Goal: Contribute content: Contribute content

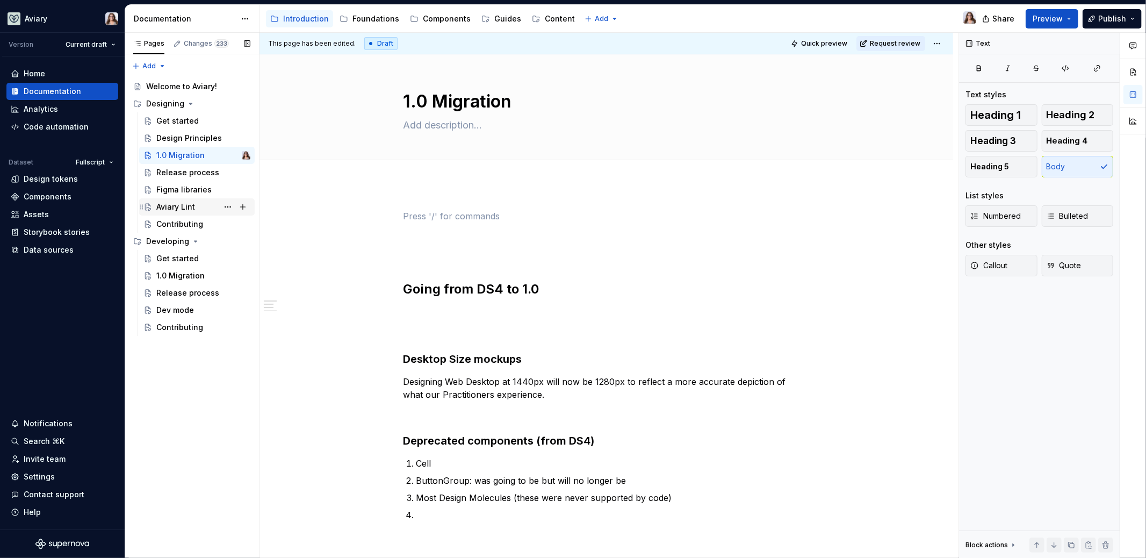
click at [192, 206] on div "Aviary Lint" at bounding box center [175, 207] width 39 height 11
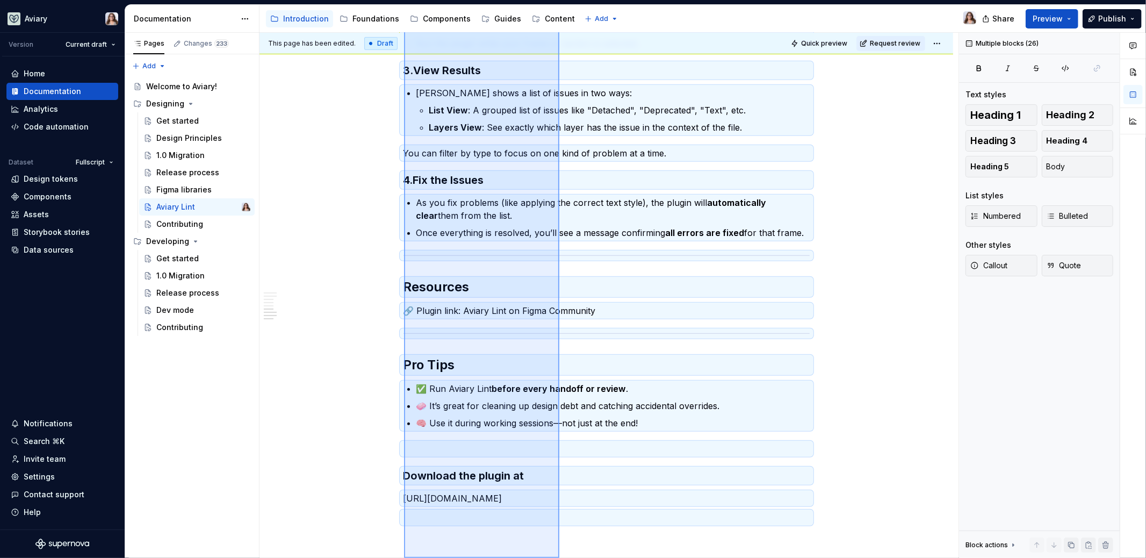
scroll to position [753, 0]
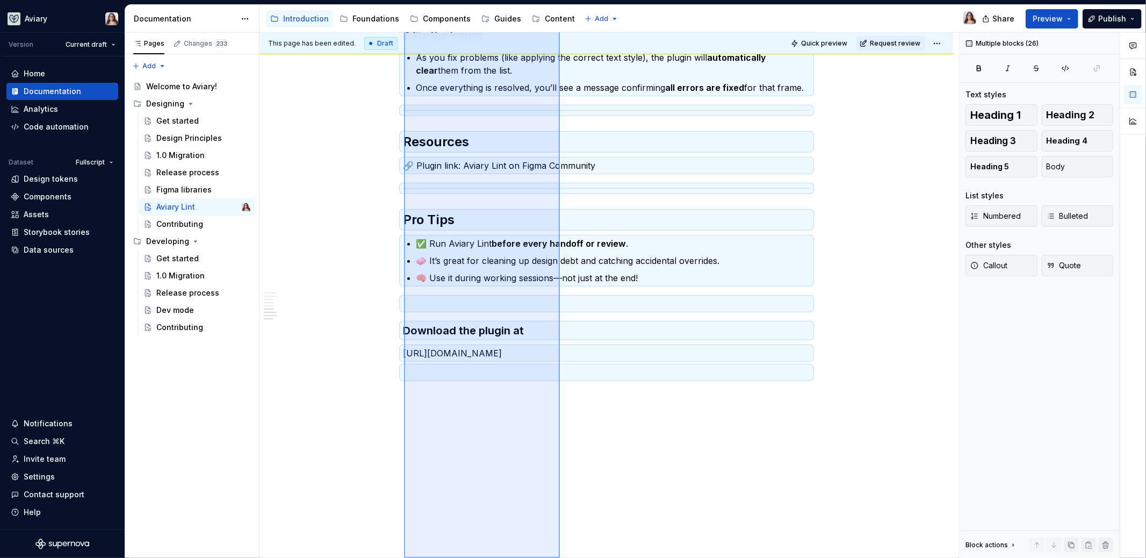
drag, startPoint x: 404, startPoint y: 196, endPoint x: 559, endPoint y: 659, distance: 488.5
click at [559, 557] on html "Aviary Version Current draft Home Documentation Analytics Code automation Datas…" at bounding box center [573, 279] width 1146 height 558
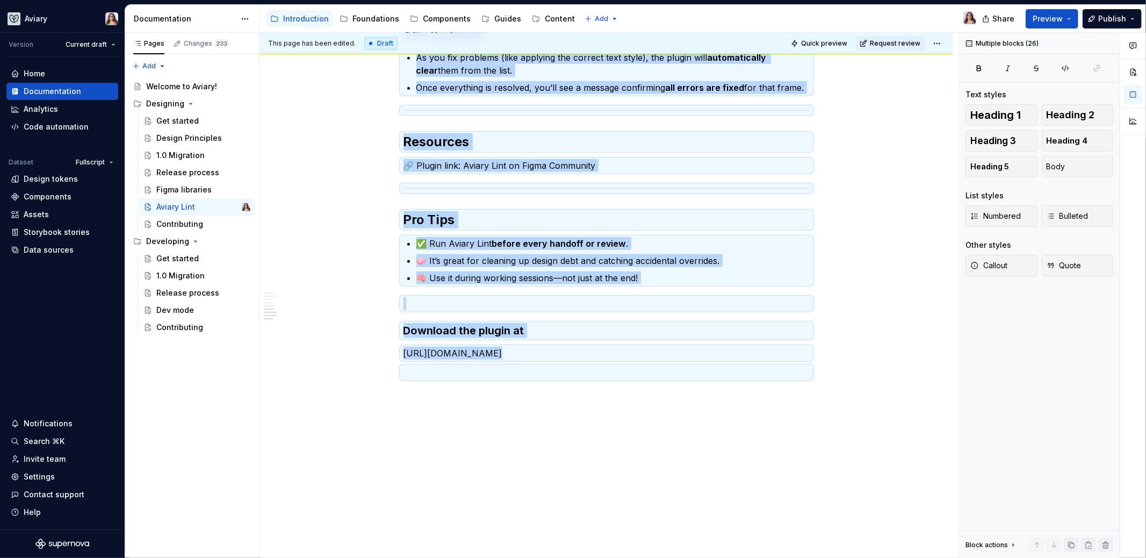
copy div "Loremi Dolo si a consec adip elits doe temp incidi ut labo etdolor—magn aliqu e…"
click at [184, 224] on div "Contributing" at bounding box center [179, 224] width 47 height 11
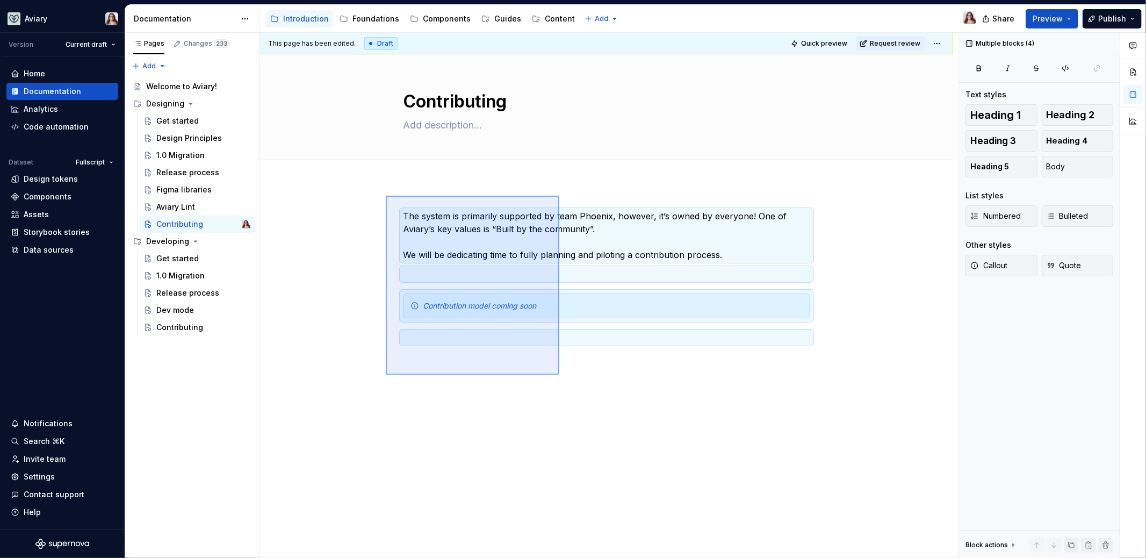
drag, startPoint x: 386, startPoint y: 196, endPoint x: 559, endPoint y: 375, distance: 249.3
click at [560, 375] on div "This page has been edited. Draft Quick preview Request review Contributing Edit…" at bounding box center [609, 296] width 699 height 526
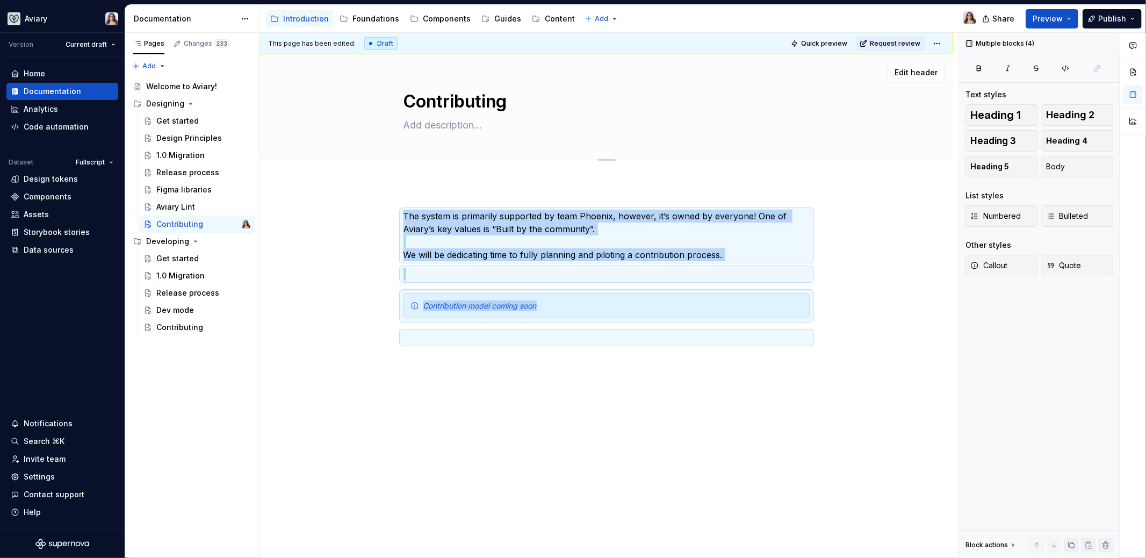
copy div "The system is primarily supported by team Phoenix, however, it’s owned by every…"
click at [193, 152] on div "1.0 Migration" at bounding box center [180, 155] width 48 height 11
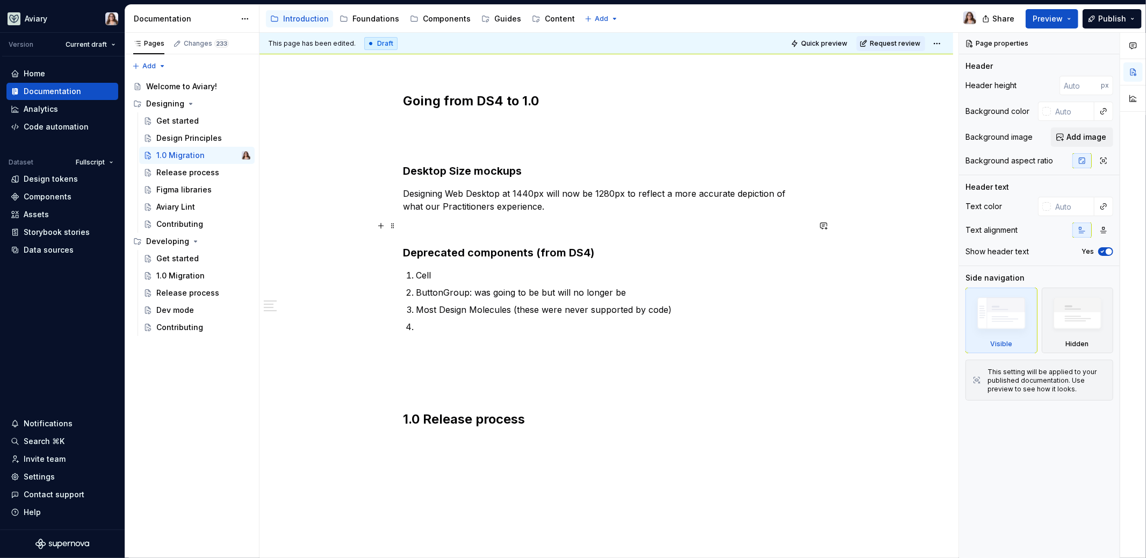
scroll to position [105, 0]
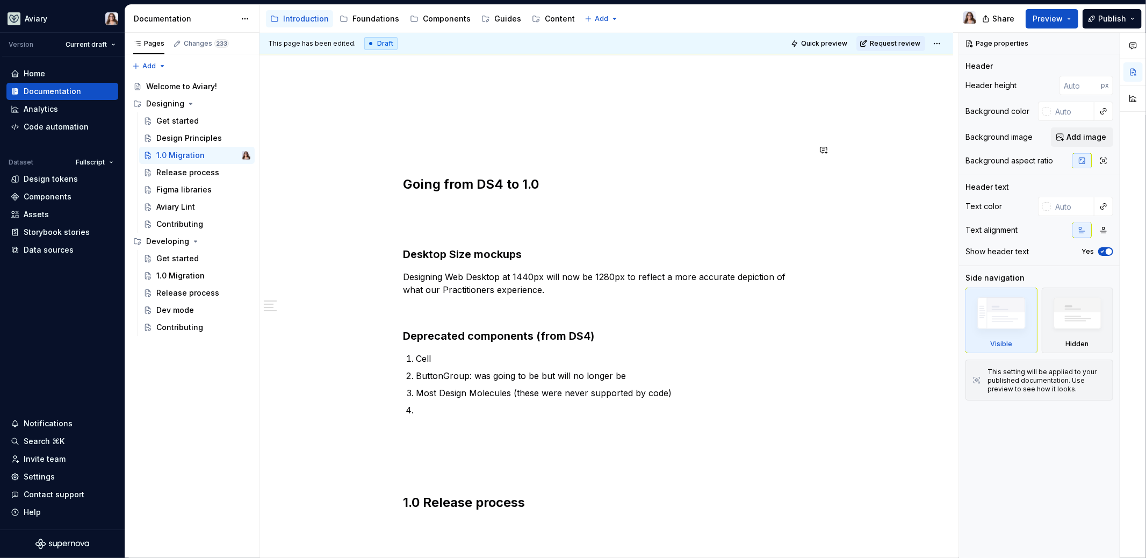
type textarea "*"
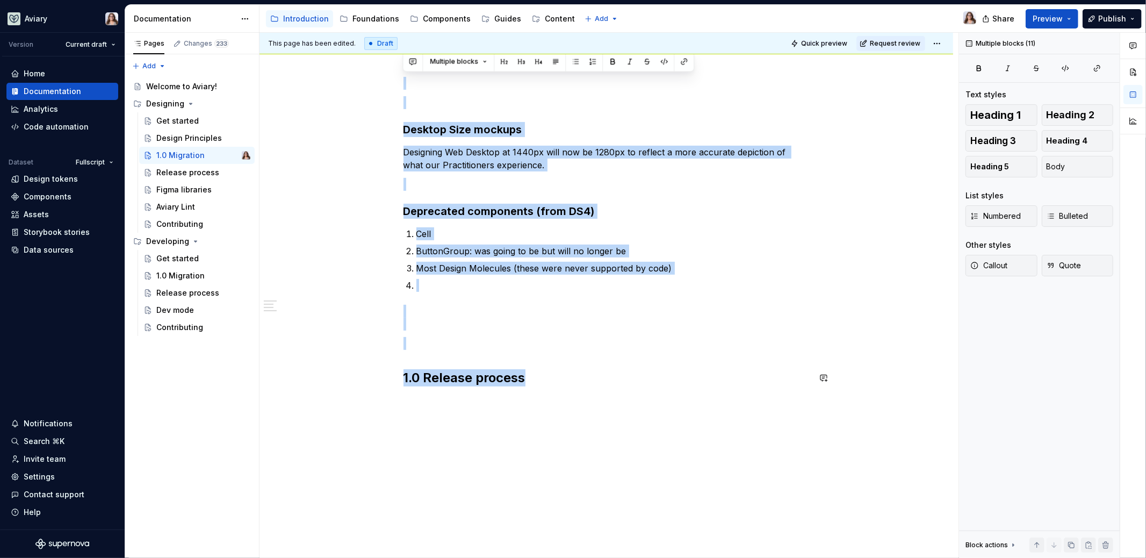
scroll to position [238, 0]
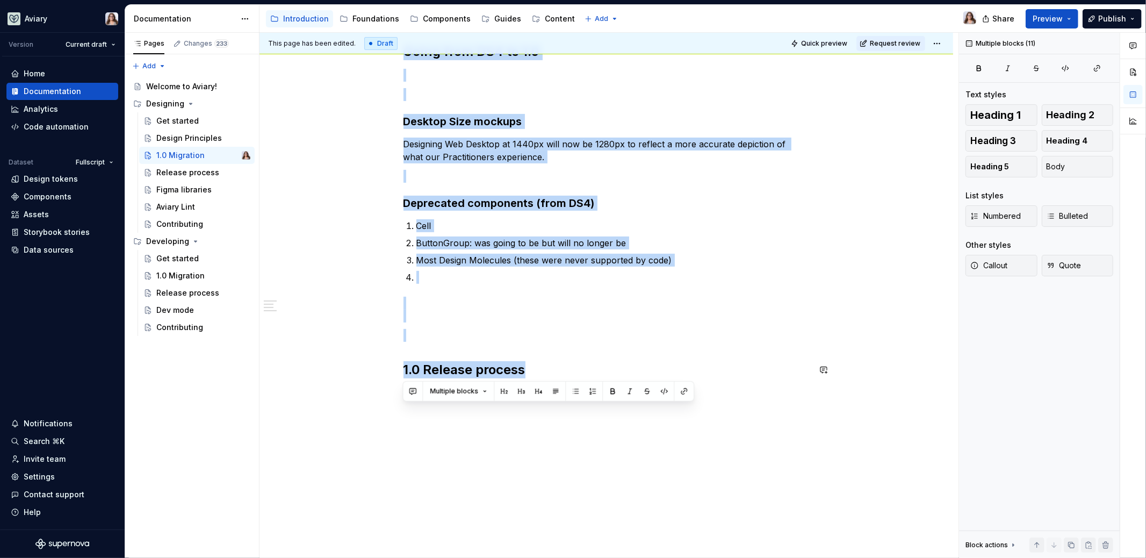
drag, startPoint x: 403, startPoint y: 171, endPoint x: 572, endPoint y: 446, distance: 323.1
click at [572, 446] on div "Going from DS4 to 1.0 Desktop Size mockups Designing Web Desktop at 1440px will…" at bounding box center [607, 252] width 694 height 612
copy div "Going from DS4 to 1.0 Desktop Size mockups Designing Web Desktop at 1440px will…"
click at [446, 313] on p at bounding box center [607, 310] width 406 height 26
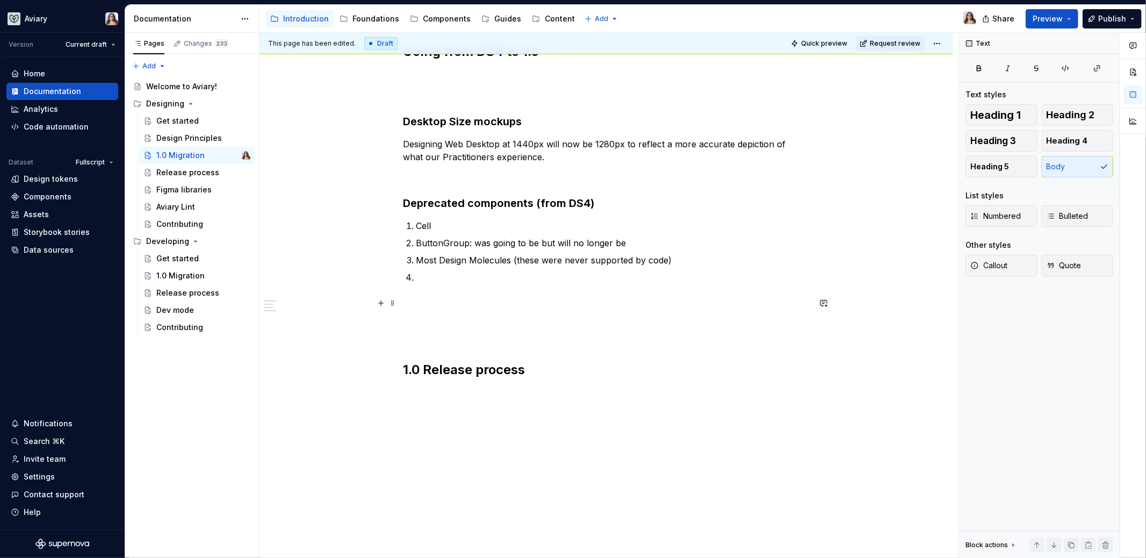
click at [461, 298] on p at bounding box center [607, 310] width 406 height 26
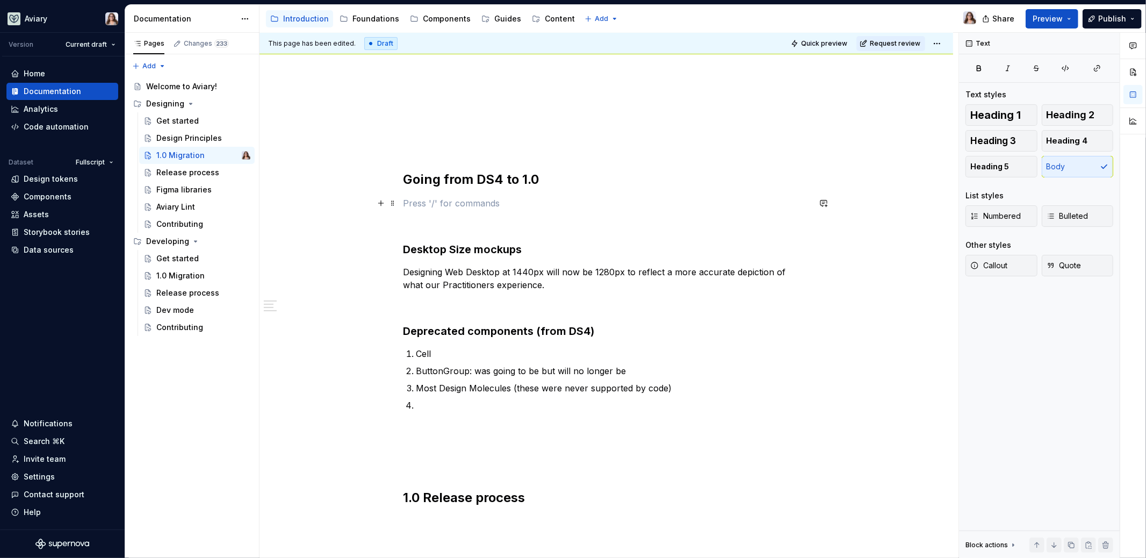
click at [435, 206] on p at bounding box center [607, 203] width 406 height 13
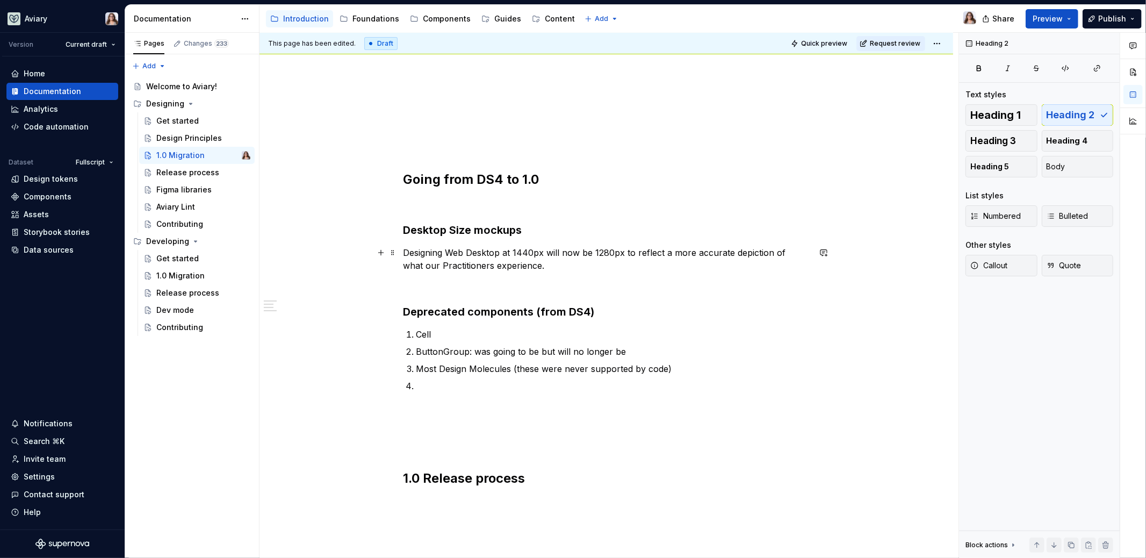
click at [523, 267] on p "Designing Web Desktop at 1440px will now be 1280px to reflect a more accurate d…" at bounding box center [607, 259] width 406 height 26
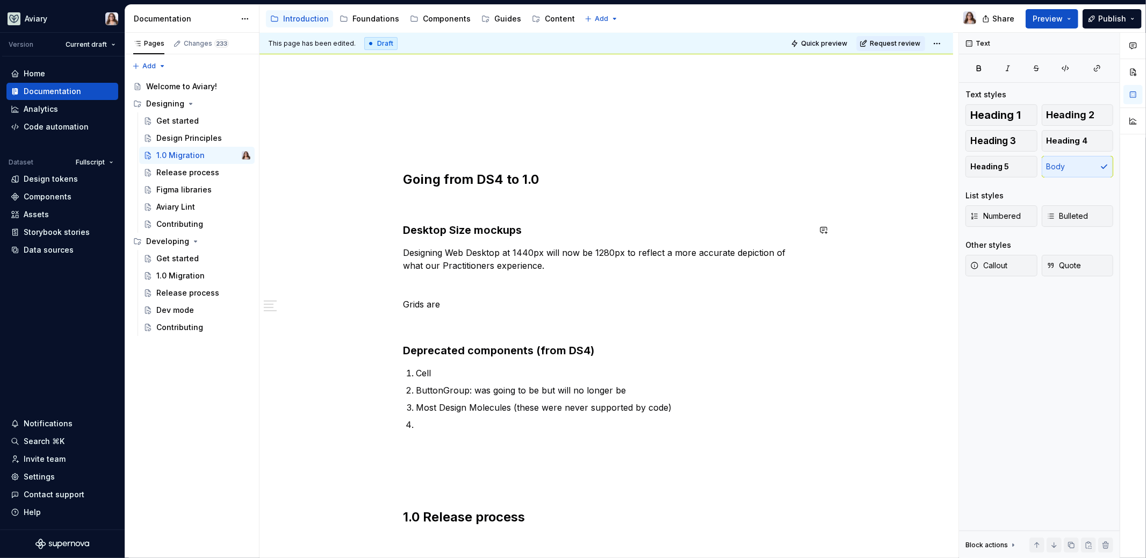
click at [427, 218] on div "Going from DS4 to 1.0 Desktop Size mockups Designing Web Desktop at 1440px will…" at bounding box center [607, 313] width 406 height 426
click at [400, 198] on div "Going from DS4 to 1.0 Desktop Size mockups Designing Web Desktop at 1440px will…" at bounding box center [607, 390] width 694 height 632
click at [195, 139] on div "Design Principles" at bounding box center [187, 138] width 62 height 11
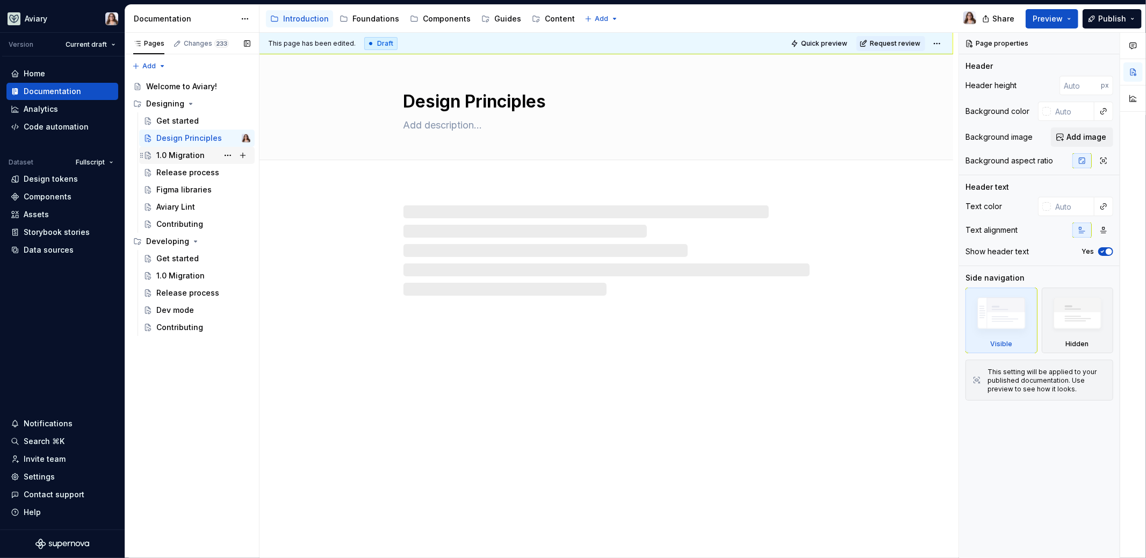
click at [188, 156] on div "1.0 Migration" at bounding box center [180, 155] width 48 height 11
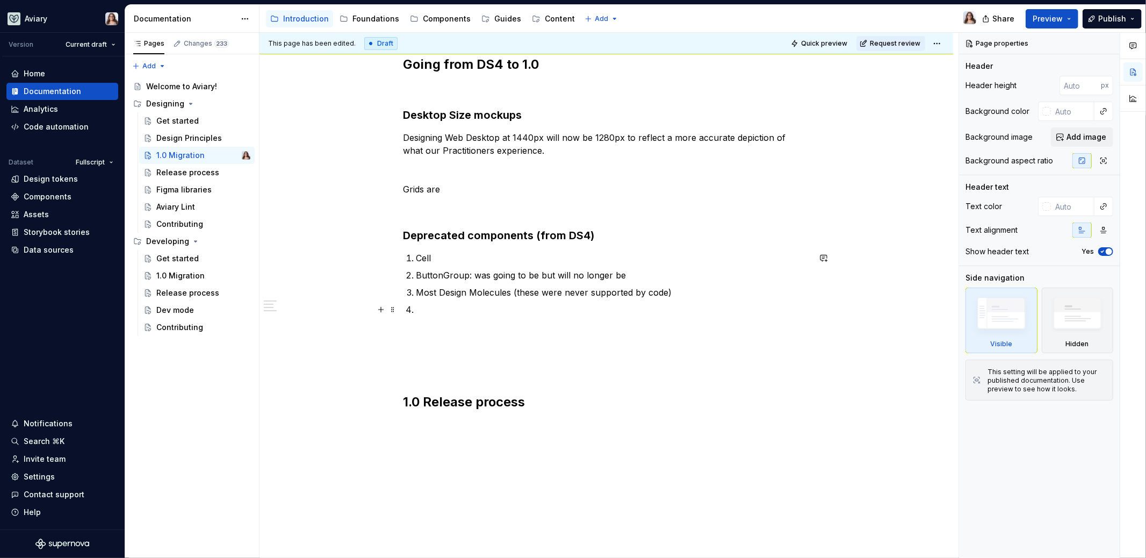
scroll to position [226, 0]
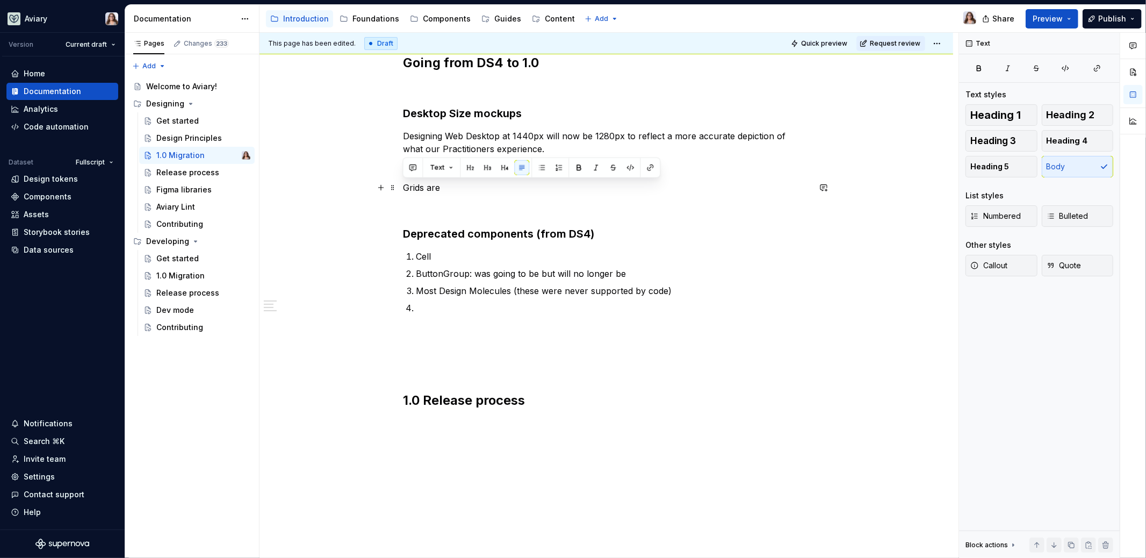
drag, startPoint x: 441, startPoint y: 188, endPoint x: 400, endPoint y: 183, distance: 41.1
click at [400, 183] on div "Going from DS4 to 1.0 Desktop Size mockups Designing Web Desktop at 1440px will…" at bounding box center [607, 274] width 694 height 632
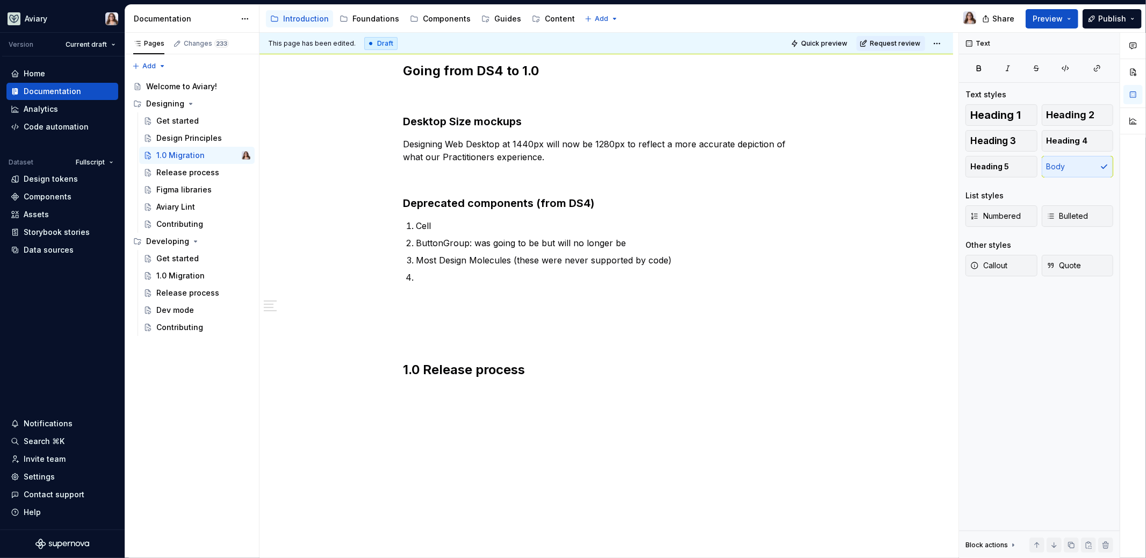
scroll to position [218, 0]
click at [446, 186] on div "Going from DS4 to 1.0 Desktop Size mockups Designing Web Desktop at 1440px will…" at bounding box center [607, 184] width 406 height 387
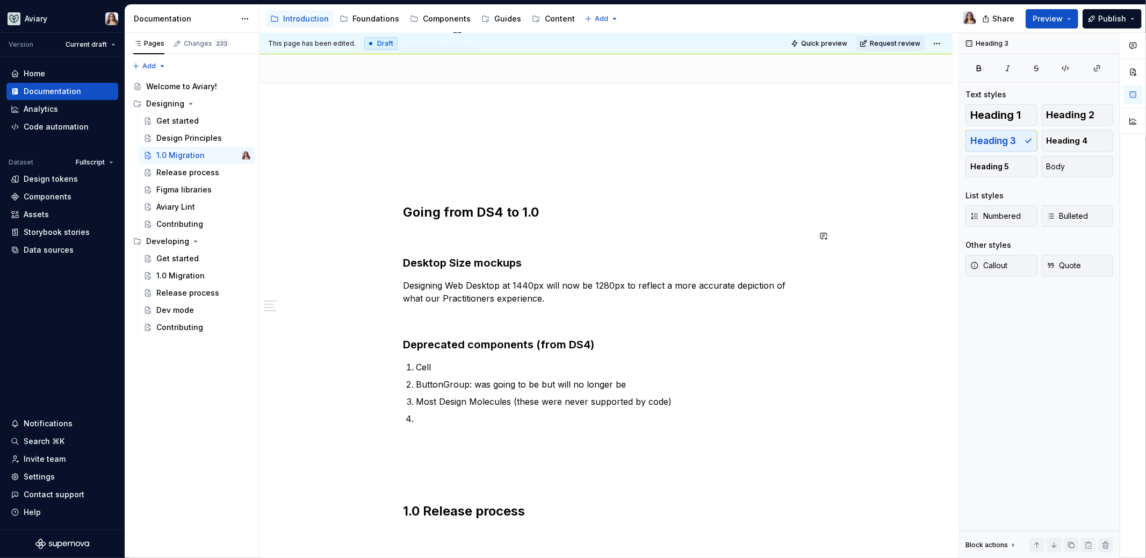
scroll to position [0, 0]
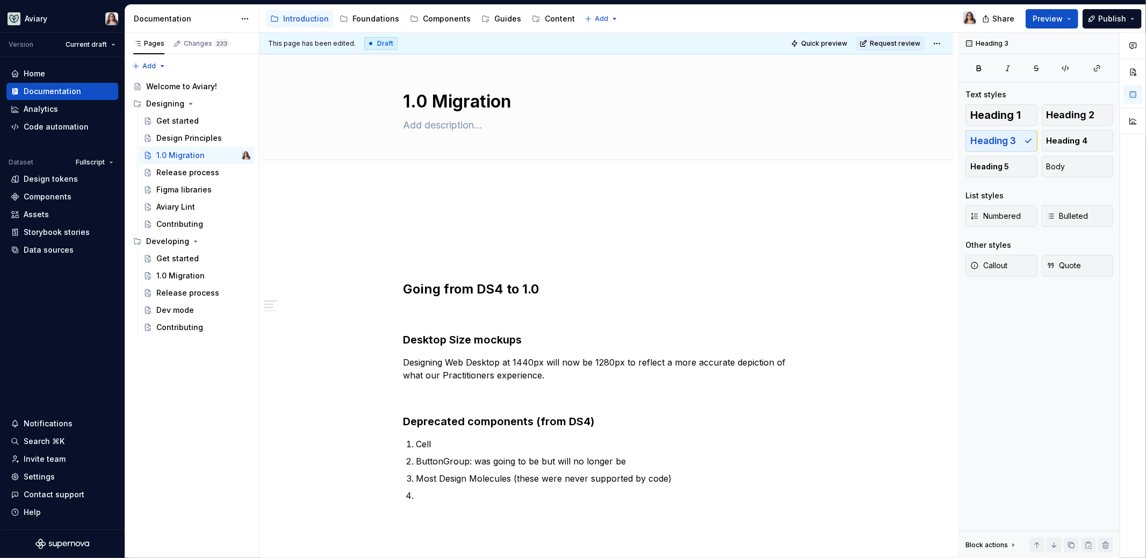
click at [406, 195] on div "Going from DS4 to 1.0 Desktop Size mockups Designing Web Desktop at 1440px will…" at bounding box center [607, 480] width 694 height 593
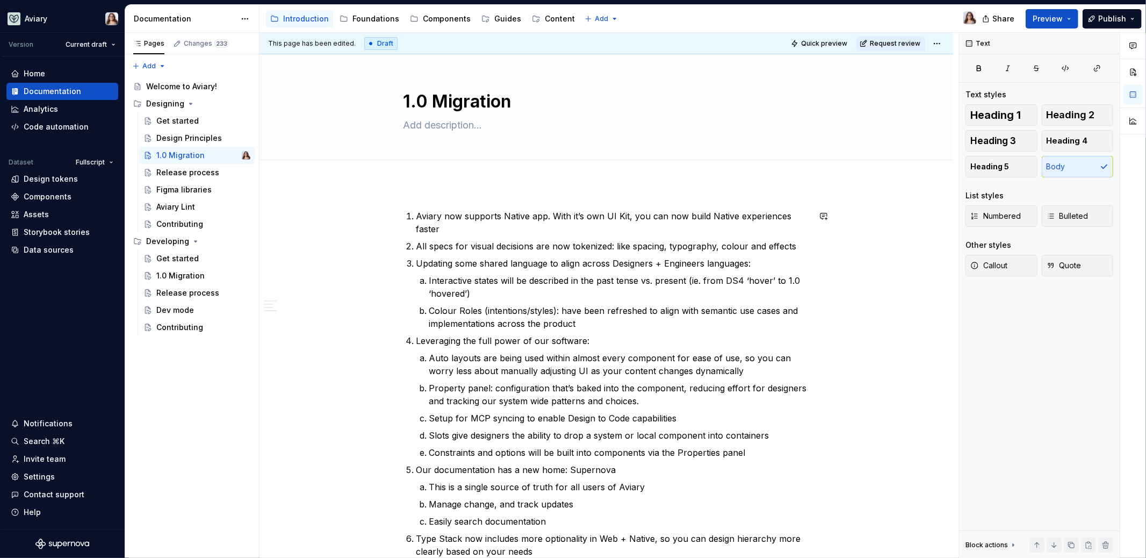
type textarea "*"
click at [428, 170] on span "Add tab" at bounding box center [429, 172] width 25 height 9
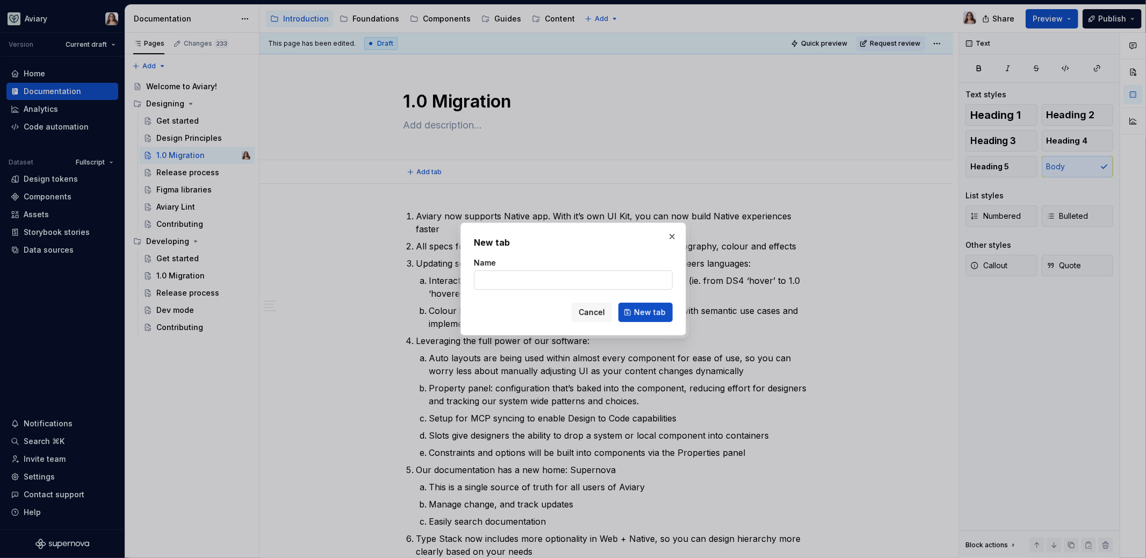
click at [508, 278] on input "Name" at bounding box center [573, 279] width 199 height 19
type input "Overview"
click button "New tab" at bounding box center [646, 312] width 54 height 19
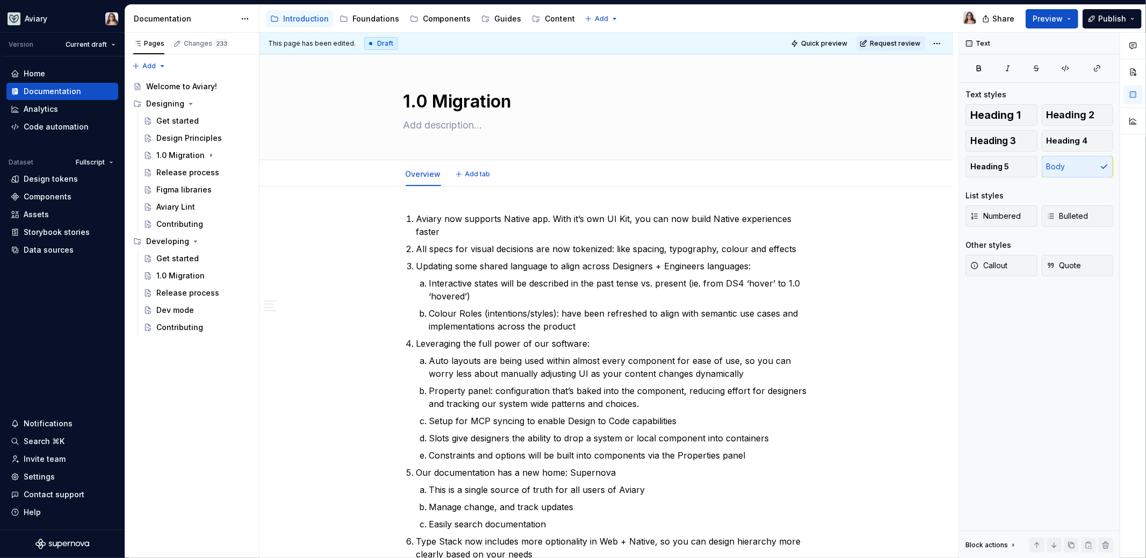
click at [472, 163] on div "Overview Add tab" at bounding box center [606, 174] width 419 height 24
click at [472, 172] on span "Add tab" at bounding box center [477, 174] width 25 height 9
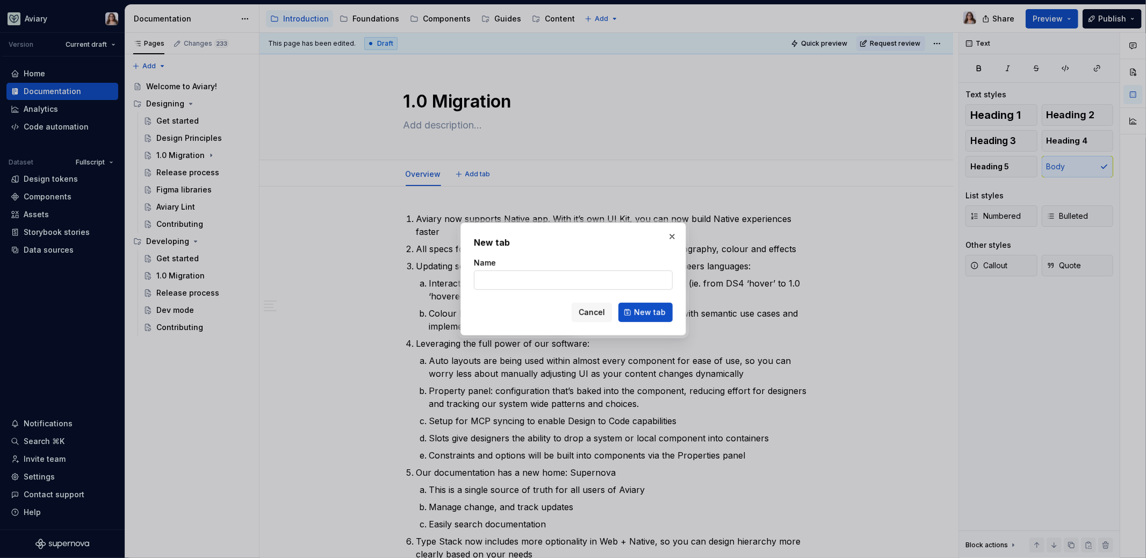
type textarea "*"
type input "C"
type input "Component Ref"
click at [661, 314] on span "New tab" at bounding box center [650, 312] width 32 height 11
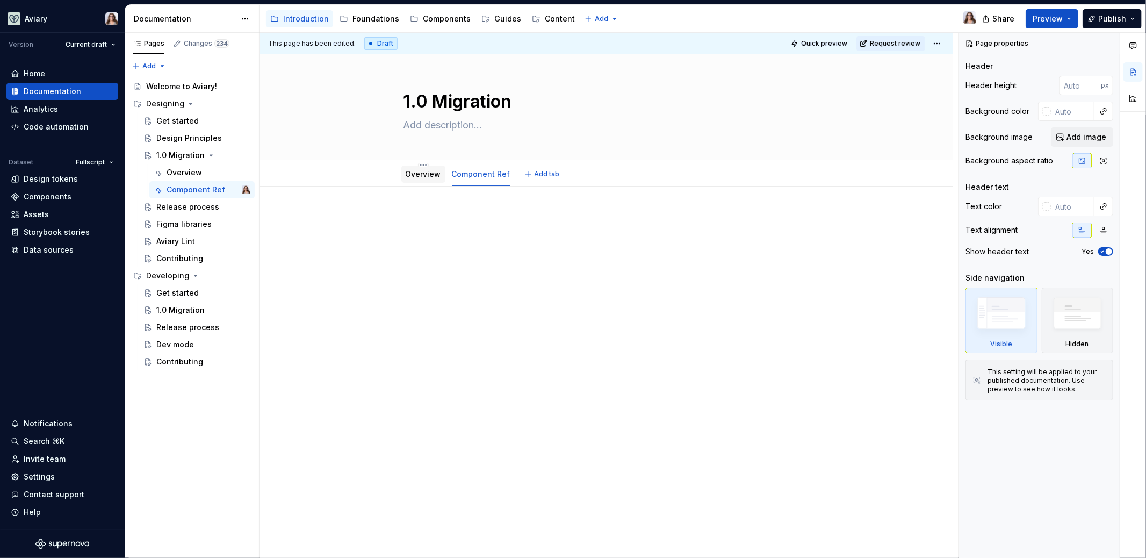
click at [431, 177] on link "Overview" at bounding box center [423, 173] width 35 height 9
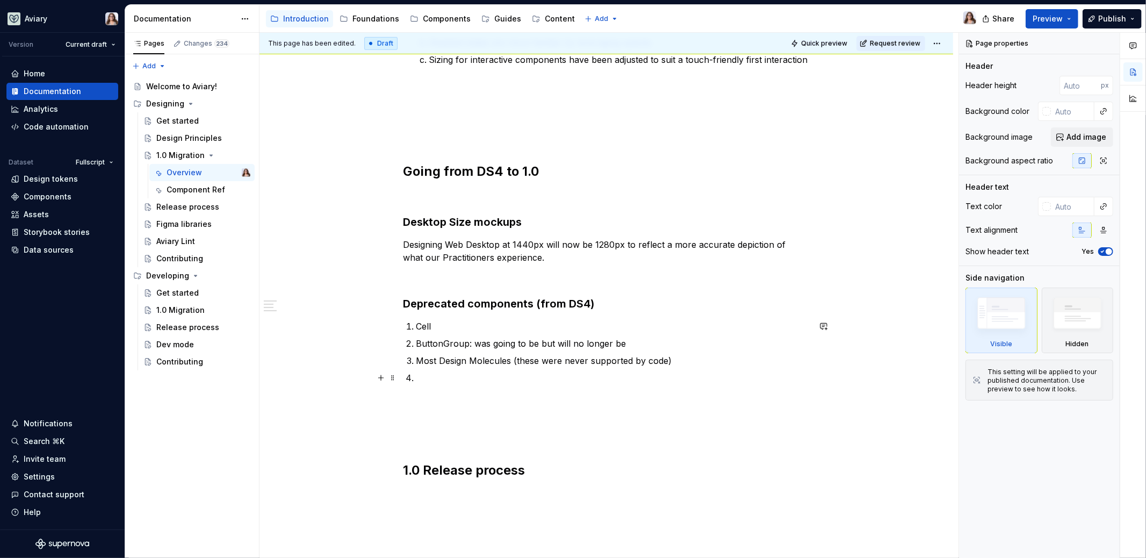
scroll to position [729, 0]
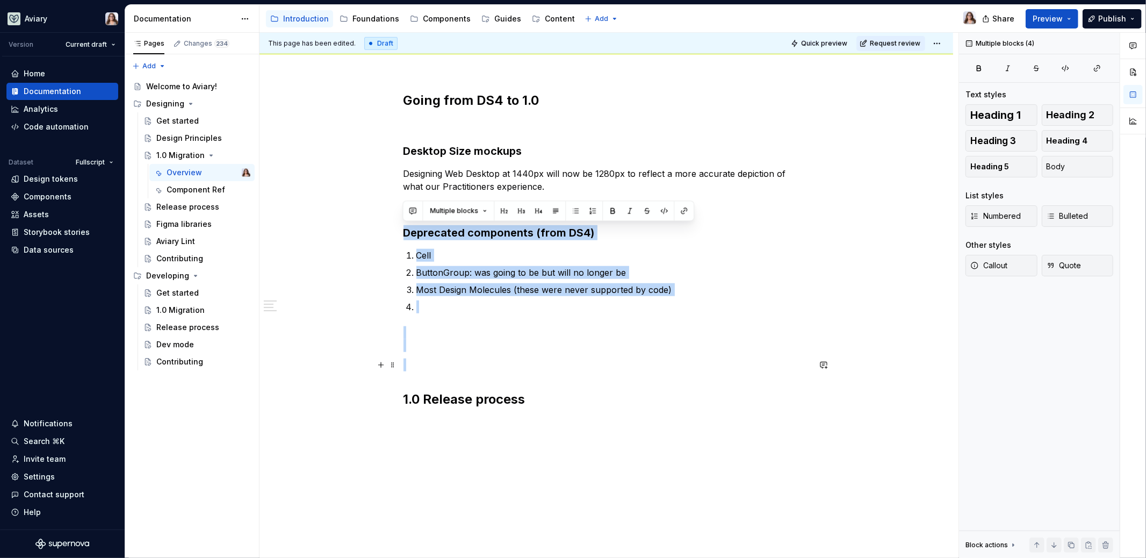
drag, startPoint x: 403, startPoint y: 213, endPoint x: 562, endPoint y: 361, distance: 217.1
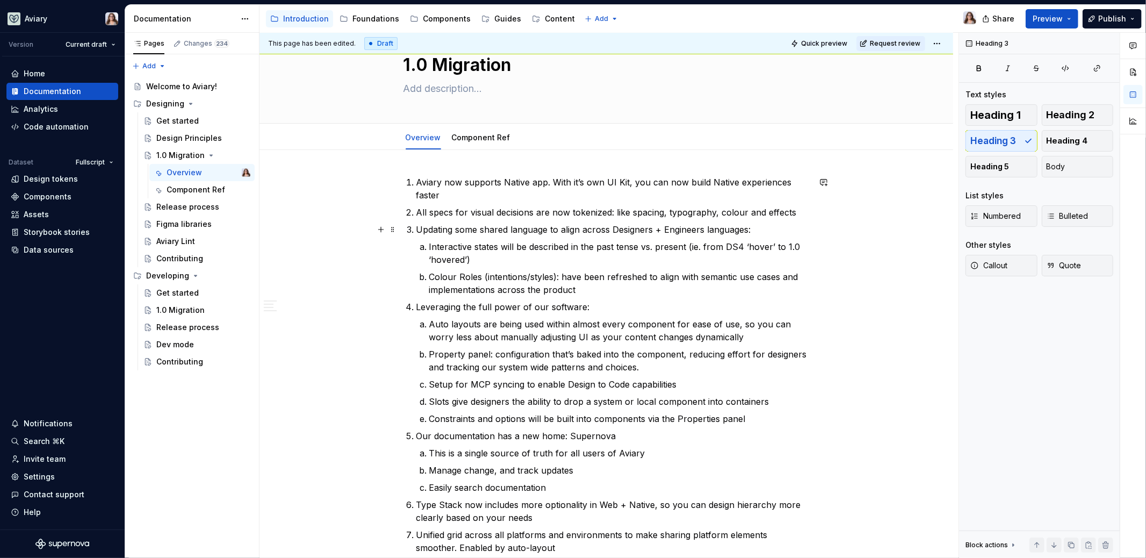
scroll to position [0, 0]
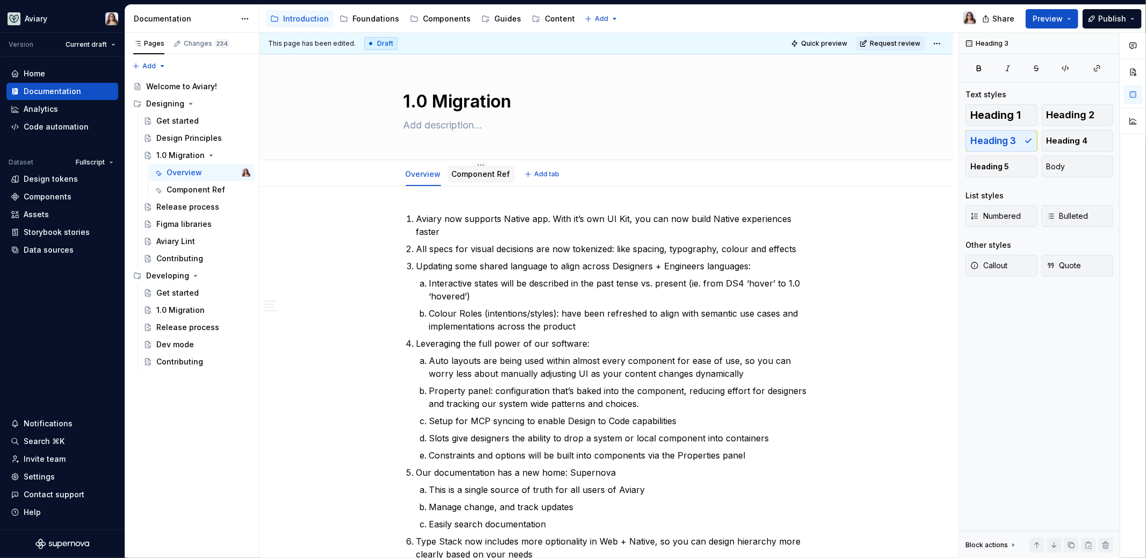
click at [483, 173] on link "Component Ref" at bounding box center [481, 173] width 59 height 9
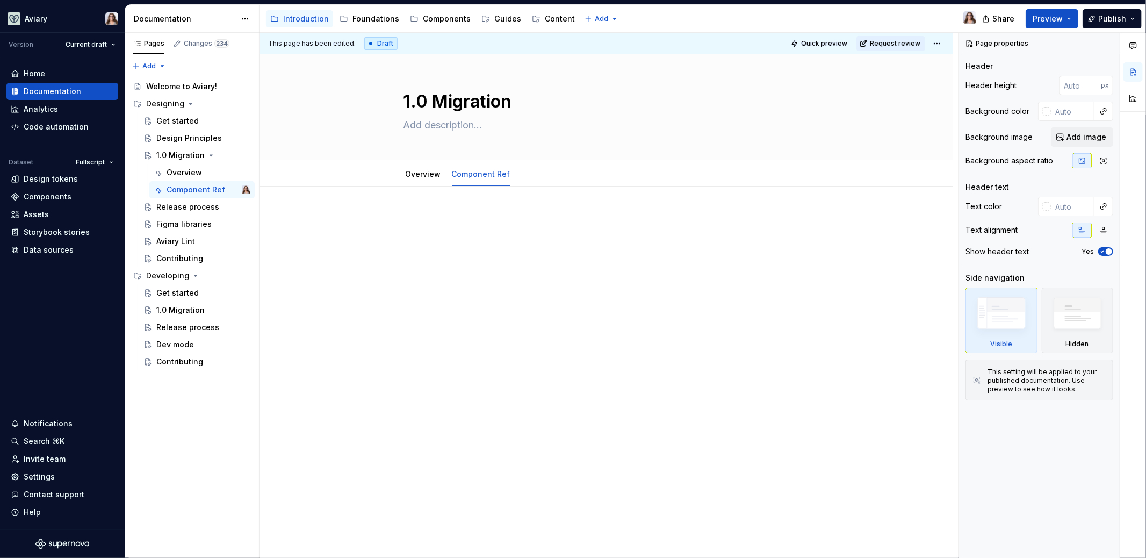
click at [441, 224] on p at bounding box center [607, 218] width 406 height 13
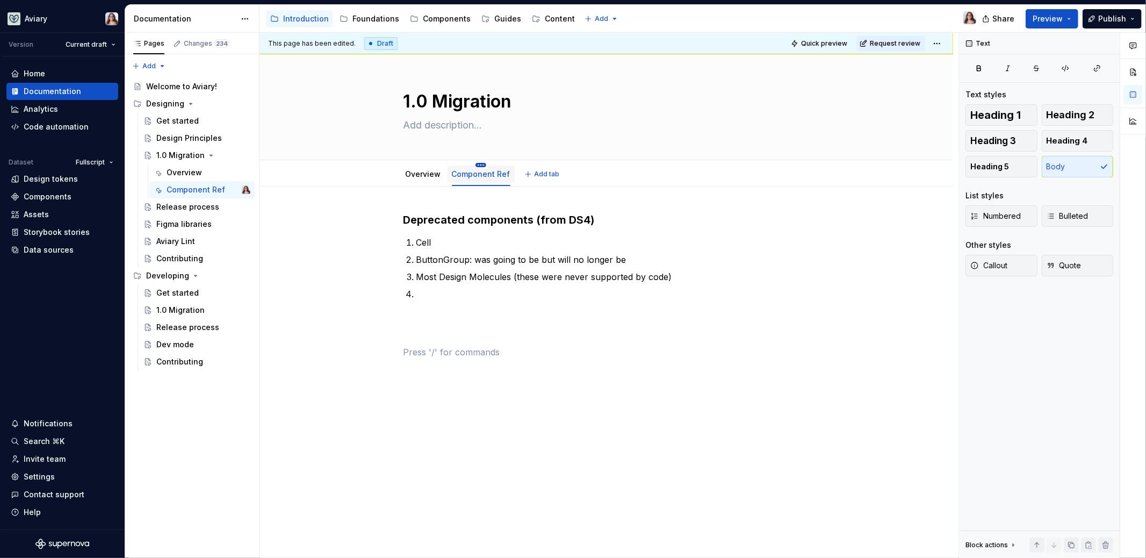
click at [478, 163] on html "Aviary Version Current draft Home Documentation Analytics Code automation Datas…" at bounding box center [573, 279] width 1146 height 558
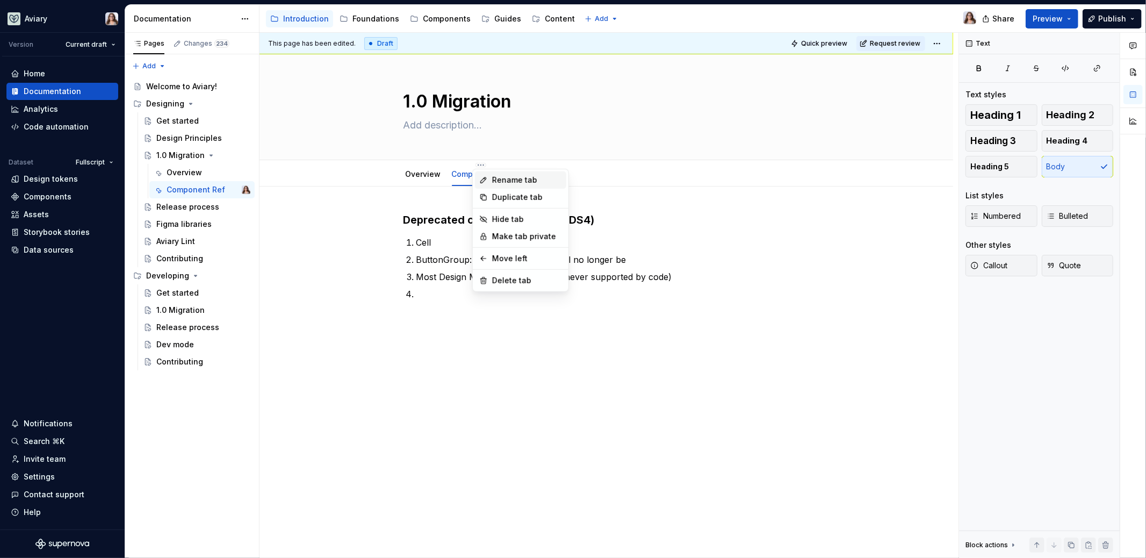
type textarea "*"
click at [503, 177] on div "Rename tab" at bounding box center [527, 180] width 70 height 11
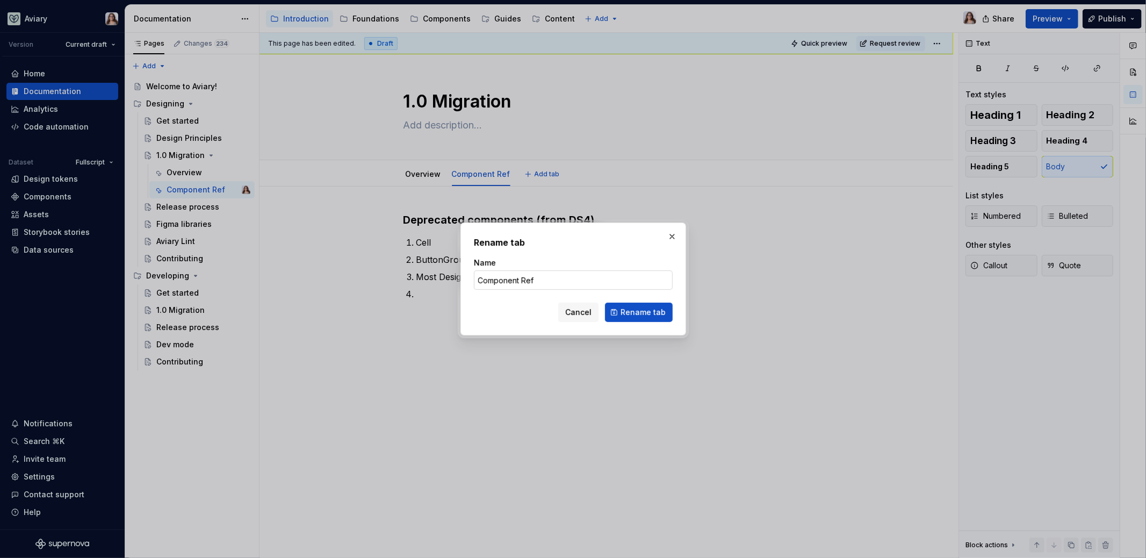
click at [536, 274] on input "Component Ref" at bounding box center [573, 279] width 199 height 19
click at [539, 281] on input "Component Ref" at bounding box center [573, 279] width 199 height 19
type input "Component Changes"
click at [627, 313] on span "Rename tab" at bounding box center [643, 312] width 45 height 11
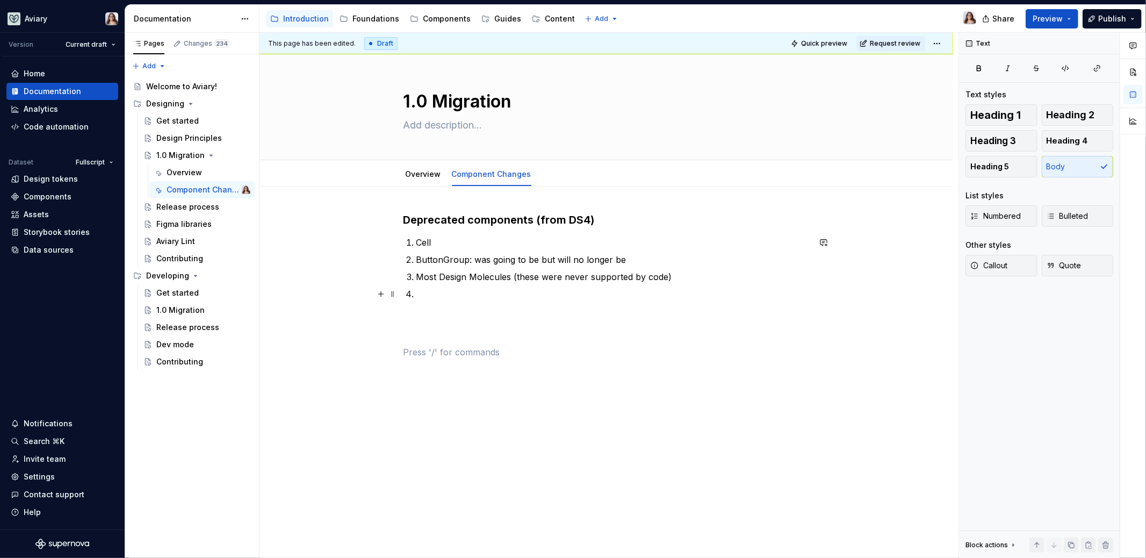
click at [425, 296] on p at bounding box center [613, 294] width 393 height 13
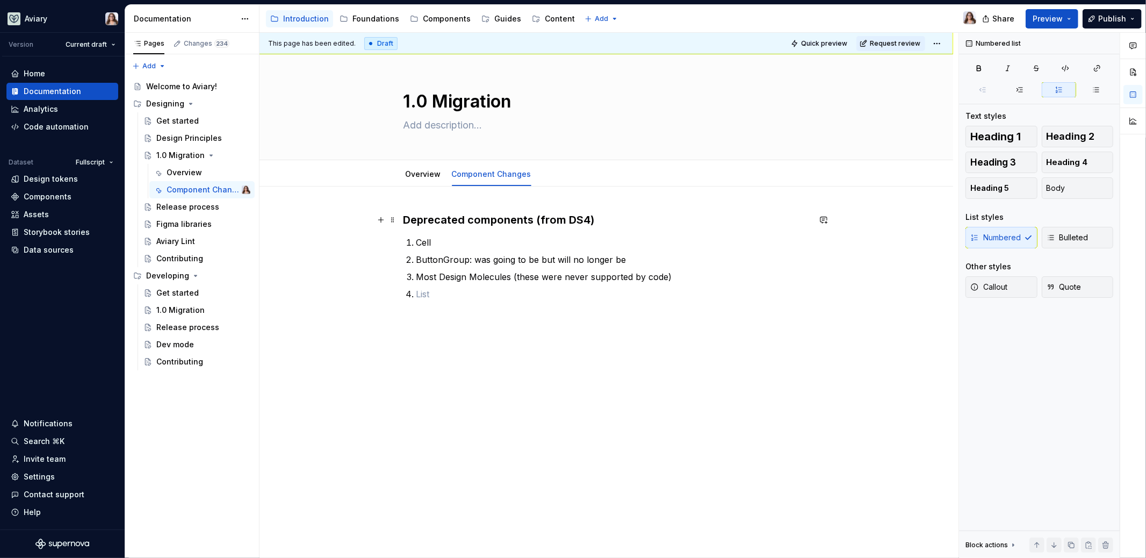
click at [404, 217] on h3 "Deprecated components (from DS4)" at bounding box center [607, 219] width 406 height 15
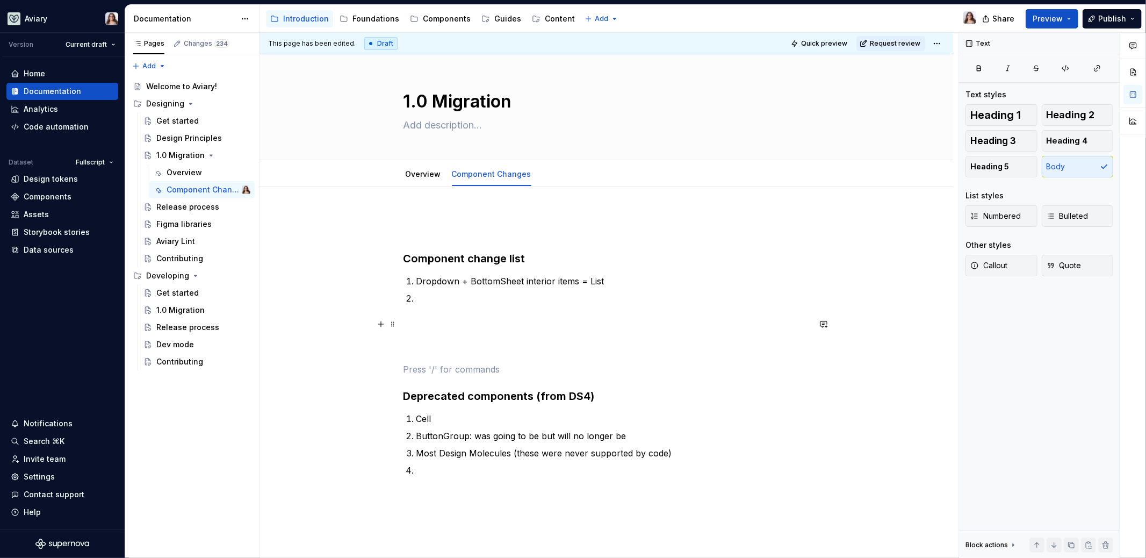
click at [410, 331] on p at bounding box center [607, 337] width 406 height 39
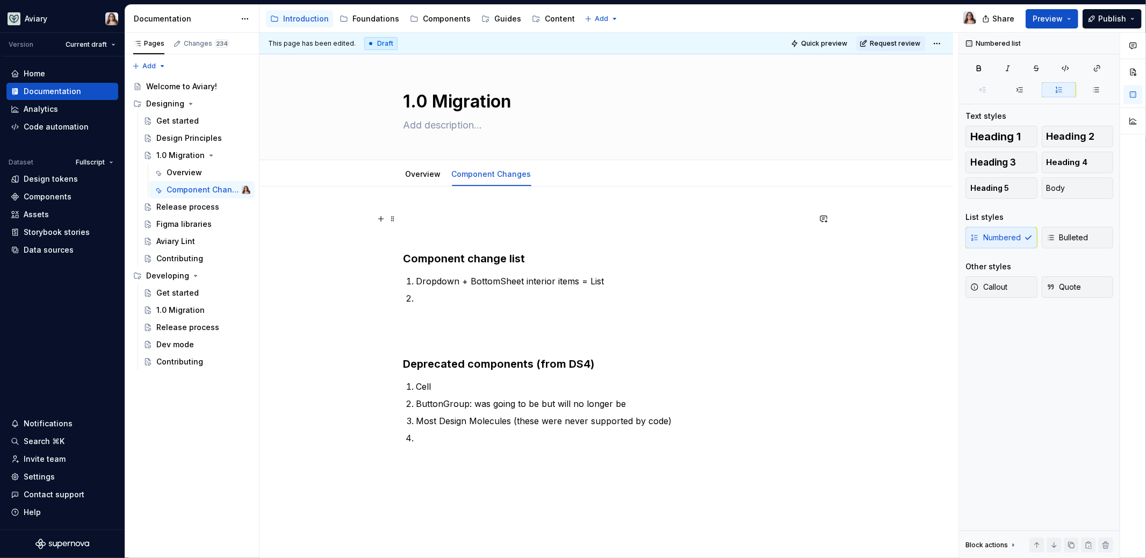
click at [418, 231] on p at bounding box center [607, 225] width 406 height 26
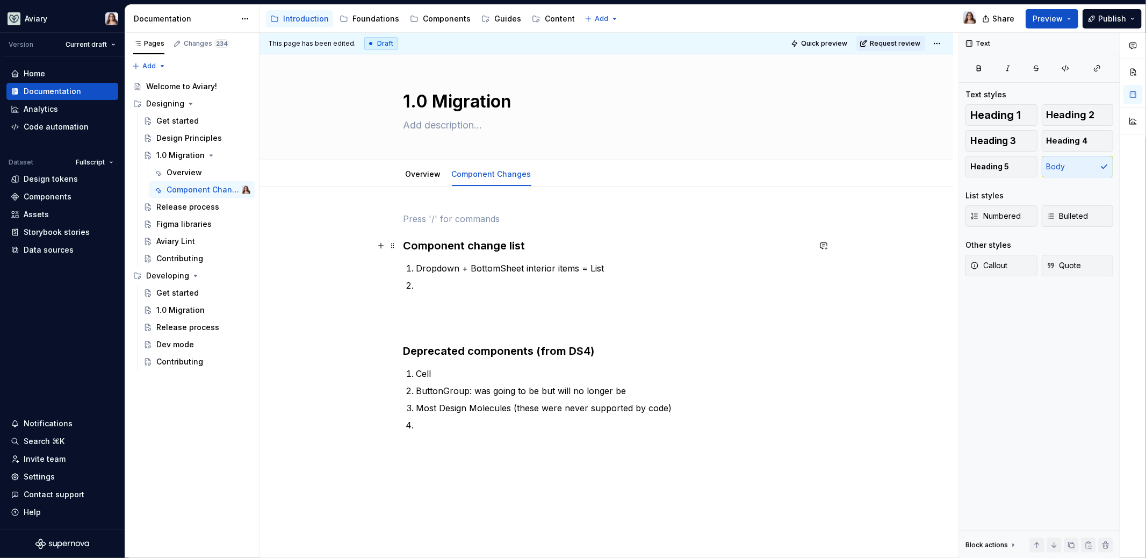
click at [404, 245] on h3 "Component change list" at bounding box center [607, 245] width 406 height 15
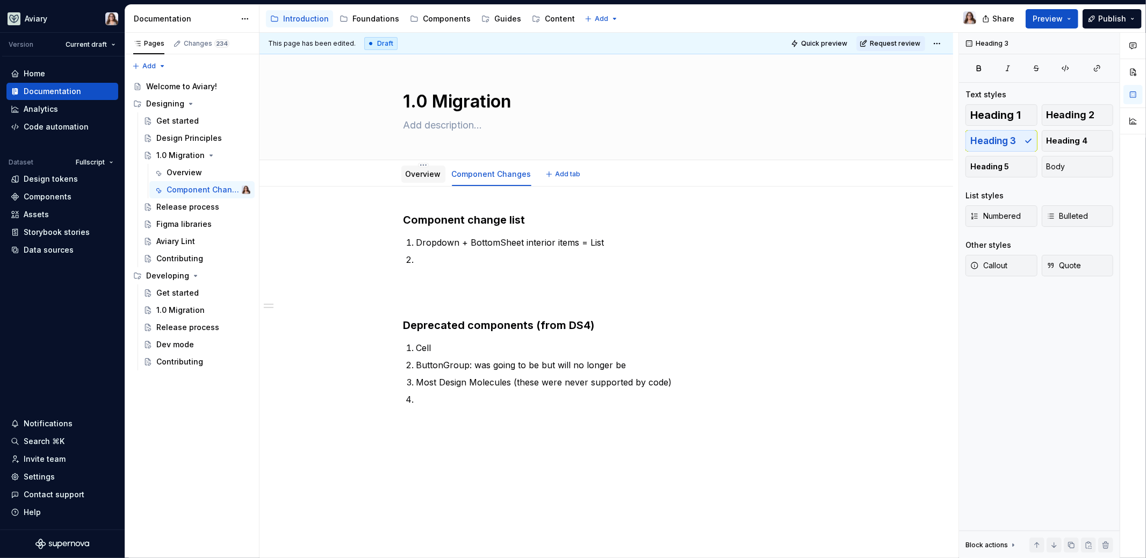
click at [420, 176] on link "Overview" at bounding box center [423, 173] width 35 height 9
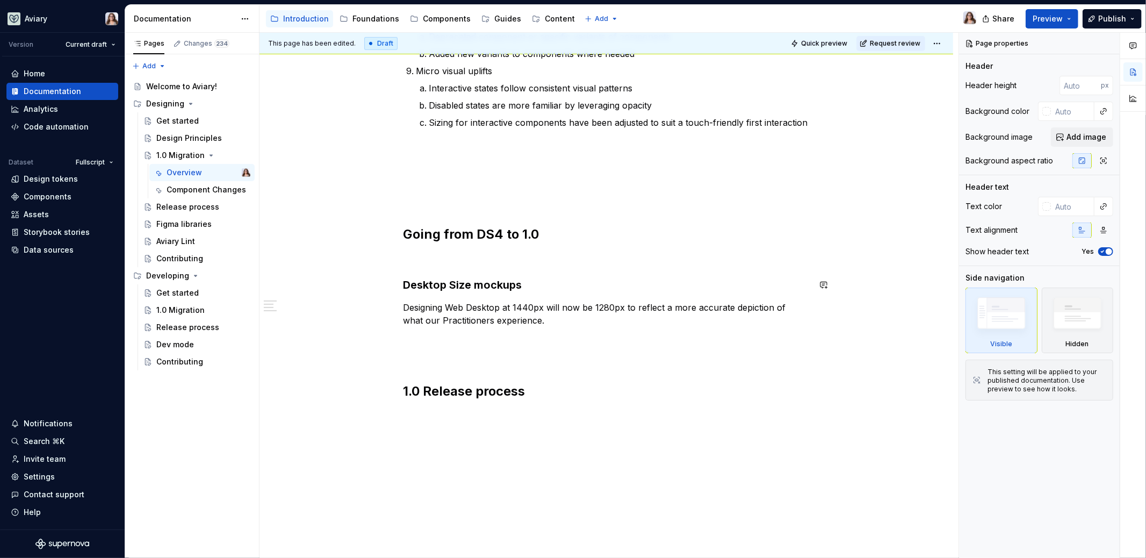
scroll to position [616, 0]
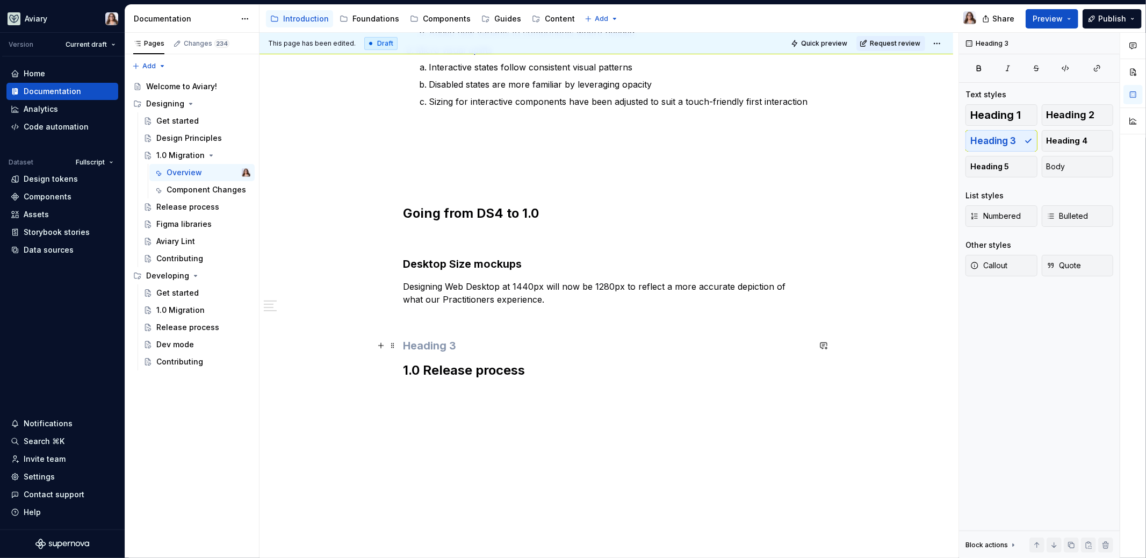
click at [451, 339] on h3 at bounding box center [607, 345] width 406 height 15
click at [450, 401] on div "Aviary now supports Native app. With it’s own UI Kit, you can now build Native …" at bounding box center [607, 65] width 694 height 988
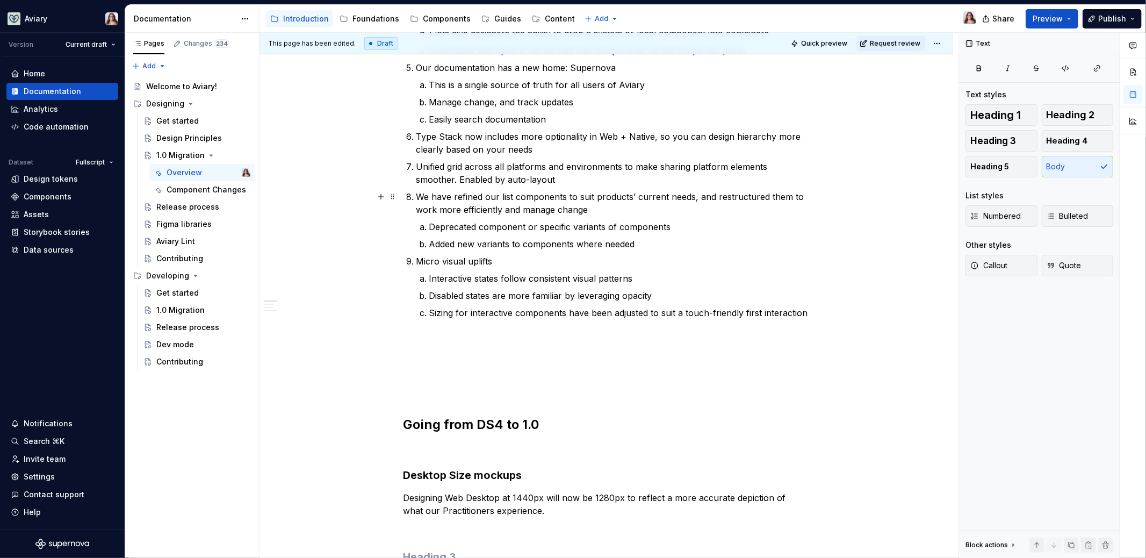
scroll to position [0, 0]
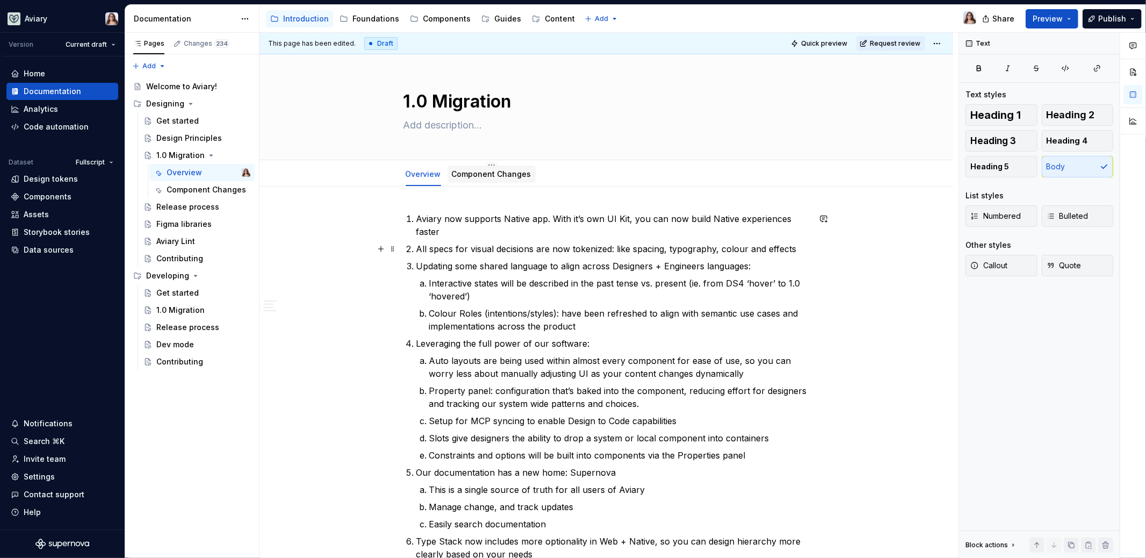
type textarea "*"
click at [558, 174] on span "Add tab" at bounding box center [568, 174] width 25 height 9
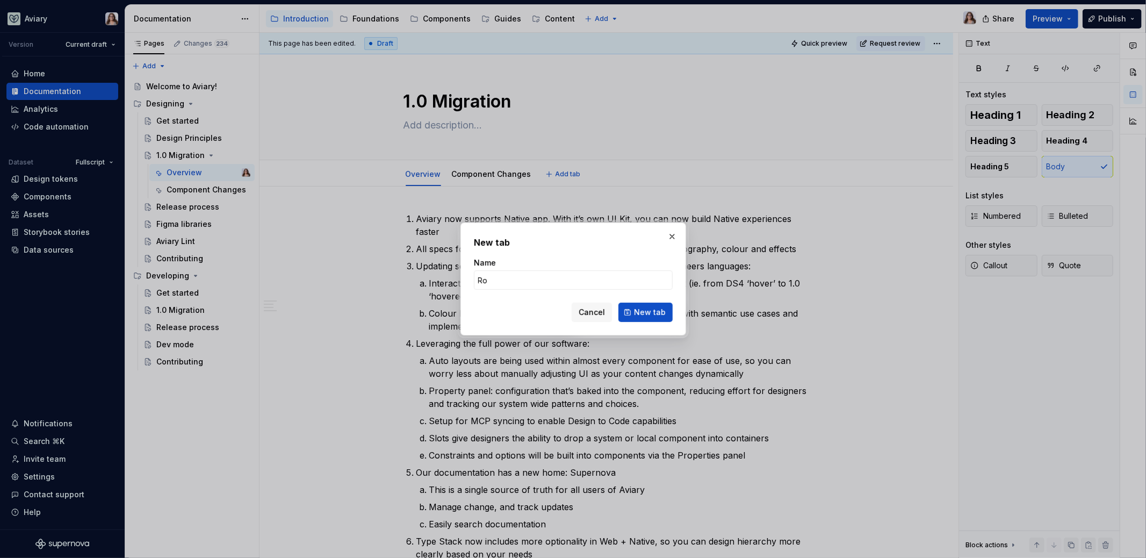
type input "R"
type input "1.0"
type textarea "*"
click at [539, 282] on input "1.0 Onboarding" at bounding box center [573, 279] width 199 height 19
drag, startPoint x: 490, startPoint y: 280, endPoint x: 472, endPoint y: 280, distance: 17.7
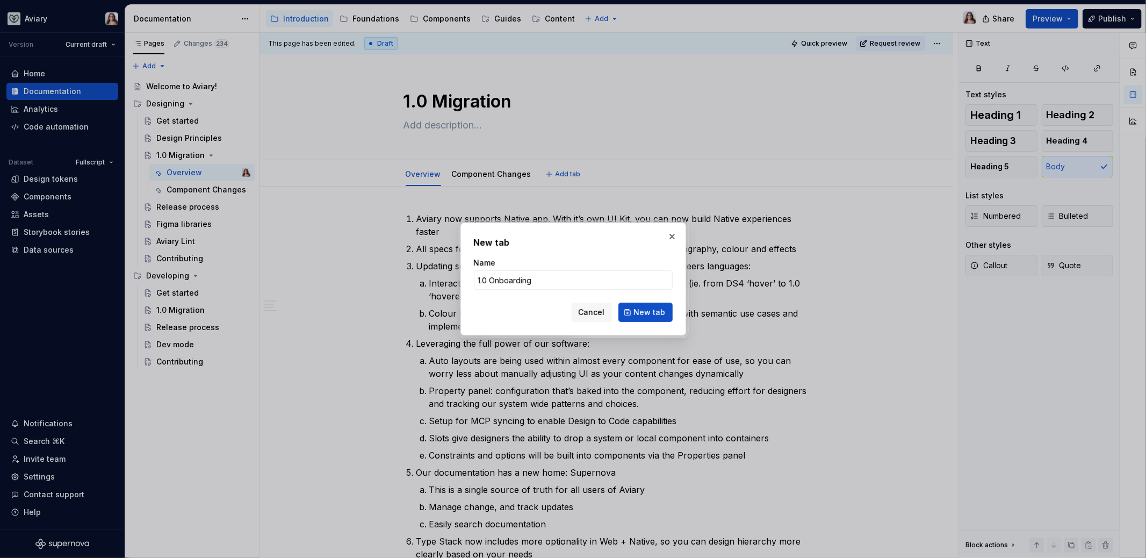
click at [472, 280] on div "New tab Name 1.0 Onboarding Cancel New tab" at bounding box center [574, 279] width 226 height 113
type input "Onboarding"
click at [644, 307] on span "New tab" at bounding box center [650, 312] width 32 height 11
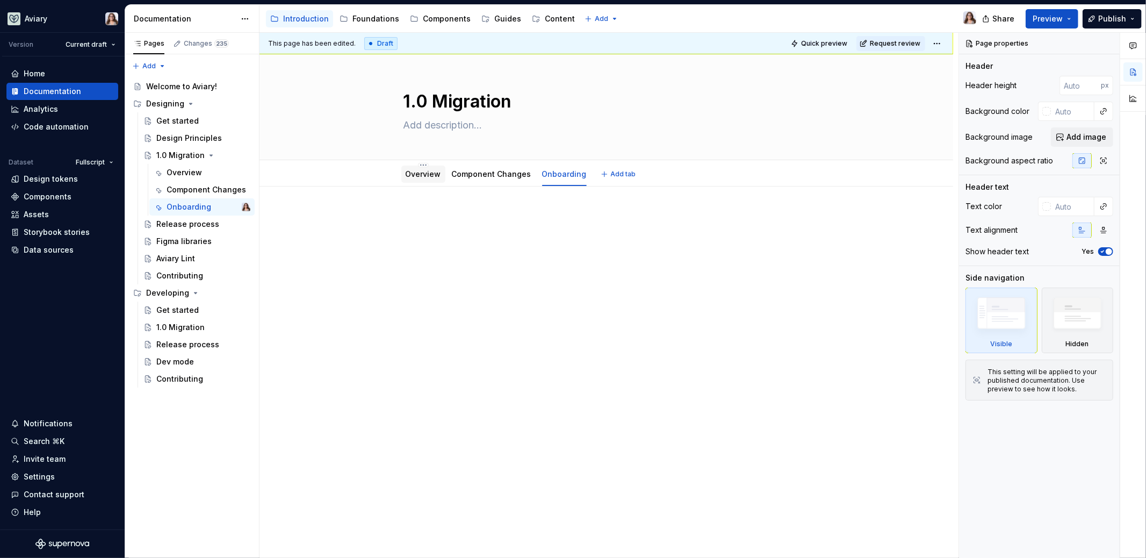
click at [420, 174] on link "Overview" at bounding box center [423, 173] width 35 height 9
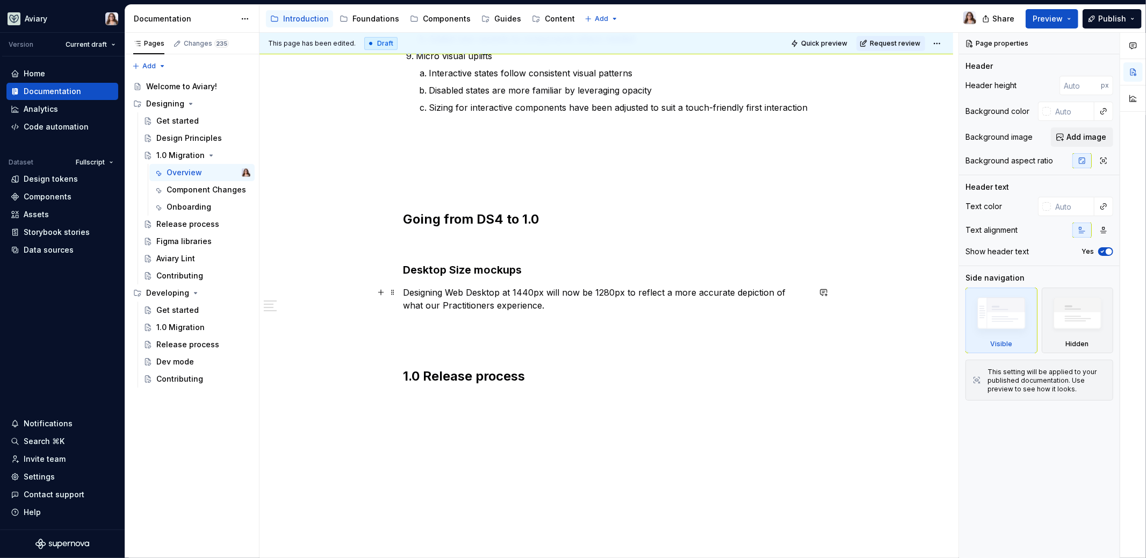
scroll to position [637, 0]
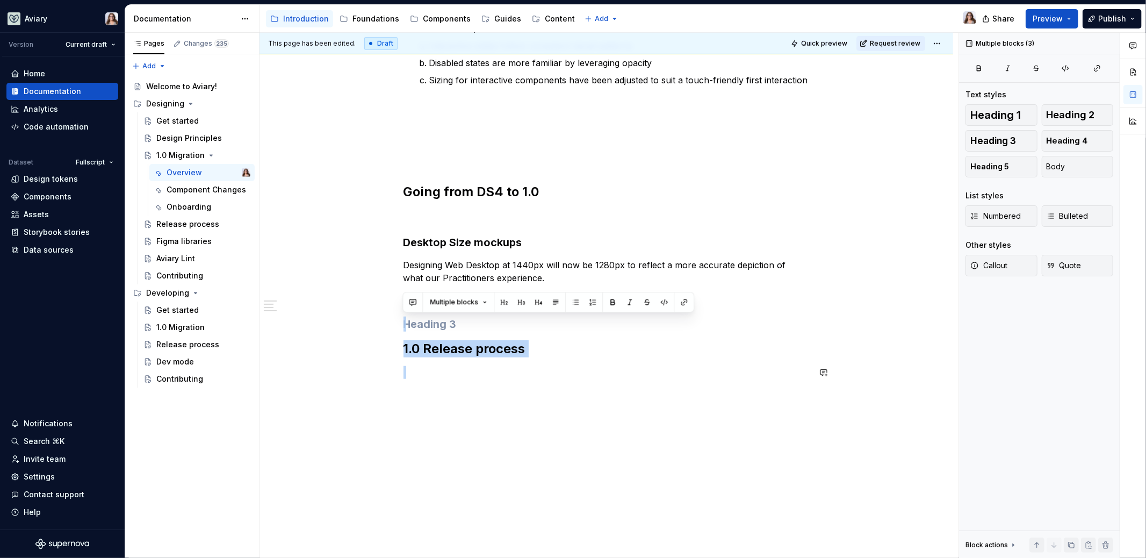
drag, startPoint x: 407, startPoint y: 304, endPoint x: 561, endPoint y: 403, distance: 183.1
click at [561, 403] on div "Aviary now supports Native app. With it’s own UI Kit, you can now build Native …" at bounding box center [607, 54] width 694 height 1010
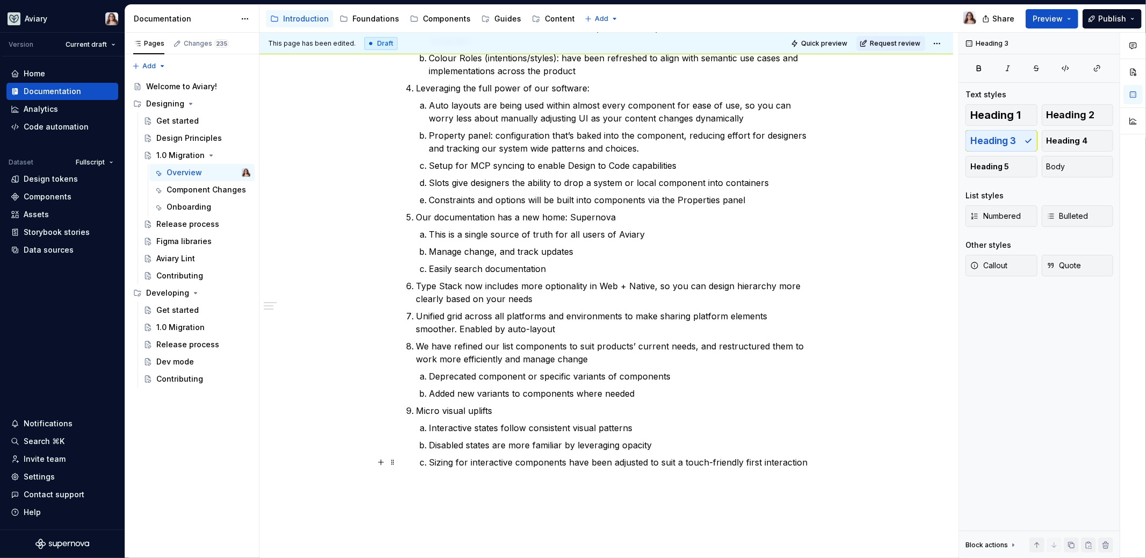
scroll to position [548, 0]
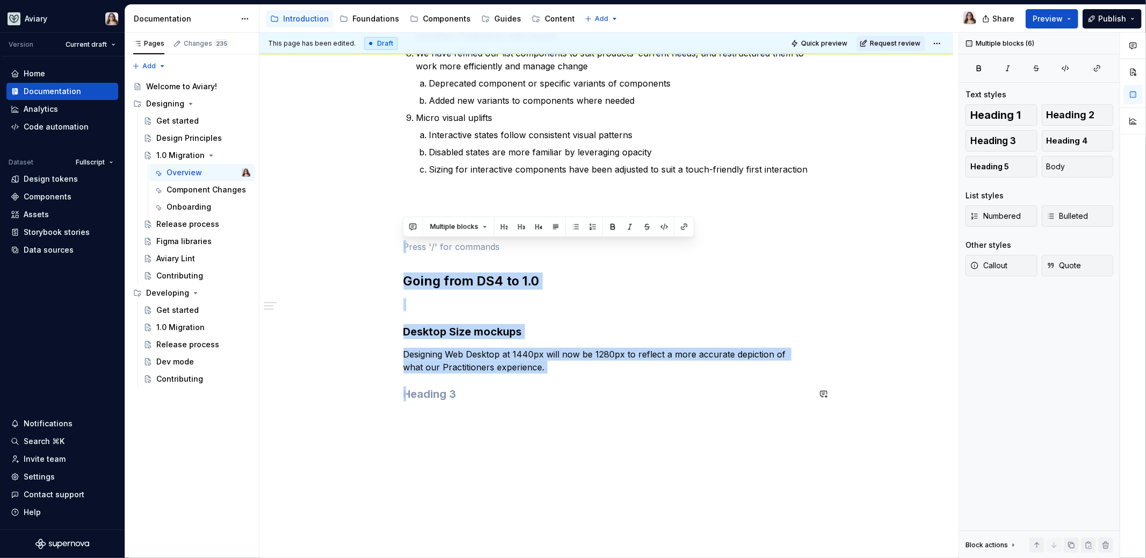
drag, startPoint x: 408, startPoint y: 246, endPoint x: 565, endPoint y: 413, distance: 229.3
click at [565, 413] on div "Aviary now supports Native app. With it’s own UI Kit, you can now build Native …" at bounding box center [607, 39] width 406 height 750
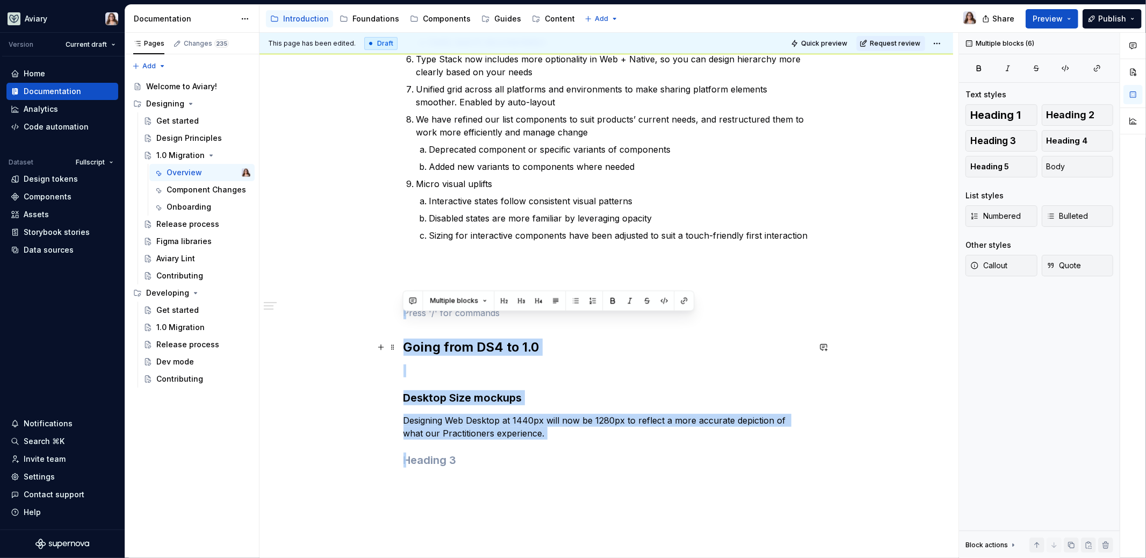
scroll to position [464, 0]
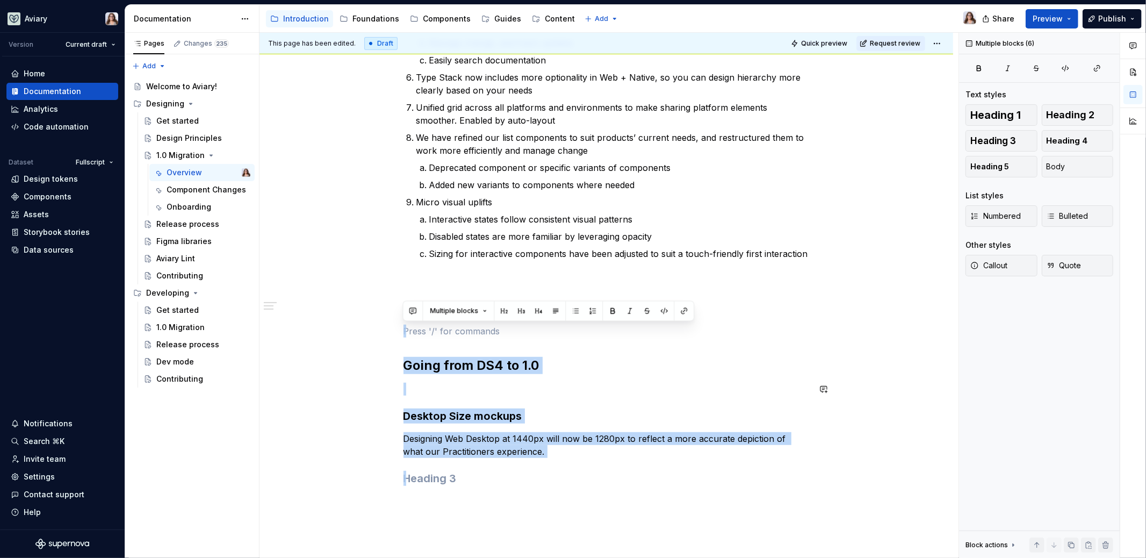
click at [547, 398] on div "Aviary now supports Native app. With it’s own UI Kit, you can now build Native …" at bounding box center [607, 116] width 406 height 737
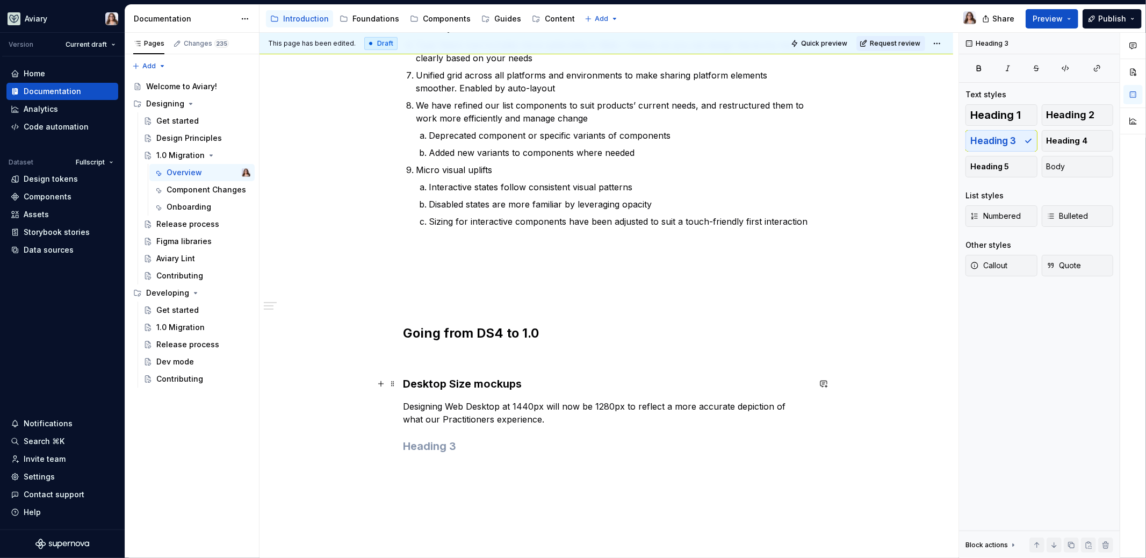
scroll to position [510, 0]
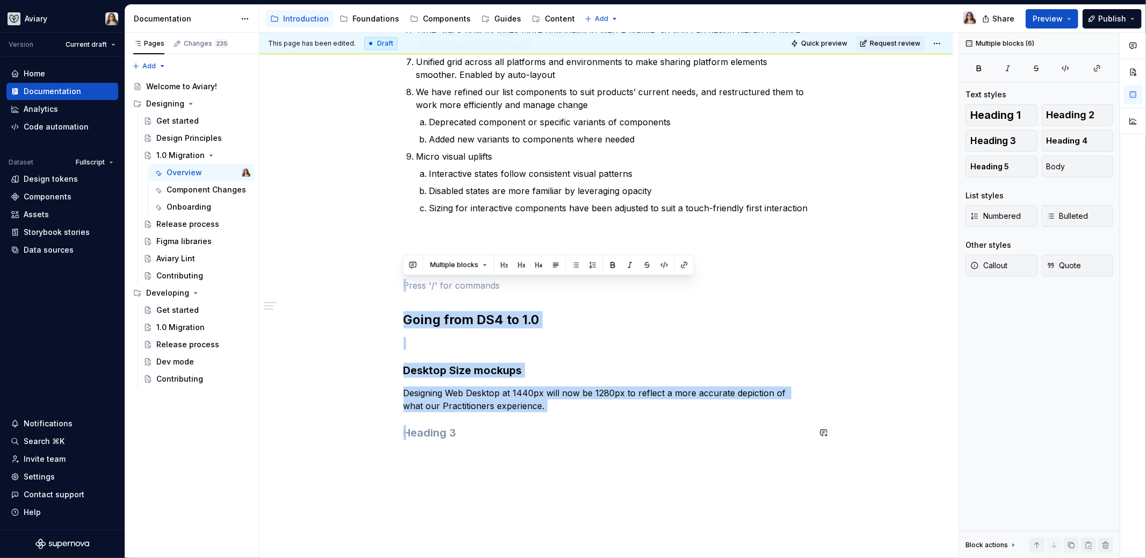
drag, startPoint x: 404, startPoint y: 289, endPoint x: 562, endPoint y: 470, distance: 240.3
click at [562, 470] on div "Aviary now supports Native app. With it’s own UI Kit, you can now build Native …" at bounding box center [607, 148] width 694 height 943
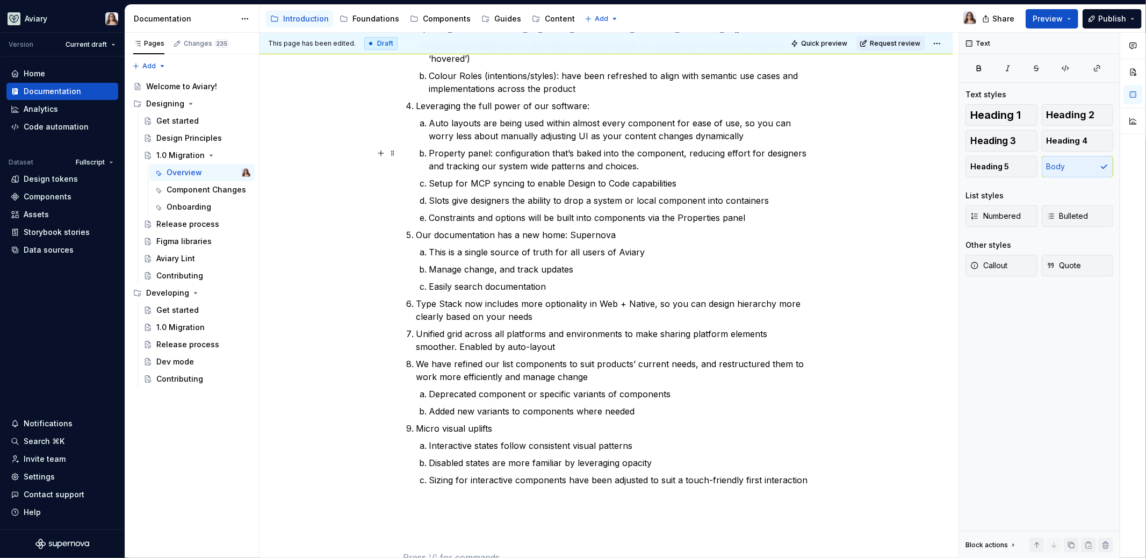
scroll to position [0, 0]
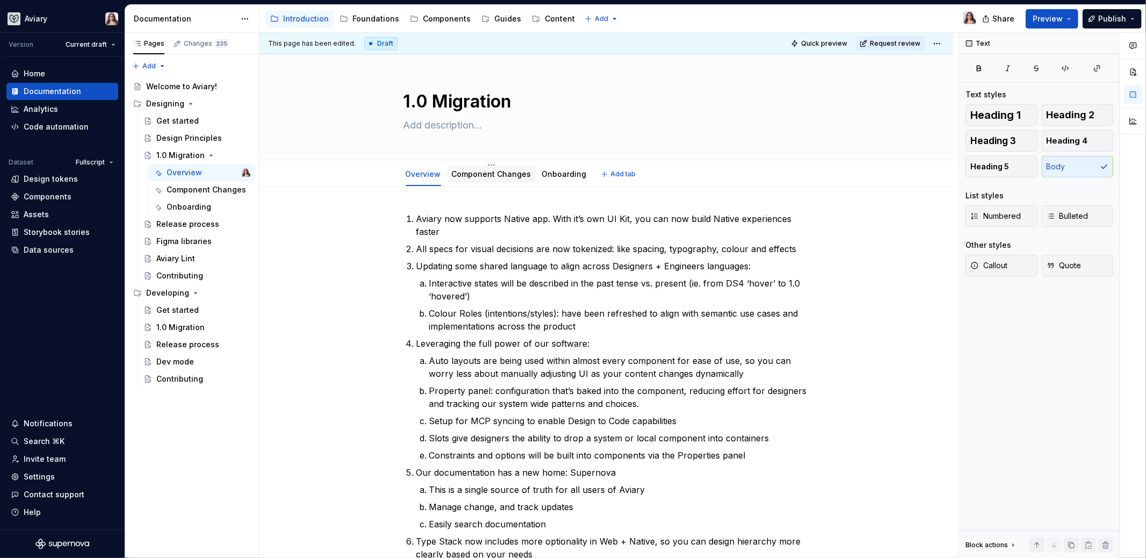
click at [488, 174] on link "Component Changes" at bounding box center [492, 173] width 80 height 9
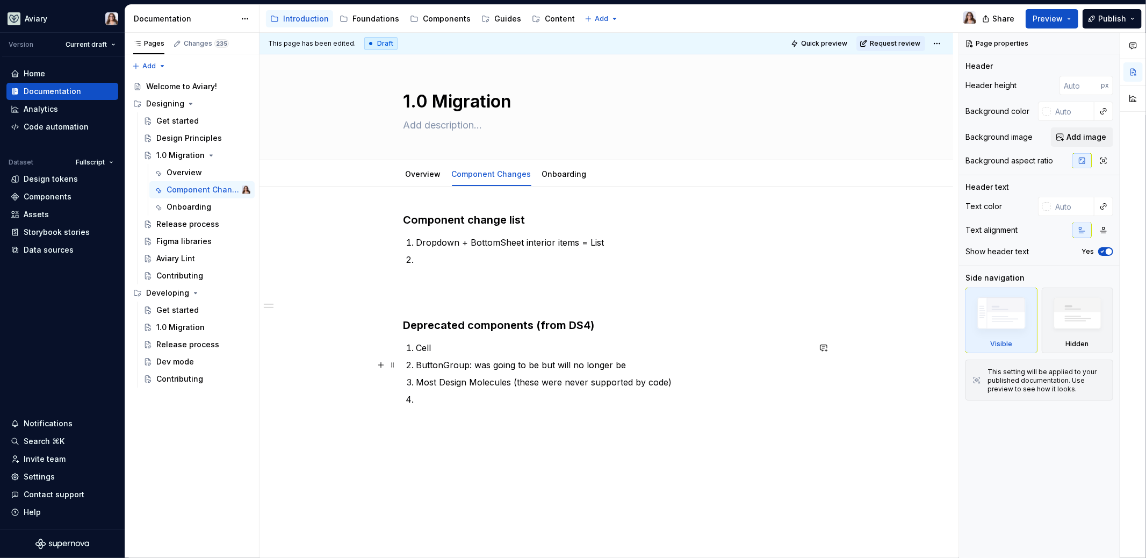
scroll to position [60, 0]
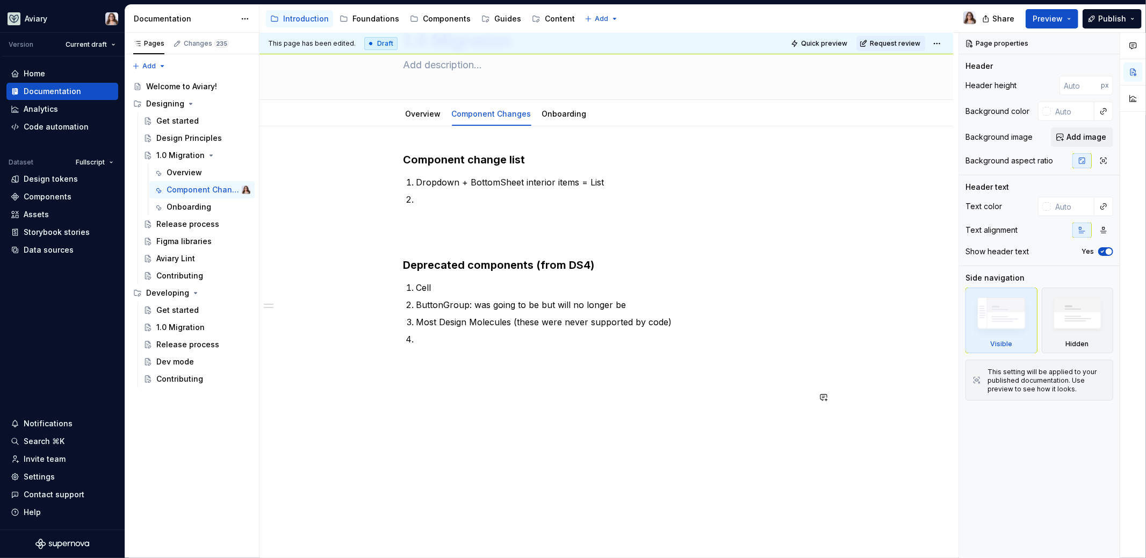
click at [421, 422] on div "Component change list Dropdown + BottomSheet interior items = List Deprecated c…" at bounding box center [607, 354] width 694 height 457
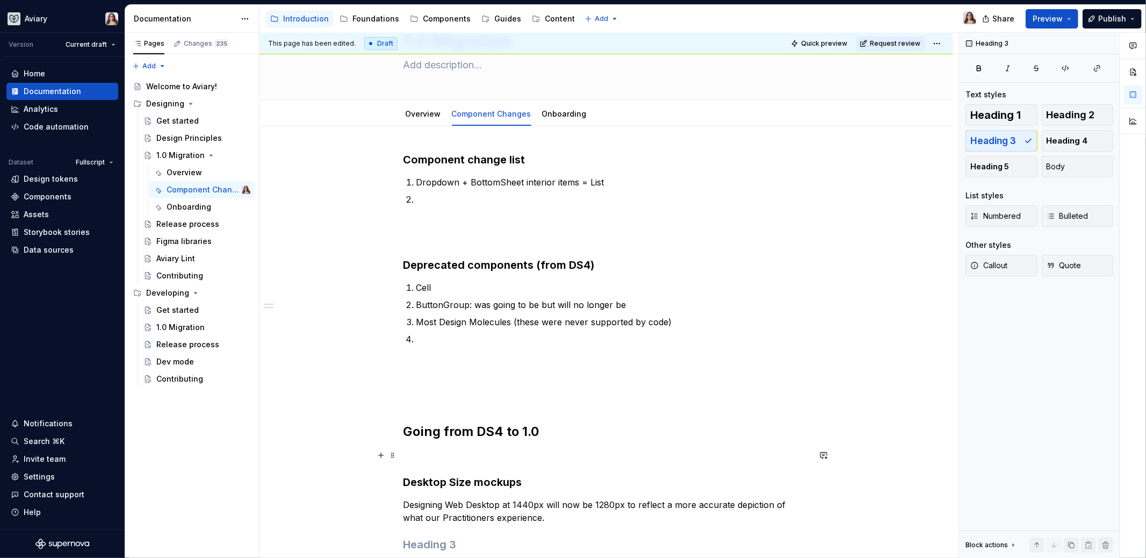
click at [411, 451] on p at bounding box center [607, 455] width 406 height 13
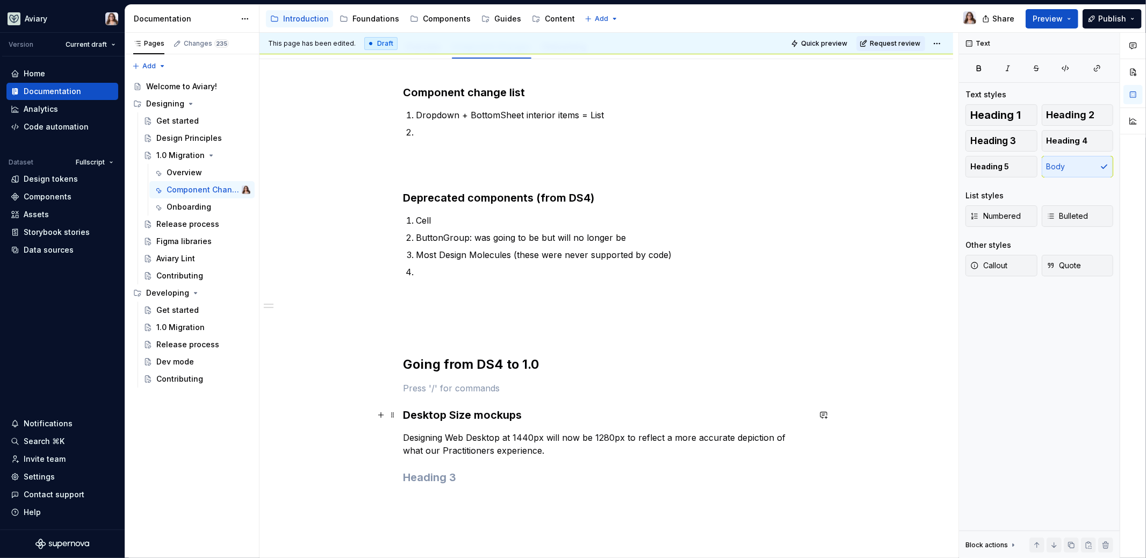
scroll to position [128, 0]
click at [429, 483] on div "Component change list Dropdown + BottomSheet interior items = List Deprecated c…" at bounding box center [607, 290] width 406 height 413
click at [420, 504] on div "Component change list Dropdown + BottomSheet interior items = List Deprecated c…" at bounding box center [607, 362] width 694 height 606
click at [414, 478] on h3 at bounding box center [607, 476] width 406 height 15
click at [416, 525] on div "Component change list Dropdown + BottomSheet interior items = List Deprecated c…" at bounding box center [607, 372] width 694 height 627
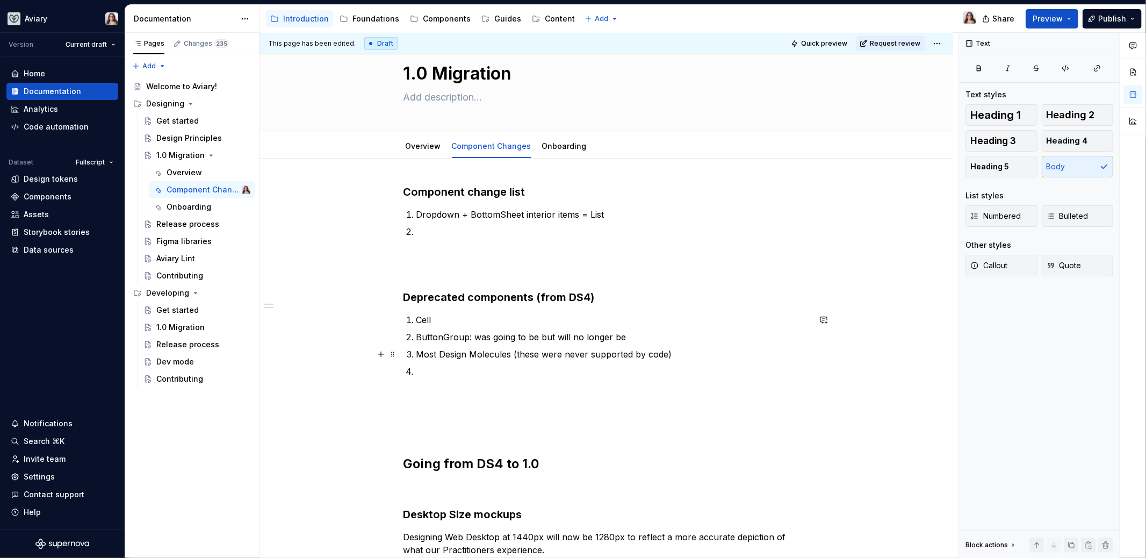
scroll to position [0, 0]
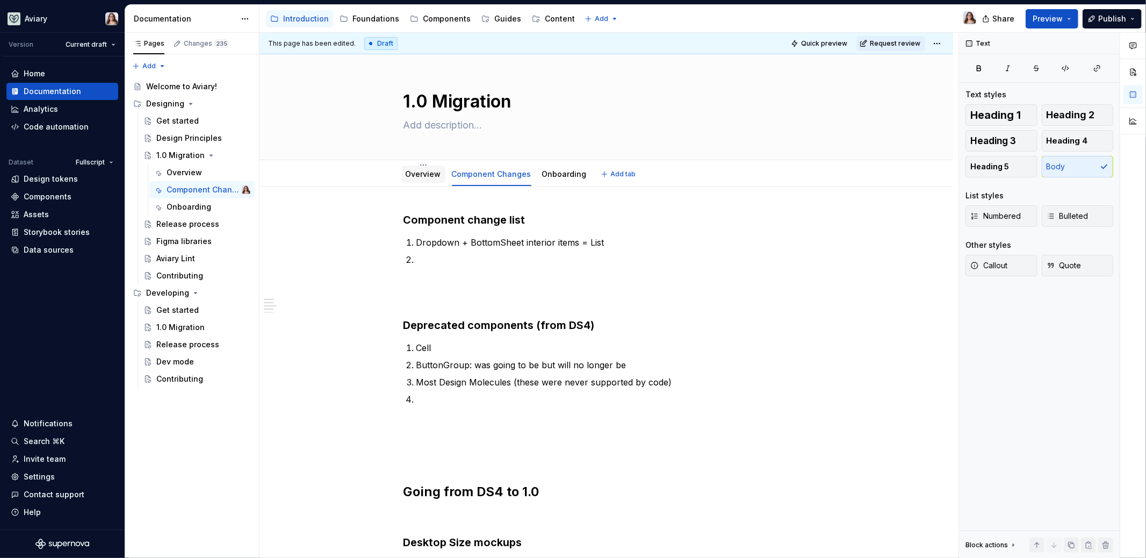
click at [428, 177] on link "Overview" at bounding box center [423, 173] width 35 height 9
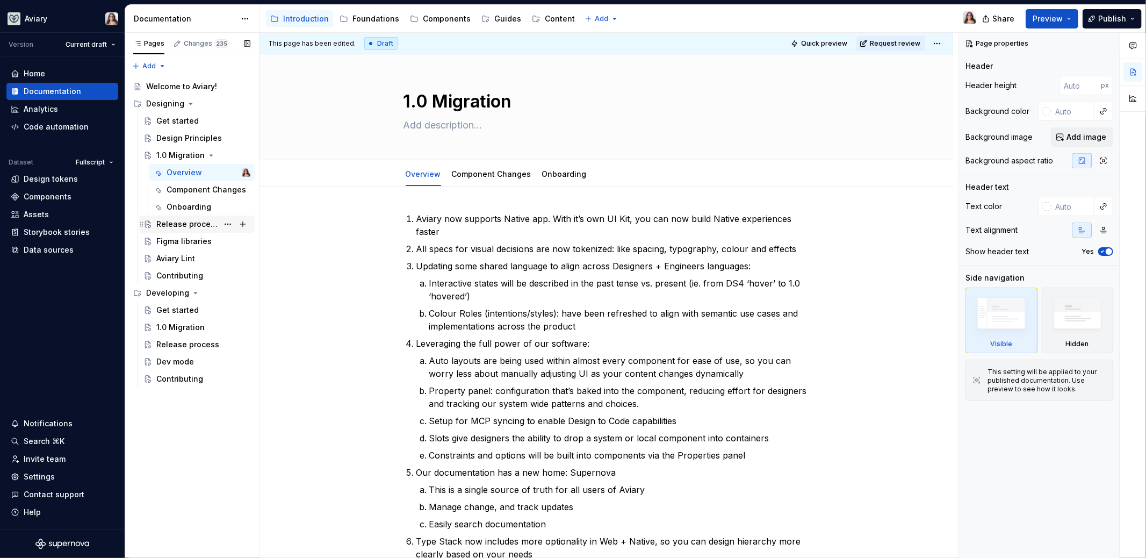
click at [184, 223] on div "Release process" at bounding box center [187, 224] width 62 height 11
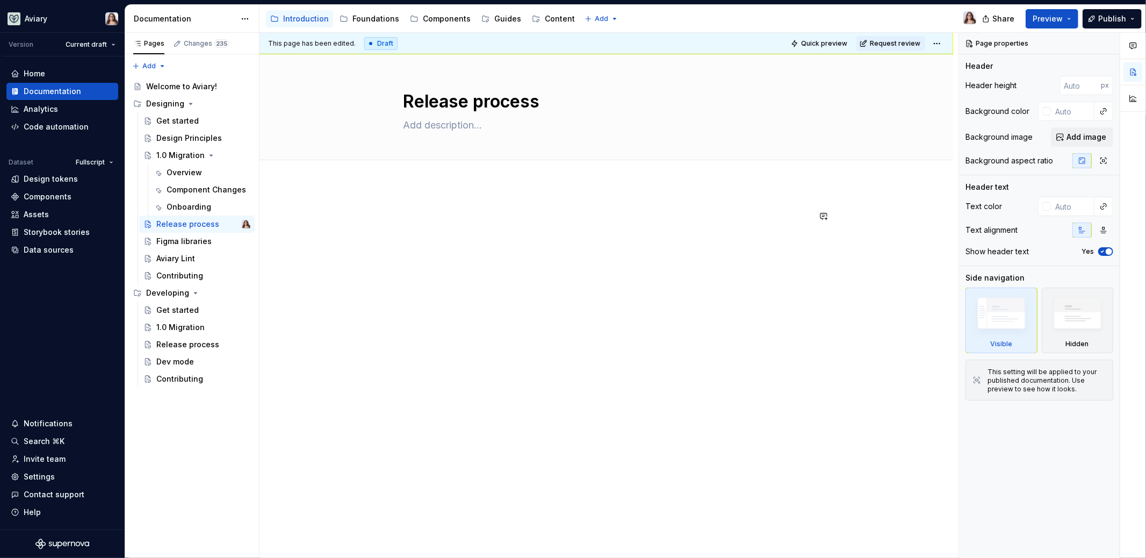
type textarea "*"
click at [410, 207] on div "This page has been edited. Draft Quick preview Request review Release process E…" at bounding box center [609, 296] width 699 height 526
click at [399, 210] on div at bounding box center [607, 307] width 694 height 247
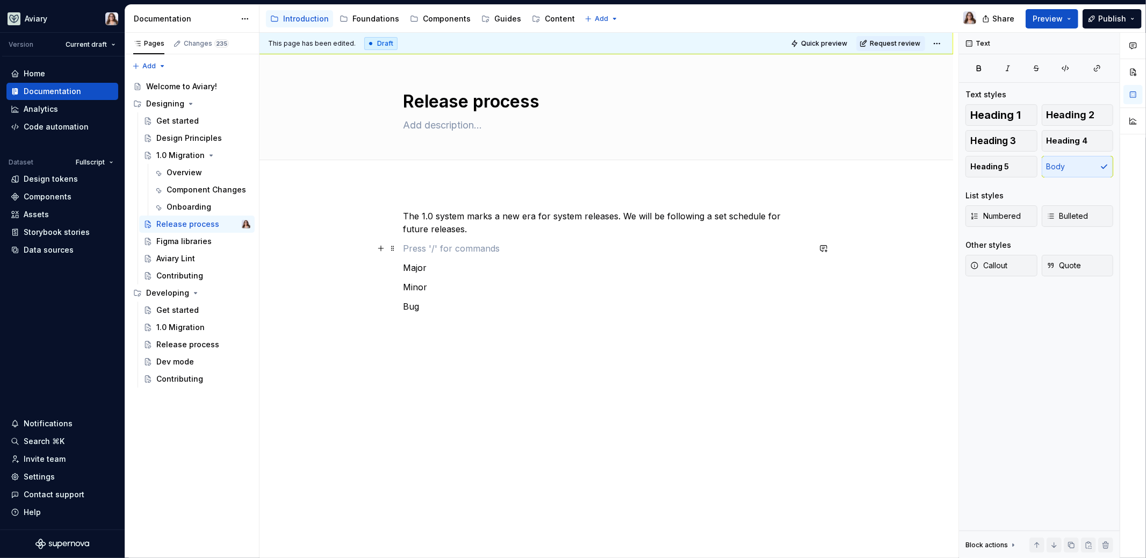
click at [419, 243] on p at bounding box center [607, 248] width 406 height 13
click at [442, 229] on p "The 1.0 system marks a new era for system releases. We will be following a set …" at bounding box center [607, 223] width 406 height 26
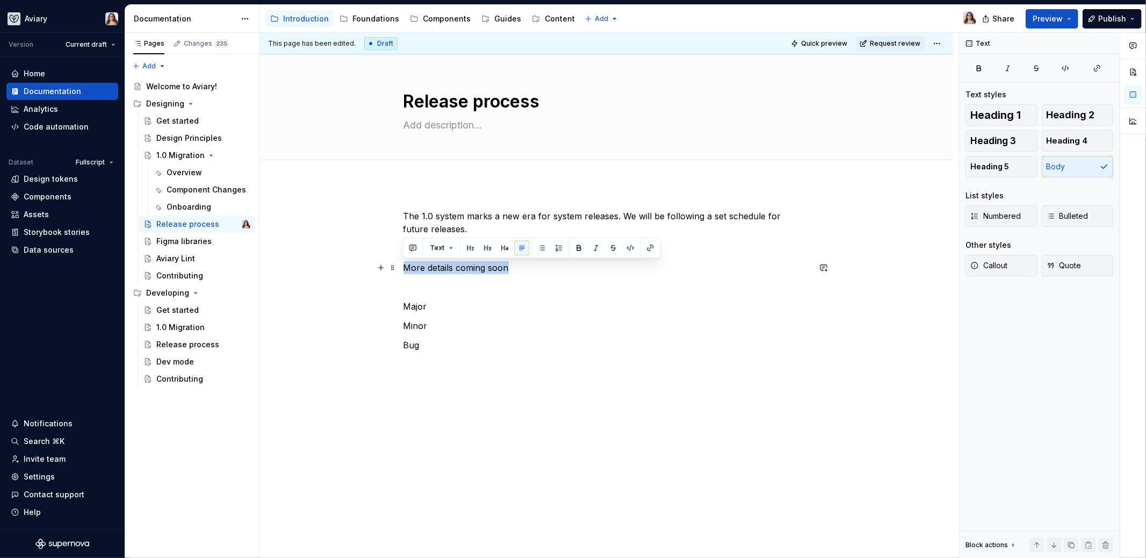
drag, startPoint x: 514, startPoint y: 267, endPoint x: 403, endPoint y: 267, distance: 111.3
click at [404, 267] on p "More details coming soon" at bounding box center [607, 267] width 406 height 13
click at [509, 270] on p "More details coming soon" at bounding box center [607, 267] width 406 height 13
drag, startPoint x: 510, startPoint y: 267, endPoint x: 361, endPoint y: 267, distance: 148.9
click at [361, 267] on div "The 1.0 system marks a new era for system releases. We will be following a set …" at bounding box center [607, 377] width 694 height 386
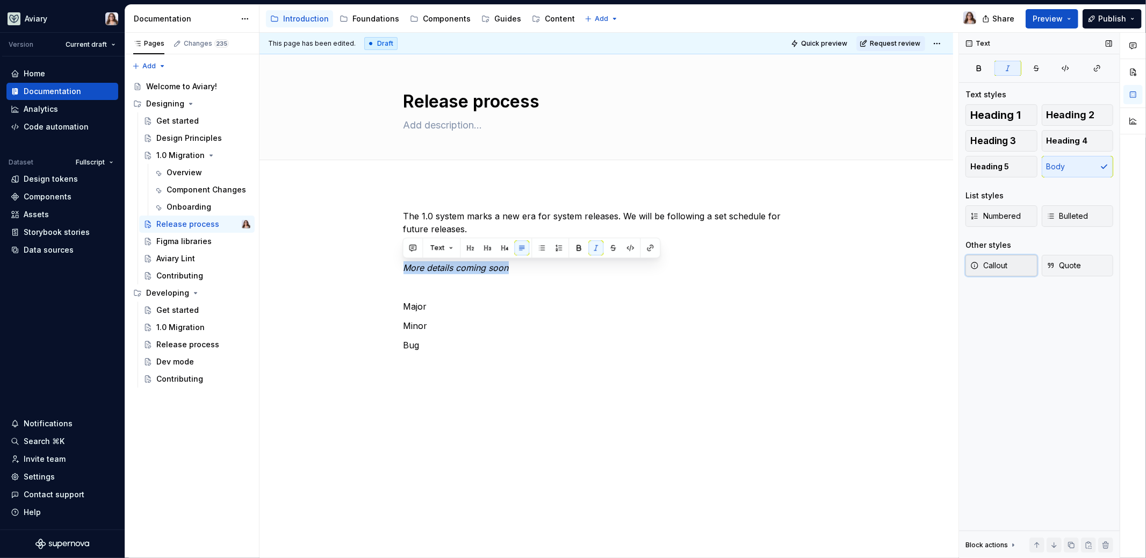
click at [1021, 269] on button "Callout" at bounding box center [1002, 265] width 72 height 21
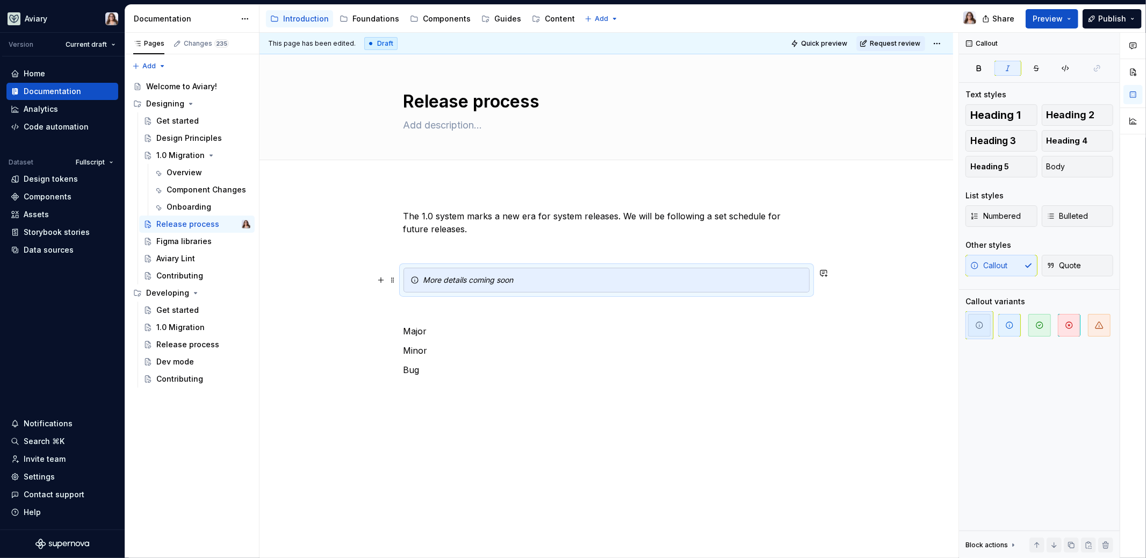
click at [477, 279] on em "More details coming soon" at bounding box center [469, 279] width 90 height 9
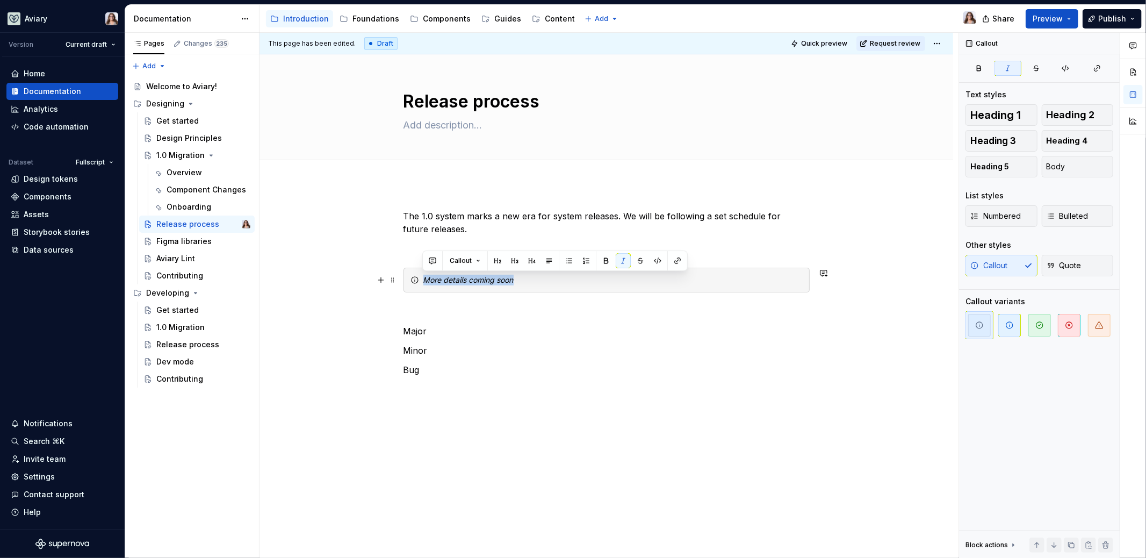
click at [477, 279] on em "More details coming soon" at bounding box center [469, 279] width 90 height 9
click at [624, 259] on button "button" at bounding box center [623, 260] width 15 height 15
click at [525, 278] on div "More details coming soon" at bounding box center [613, 280] width 379 height 11
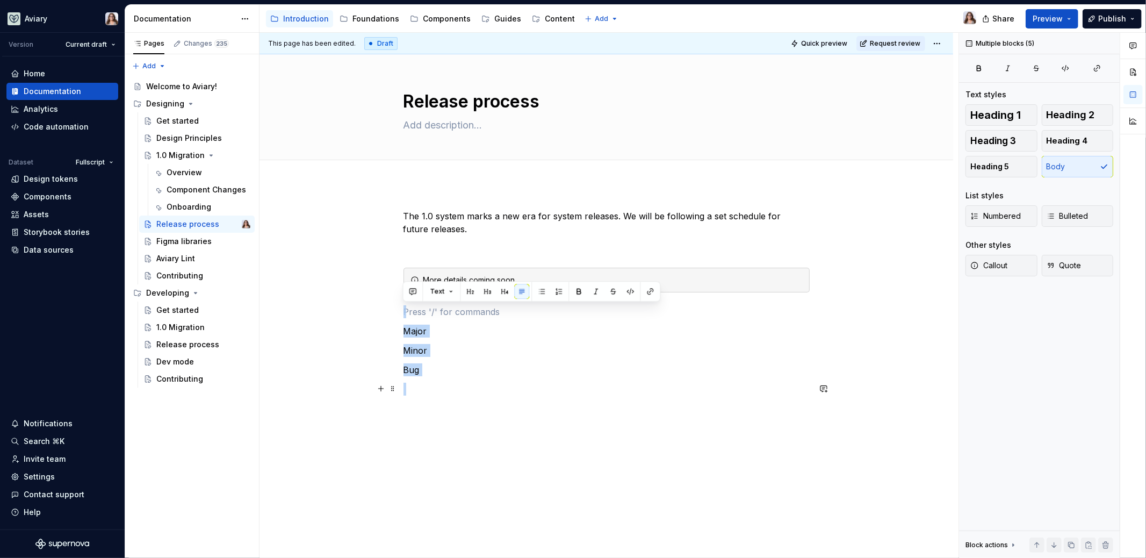
drag, startPoint x: 409, startPoint y: 314, endPoint x: 458, endPoint y: 391, distance: 91.8
click at [458, 391] on div "The 1.0 system marks a new era for system releases. We will be following a set …" at bounding box center [607, 312] width 406 height 205
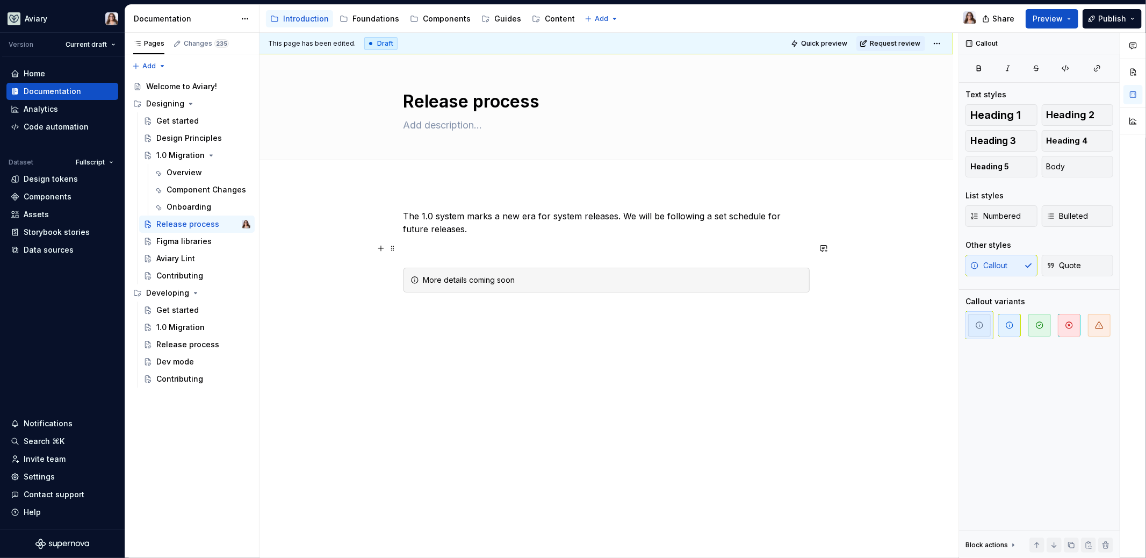
click at [437, 245] on p at bounding box center [607, 248] width 406 height 13
click at [456, 230] on p "The 1.0 system marks a new era for system releases. We will be following a set …" at bounding box center [607, 223] width 406 height 26
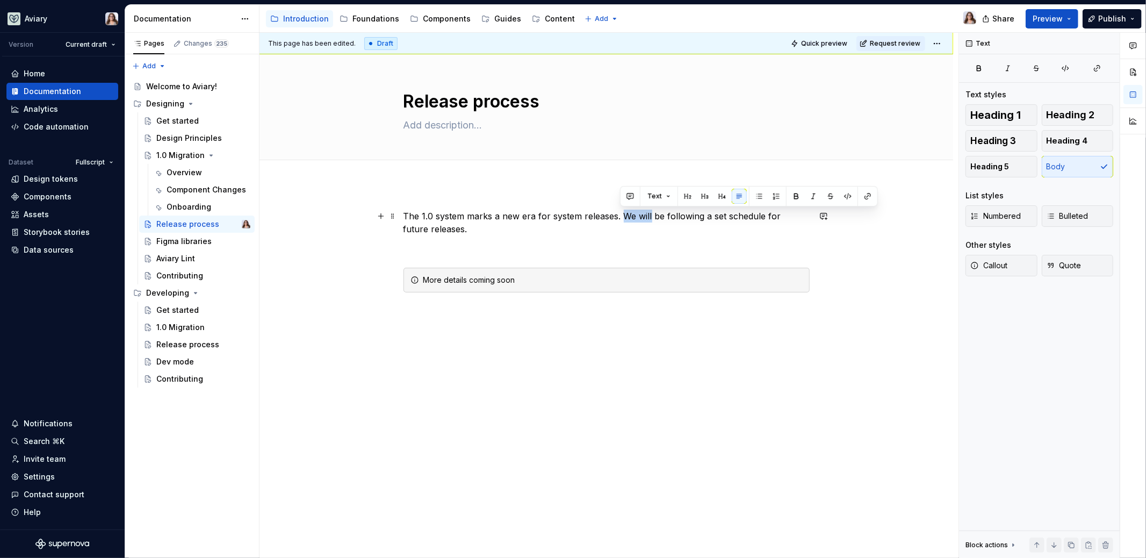
drag, startPoint x: 621, startPoint y: 214, endPoint x: 649, endPoint y: 212, distance: 28.5
click at [649, 212] on p "The 1.0 system marks a new era for system releases. We will be following a set …" at bounding box center [607, 223] width 406 height 26
click at [468, 228] on p "The 1.0 system marks a new era for system releases. Aviary will be following a …" at bounding box center [607, 223] width 406 height 26
click at [167, 245] on div "Figma libraries" at bounding box center [183, 241] width 55 height 11
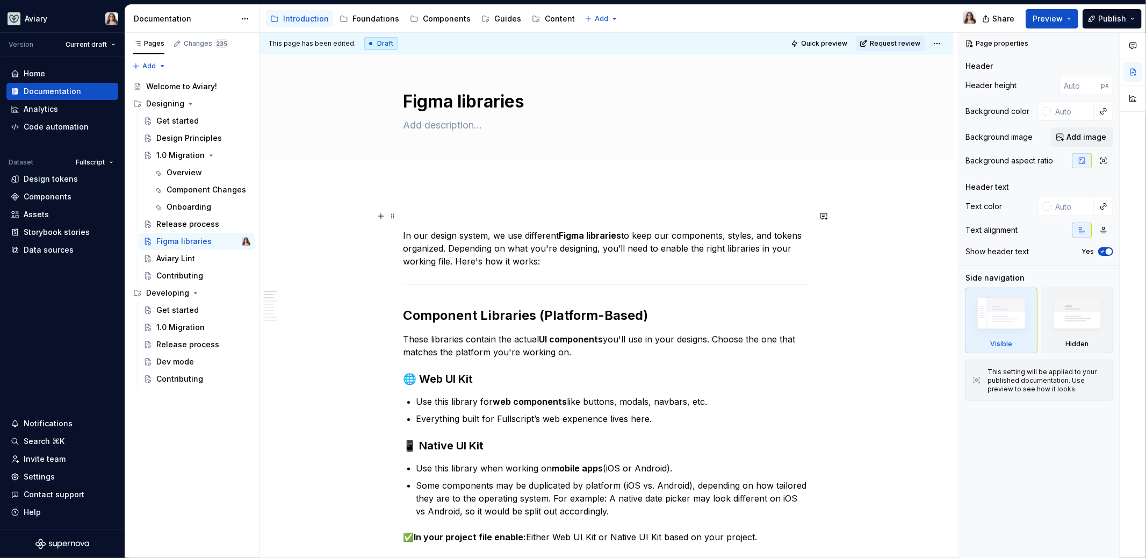
click at [406, 216] on p at bounding box center [607, 216] width 406 height 13
click at [404, 232] on p "In our design system, we use different Figma libraries to keep our components, …" at bounding box center [607, 248] width 406 height 39
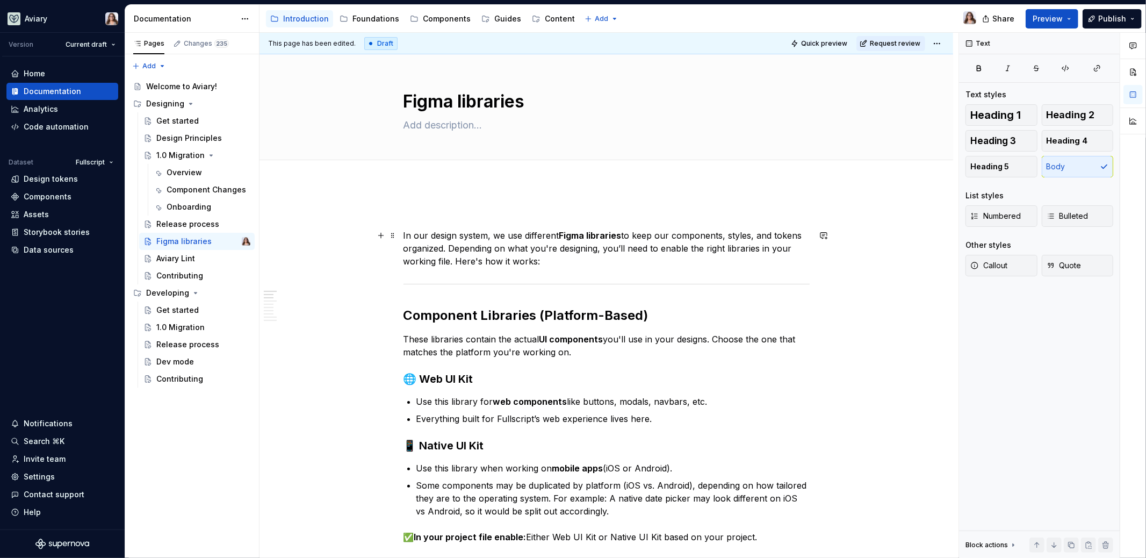
click at [431, 234] on p "In our design system, we use different Figma libraries to keep our components, …" at bounding box center [607, 248] width 406 height 39
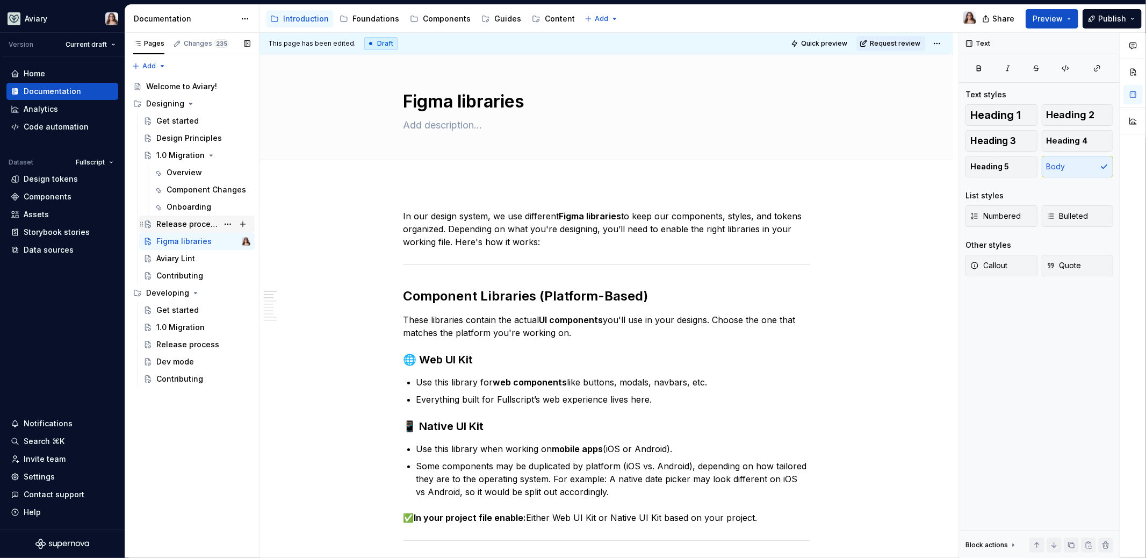
click at [191, 220] on div "Release process" at bounding box center [187, 224] width 62 height 11
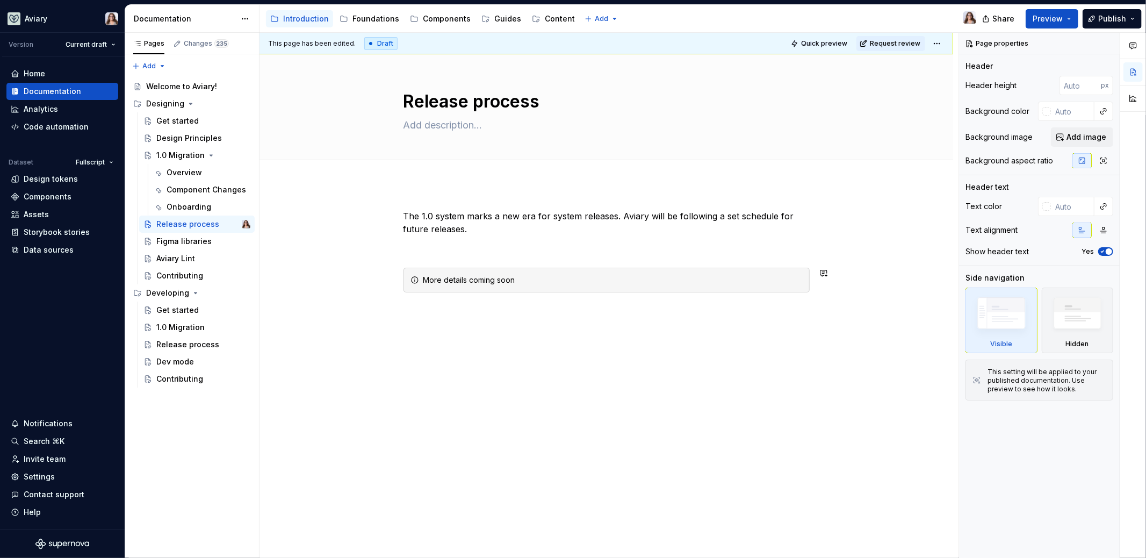
type textarea "*"
click at [510, 256] on div "The 1.0 system marks a new era for system releases. Aviary will be following a …" at bounding box center [607, 264] width 406 height 109
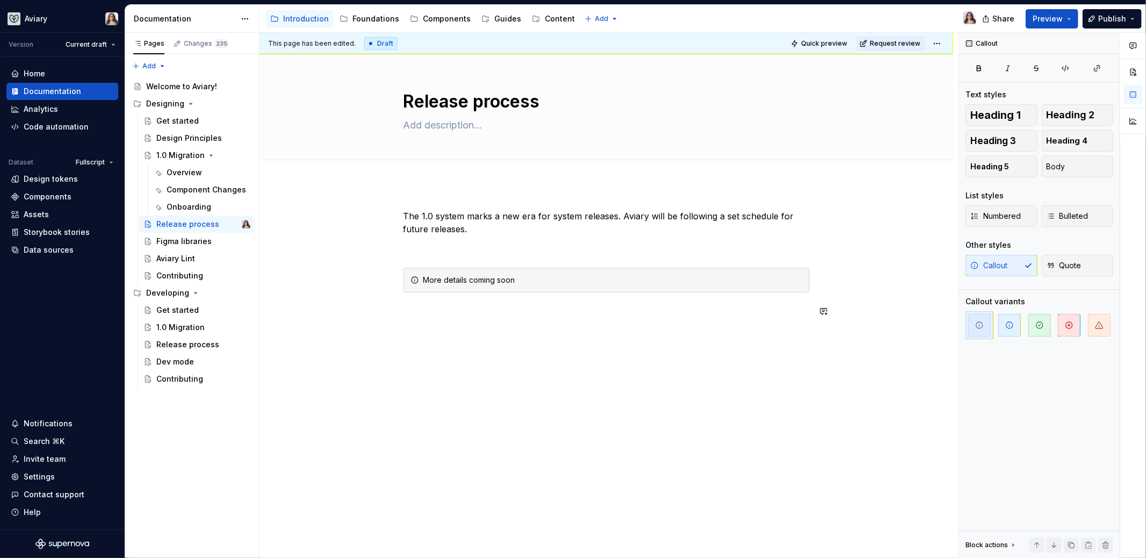
click at [450, 331] on div "The 1.0 system marks a new era for system releases. Aviary will be following a …" at bounding box center [607, 341] width 694 height 314
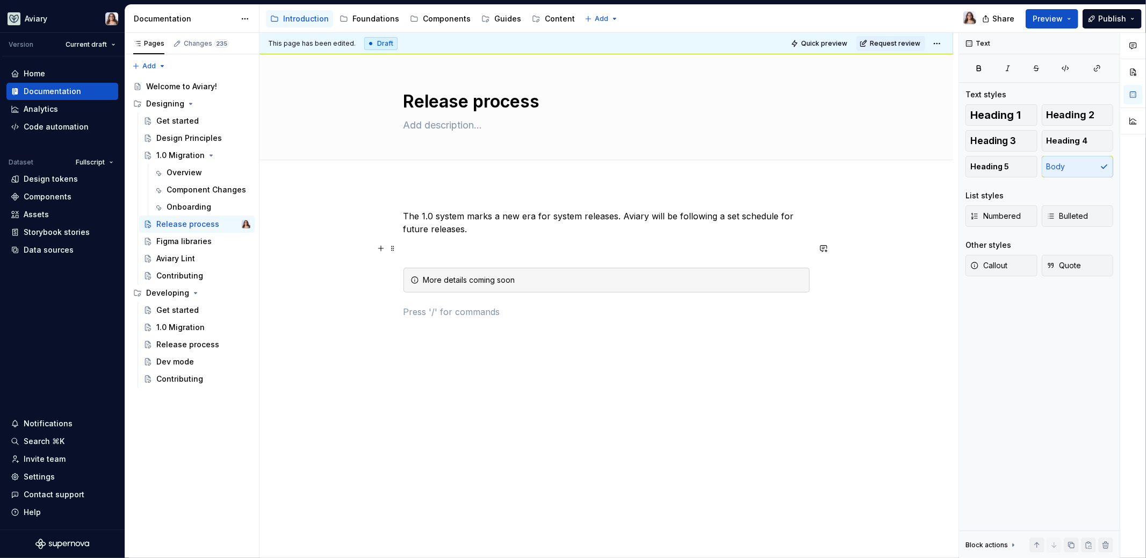
click at [461, 246] on p at bounding box center [607, 248] width 406 height 13
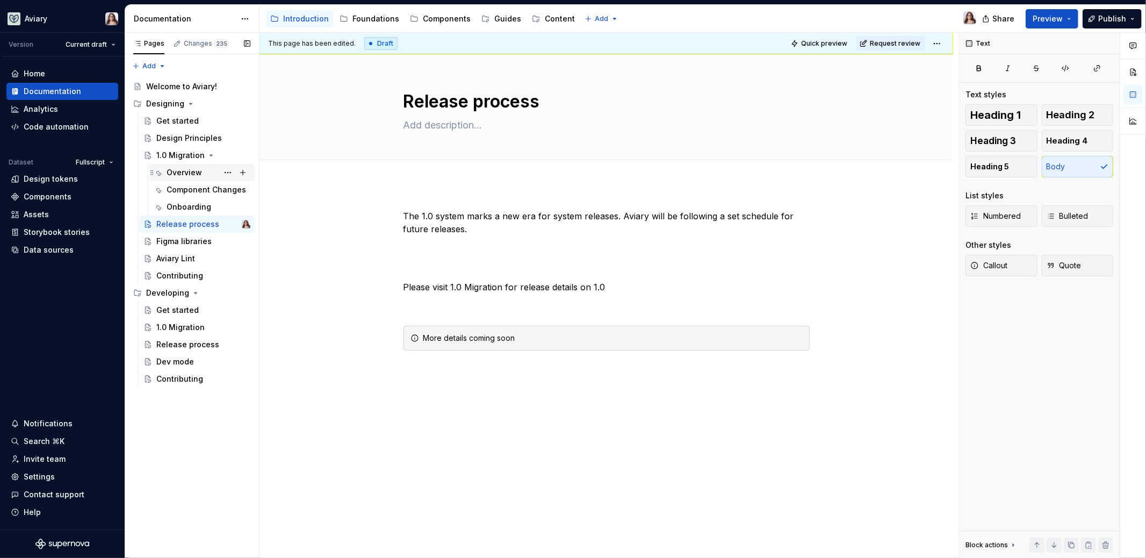
click at [183, 168] on div "Overview" at bounding box center [184, 172] width 35 height 11
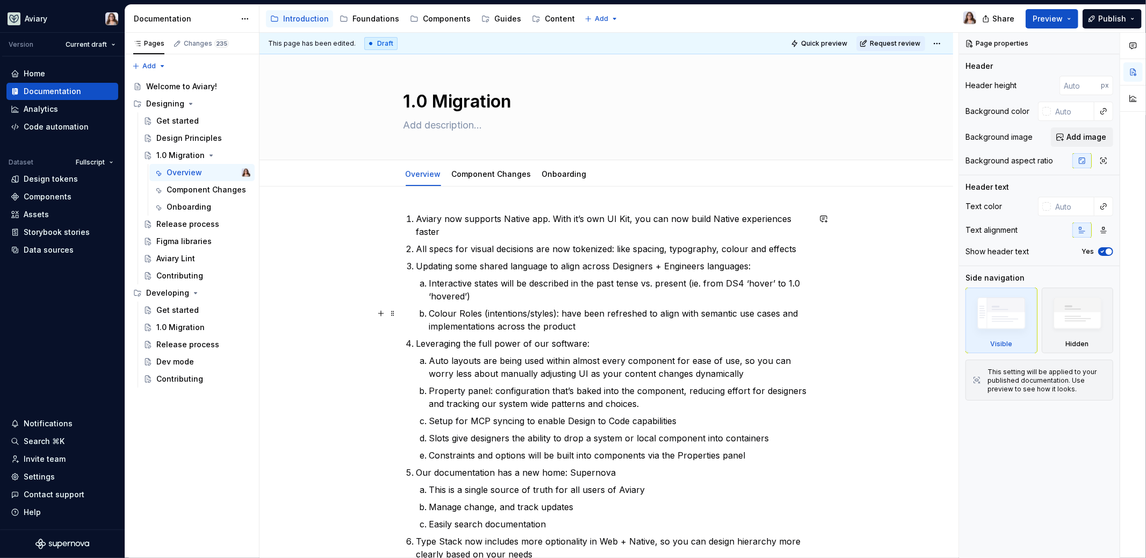
scroll to position [20, 0]
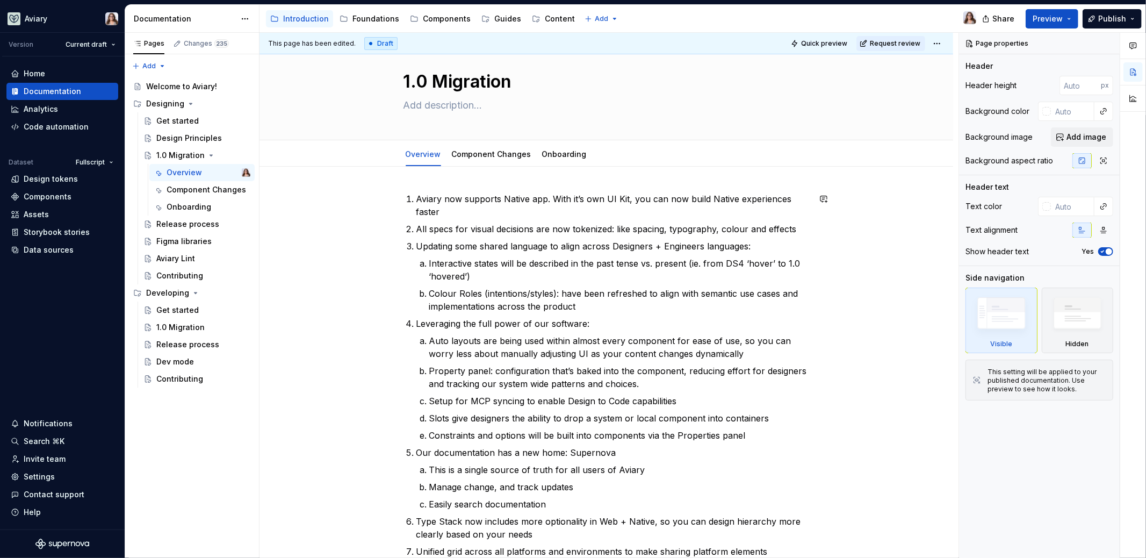
click at [421, 183] on div "Aviary now supports Native app. With it’s own UI Kit, you can now build Native …" at bounding box center [607, 564] width 694 height 795
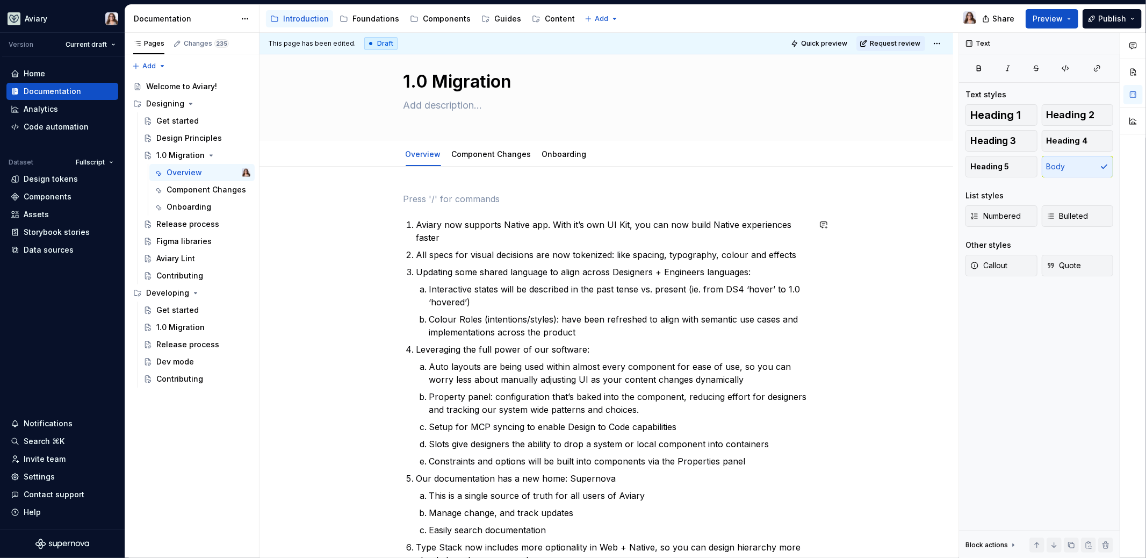
type textarea "*"
drag, startPoint x: 455, startPoint y: 203, endPoint x: 395, endPoint y: 199, distance: 60.3
click at [404, 199] on div "1.0 Updates Aviary now supports Native app. With it’s own UI Kit, you can now b…" at bounding box center [607, 506] width 406 height 628
click at [498, 178] on button "button" at bounding box center [501, 178] width 15 height 15
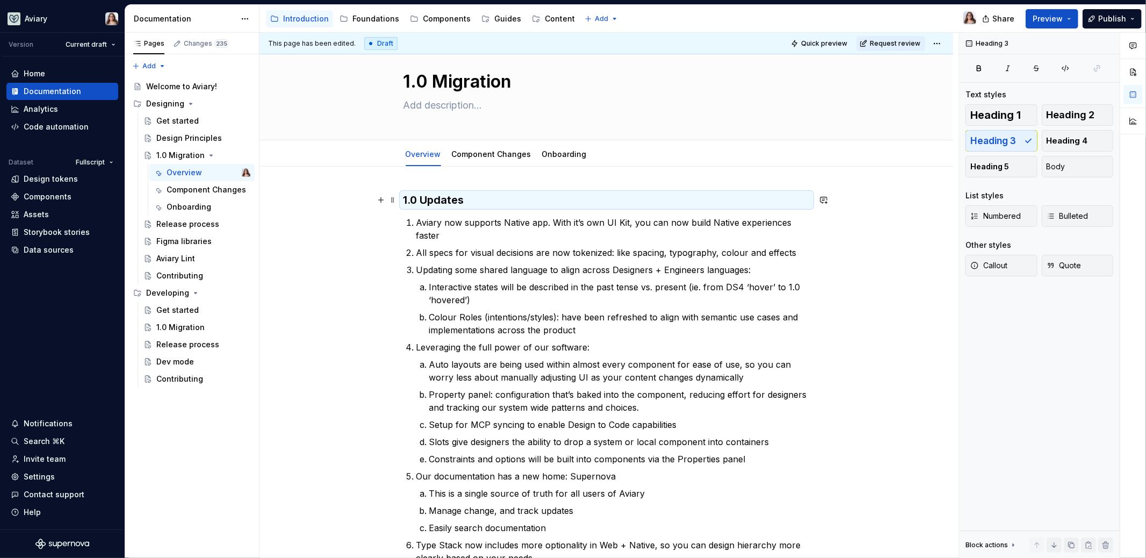
click at [473, 197] on h3 "1.0 Updates" at bounding box center [607, 199] width 406 height 15
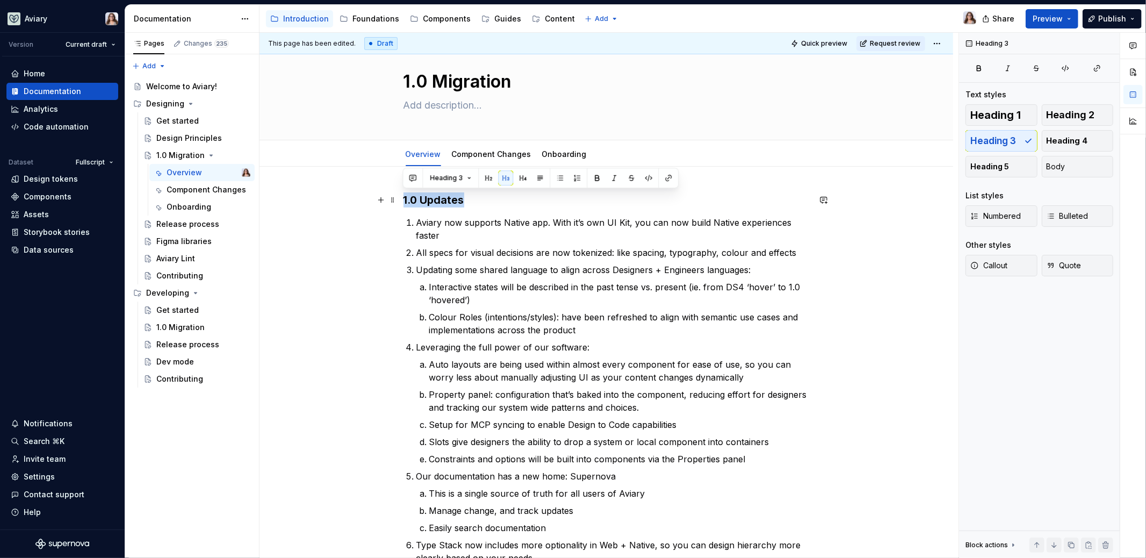
drag, startPoint x: 465, startPoint y: 199, endPoint x: 400, endPoint y: 198, distance: 65.0
drag, startPoint x: 561, startPoint y: 200, endPoint x: 382, endPoint y: 200, distance: 179.0
click at [404, 200] on div "What 1.0 bring to our system Aviary now supports Native app. With it’s own UI K…" at bounding box center [607, 505] width 406 height 626
click at [561, 202] on h3 "What 1.0 bring to our system" at bounding box center [607, 199] width 406 height 15
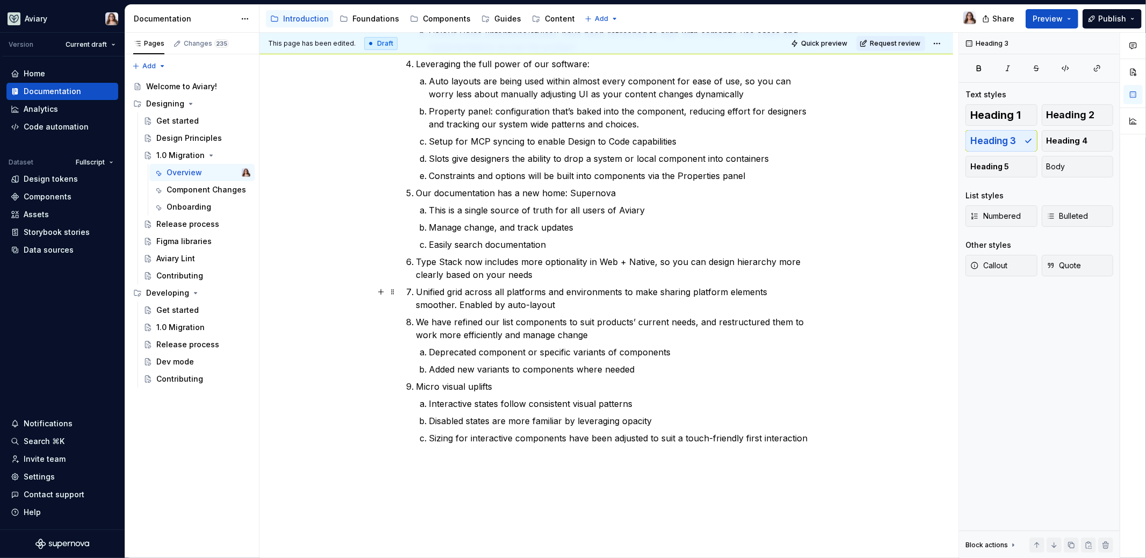
scroll to position [0, 0]
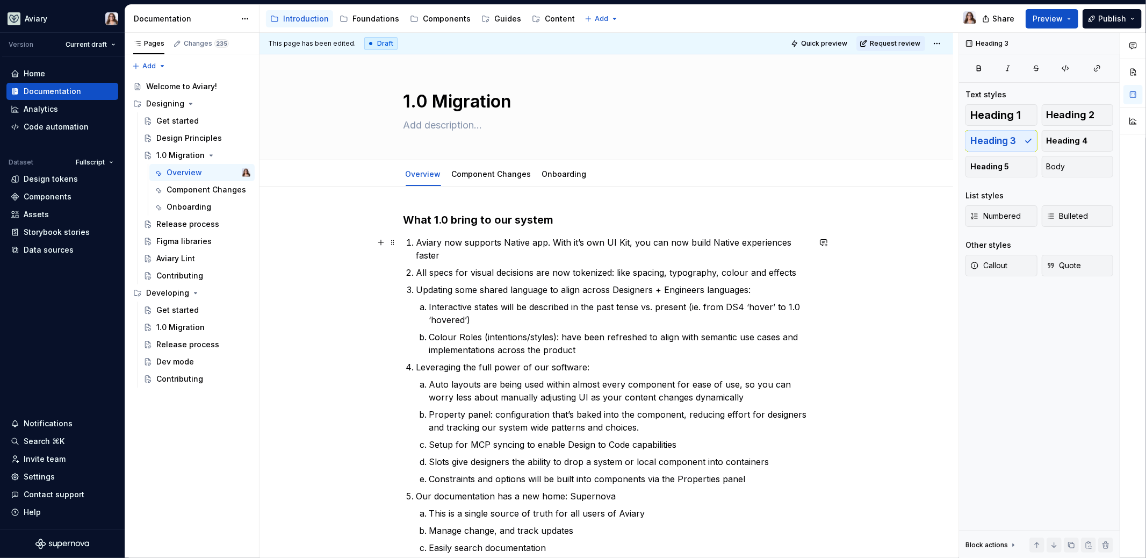
click at [417, 240] on p "Aviary now supports Native app. With it’s own UI Kit, you can now build Native …" at bounding box center [613, 249] width 393 height 26
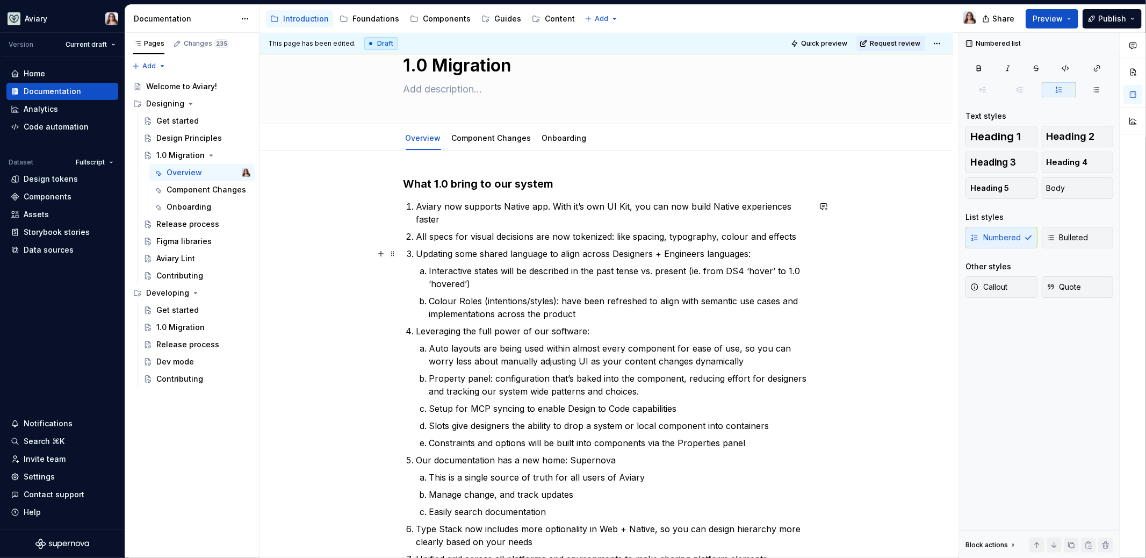
scroll to position [38, 0]
click at [417, 234] on li "All specs for visual decisions are now tokenized: like spacing, typography, col…" at bounding box center [613, 234] width 393 height 13
click at [482, 279] on p "Interactive states will be described in the past tense vs. present (ie. from DS…" at bounding box center [619, 276] width 381 height 26
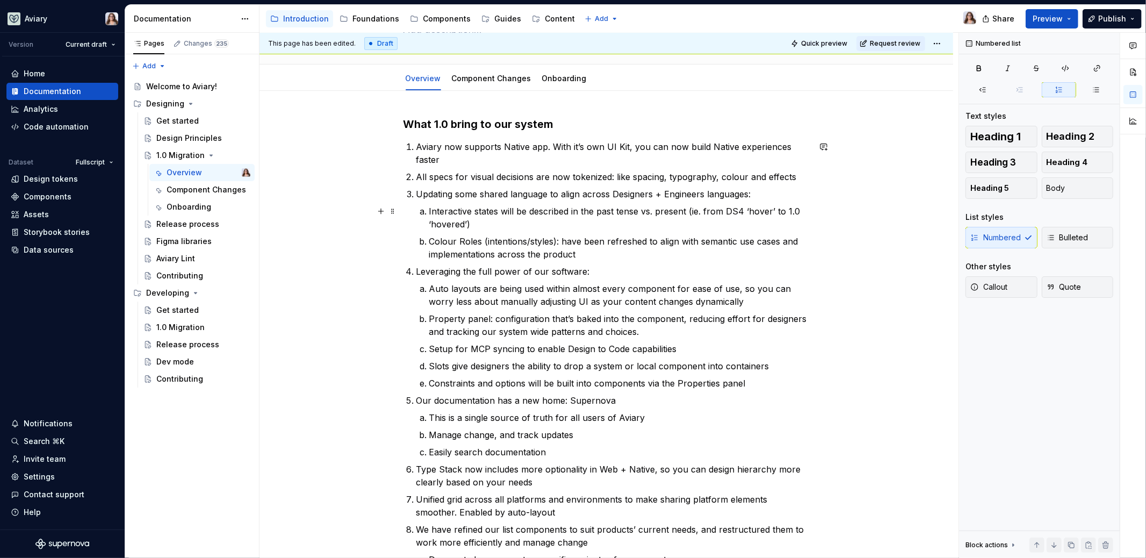
scroll to position [99, 0]
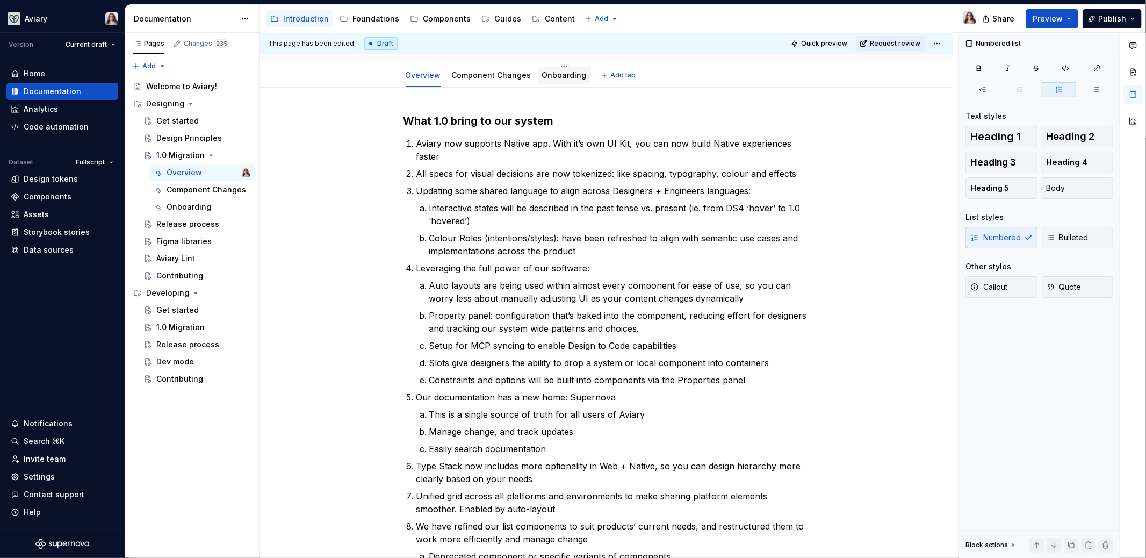
click at [548, 75] on link "Onboarding" at bounding box center [564, 74] width 45 height 9
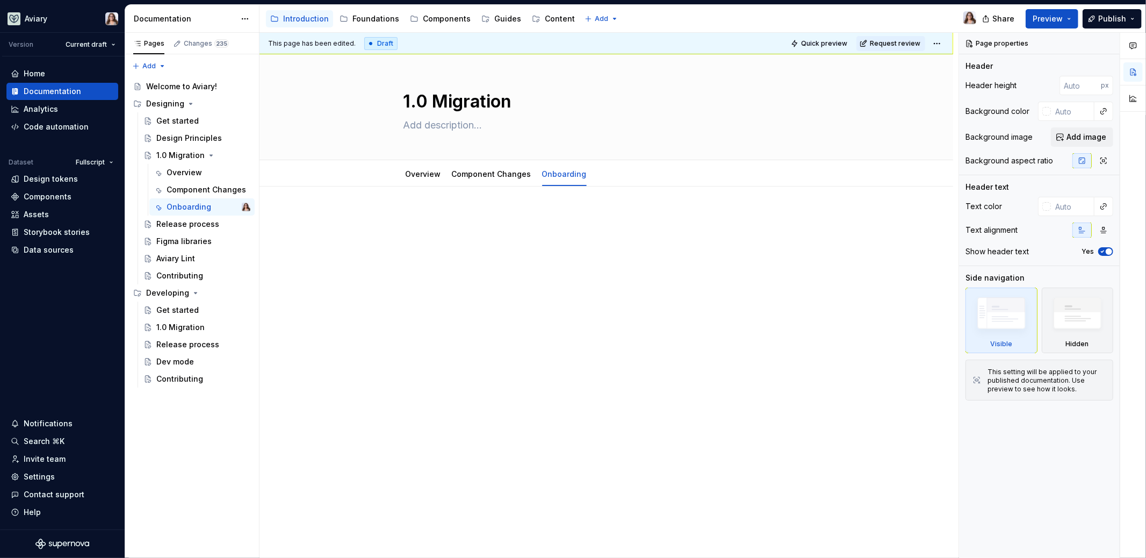
click at [432, 228] on div at bounding box center [607, 232] width 406 height 41
click at [422, 175] on link "Overview" at bounding box center [423, 173] width 35 height 9
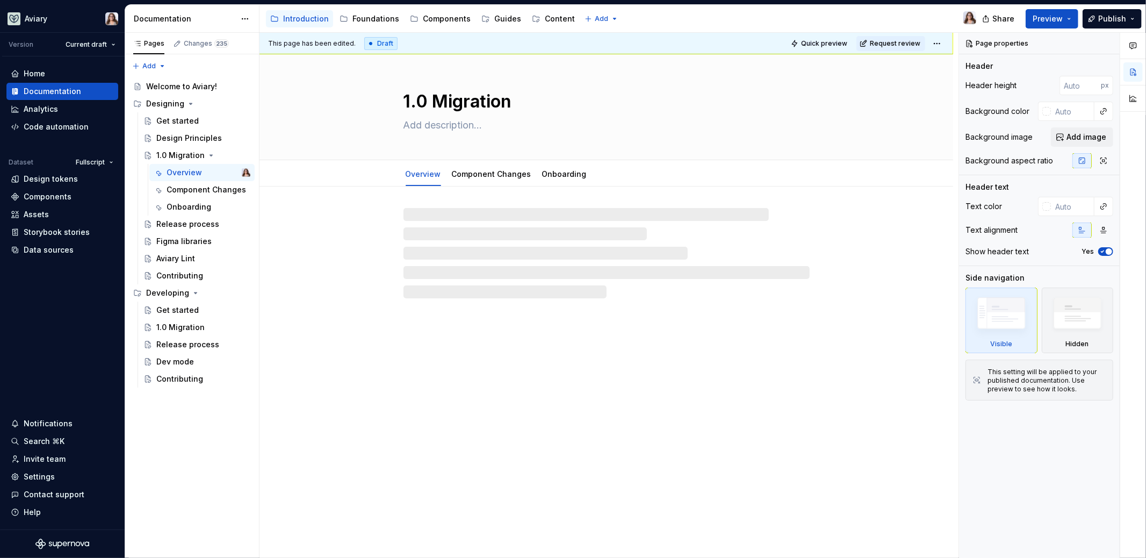
type textarea "*"
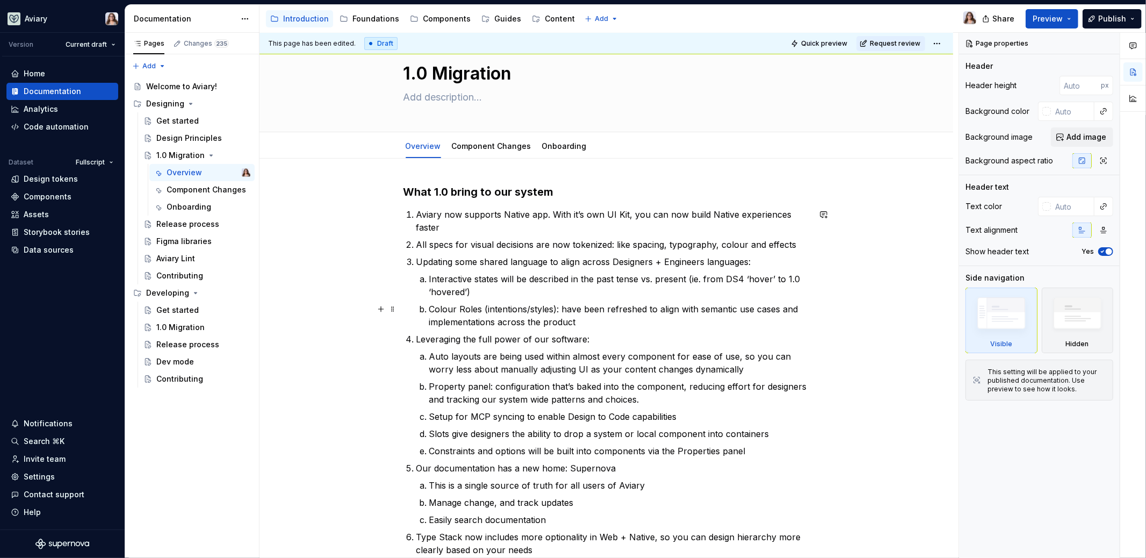
scroll to position [45, 0]
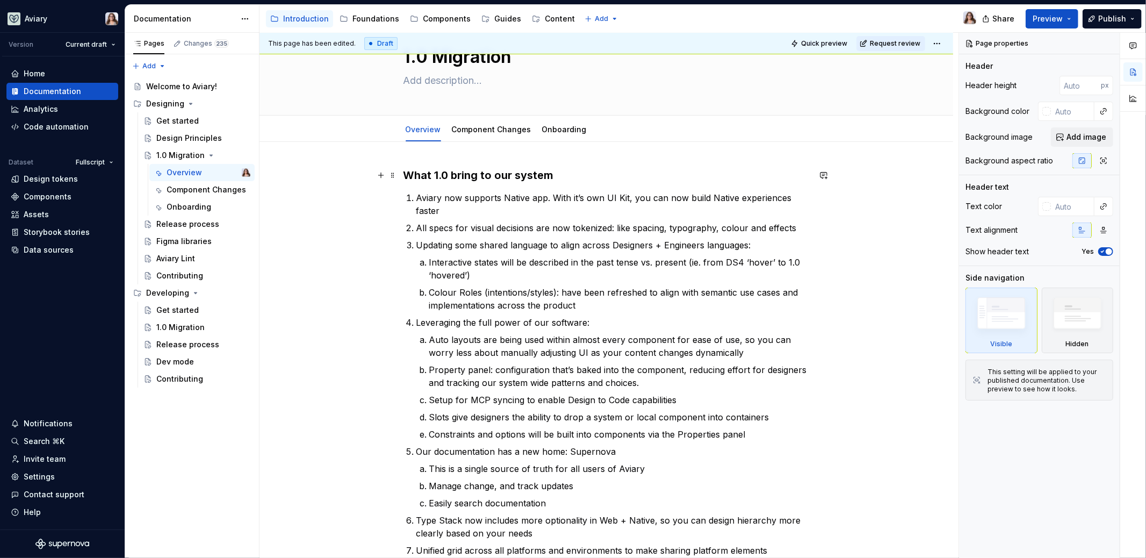
click at [404, 175] on h3 "What 1.0 bring to our system" at bounding box center [607, 175] width 406 height 15
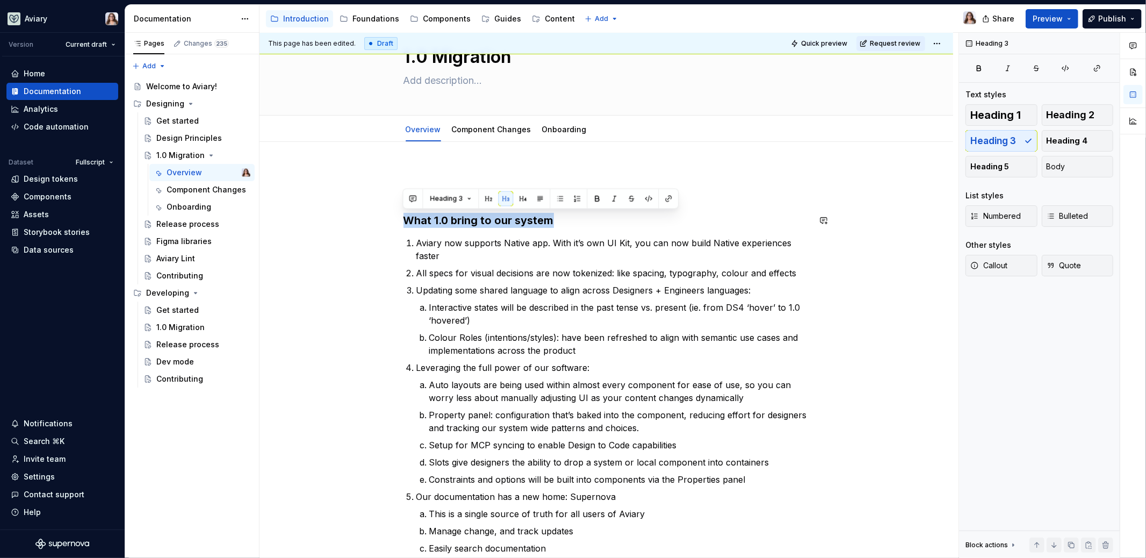
drag, startPoint x: 554, startPoint y: 223, endPoint x: 404, endPoint y: 211, distance: 150.5
click at [404, 211] on div "What 1.0 bring to our system Aviary now supports Native app. With it’s own UI K…" at bounding box center [607, 497] width 406 height 658
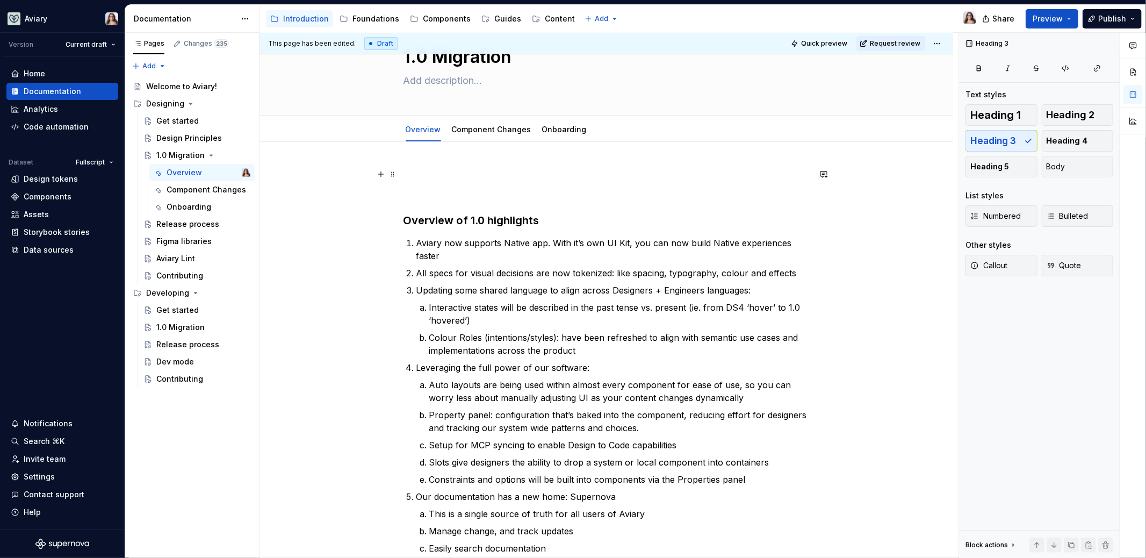
click at [419, 175] on p at bounding box center [607, 174] width 406 height 13
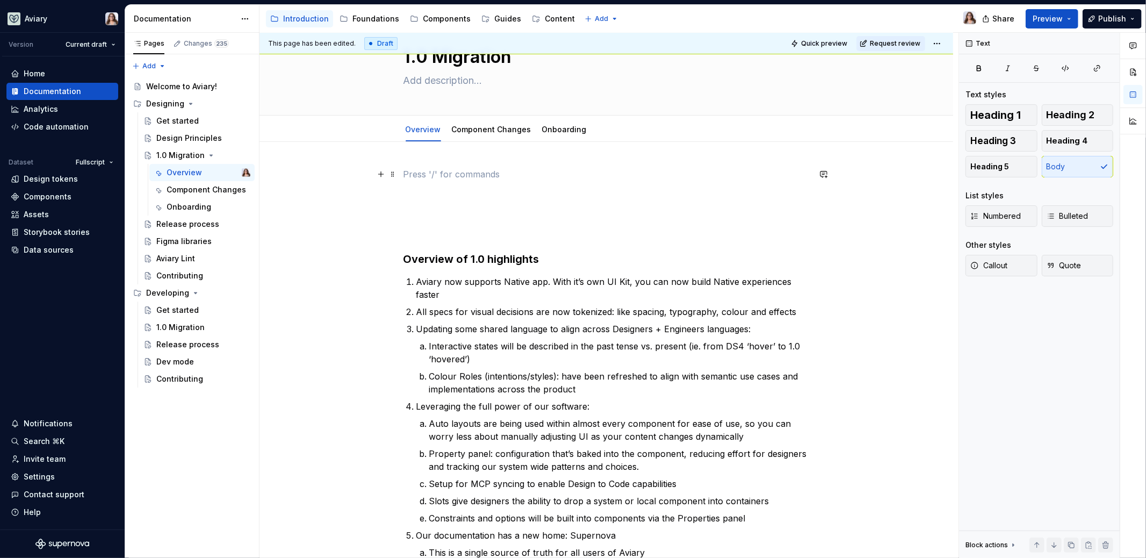
click at [407, 170] on p at bounding box center [607, 174] width 406 height 13
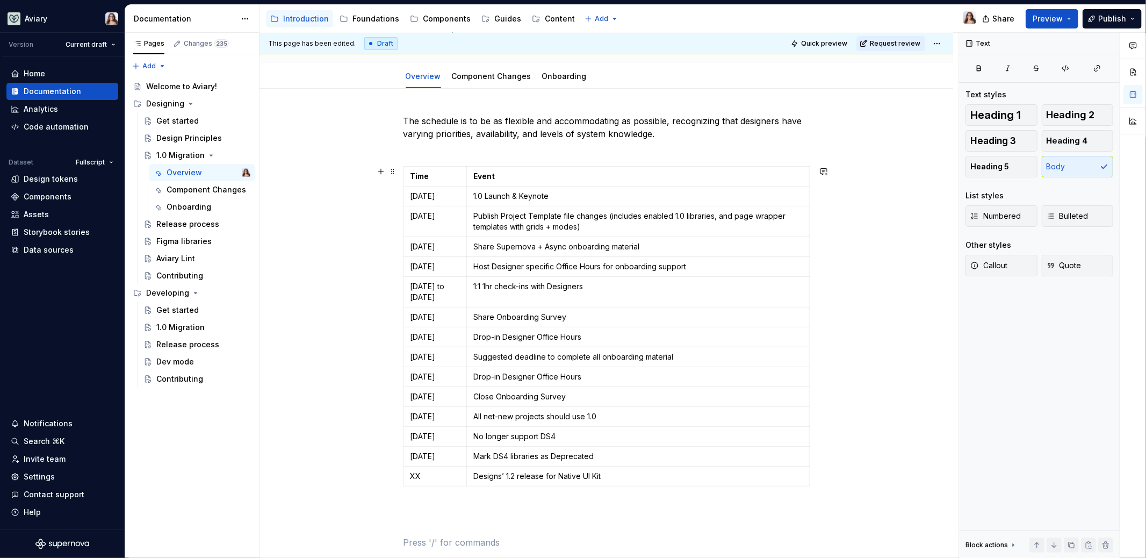
scroll to position [98, 0]
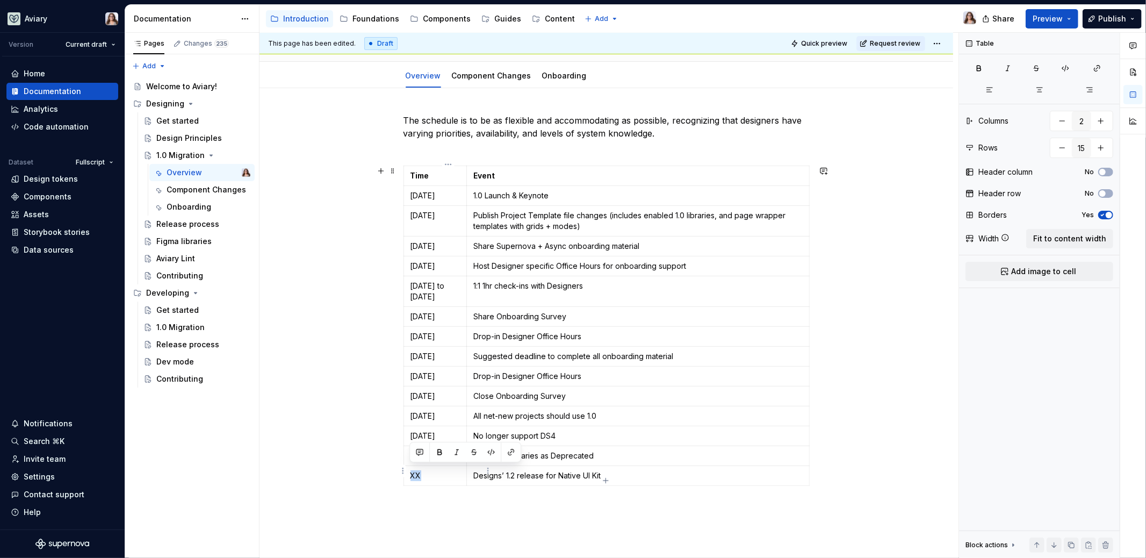
drag, startPoint x: 421, startPoint y: 470, endPoint x: 411, endPoint y: 470, distance: 10.7
click at [411, 470] on p "XX" at bounding box center [435, 475] width 49 height 11
click at [425, 506] on p at bounding box center [607, 516] width 406 height 26
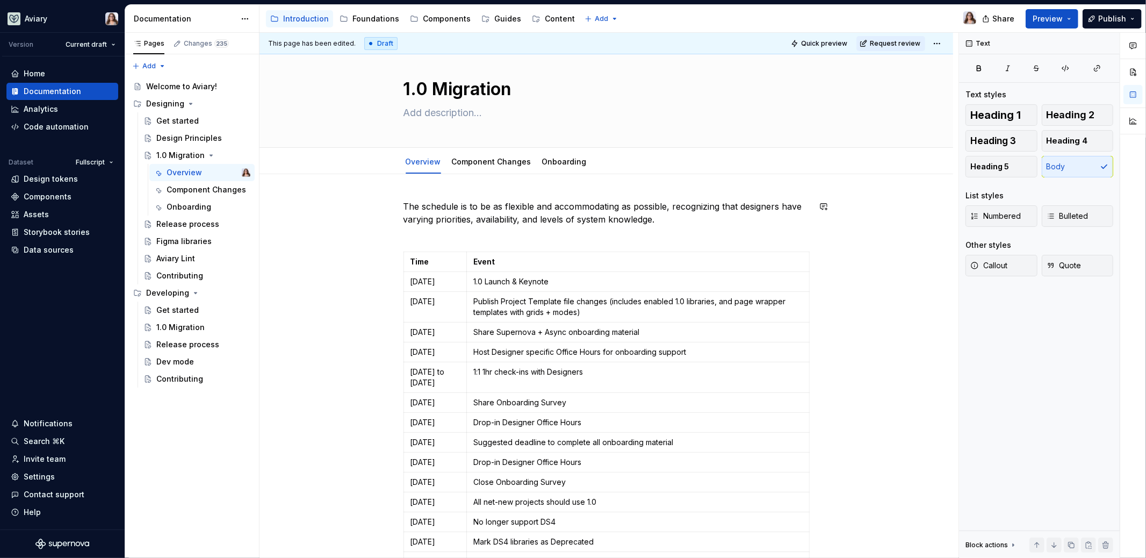
scroll to position [0, 0]
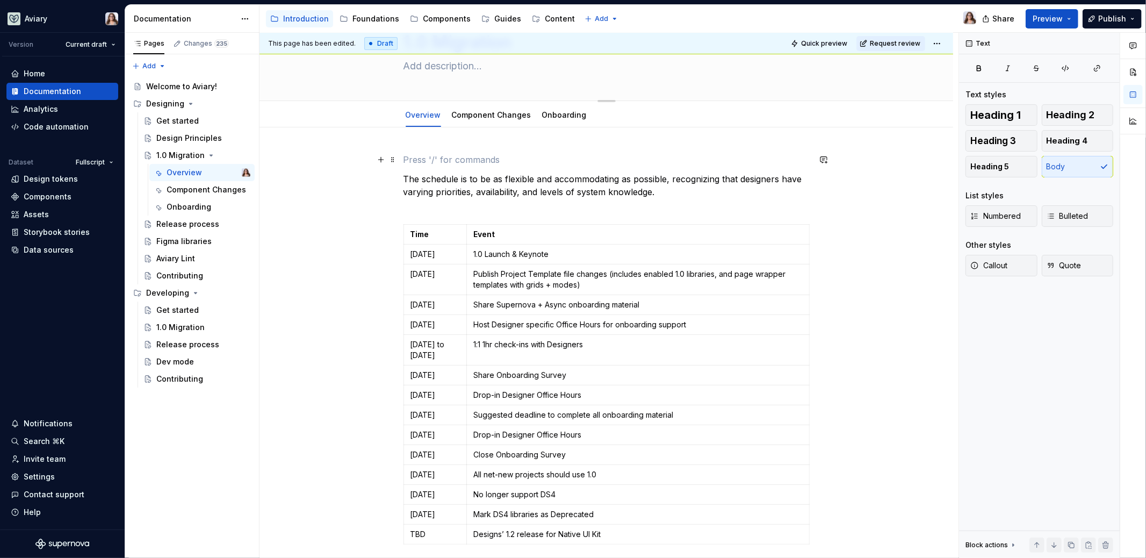
type textarea "*"
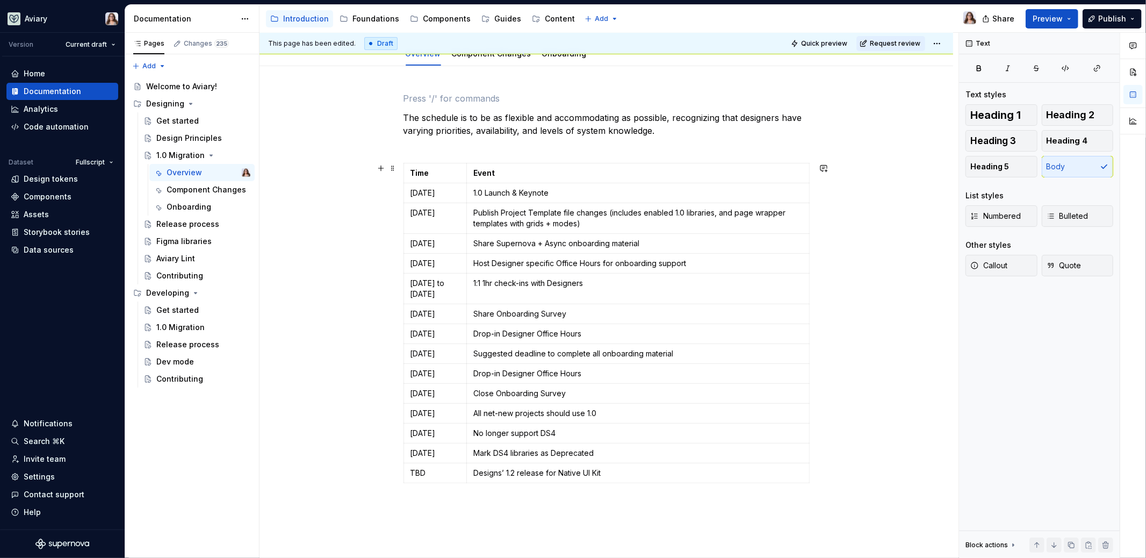
scroll to position [123, 0]
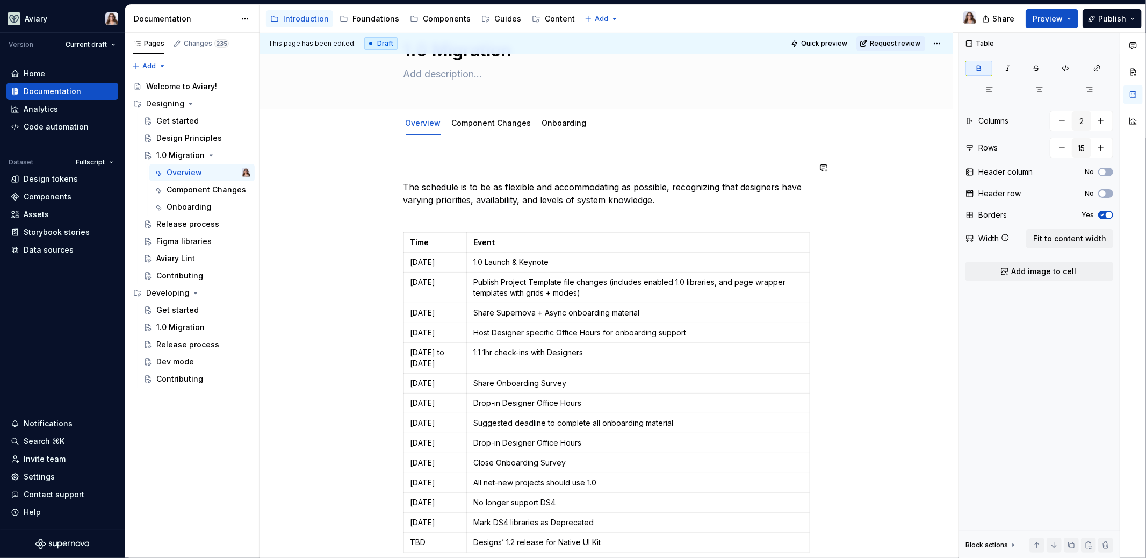
scroll to position [47, 0]
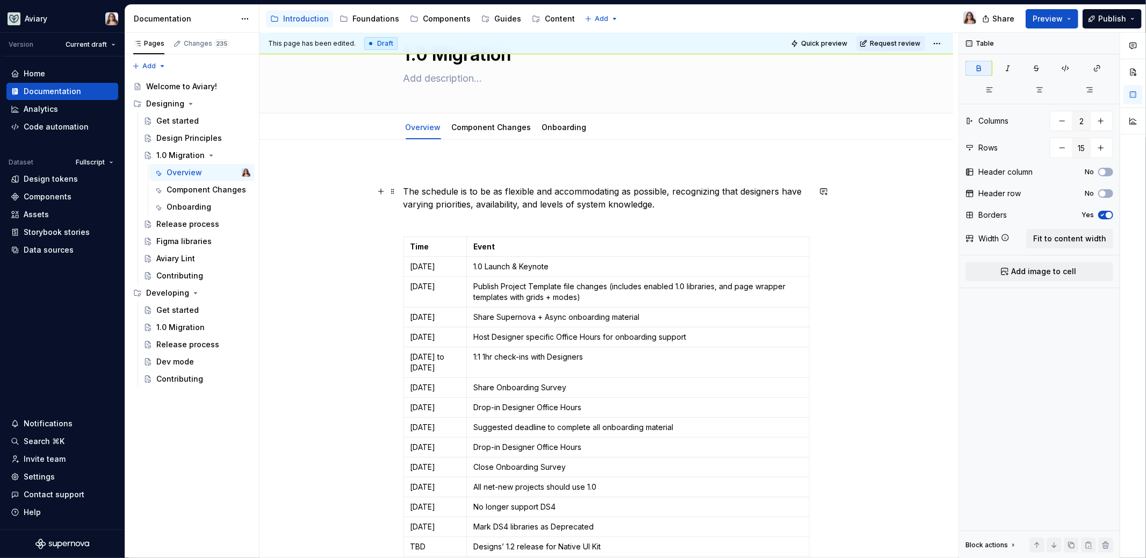
click at [410, 218] on p "The schedule is to be as flexible and accommodating as possible, recognizing th…" at bounding box center [607, 204] width 406 height 39
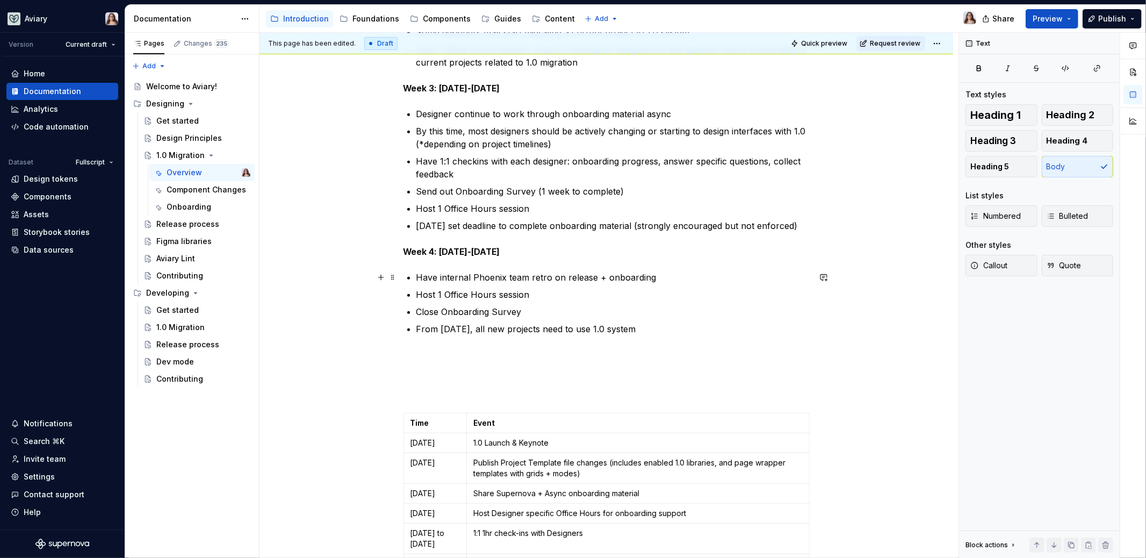
scroll to position [314, 0]
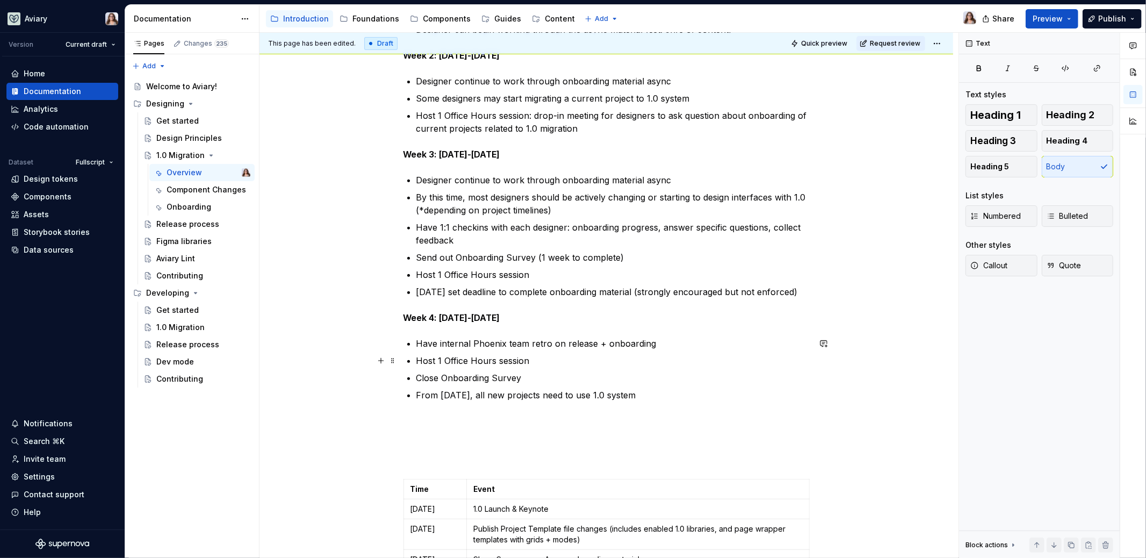
click at [537, 359] on p "Host 1 Office Hours session" at bounding box center [613, 360] width 393 height 13
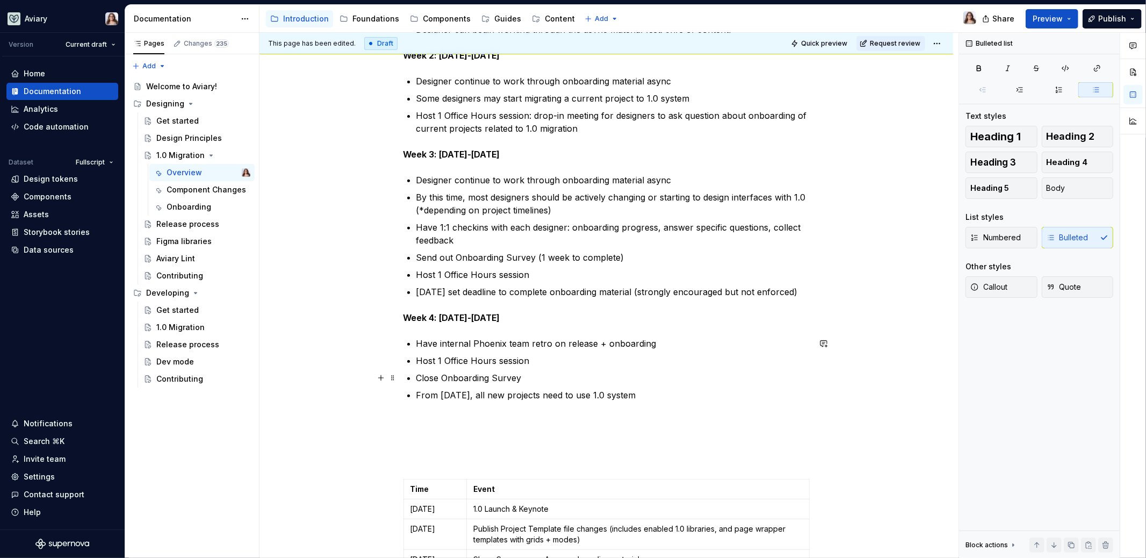
click at [519, 378] on p "Close Onboarding Survey" at bounding box center [613, 377] width 393 height 13
click at [476, 418] on p at bounding box center [607, 440] width 406 height 52
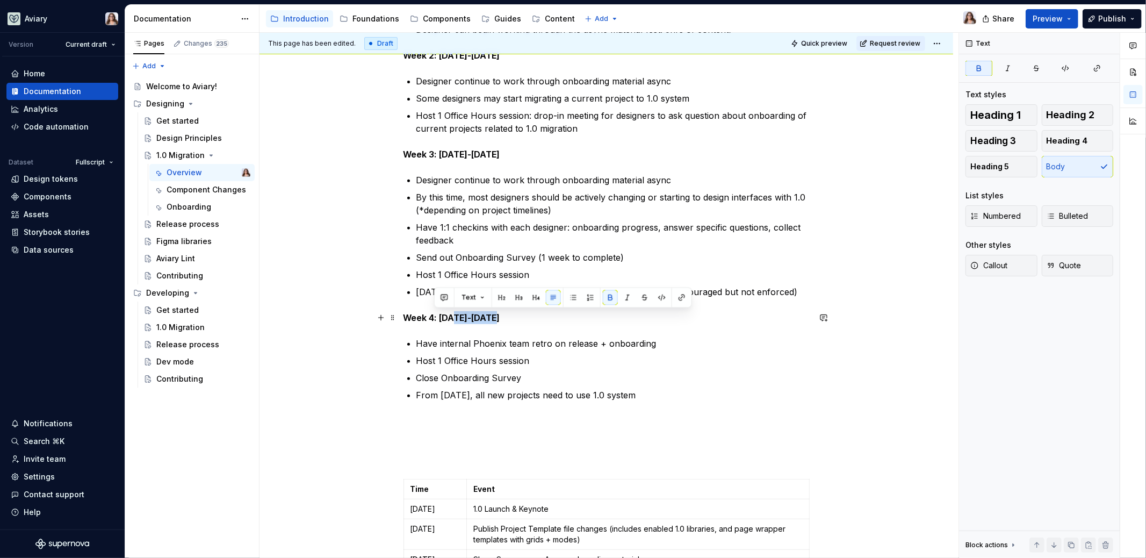
drag, startPoint x: 495, startPoint y: 316, endPoint x: 455, endPoint y: 321, distance: 40.1
click at [455, 321] on p "Week 4: [DATE]-[DATE]" at bounding box center [607, 317] width 406 height 13
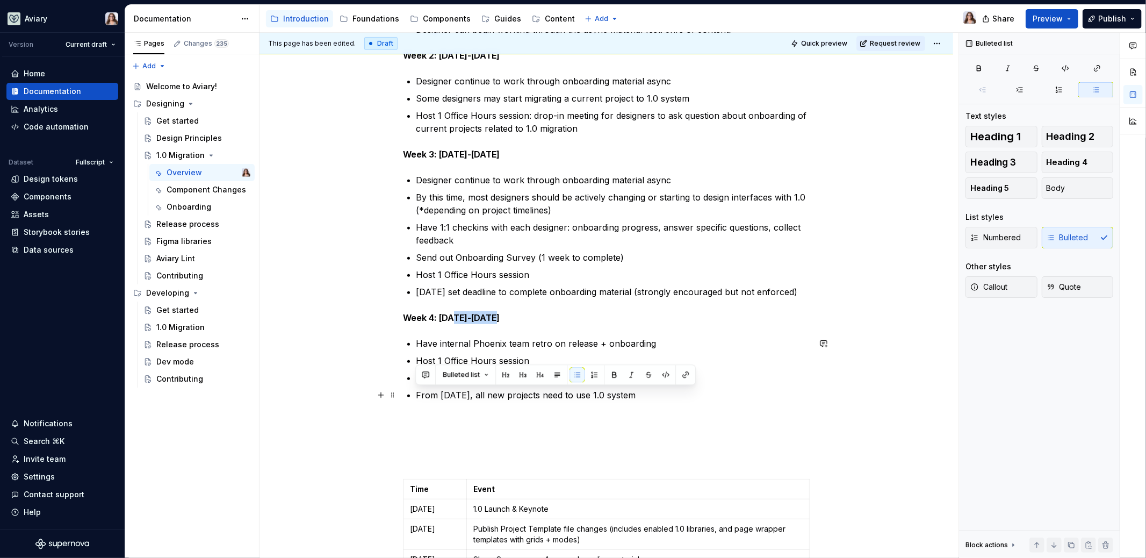
drag, startPoint x: 415, startPoint y: 395, endPoint x: 648, endPoint y: 394, distance: 232.7
click at [659, 396] on p "From [DATE], all new projects need to use 1.0 system" at bounding box center [613, 395] width 393 height 13
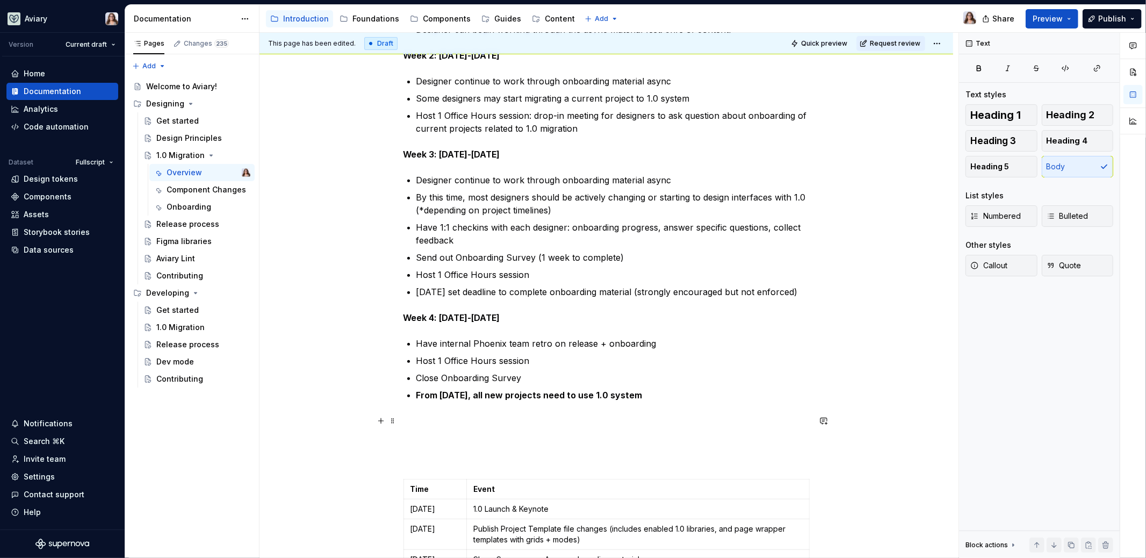
click at [458, 436] on p at bounding box center [607, 440] width 406 height 52
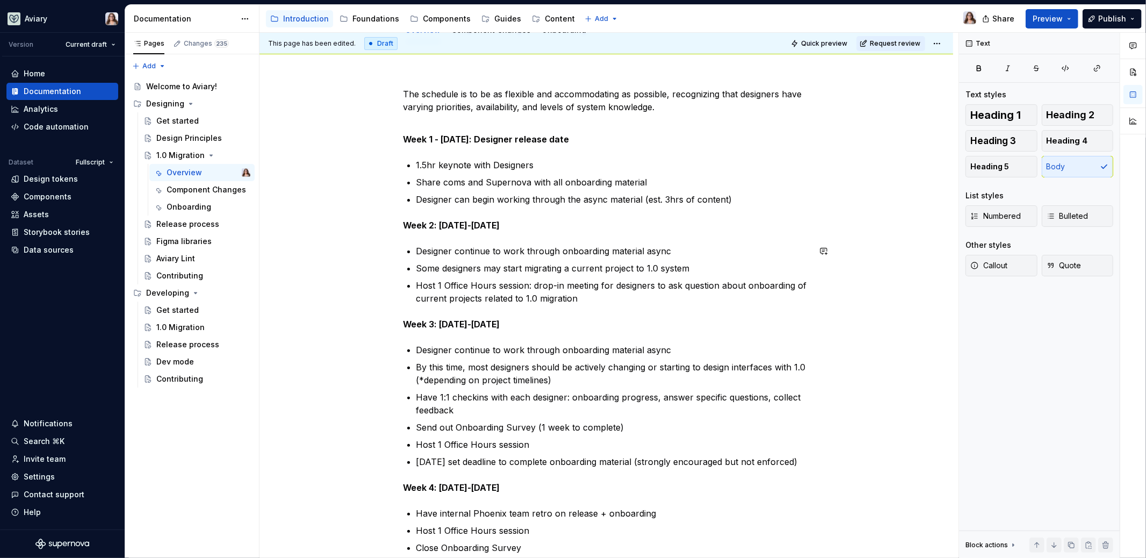
scroll to position [145, 0]
click at [587, 295] on p "Host 1 Office Hours session: drop-in meeting for designers to ask question abou…" at bounding box center [613, 291] width 393 height 26
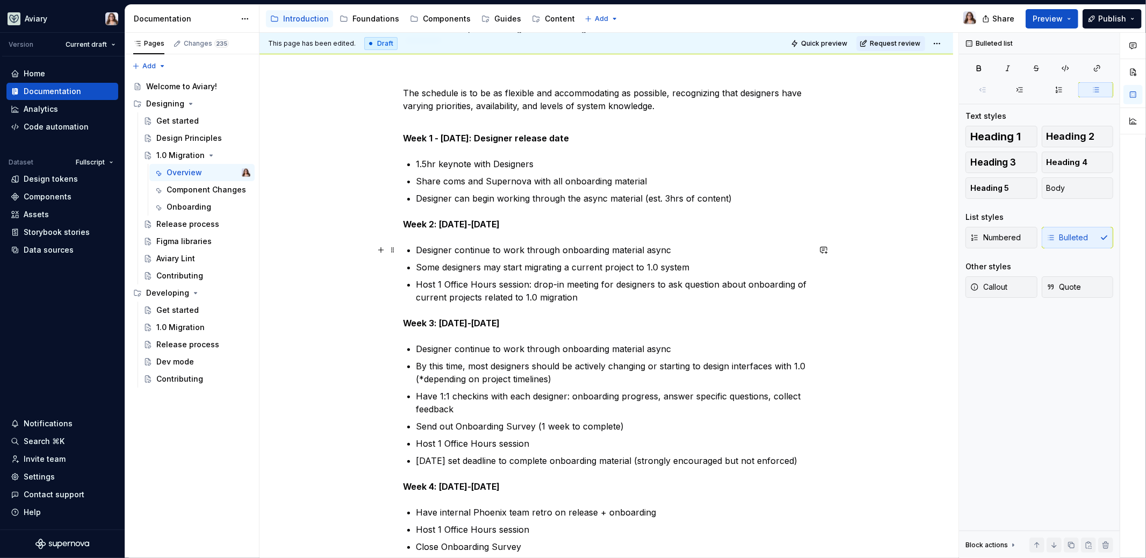
click at [451, 247] on p "Designer continue to work through onboarding material async" at bounding box center [613, 249] width 393 height 13
click at [452, 347] on p "Designer continue to work through onboarding material async" at bounding box center [613, 348] width 393 height 13
click at [675, 347] on p "Designers continue to work through onboarding material async" at bounding box center [613, 348] width 393 height 13
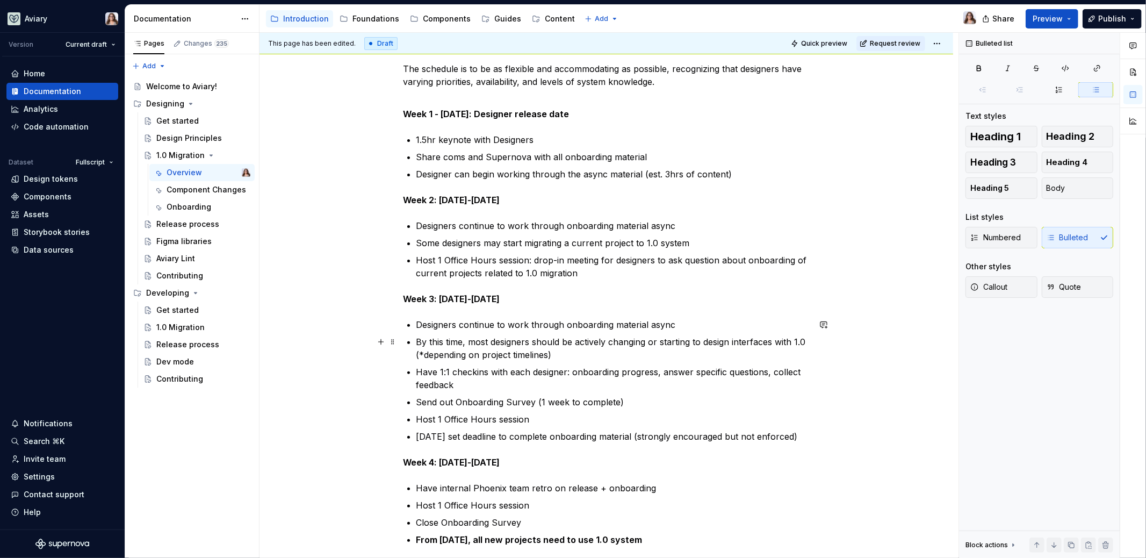
scroll to position [172, 0]
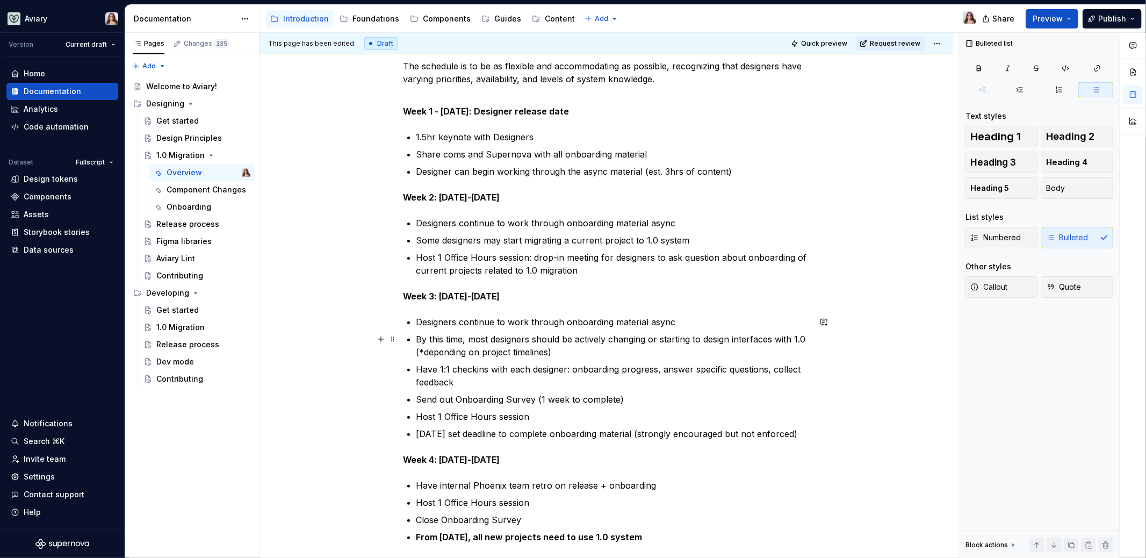
click at [554, 351] on p "By this time, most designers should be actively changing or starting to design …" at bounding box center [613, 346] width 393 height 26
click at [421, 351] on p "By this time, most designers should be actively changing or starting to design …" at bounding box center [613, 346] width 393 height 26
click at [529, 338] on p "By this time, most designers should be actively changing or starting to design …" at bounding box center [613, 346] width 393 height 26
click at [432, 353] on p "By this time, most designers* should be actively changing or starting to design…" at bounding box center [613, 346] width 393 height 26
click at [610, 389] on ul "Designers continue to work through onboarding material async By this time, most…" at bounding box center [613, 377] width 393 height 125
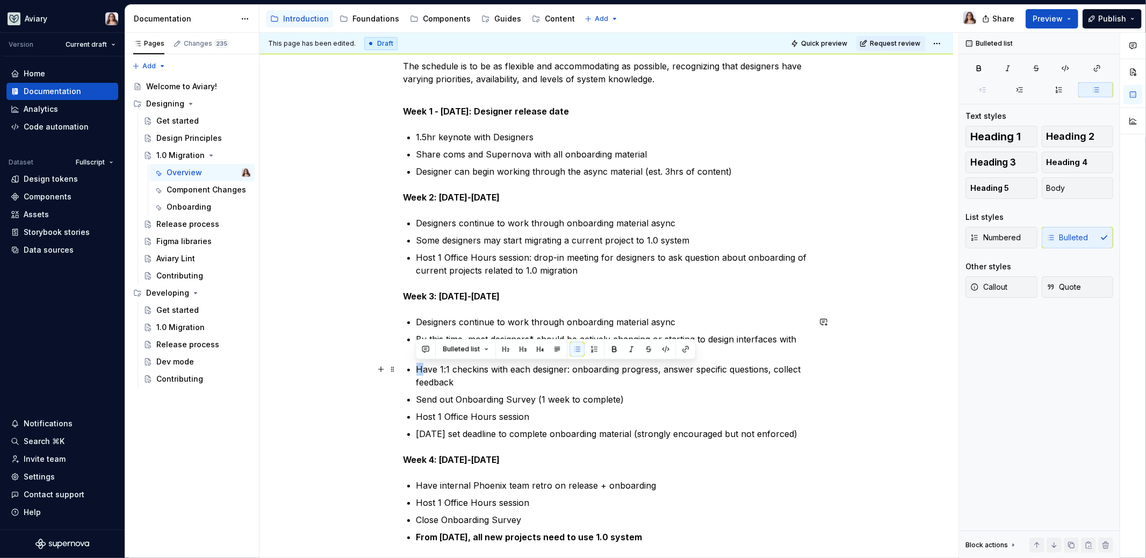
click at [421, 369] on p "Have 1:1 checkins with each designer: onboarding progress, answer specific ques…" at bounding box center [613, 376] width 393 height 26
click at [613, 378] on p "Phoenix will have 1:1 checkins with each designer: onboarding progress, answer …" at bounding box center [613, 376] width 393 height 26
click at [622, 368] on p "Phoenix will have 1:1 checkins with each designer: onboarding progress, answer …" at bounding box center [613, 376] width 393 height 26
click at [580, 382] on p "Phoenix will have 1:1 checkins with each designer: to chat about onboarding pro…" at bounding box center [613, 376] width 393 height 26
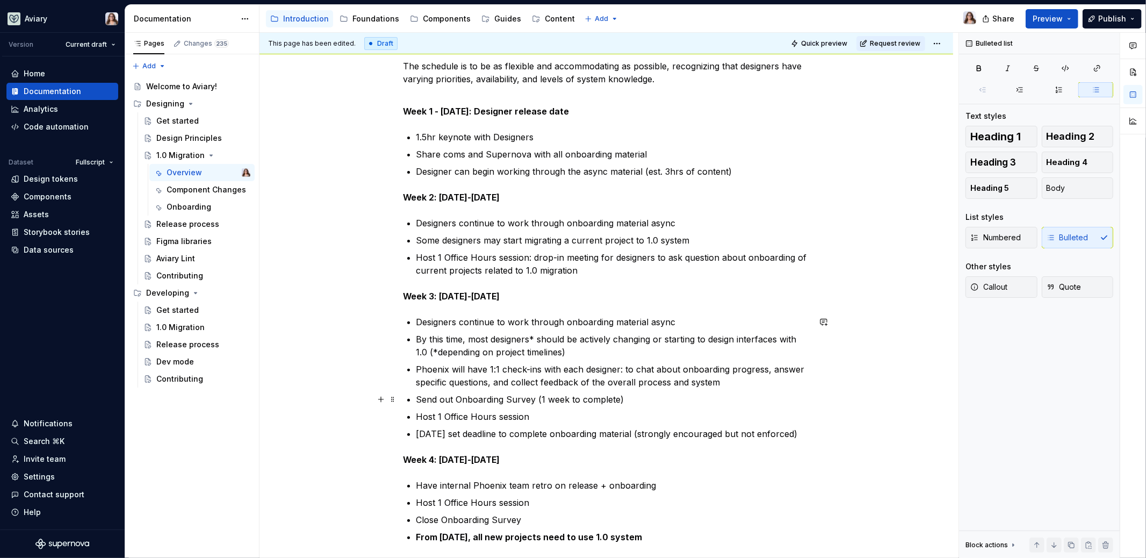
scroll to position [213, 0]
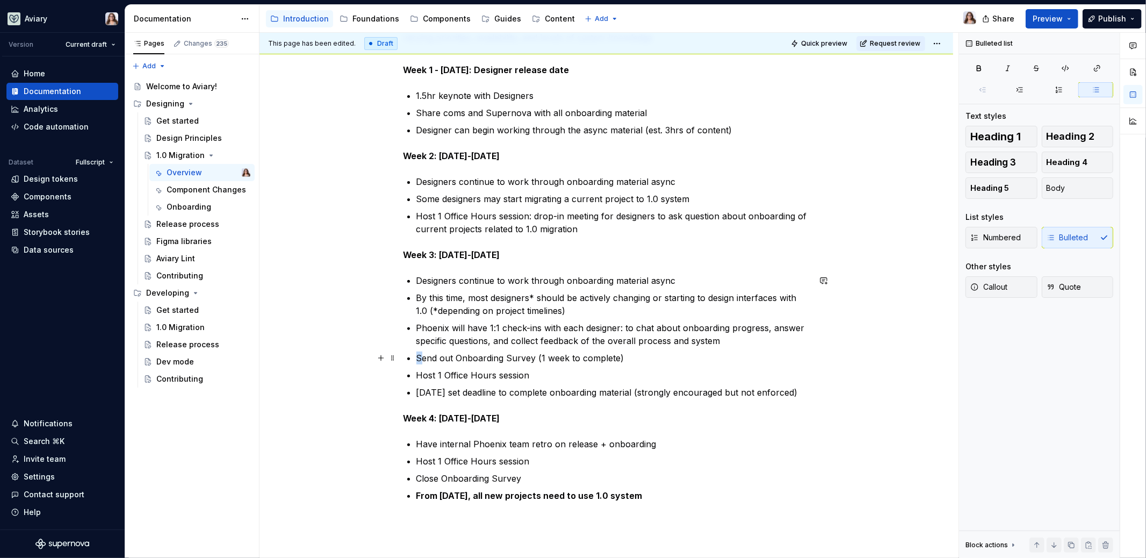
drag, startPoint x: 470, startPoint y: 359, endPoint x: 414, endPoint y: 359, distance: 55.4
click at [530, 374] on p "Host 1 Office Hours session" at bounding box center [613, 375] width 393 height 13
drag, startPoint x: 437, startPoint y: 374, endPoint x: 414, endPoint y: 374, distance: 22.6
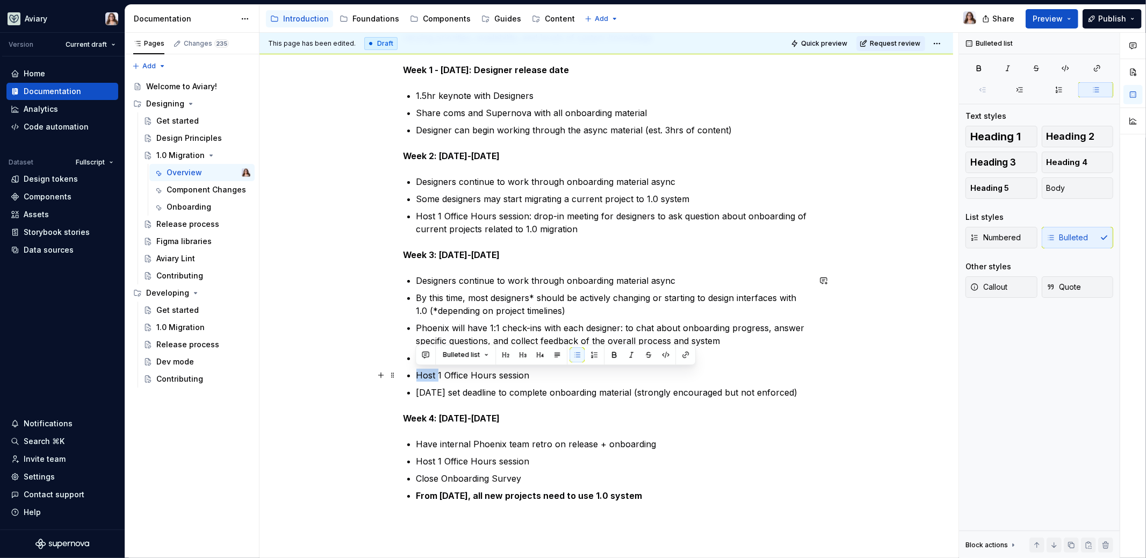
click at [621, 375] on p "[DATE] there will be a 1 Office Hours session" at bounding box center [613, 375] width 393 height 13
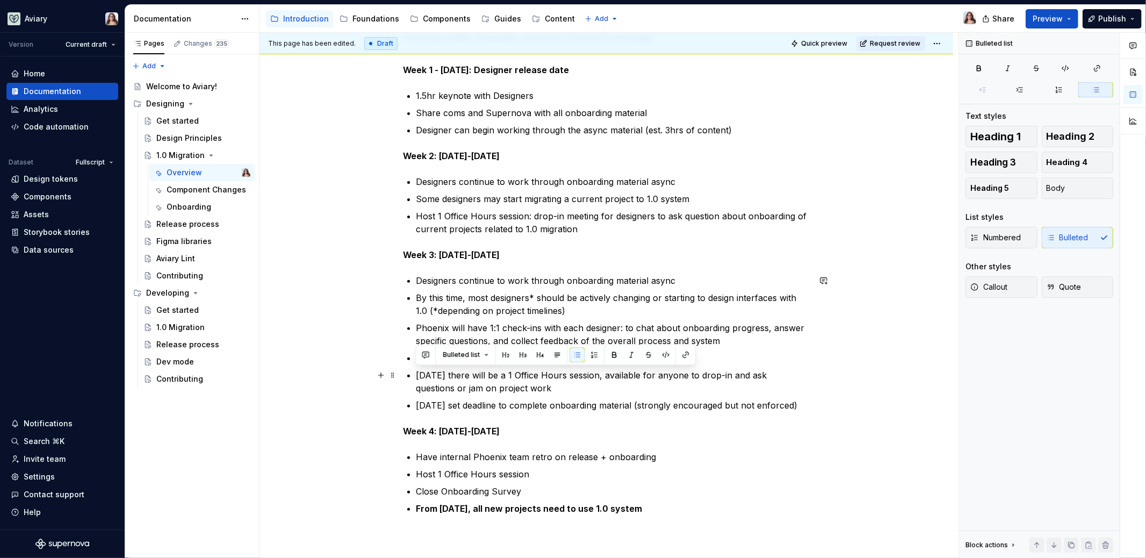
drag, startPoint x: 557, startPoint y: 391, endPoint x: 414, endPoint y: 376, distance: 143.8
copy p "[DATE] there will be a 1 Office Hours session, available for anyone to drop-in …"
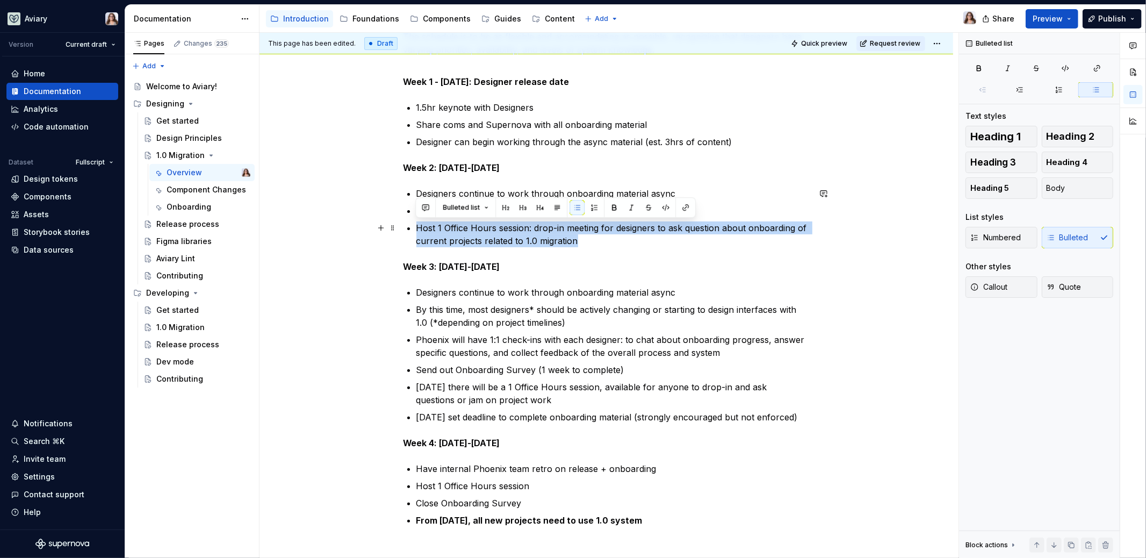
drag, startPoint x: 579, startPoint y: 236, endPoint x: 408, endPoint y: 223, distance: 171.5
click at [417, 222] on li "Host 1 Office Hours session: drop-in meeting for designers to ask question abou…" at bounding box center [613, 234] width 393 height 26
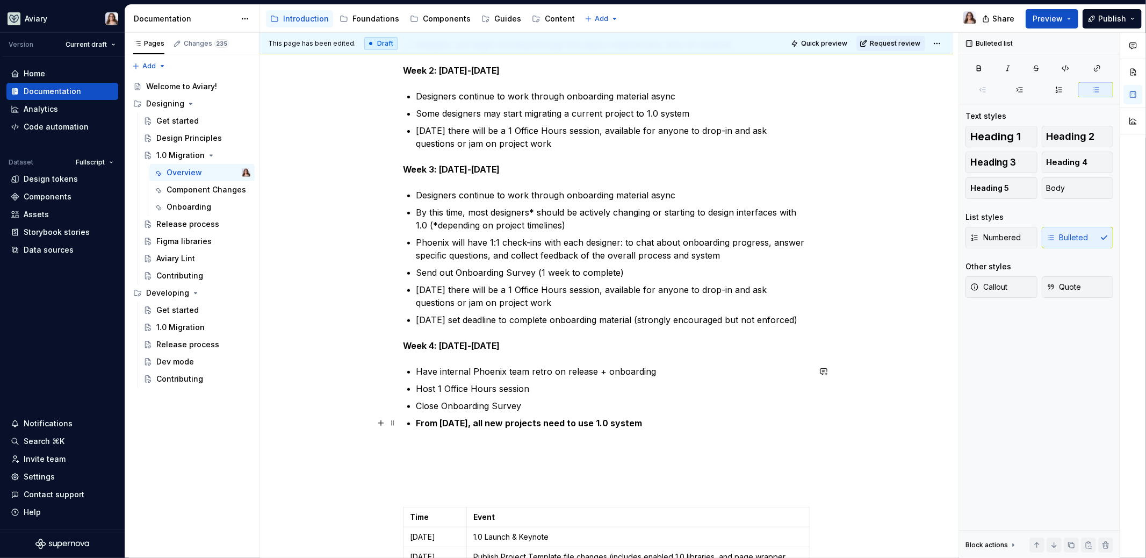
scroll to position [304, 0]
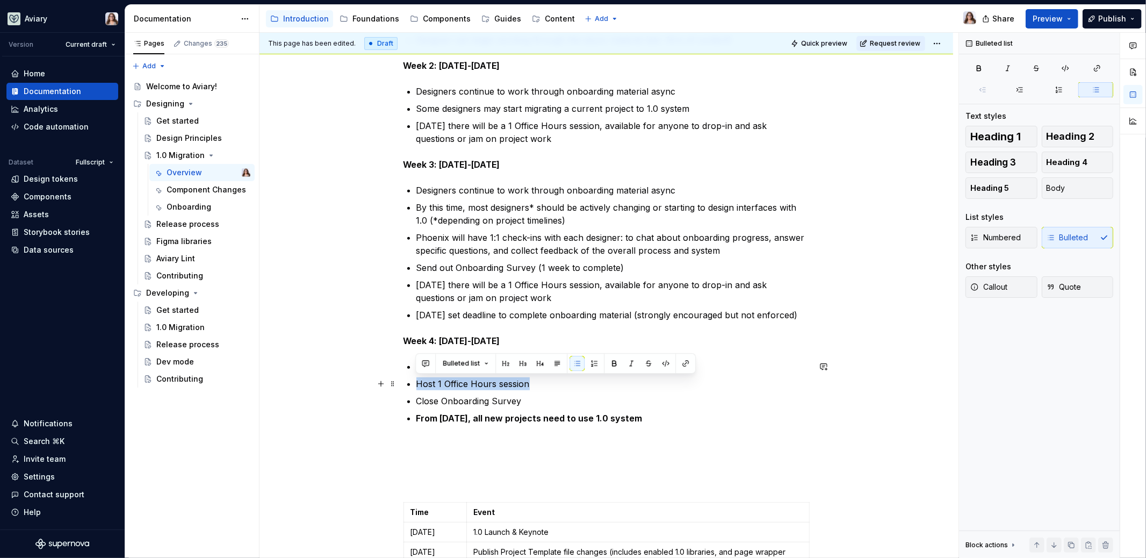
drag, startPoint x: 529, startPoint y: 383, endPoint x: 411, endPoint y: 382, distance: 118.2
click at [417, 382] on li "Host 1 Office Hours session" at bounding box center [613, 383] width 393 height 13
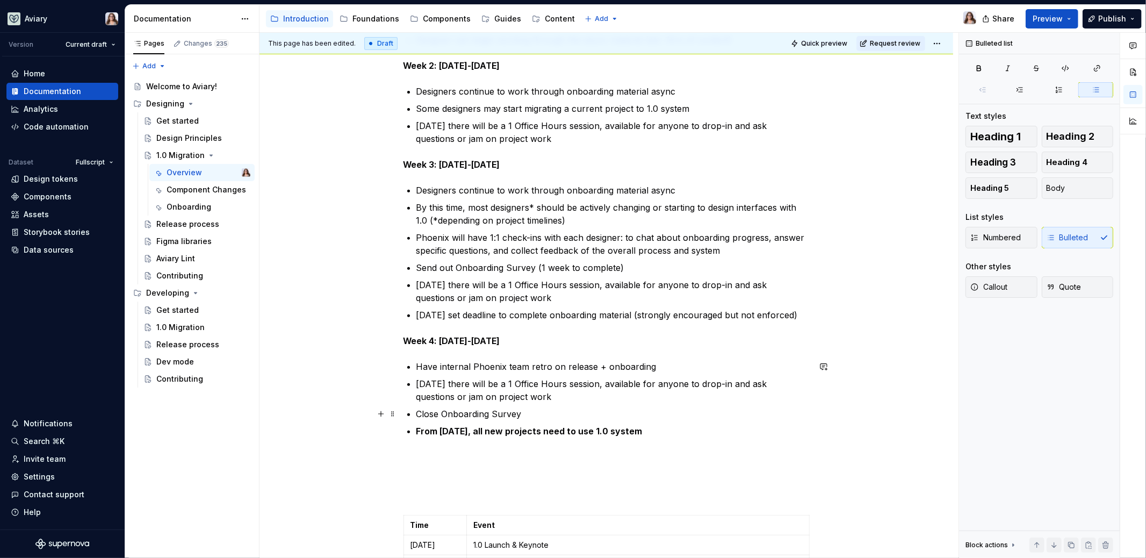
click at [522, 416] on p "Close Onboarding Survey" at bounding box center [613, 413] width 393 height 13
click at [419, 412] on p "Close Onboarding Survey" at bounding box center [613, 413] width 393 height 13
click at [497, 409] on p "[DATE] we will close Onboarding Survey" at bounding box center [613, 413] width 393 height 13
click at [593, 414] on p "[DATE] we will close the Onboarding Survey" at bounding box center [613, 413] width 393 height 13
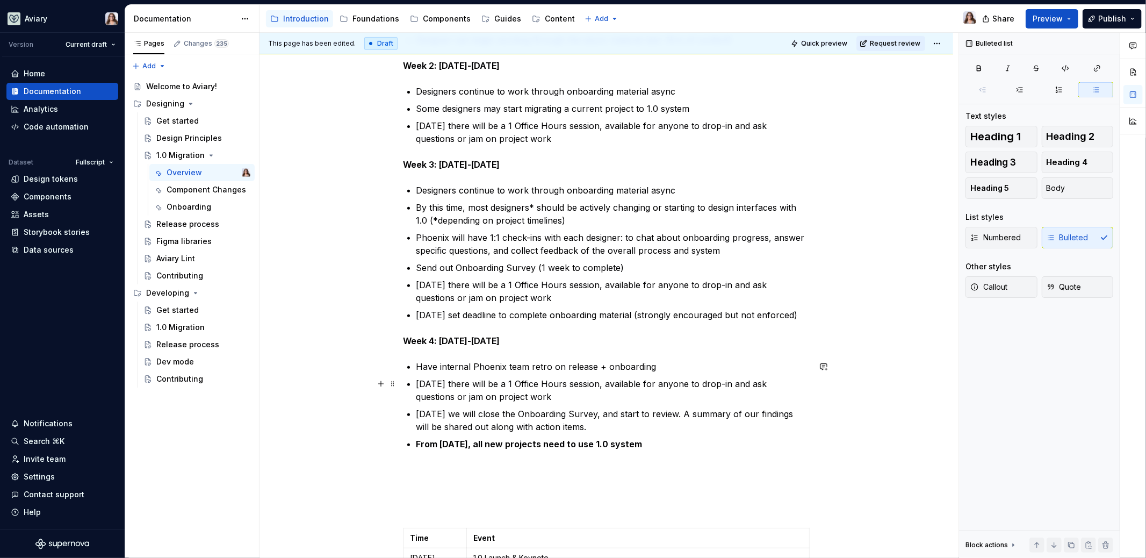
click at [551, 400] on p "[DATE] there will be a 1 Office Hours session, available for anyone to drop-in …" at bounding box center [613, 390] width 393 height 26
click at [650, 367] on p "Have internal Phoenix team retro on release + onboarding" at bounding box center [613, 366] width 393 height 13
drag, startPoint x: 415, startPoint y: 365, endPoint x: 440, endPoint y: 364, distance: 24.7
click at [440, 364] on p "Have internal Phoenix team retro on release + onboarding" at bounding box center [613, 366] width 393 height 13
click at [482, 364] on p "Internal Phoenix team retro on release + onboarding" at bounding box center [613, 366] width 393 height 13
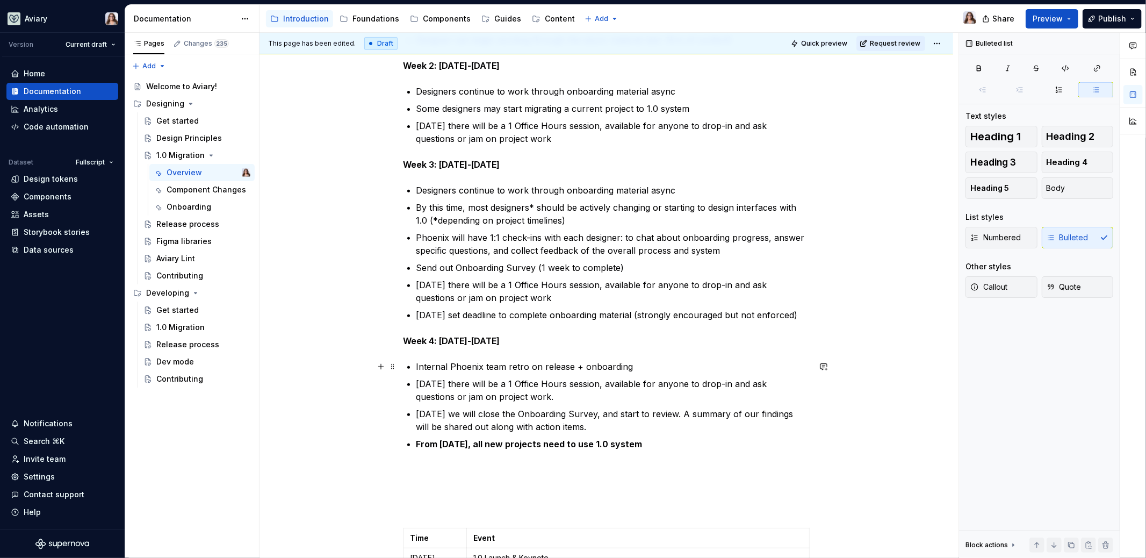
click at [449, 365] on p "Internal Phoenix team retro on release + onboarding" at bounding box center [613, 366] width 393 height 13
drag, startPoint x: 506, startPoint y: 366, endPoint x: 525, endPoint y: 367, distance: 18.8
click at [525, 367] on p "Internal team Phoenix team retro on release + onboarding" at bounding box center [613, 366] width 393 height 13
click at [691, 365] on p "Internal team Phoenix plans to have a retro on release + onboarding" at bounding box center [613, 366] width 393 height 13
click at [603, 368] on p "Internal team Phoenix plans to have a retro on release + onboarding" at bounding box center [613, 366] width 393 height 13
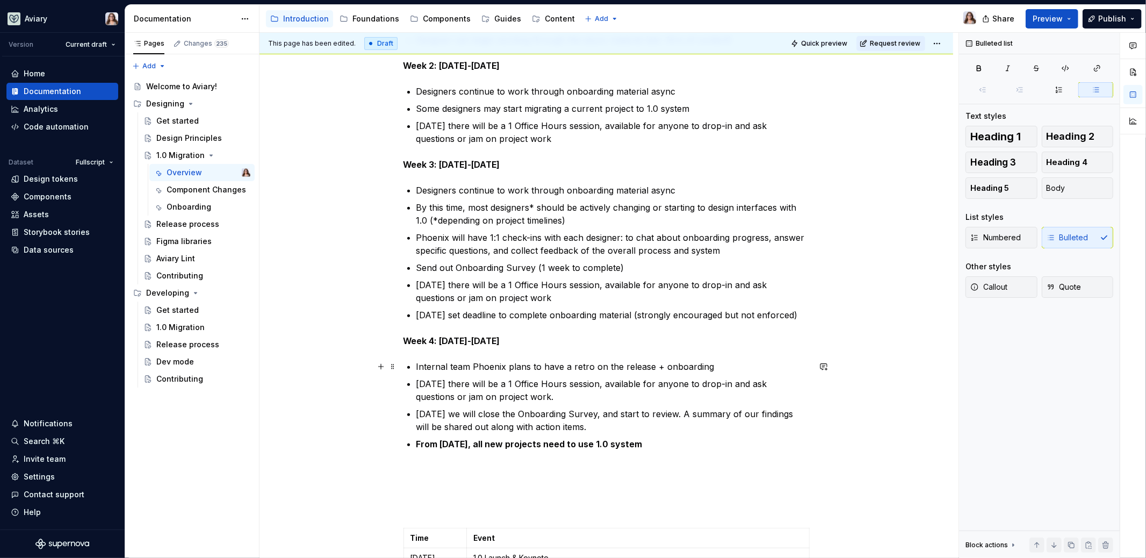
click at [709, 362] on p "Internal team Phoenix plans to have a retro on the release + onboarding" at bounding box center [613, 366] width 393 height 13
click at [560, 392] on p "[DATE] there will be a 1 Office Hours session, available for anyone to drop-in …" at bounding box center [613, 390] width 393 height 26
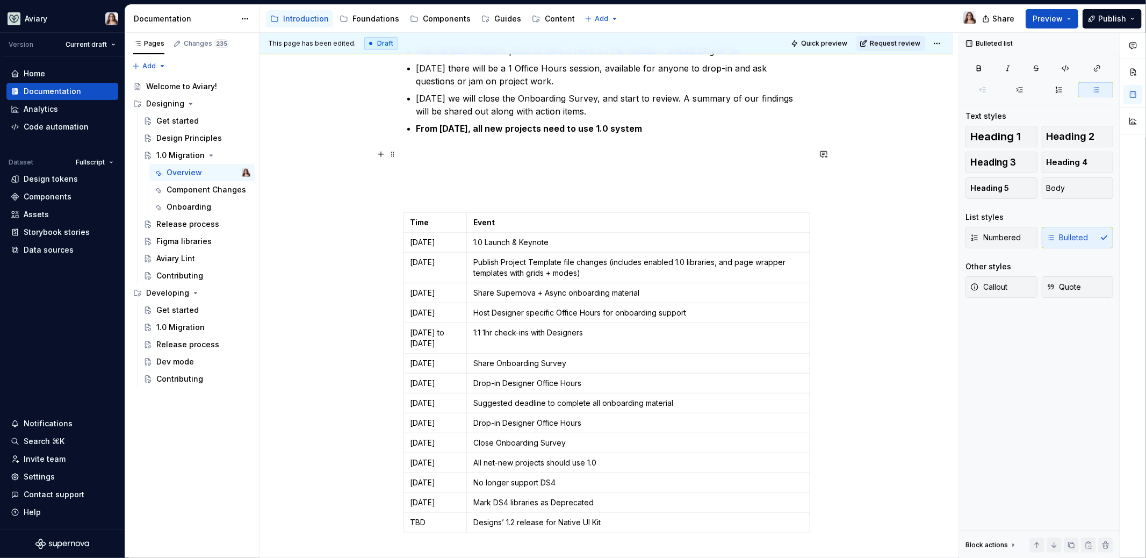
scroll to position [612, 0]
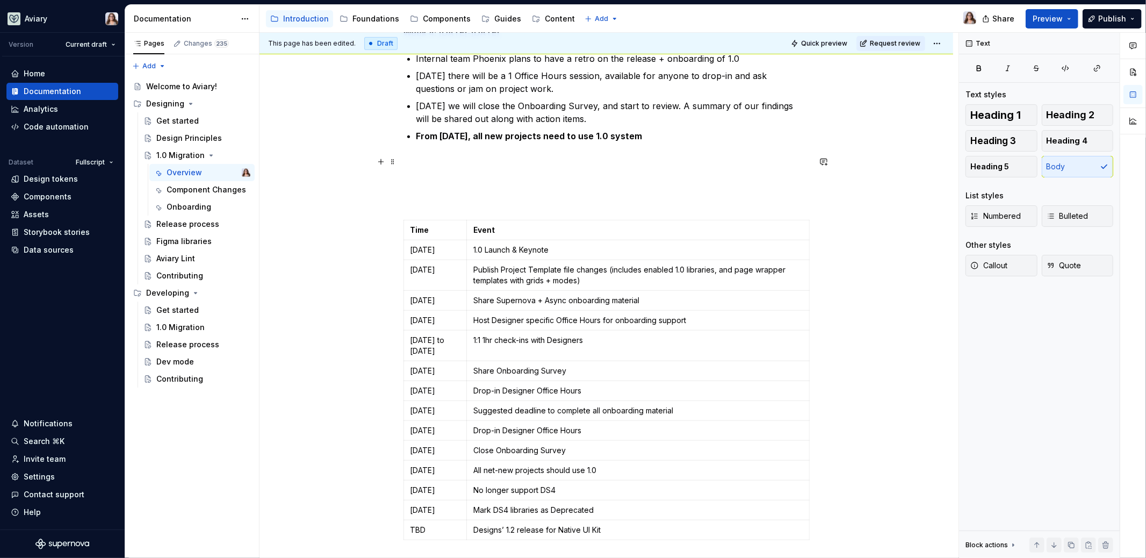
click at [435, 200] on p at bounding box center [607, 181] width 406 height 52
drag, startPoint x: 443, startPoint y: 198, endPoint x: 388, endPoint y: 198, distance: 55.4
click at [388, 198] on div "The schedule is to be as flexible and accommodating as possible, recognizing th…" at bounding box center [607, 511] width 694 height 1872
click at [485, 178] on button "button" at bounding box center [487, 180] width 15 height 15
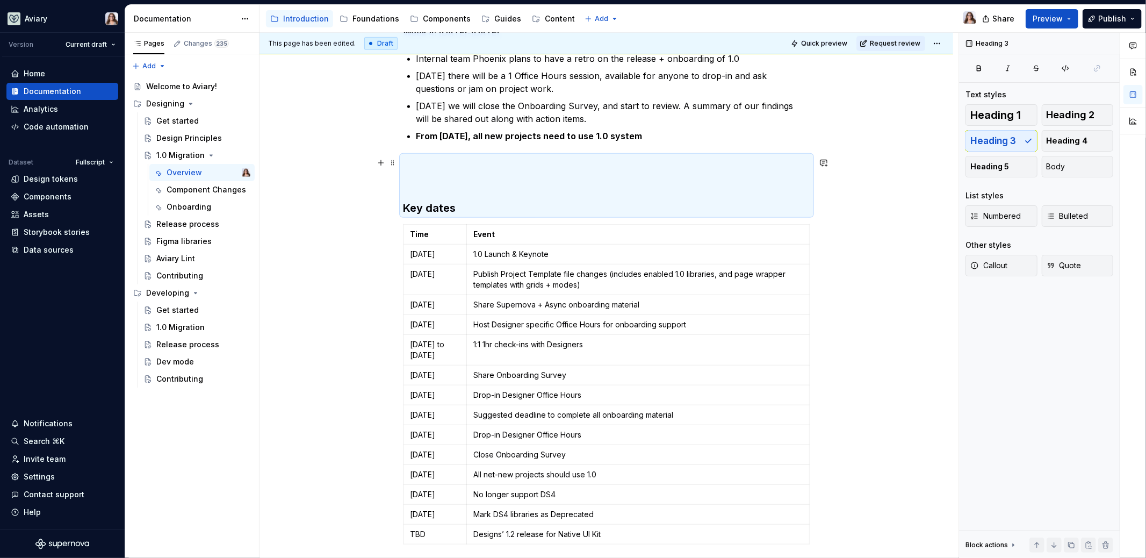
click at [462, 205] on h3 "Key dates" at bounding box center [607, 185] width 406 height 60
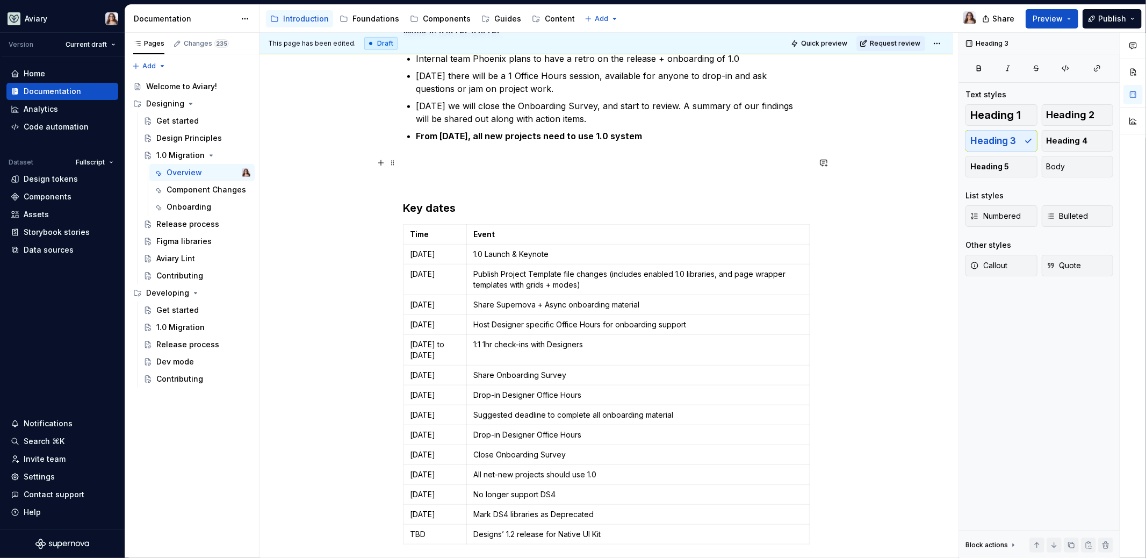
click at [399, 209] on div "The schedule is to be as flexible and accommodating as possible, recognizing th…" at bounding box center [607, 513] width 694 height 1876
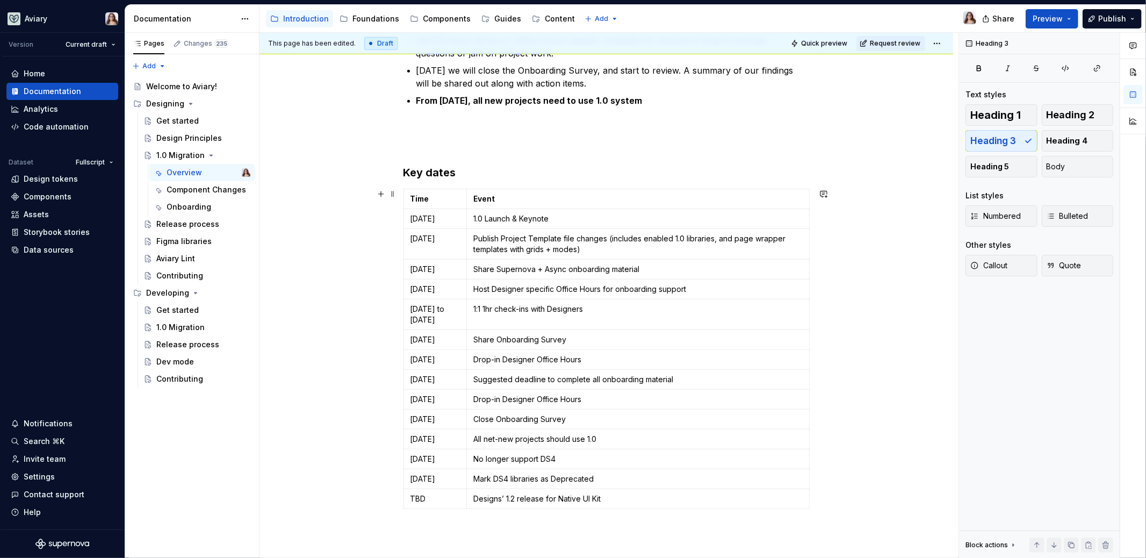
scroll to position [651, 0]
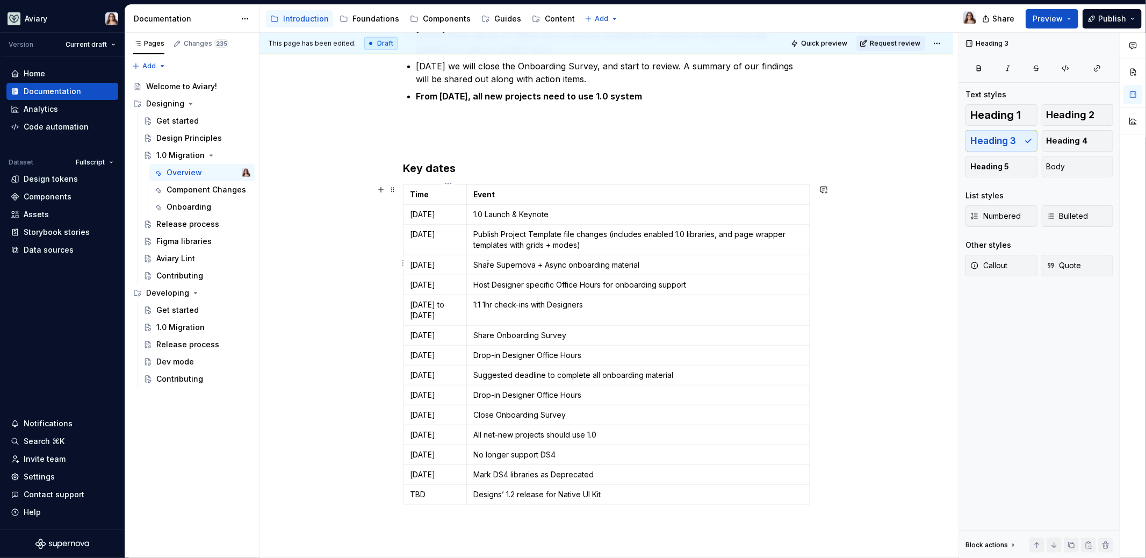
click at [426, 264] on p "[DATE]" at bounding box center [435, 265] width 49 height 11
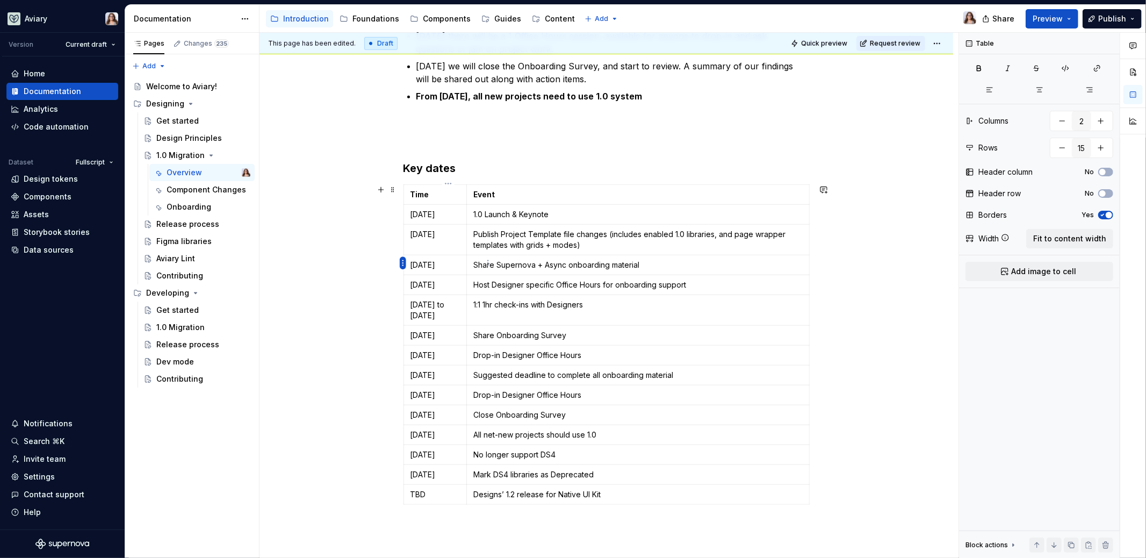
click at [404, 263] on html "Aviary Version Current draft Home Documentation Analytics Code automation Datas…" at bounding box center [573, 279] width 1146 height 558
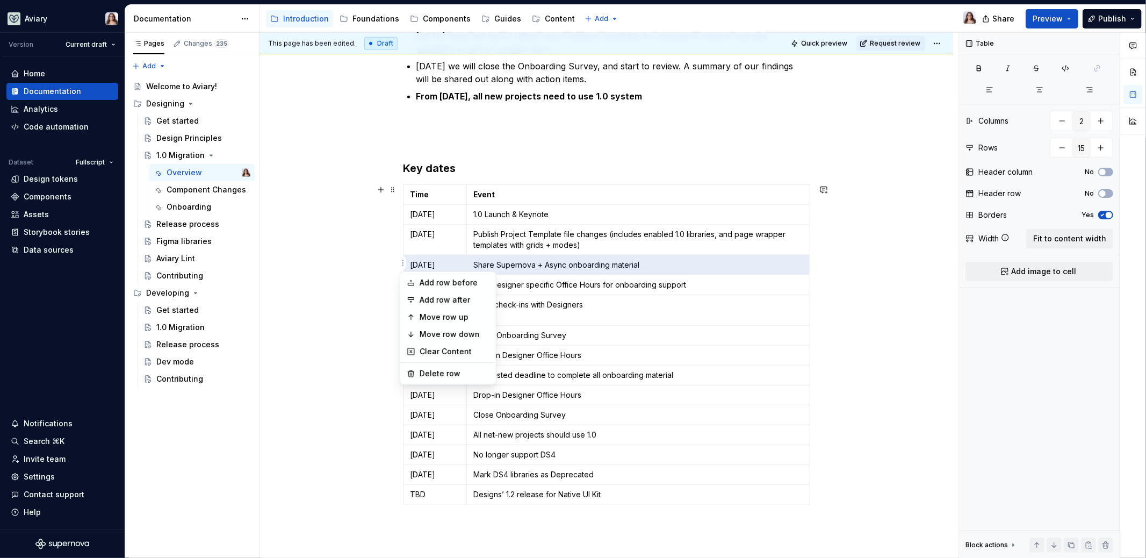
click at [450, 262] on html "Aviary Version Current draft Home Documentation Analytics Code automation Datas…" at bounding box center [573, 279] width 1146 height 558
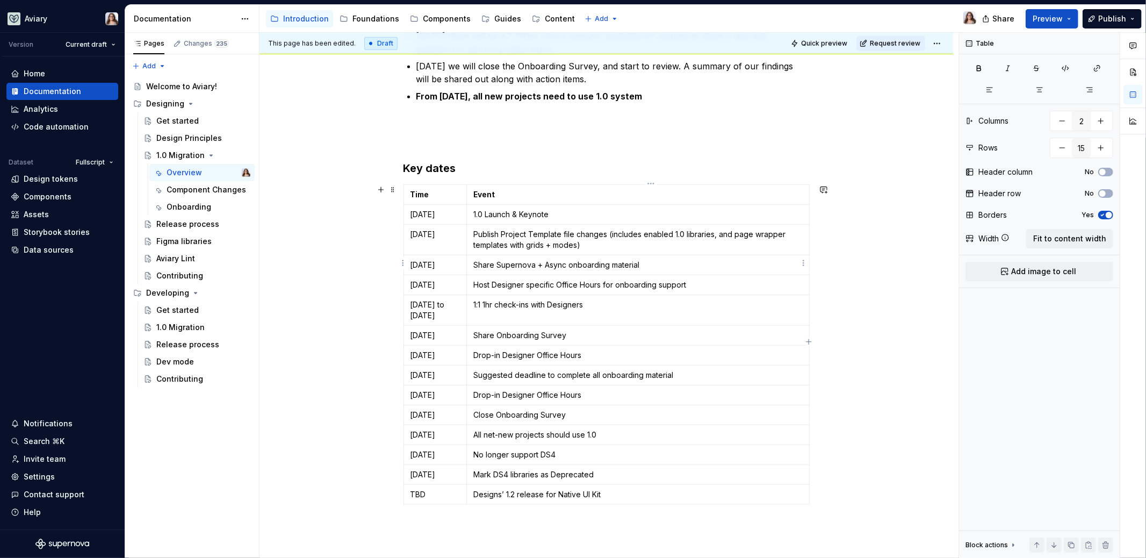
click at [508, 260] on p "Share Supernova + Async onboarding material" at bounding box center [637, 265] width 329 height 11
drag, startPoint x: 499, startPoint y: 262, endPoint x: 562, endPoint y: 263, distance: 62.4
click at [562, 263] on td "Share Supernova + Async onboarding material" at bounding box center [638, 265] width 343 height 20
click at [514, 262] on p "Share Supernova + Async onboarding material" at bounding box center [637, 265] width 329 height 11
drag, startPoint x: 520, startPoint y: 263, endPoint x: 500, endPoint y: 263, distance: 19.9
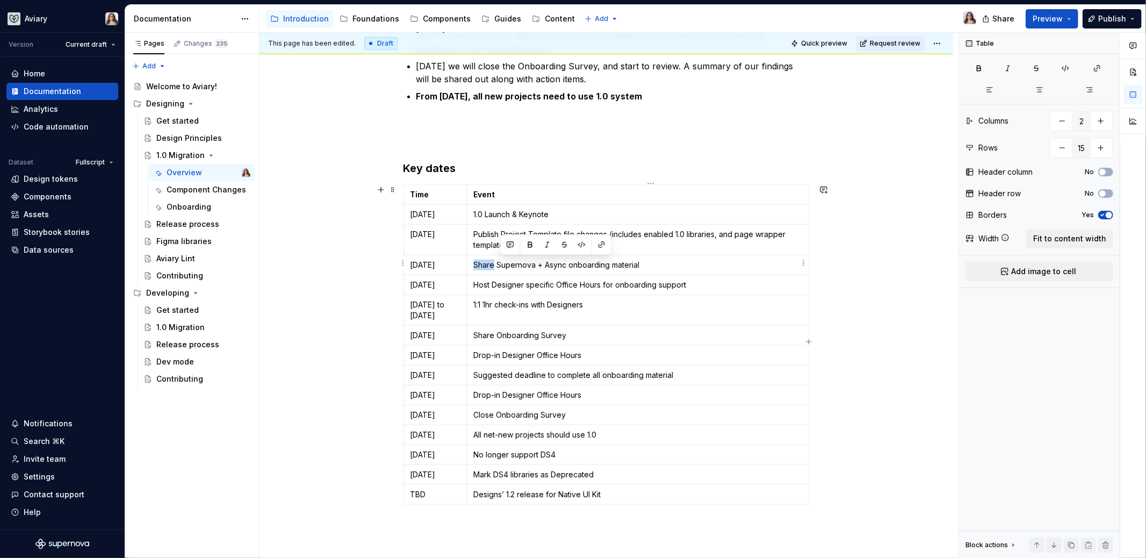
click at [500, 263] on p "Share Supernova + Async onboarding material" at bounding box center [637, 265] width 329 height 11
drag, startPoint x: 571, startPoint y: 262, endPoint x: 620, endPoint y: 265, distance: 49.5
click at [620, 265] on p "Designer can begin Supernova + Async onboarding material" at bounding box center [637, 265] width 329 height 11
click at [532, 262] on p "Designer can begin Async onboarding material" at bounding box center [637, 265] width 329 height 11
click at [403, 235] on html "Aviary Version Current draft Home Documentation Analytics Code automation Datas…" at bounding box center [573, 279] width 1146 height 558
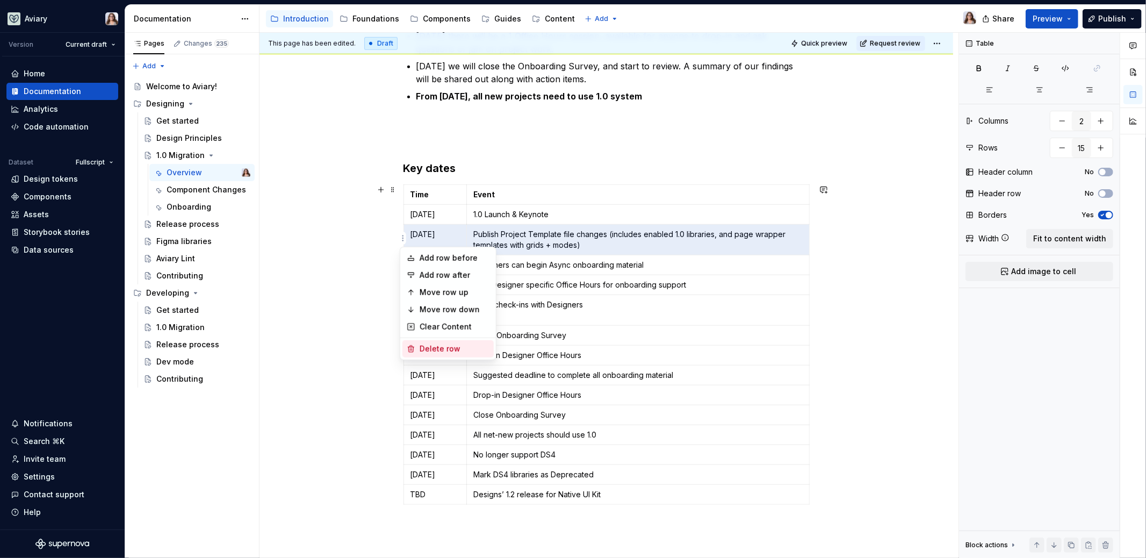
click at [430, 345] on div "Delete row" at bounding box center [455, 348] width 70 height 11
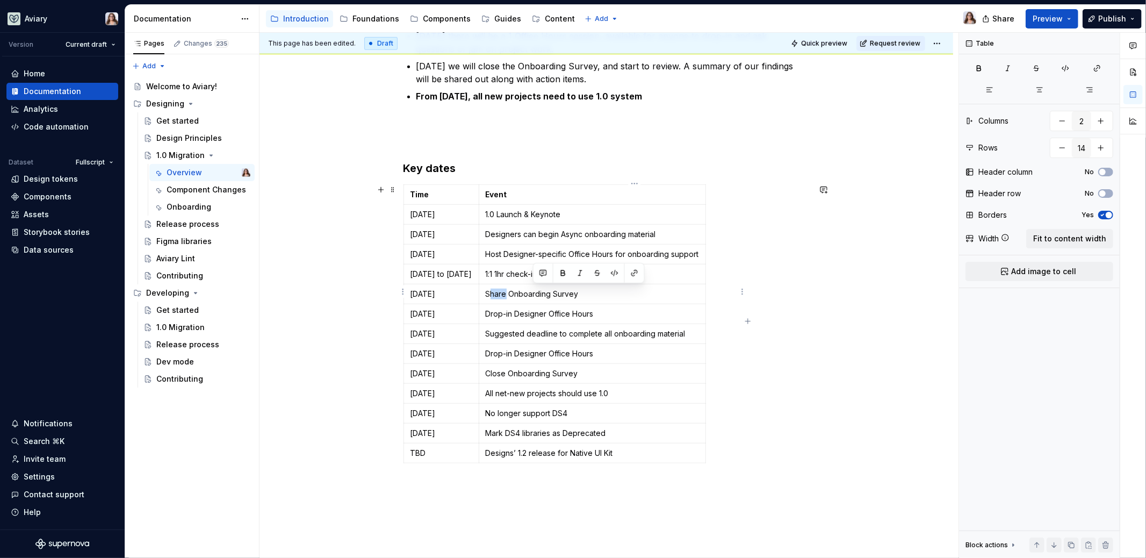
drag, startPoint x: 549, startPoint y: 292, endPoint x: 533, endPoint y: 291, distance: 15.6
click at [533, 292] on p "Share Onboarding Survey" at bounding box center [592, 294] width 213 height 11
click at [644, 293] on p "Open/Share the 1.0 onboarding Survey" at bounding box center [592, 294] width 213 height 11
click at [669, 291] on p "Open/Share the 1.0 onboarding survey" at bounding box center [592, 294] width 213 height 11
drag, startPoint x: 528, startPoint y: 332, endPoint x: 573, endPoint y: 333, distance: 44.6
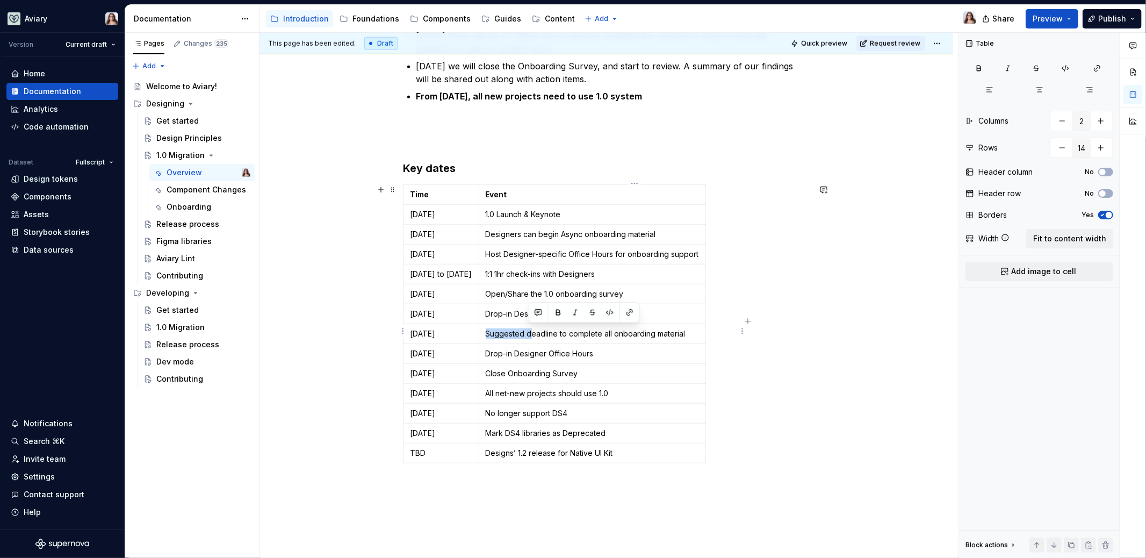
click at [573, 333] on p "Suggested deadline to complete all onboarding material" at bounding box center [592, 333] width 213 height 11
click at [638, 353] on p "Drop-in Designer Office Hours" at bounding box center [592, 353] width 213 height 11
click at [619, 372] on p "Close Onboarding Survey" at bounding box center [592, 373] width 213 height 11
click at [537, 409] on p "No longer support DS4" at bounding box center [592, 413] width 213 height 11
click at [612, 408] on p "No longer support DS4" at bounding box center [592, 413] width 213 height 11
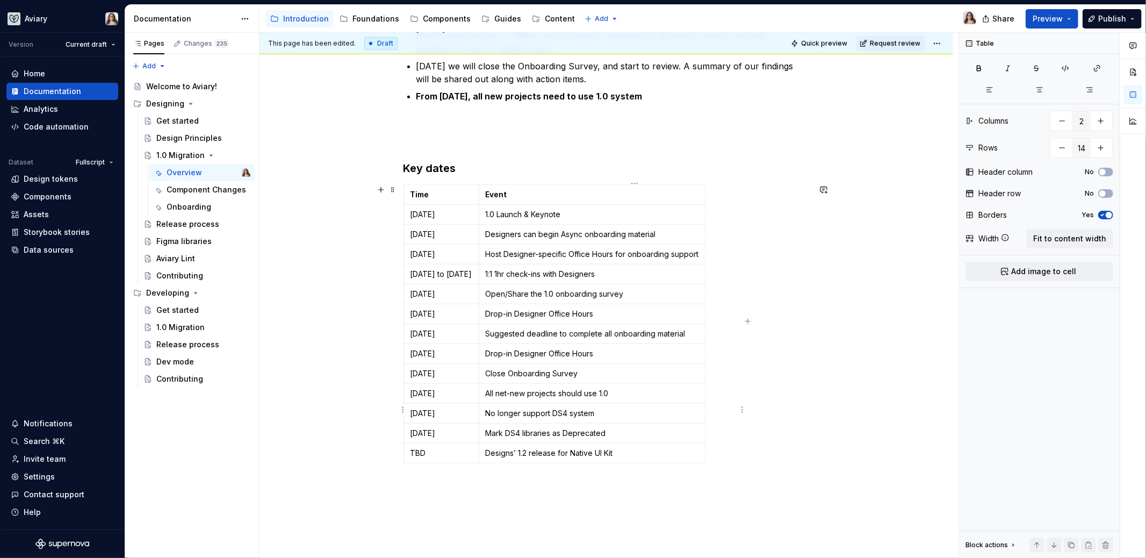
click at [564, 409] on p "No longer support DS4 system" at bounding box center [592, 413] width 213 height 11
drag, startPoint x: 529, startPoint y: 409, endPoint x: 593, endPoint y: 412, distance: 64.6
click at [594, 412] on p "No longer support DS4 system" at bounding box center [592, 413] width 213 height 11
click at [633, 411] on p "No longer support DS4 system" at bounding box center [592, 413] width 213 height 11
click at [640, 411] on p "No longer support DS4 system" at bounding box center [592, 413] width 213 height 11
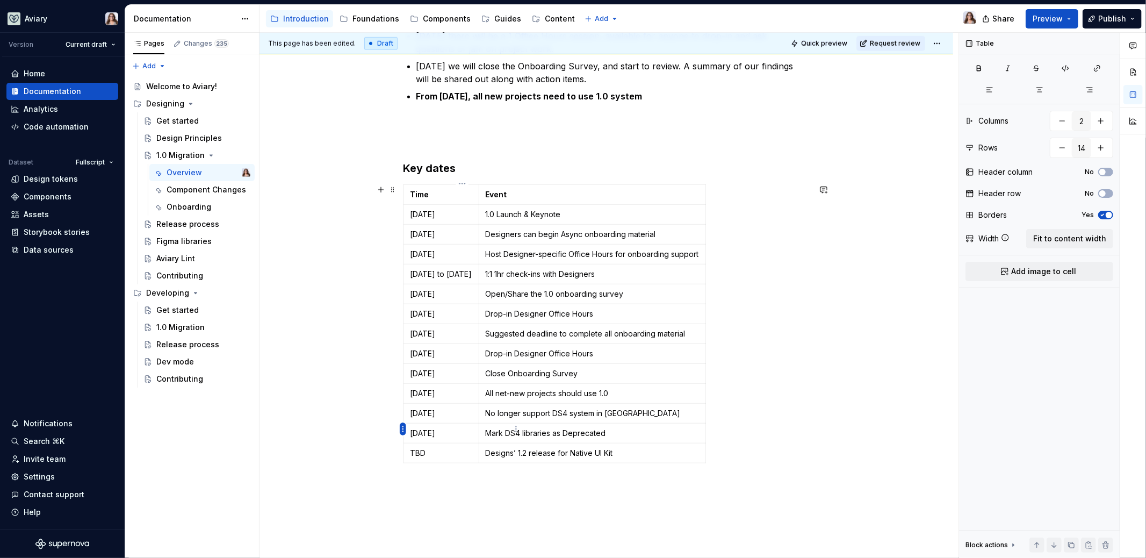
click at [404, 427] on html "Aviary Version Current draft Home Documentation Analytics Code automation Datas…" at bounding box center [573, 279] width 1146 height 558
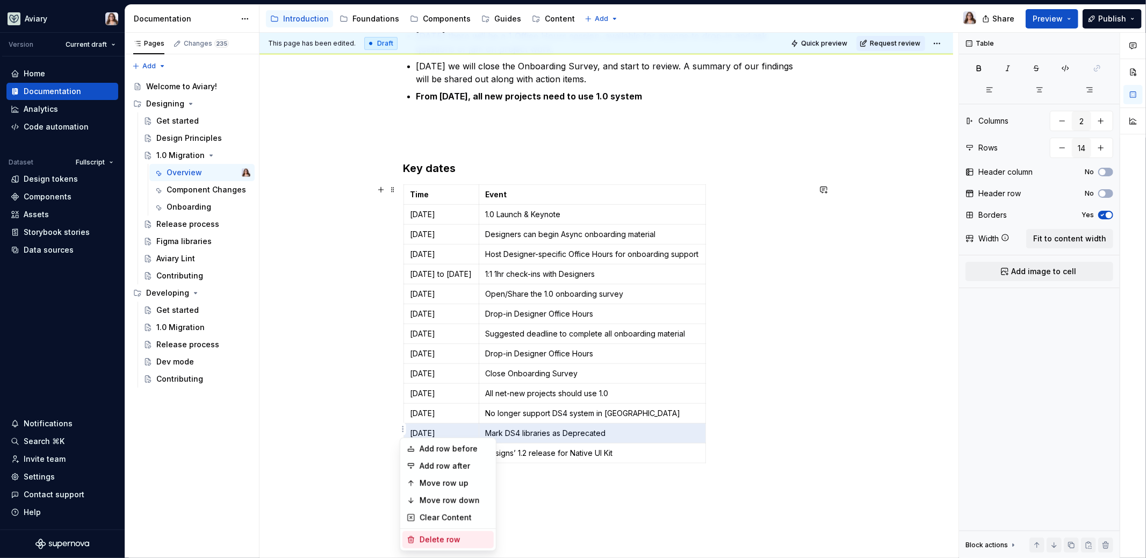
click at [424, 543] on div "Delete row" at bounding box center [455, 539] width 70 height 11
type input "13"
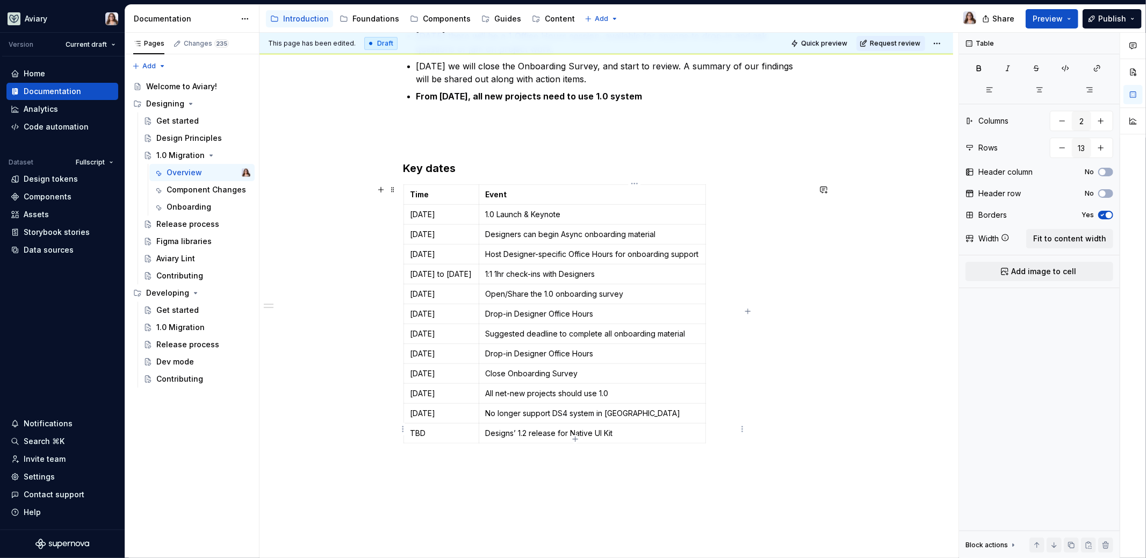
click at [558, 428] on p "Designs’ 1.2 release for Native UI Kit" at bounding box center [592, 433] width 213 height 11
drag, startPoint x: 527, startPoint y: 430, endPoint x: 562, endPoint y: 430, distance: 34.4
click at [562, 430] on td "Designs’ 1.2 release for Native UI Kit" at bounding box center [592, 434] width 227 height 20
click at [631, 431] on p "1.2 release for Native UI Kit" at bounding box center [592, 433] width 213 height 11
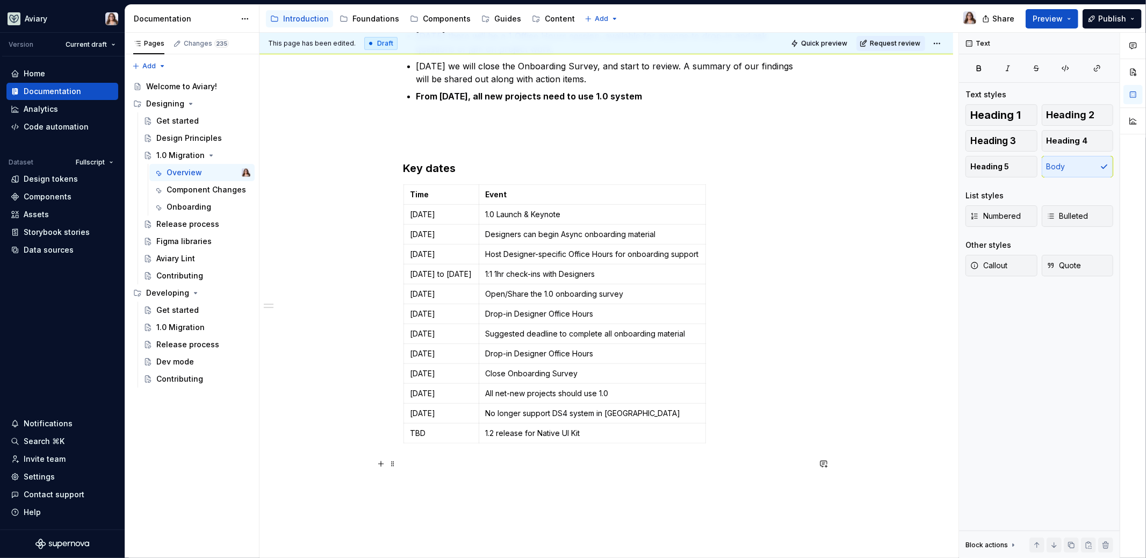
click at [595, 473] on p at bounding box center [607, 474] width 406 height 26
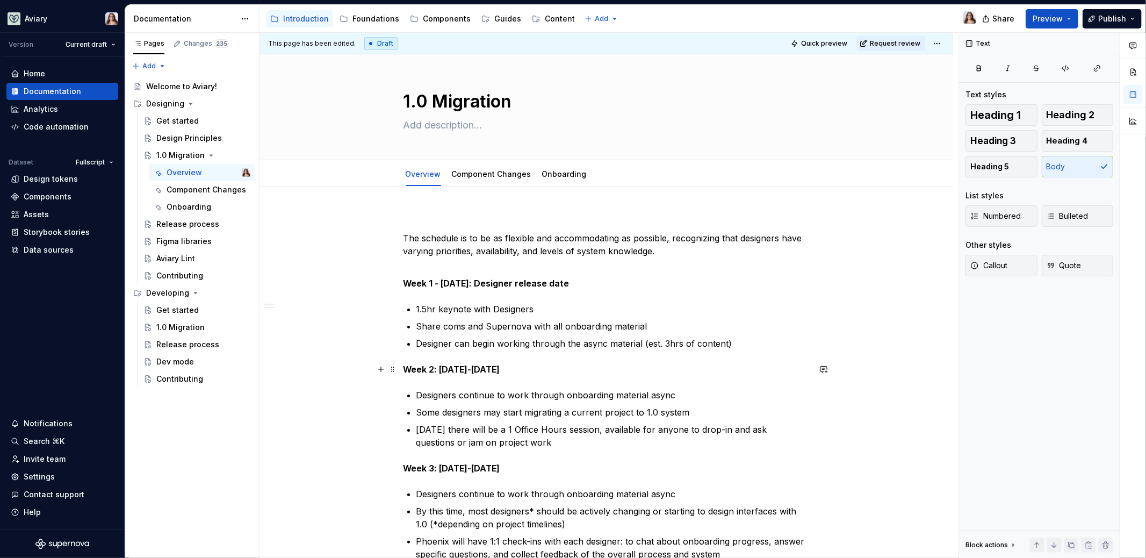
scroll to position [721, 0]
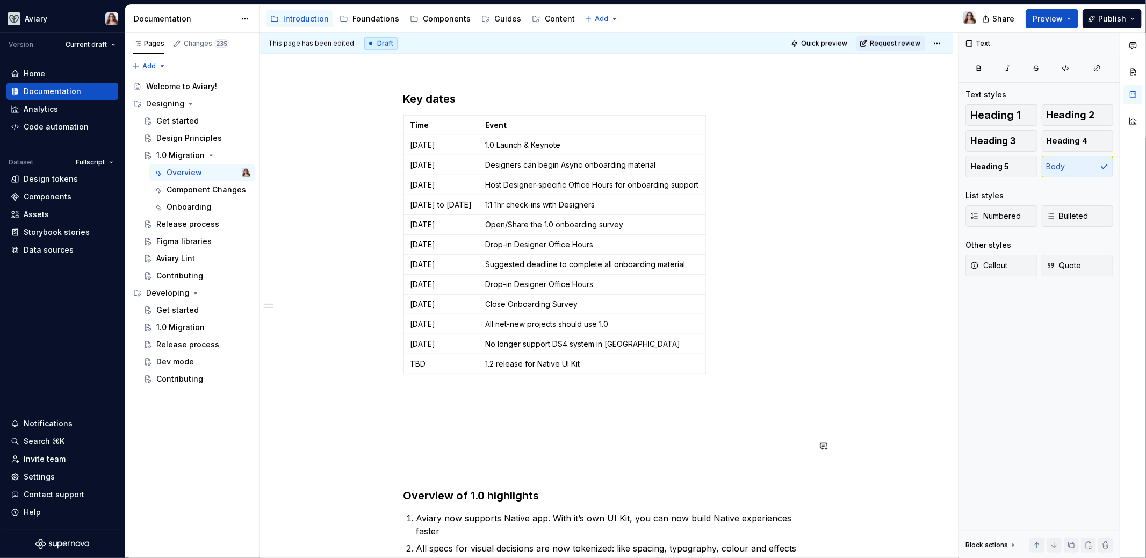
click at [407, 438] on div "The schedule is to be as flexible and accommodating as possible, recognizing th…" at bounding box center [607, 296] width 406 height 1609
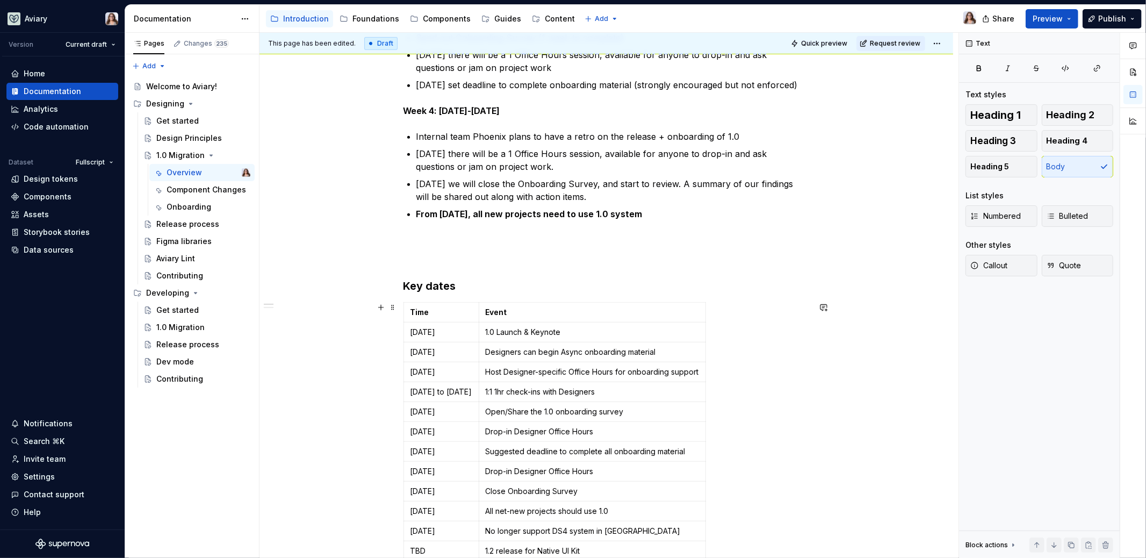
scroll to position [510, 0]
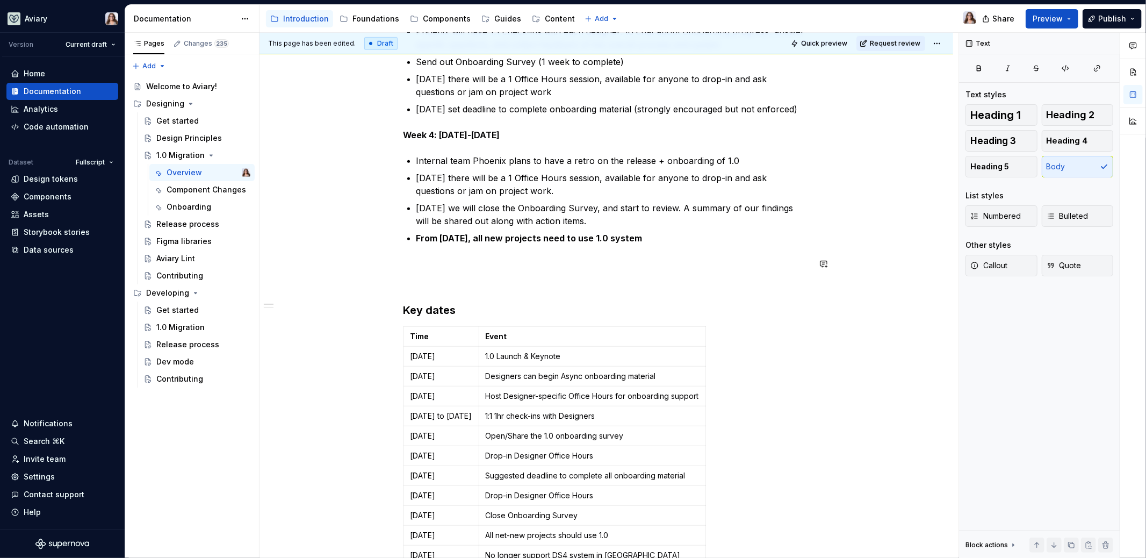
click at [419, 269] on div "The schedule is to be as flexible and accommodating as possible, recognizing th…" at bounding box center [607, 482] width 406 height 1558
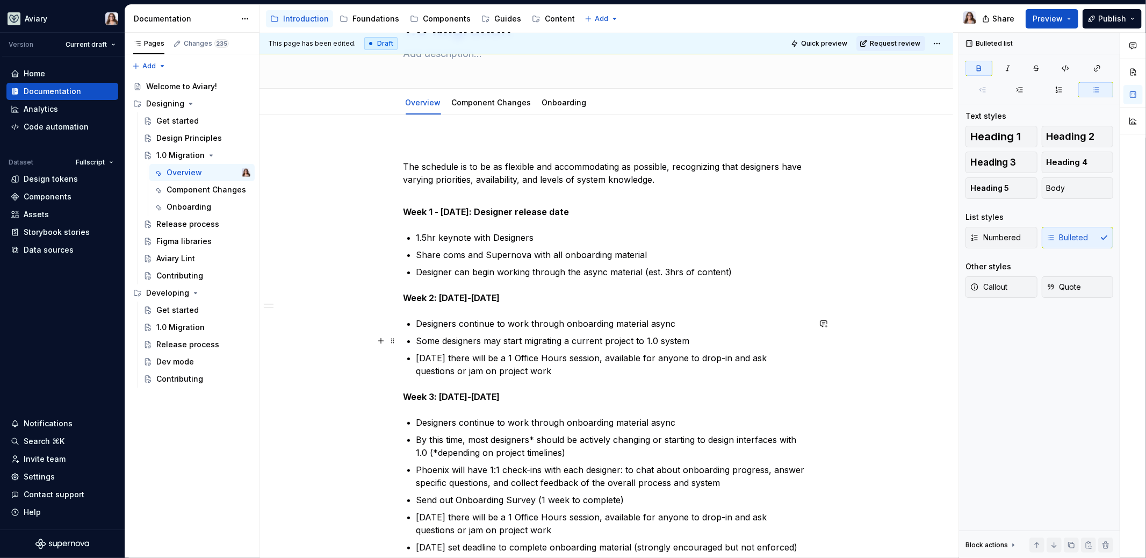
scroll to position [0, 0]
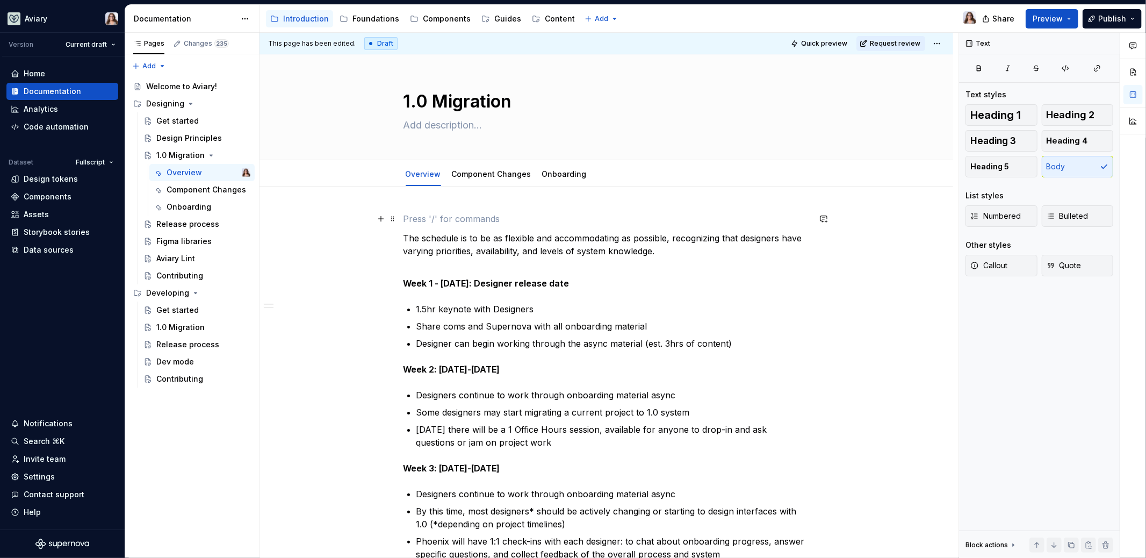
click at [426, 217] on p at bounding box center [607, 218] width 406 height 13
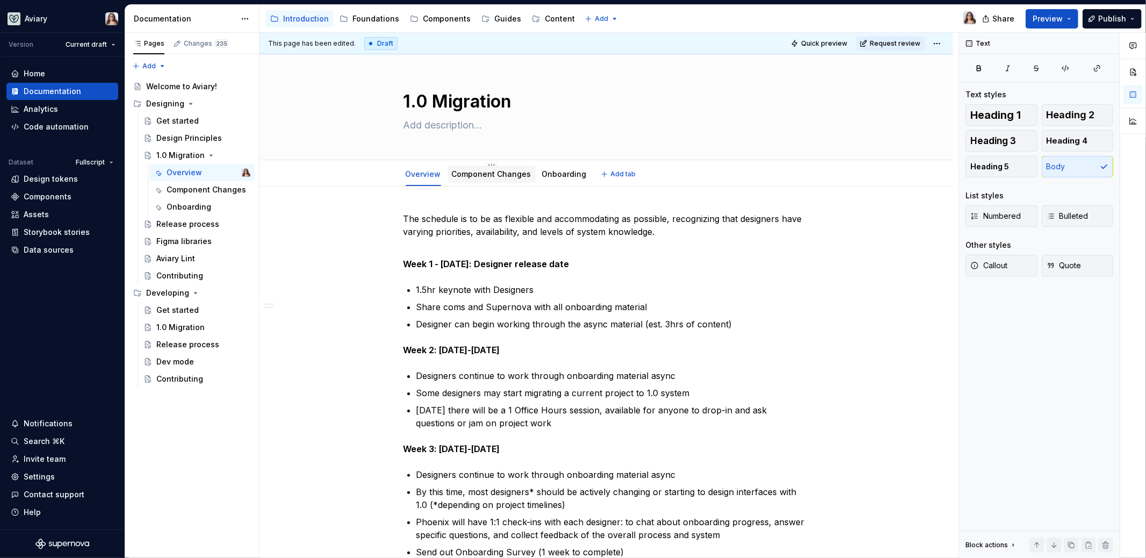
click at [489, 176] on link "Component Changes" at bounding box center [492, 173] width 80 height 9
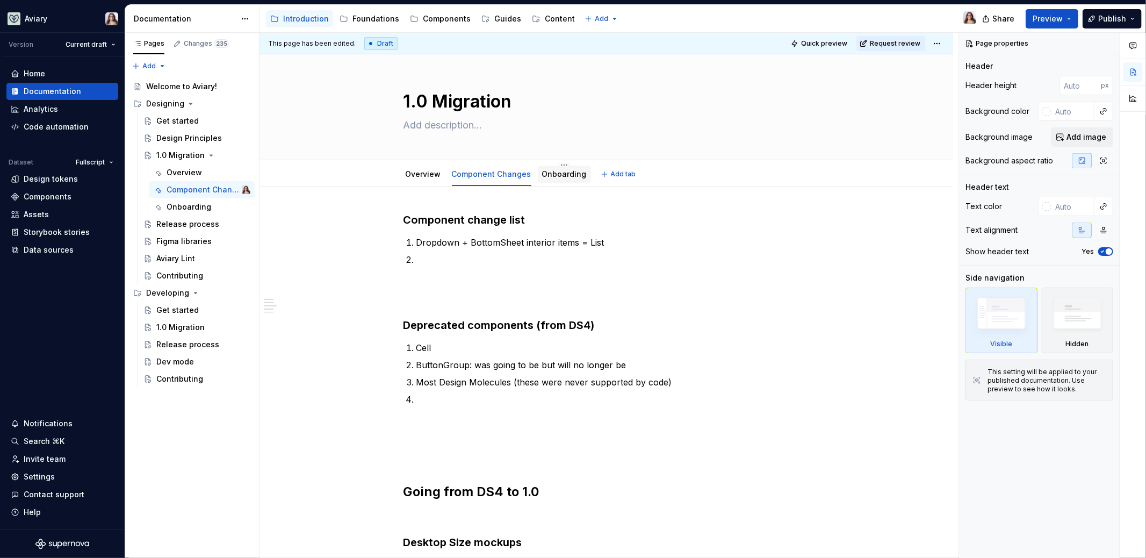
click at [546, 175] on link "Onboarding" at bounding box center [564, 173] width 45 height 9
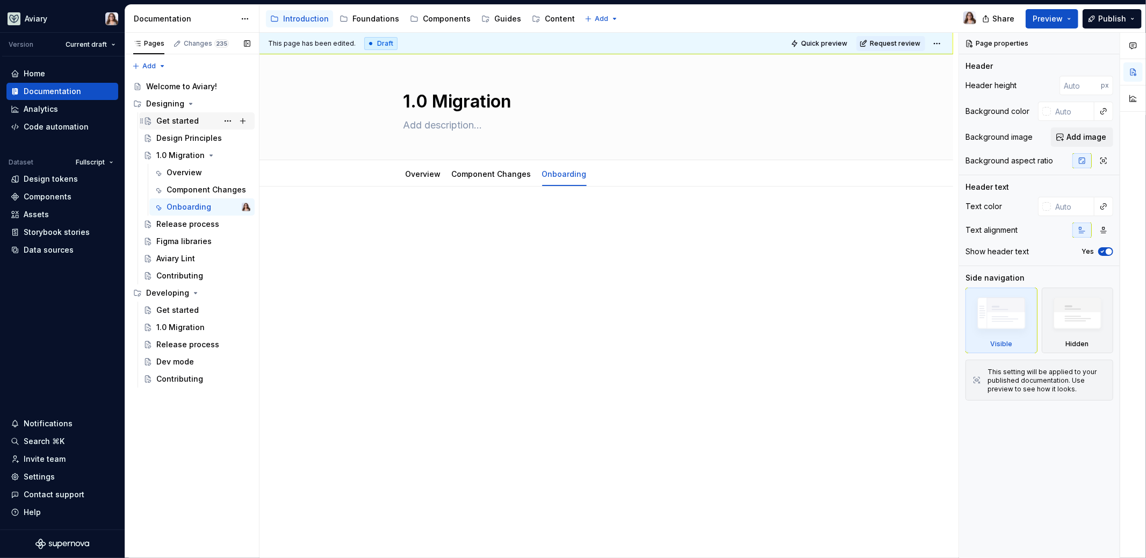
click at [176, 125] on div "Get started" at bounding box center [177, 121] width 42 height 11
type textarea "*"
click at [447, 258] on div at bounding box center [607, 237] width 406 height 54
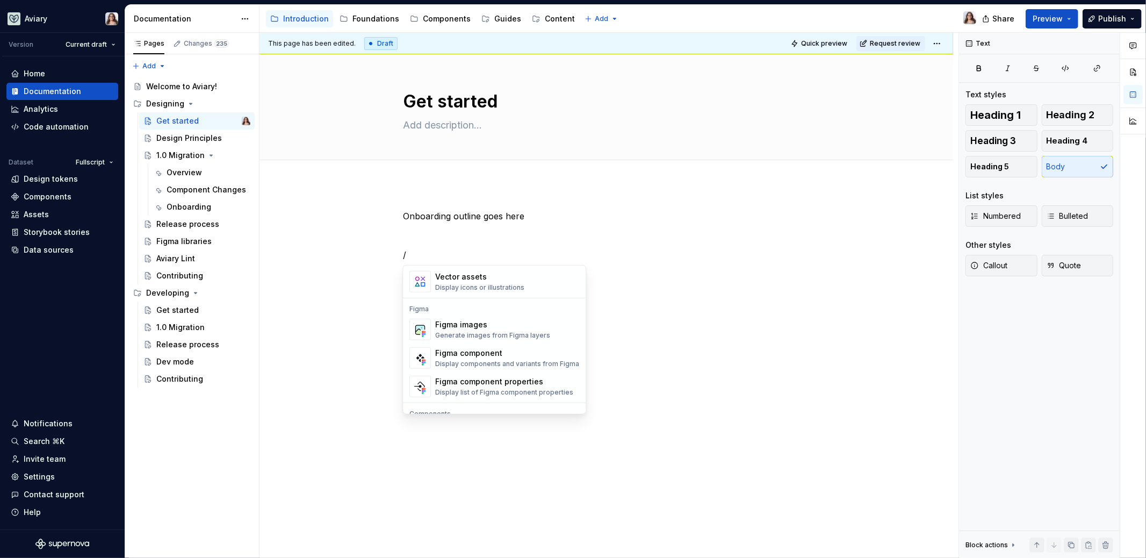
scroll to position [954, 0]
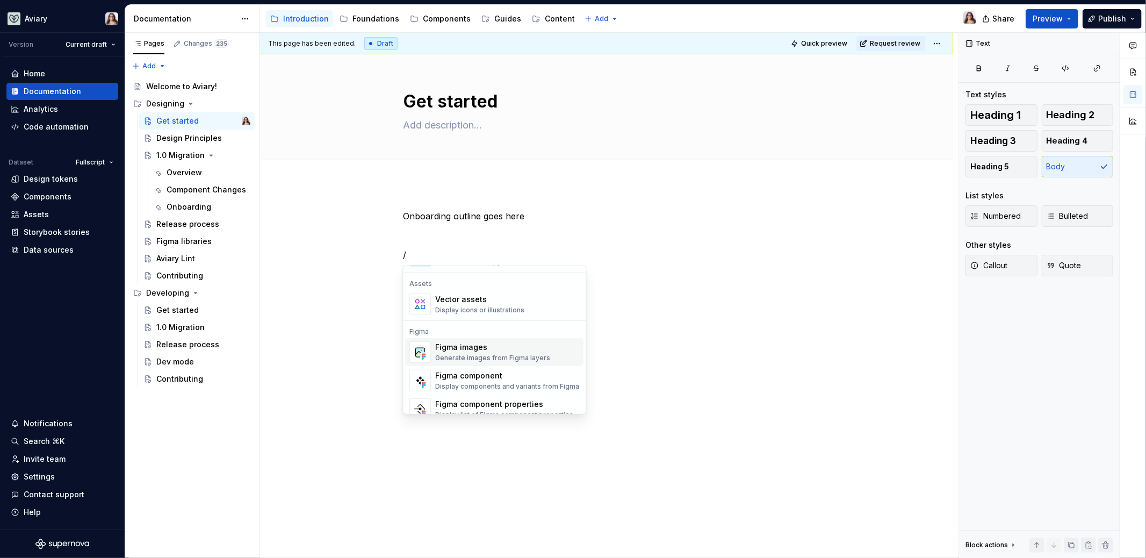
click at [636, 318] on div "Onboarding outline goes here /" at bounding box center [607, 312] width 694 height 257
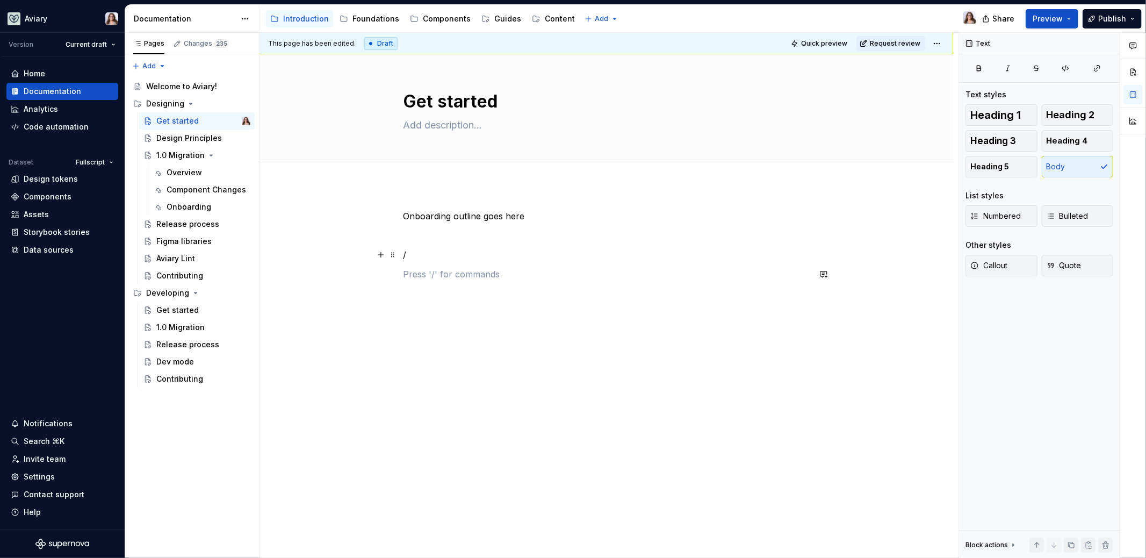
click at [408, 256] on p "/" at bounding box center [607, 254] width 406 height 13
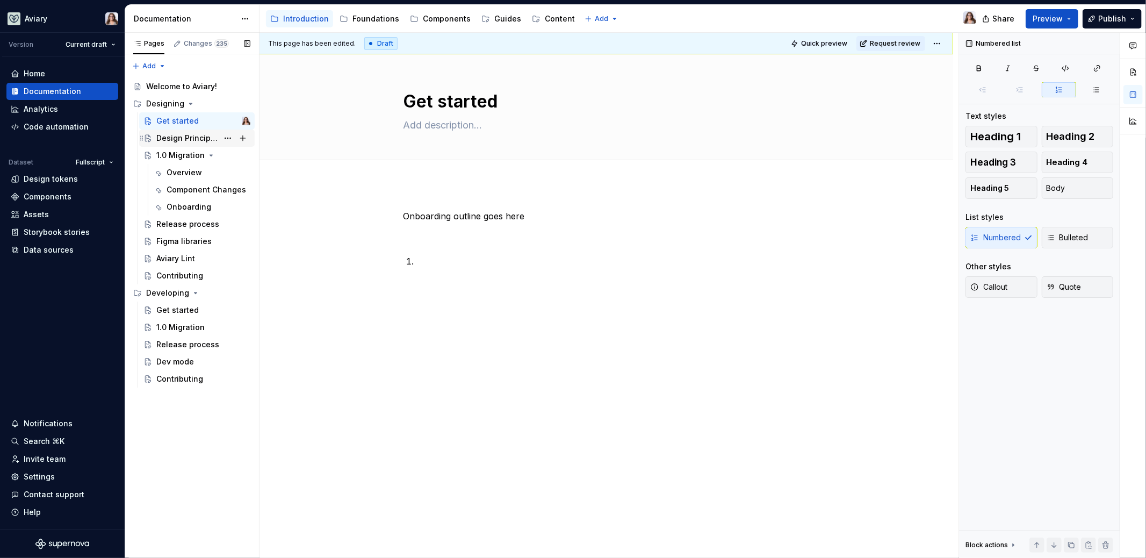
click at [171, 140] on div "Design Principles" at bounding box center [187, 138] width 62 height 11
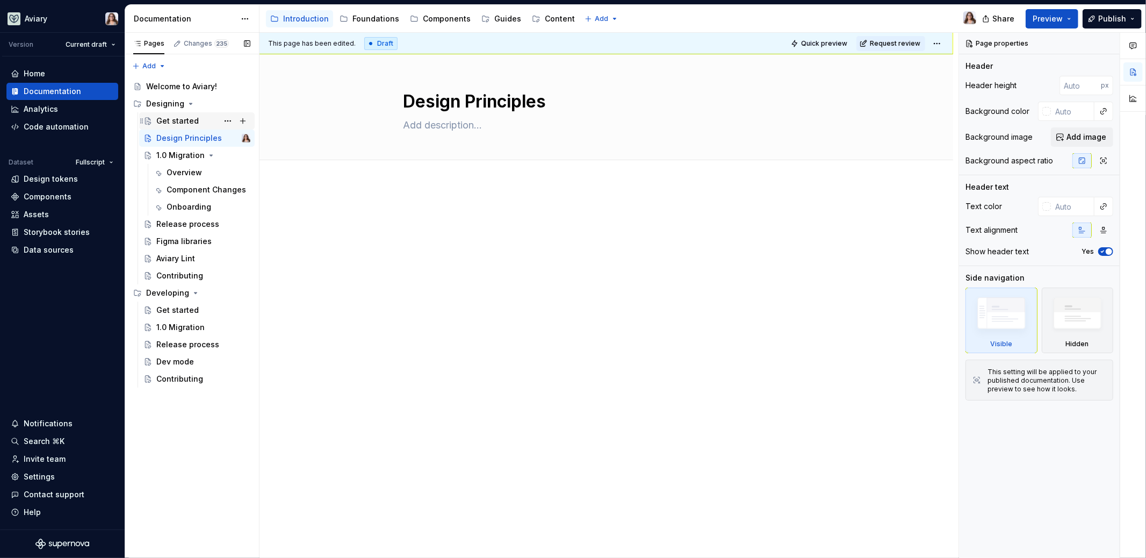
click at [170, 119] on div "Get started" at bounding box center [177, 121] width 42 height 11
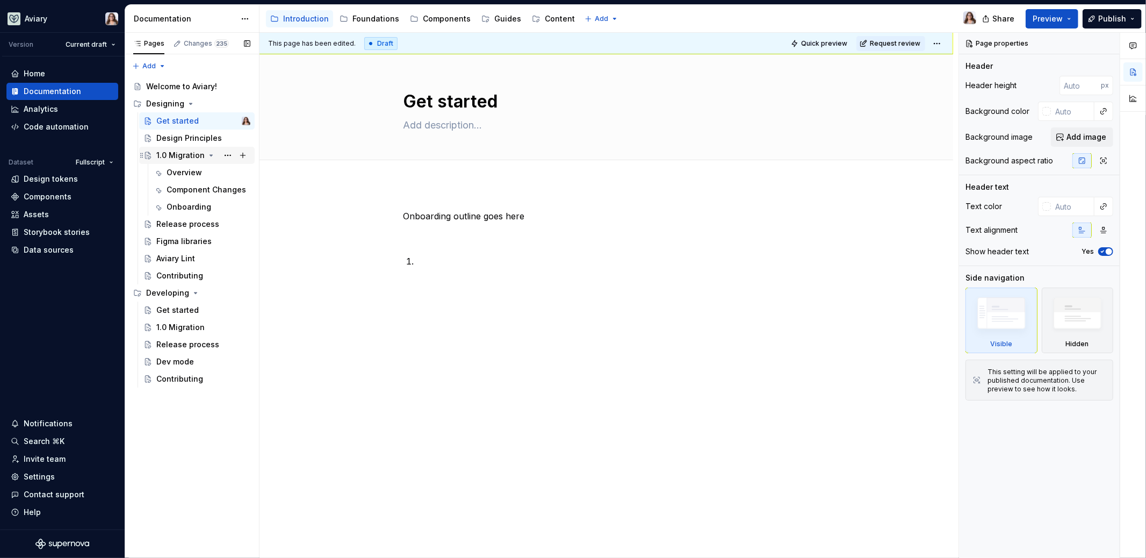
click at [178, 158] on div "1.0 Migration" at bounding box center [180, 155] width 48 height 11
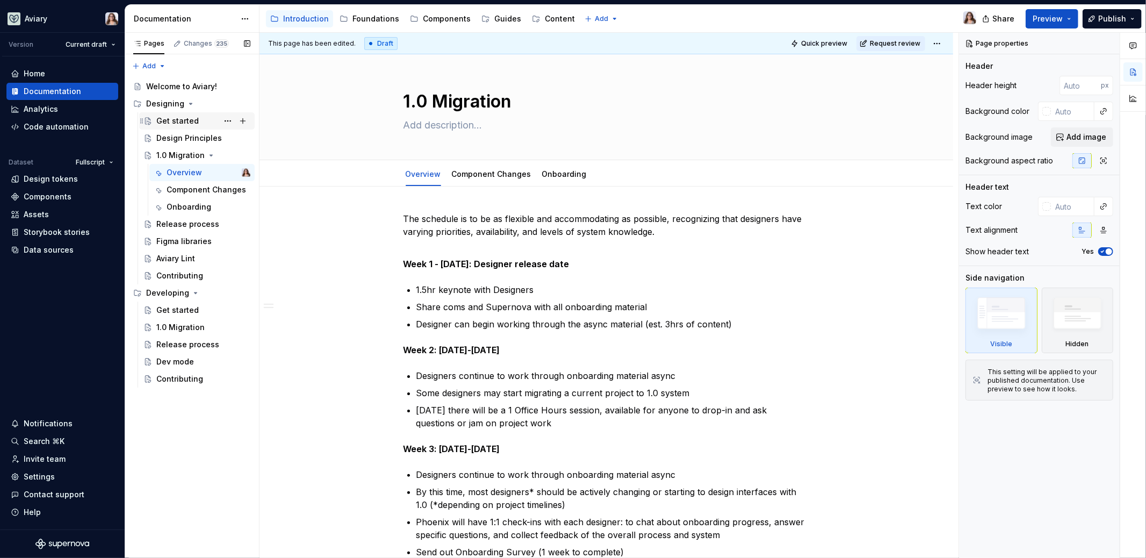
click at [170, 122] on div "Get started" at bounding box center [177, 121] width 42 height 11
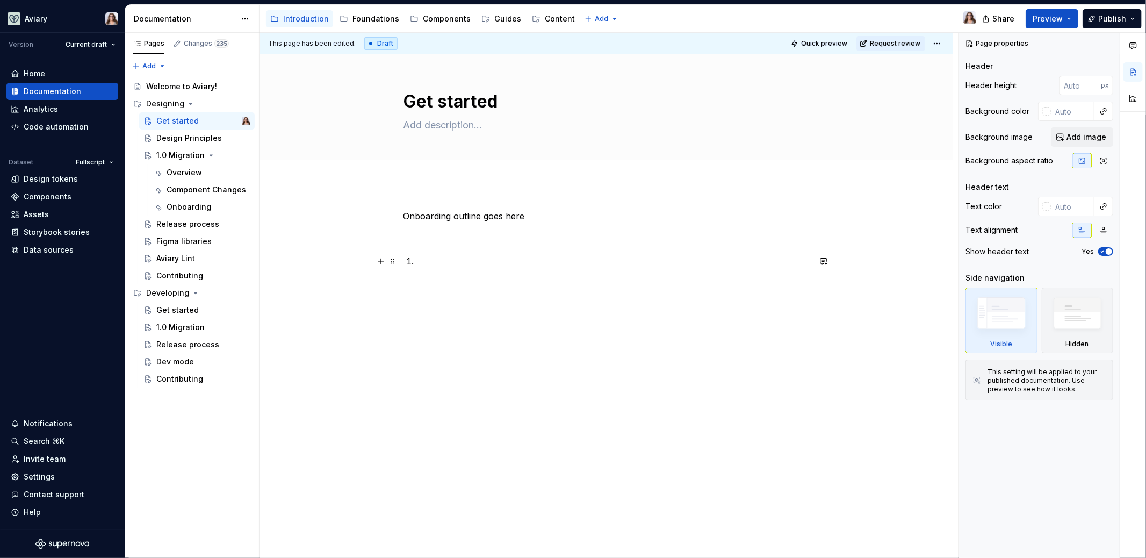
type textarea "*"
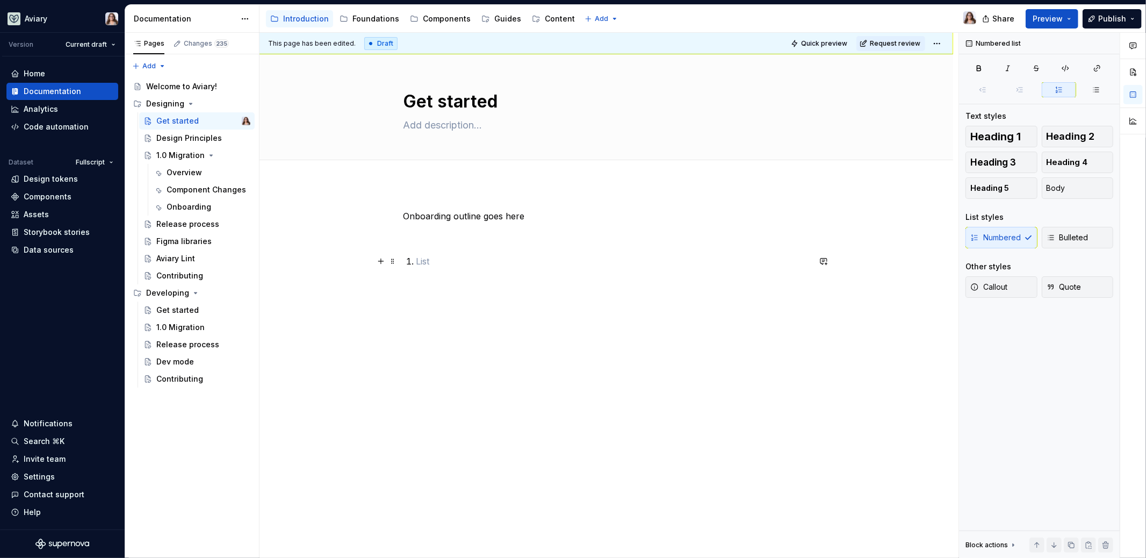
click at [417, 259] on li at bounding box center [613, 261] width 393 height 13
click at [402, 240] on div "Onboarding outline goes here" at bounding box center [607, 319] width 694 height 270
click at [527, 218] on p "Onboarding outline goes here" at bounding box center [607, 216] width 406 height 13
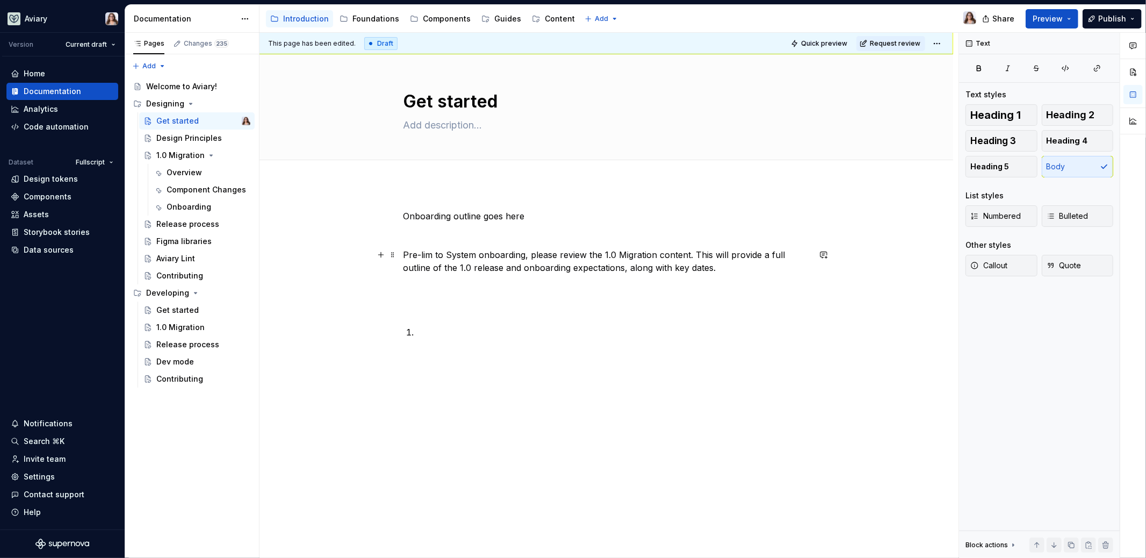
click at [419, 250] on p "Pre-lim to System onboarding, please review the 1.0 Migration content. This wil…" at bounding box center [607, 261] width 406 height 26
click at [431, 252] on p "Pre-lim to System onboarding, please review the 1.0 Migration content. This wil…" at bounding box center [607, 261] width 406 height 26
click at [429, 296] on div "Onboarding outline goes here Pre-liminary to System onboarding, please review t…" at bounding box center [607, 287] width 406 height 155
click at [410, 245] on div "Onboarding outline goes here Pre-liminary to System onboarding, please review t…" at bounding box center [607, 287] width 406 height 155
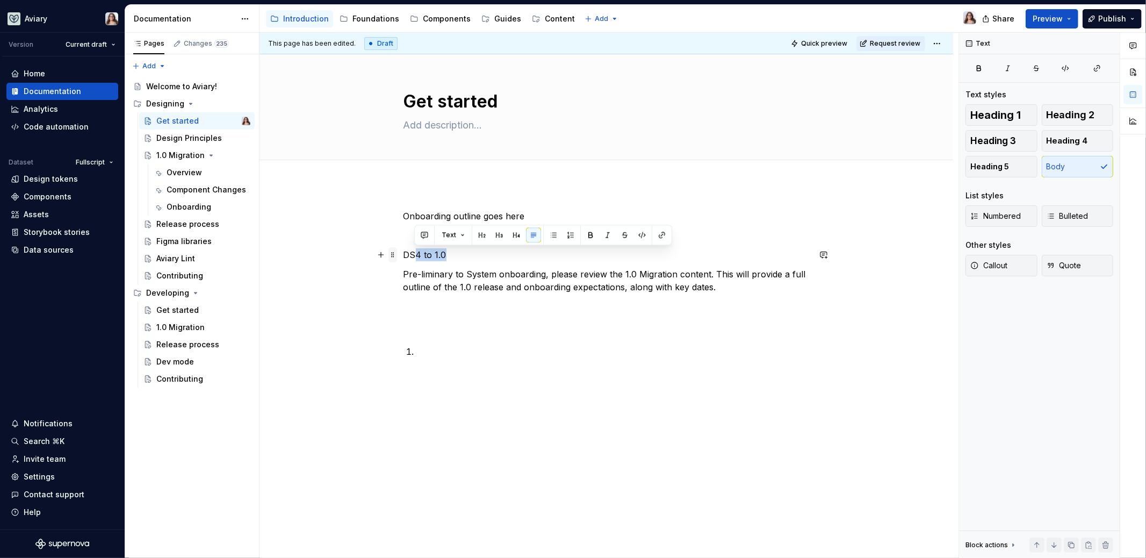
drag, startPoint x: 454, startPoint y: 253, endPoint x: 391, endPoint y: 252, distance: 62.9
click at [404, 252] on div "Onboarding outline goes here DS4 to 1.0 Pre-liminary to System onboarding, plea…" at bounding box center [607, 303] width 406 height 187
click at [448, 259] on p "DS4 to 1.0" at bounding box center [607, 254] width 406 height 13
drag, startPoint x: 446, startPoint y: 251, endPoint x: 399, endPoint y: 251, distance: 46.8
click at [399, 251] on div "Onboarding outline goes here DS4 to 1.0 Pre-liminary to System onboarding, plea…" at bounding box center [607, 374] width 694 height 380
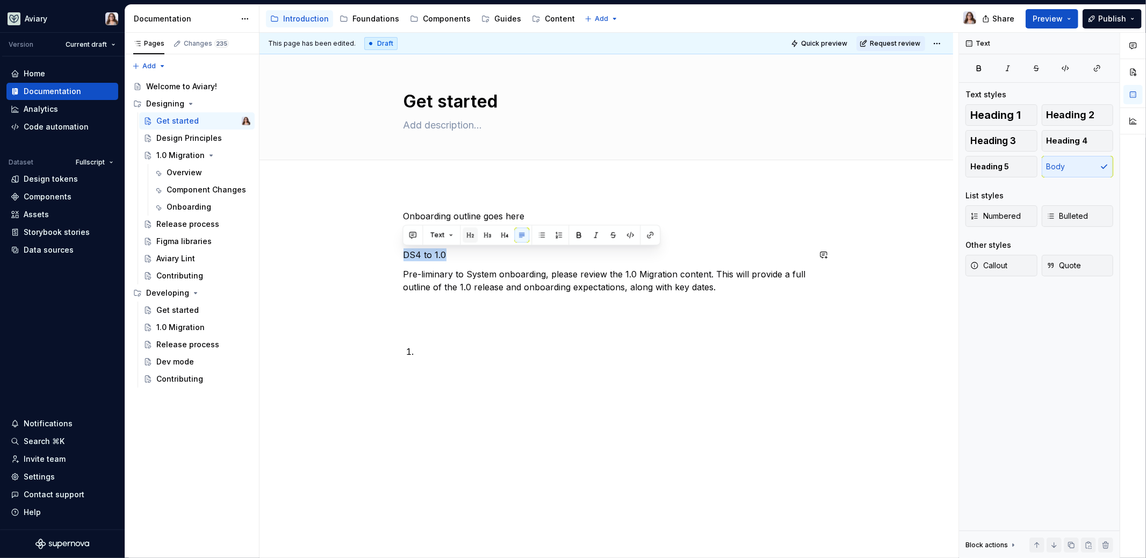
click at [473, 234] on button "button" at bounding box center [470, 234] width 15 height 15
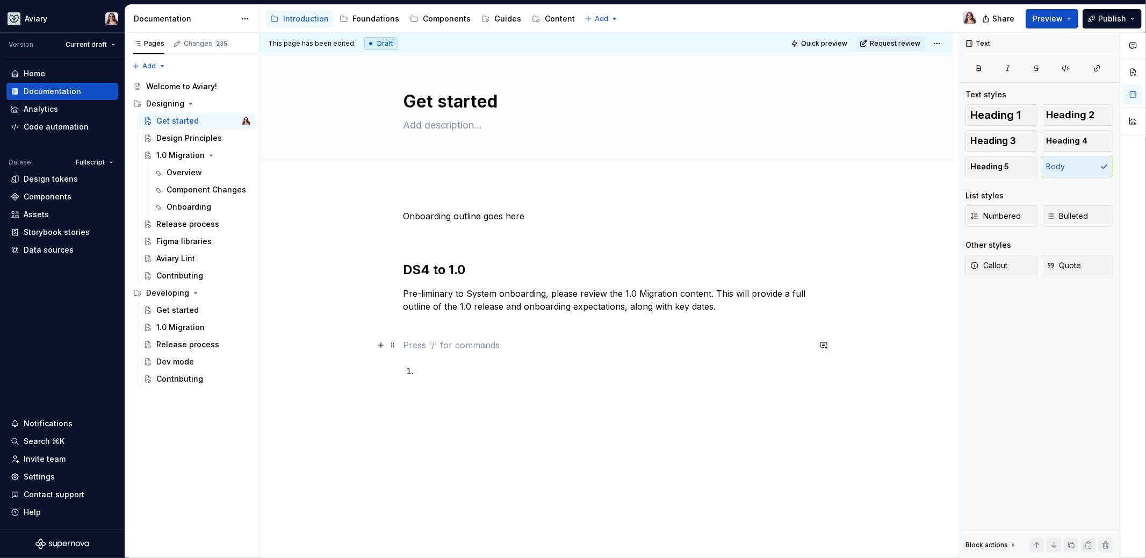
click at [417, 350] on p at bounding box center [607, 345] width 406 height 13
drag, startPoint x: 433, startPoint y: 362, endPoint x: 401, endPoint y: 362, distance: 32.3
click at [401, 362] on div "Onboarding outline goes here DS4 to 1.0 Pre-liminary to System onboarding, plea…" at bounding box center [607, 393] width 694 height 419
click at [490, 366] on p "Aviary’s onboarding" at bounding box center [607, 364] width 406 height 13
drag, startPoint x: 553, startPoint y: 366, endPoint x: 384, endPoint y: 366, distance: 168.8
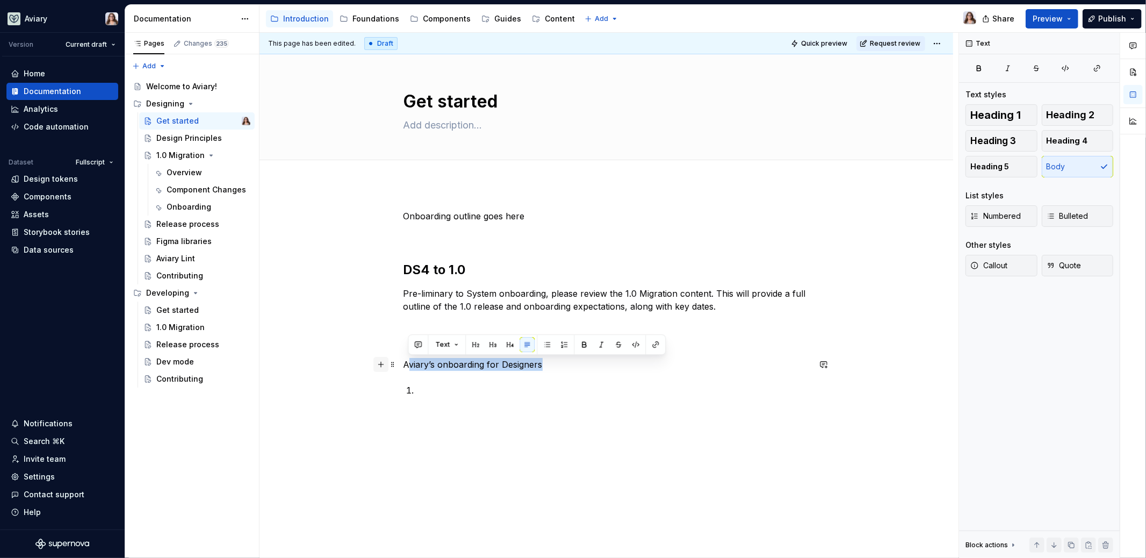
click at [404, 366] on div "Onboarding outline goes here DS4 to 1.0 Pre-liminary to System onboarding, plea…" at bounding box center [607, 323] width 406 height 226
click at [477, 343] on button "button" at bounding box center [475, 344] width 15 height 15
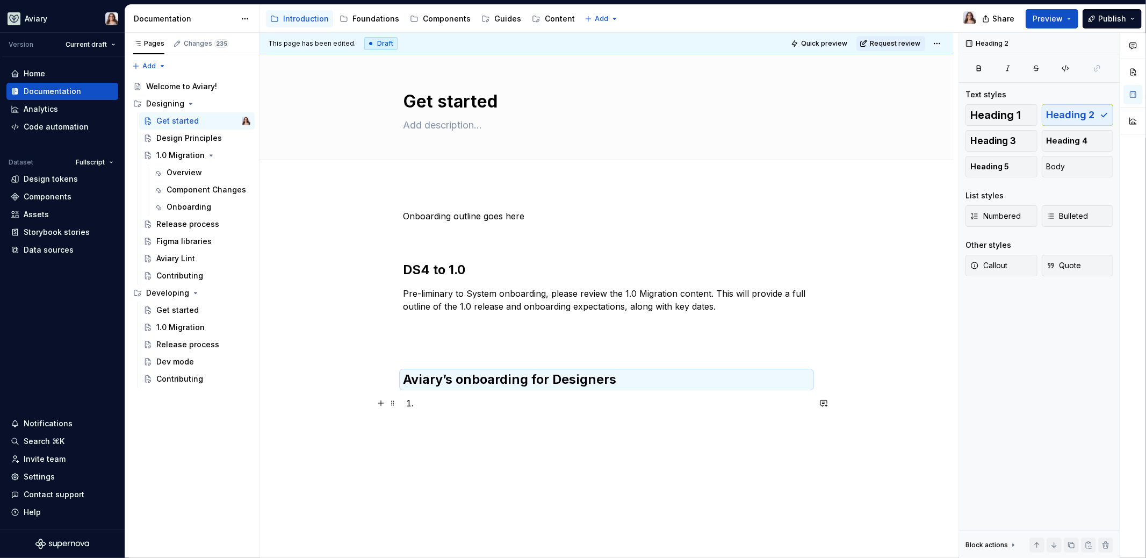
click at [422, 404] on p at bounding box center [613, 403] width 393 height 13
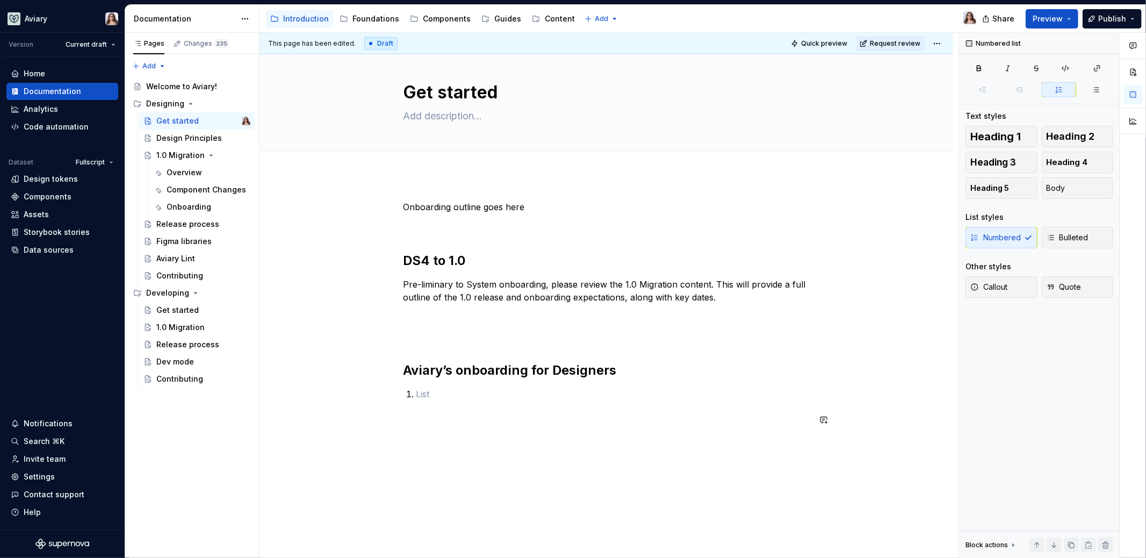
scroll to position [7, 0]
click at [412, 233] on p at bounding box center [607, 228] width 406 height 13
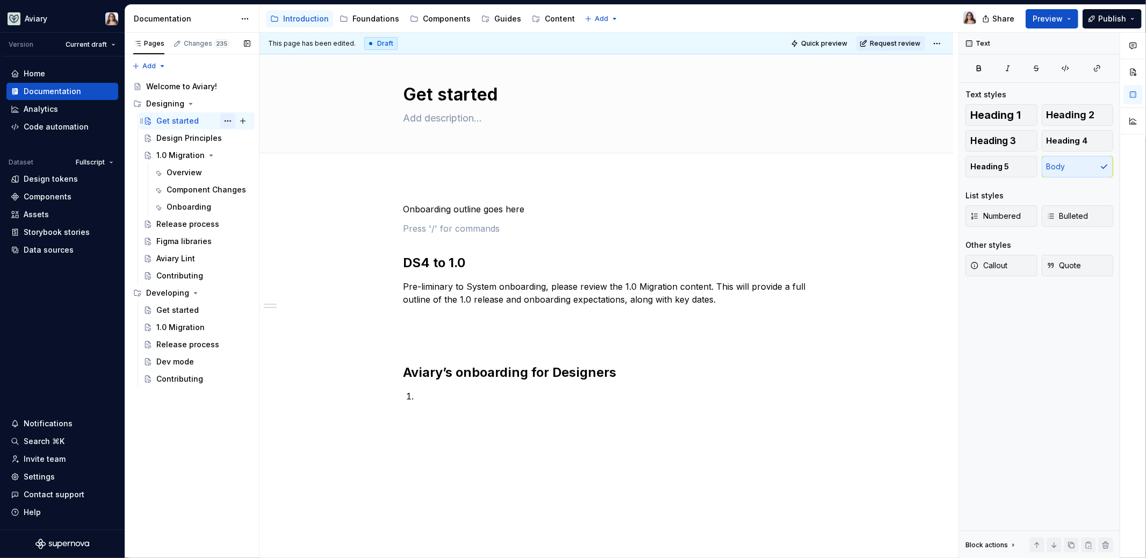
click at [225, 121] on button "Page tree" at bounding box center [227, 120] width 15 height 15
click at [434, 372] on html "Aviary Version Current draft Home Documentation Analytics Code automation Datas…" at bounding box center [573, 279] width 1146 height 558
click at [433, 398] on p at bounding box center [613, 396] width 393 height 13
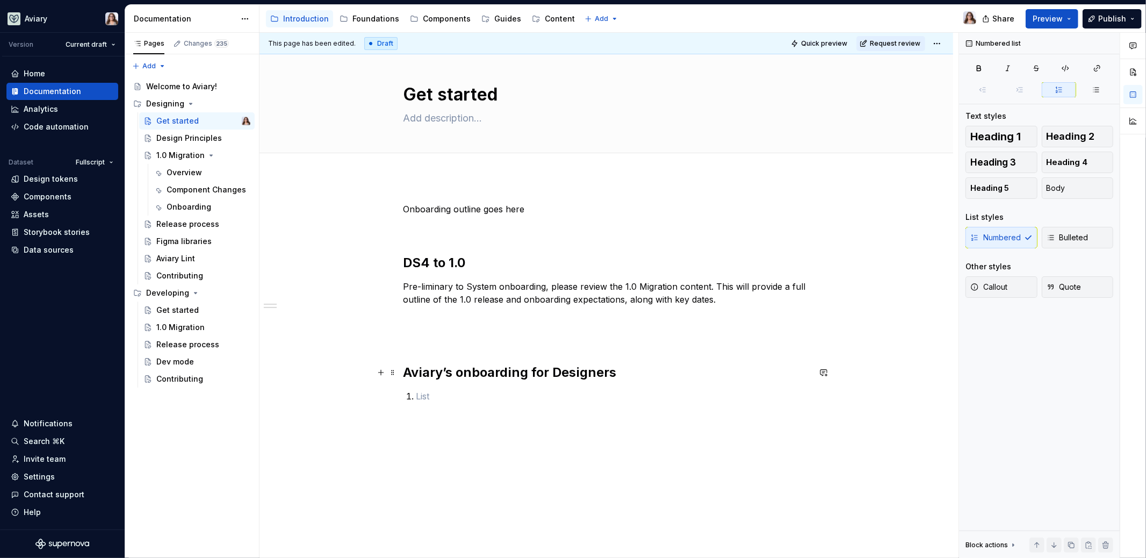
click at [614, 371] on h2 "Aviary’s onboarding for Designers" at bounding box center [607, 372] width 406 height 17
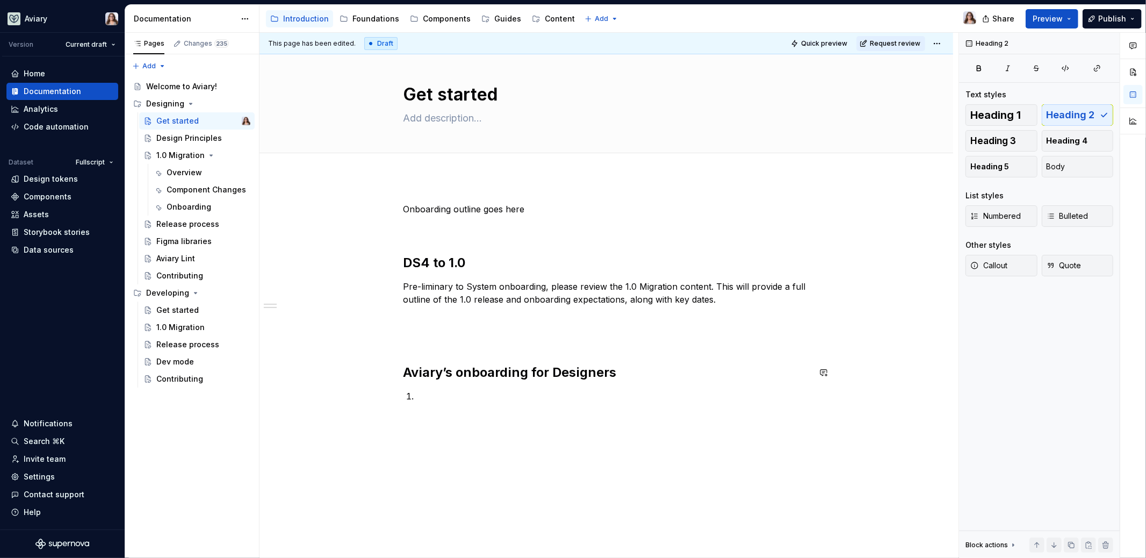
click at [696, 350] on div "Onboarding outline goes here DS4 to 1.0 Pre-liminary to System onboarding, plea…" at bounding box center [607, 316] width 406 height 226
click at [392, 372] on span at bounding box center [393, 372] width 9 height 15
click at [536, 379] on h2 "Aviary’s onboarding for Designers" at bounding box center [607, 372] width 406 height 17
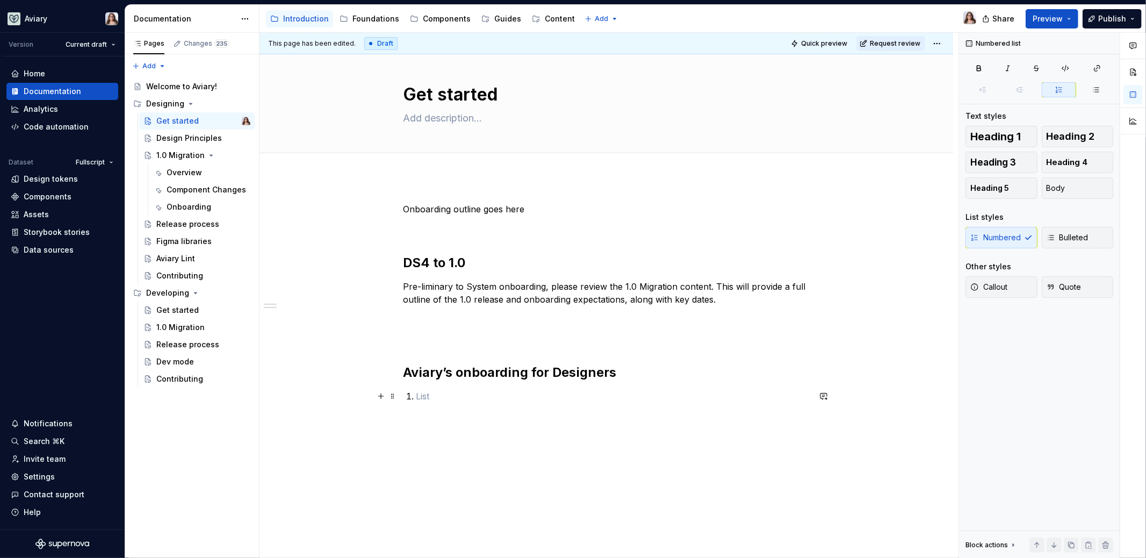
click at [430, 390] on p at bounding box center [613, 396] width 393 height 13
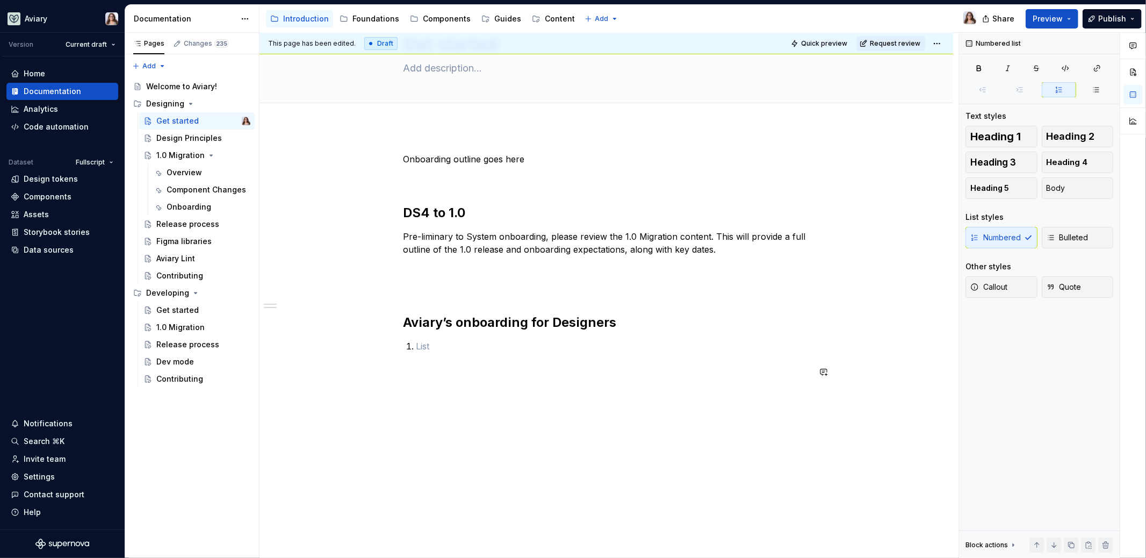
scroll to position [0, 0]
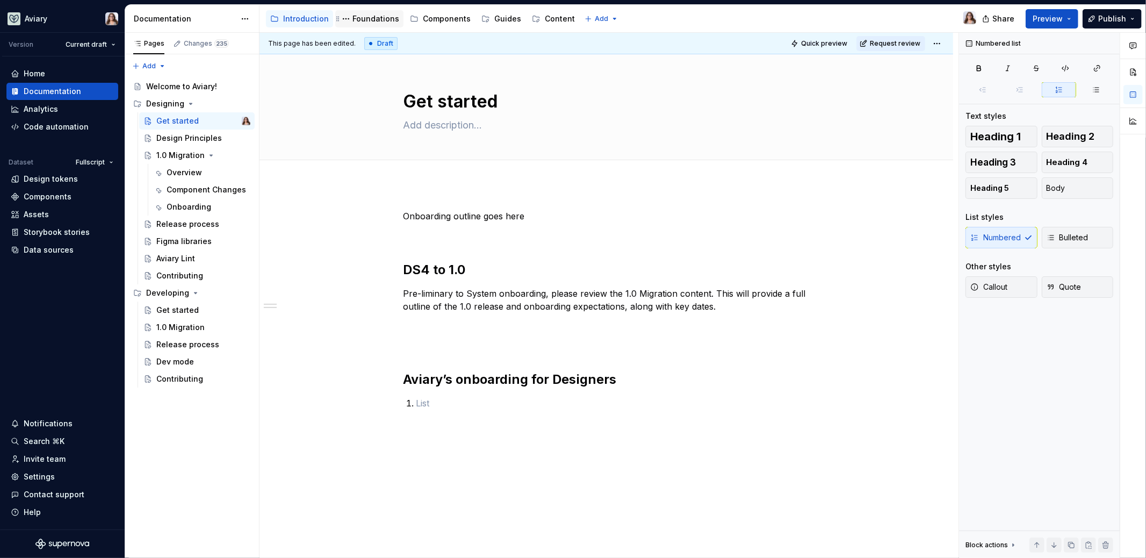
click at [365, 17] on div "Foundations" at bounding box center [376, 18] width 47 height 11
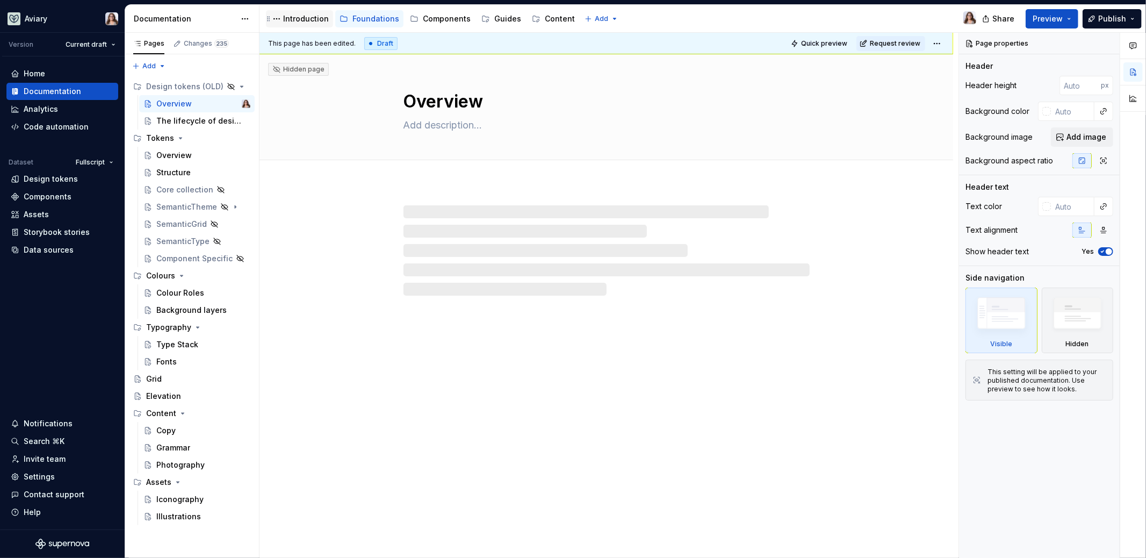
click at [291, 18] on div "Introduction" at bounding box center [306, 18] width 46 height 11
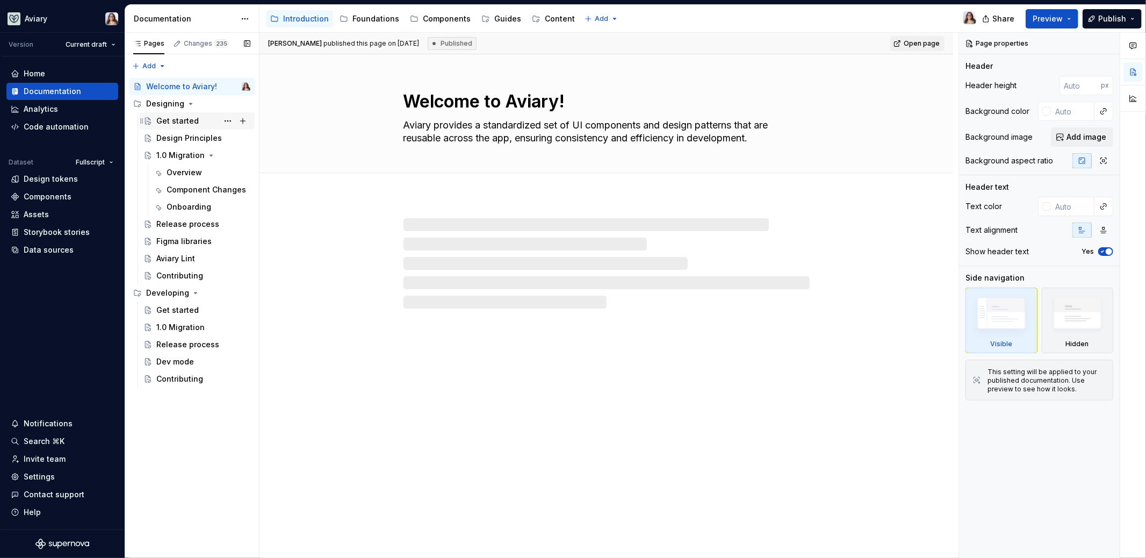
click at [179, 123] on div "Get started" at bounding box center [177, 121] width 42 height 11
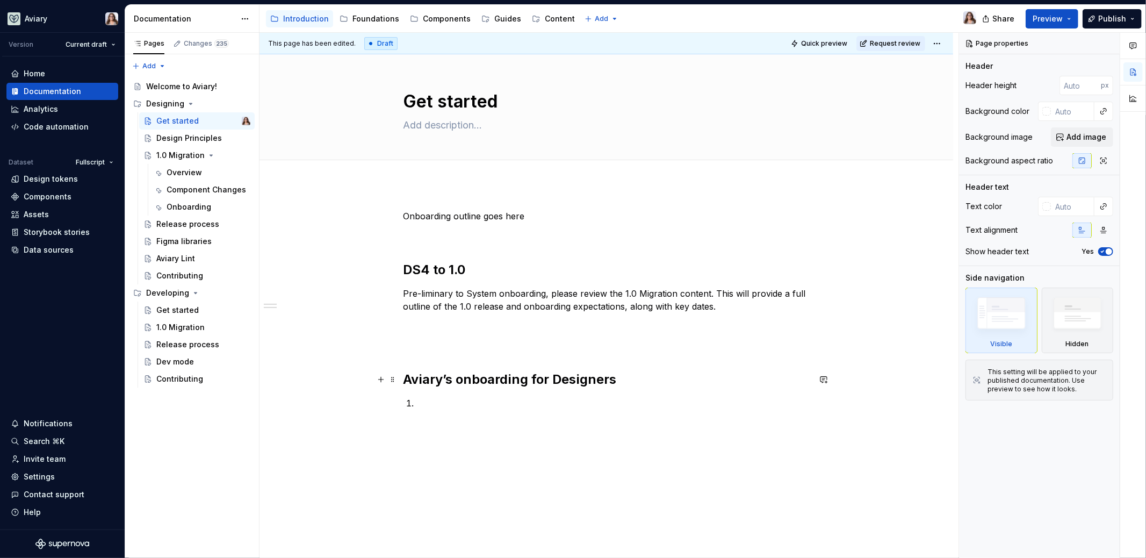
type textarea "*"
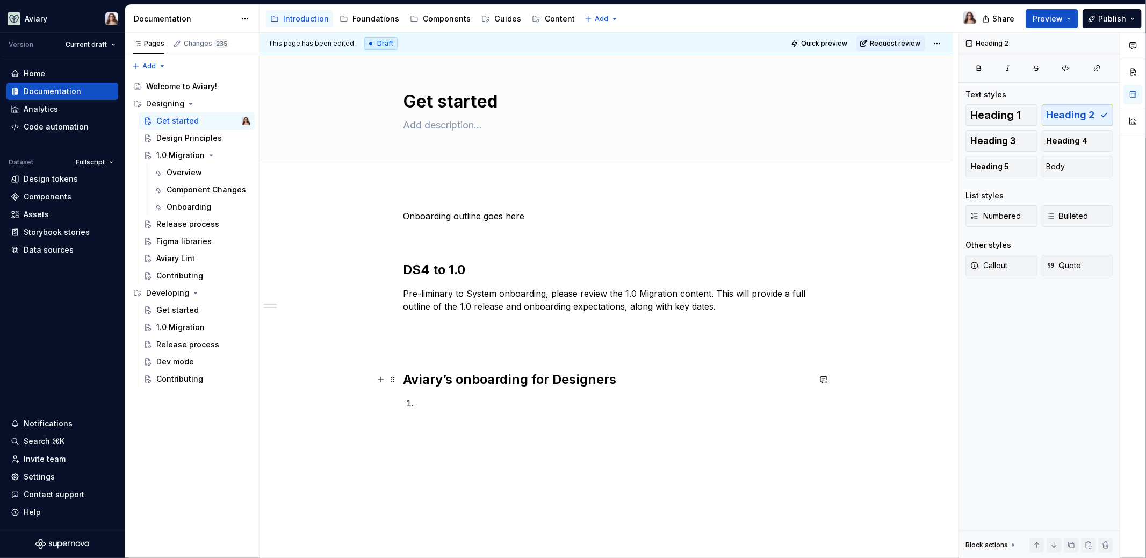
click at [626, 380] on h2 "Aviary’s onboarding for Designers" at bounding box center [607, 379] width 406 height 17
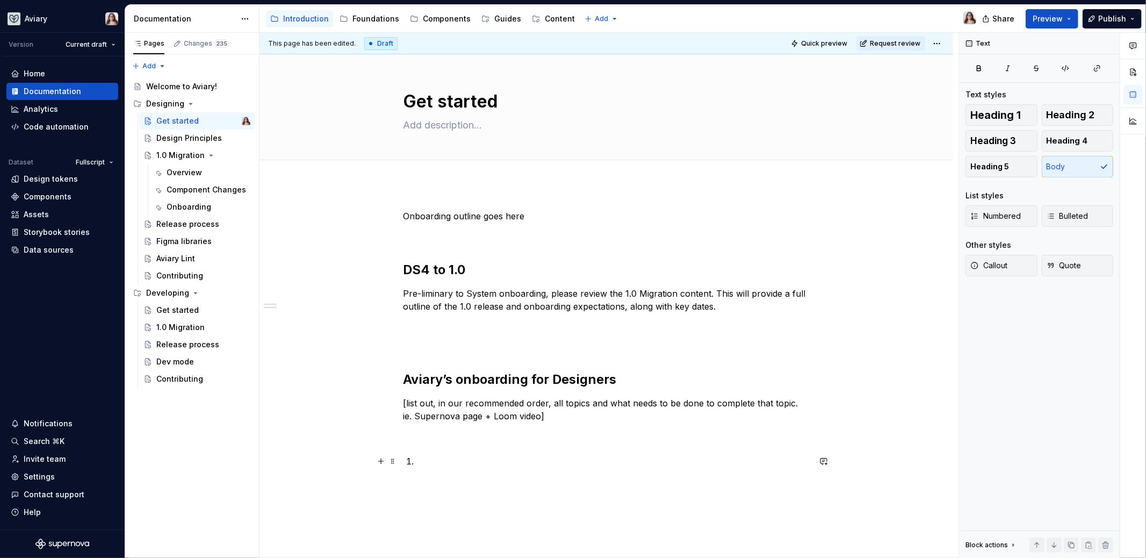
click at [425, 462] on p at bounding box center [613, 461] width 393 height 13
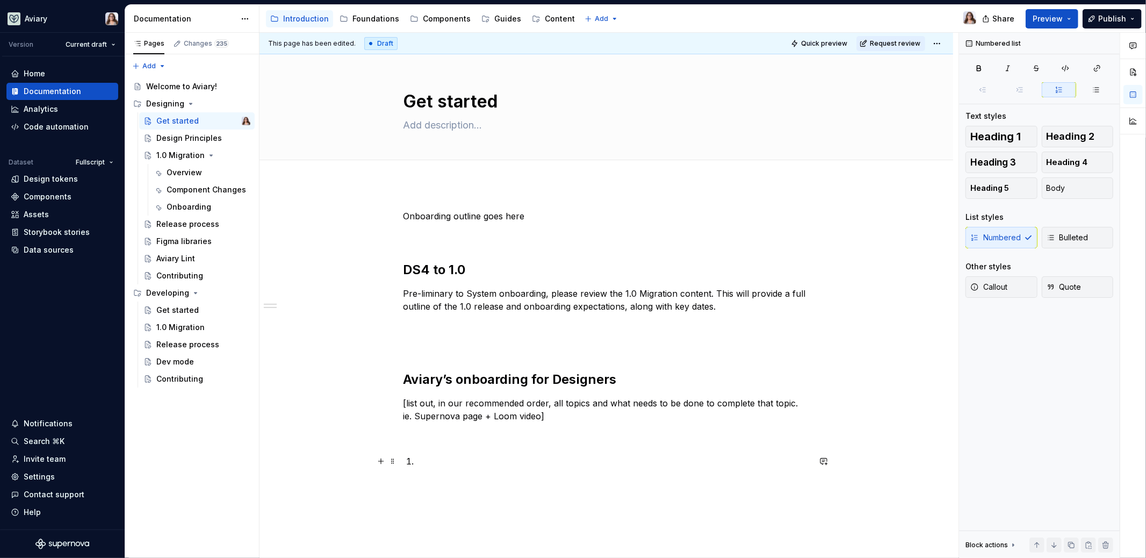
click at [417, 462] on p at bounding box center [613, 461] width 393 height 13
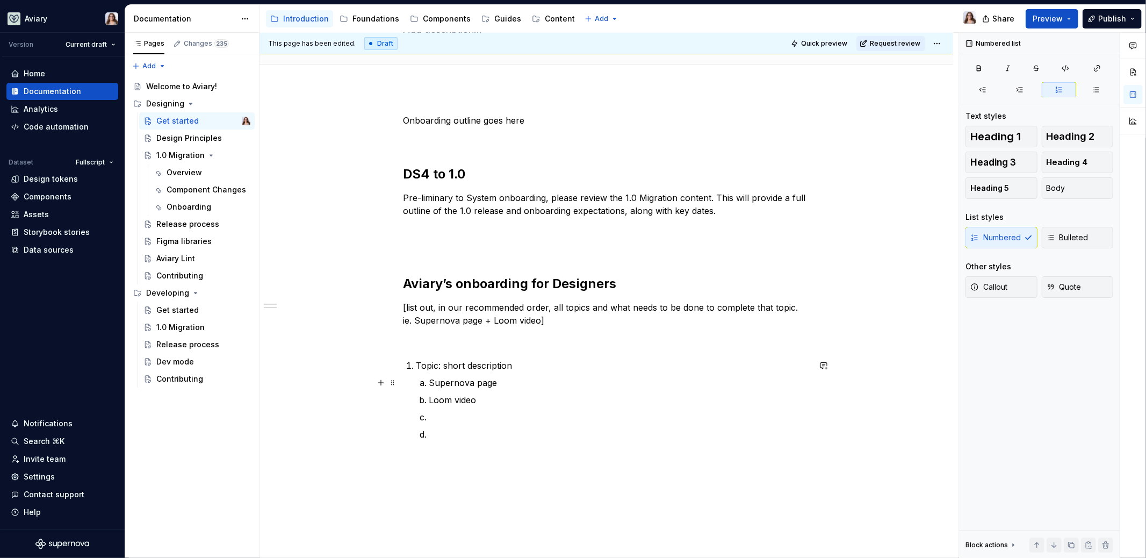
scroll to position [99, 0]
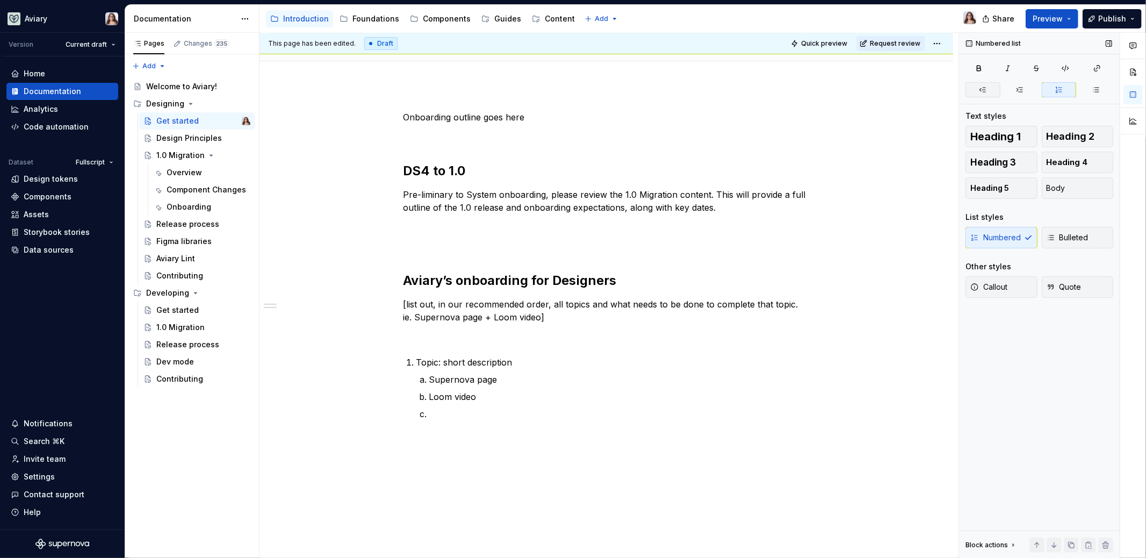
click at [990, 85] on button "button" at bounding box center [983, 89] width 35 height 15
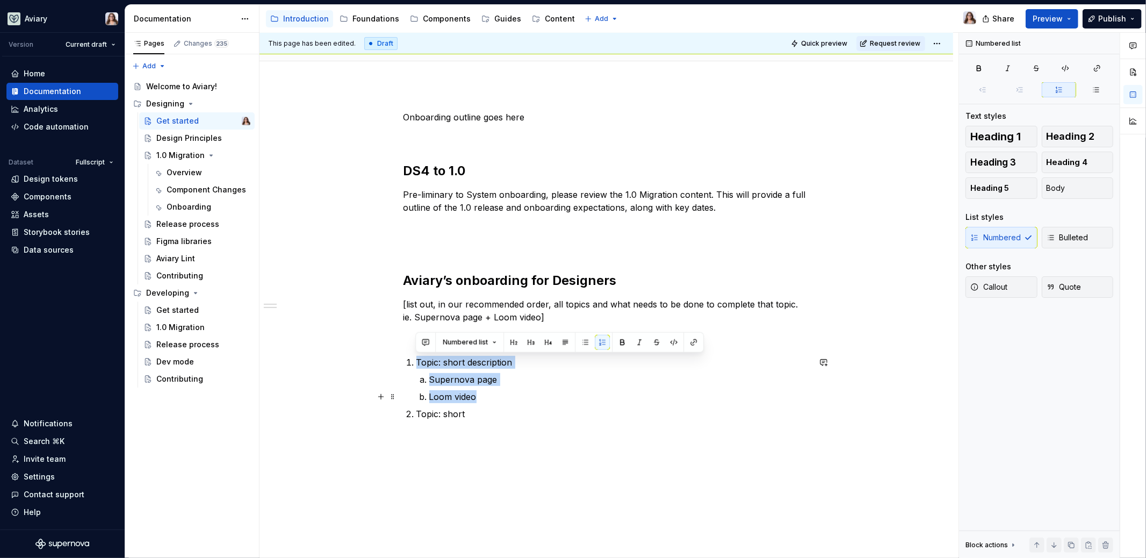
drag, startPoint x: 416, startPoint y: 360, endPoint x: 489, endPoint y: 393, distance: 80.6
click at [489, 393] on li "Topic: short description Supernova page Loom video" at bounding box center [613, 379] width 393 height 47
copy li "Topic: short description Supernova page Loom video"
click at [479, 397] on p "Loom video" at bounding box center [619, 396] width 381 height 13
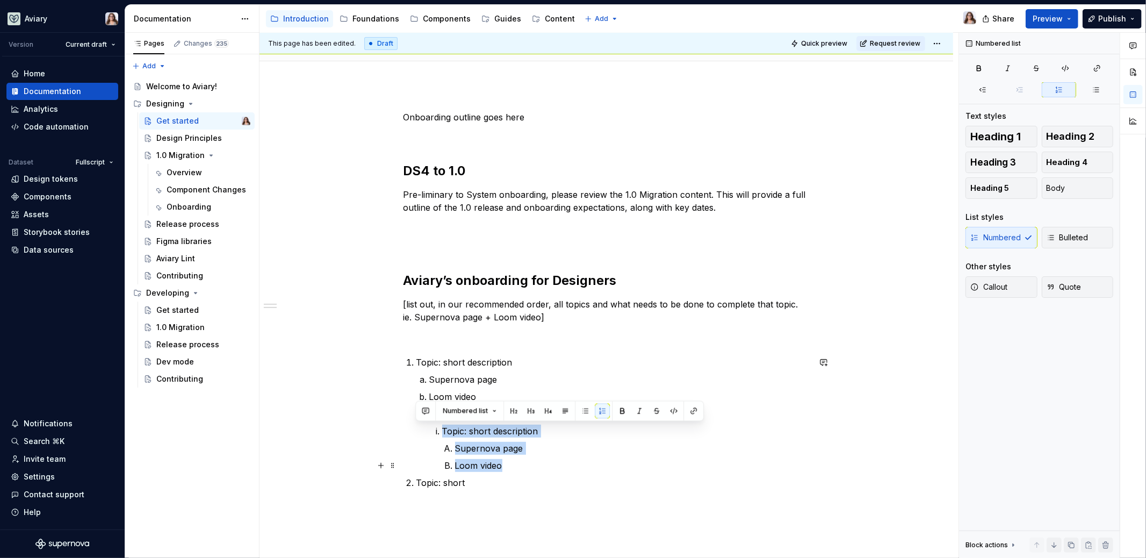
drag, startPoint x: 441, startPoint y: 428, endPoint x: 518, endPoint y: 471, distance: 87.6
click at [518, 471] on ol "Topic: short description Supernova page Loom video Topic: short description Sup…" at bounding box center [613, 422] width 393 height 133
click at [979, 92] on icon "button" at bounding box center [983, 89] width 9 height 9
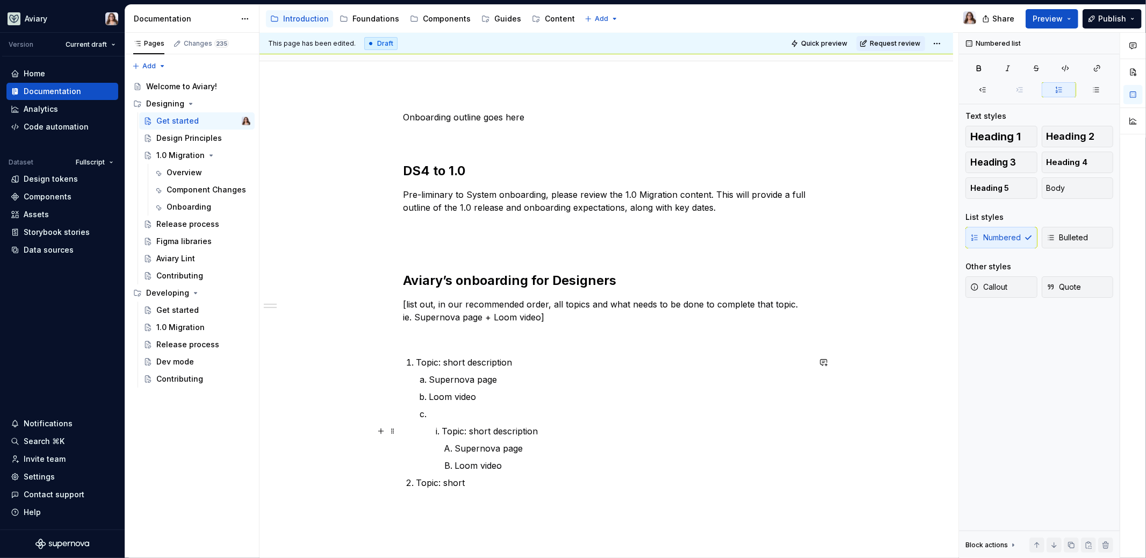
click at [442, 428] on li "Topic: short description Supernova page Loom video" at bounding box center [626, 448] width 368 height 47
click at [467, 415] on p "Topic: short" at bounding box center [613, 413] width 393 height 13
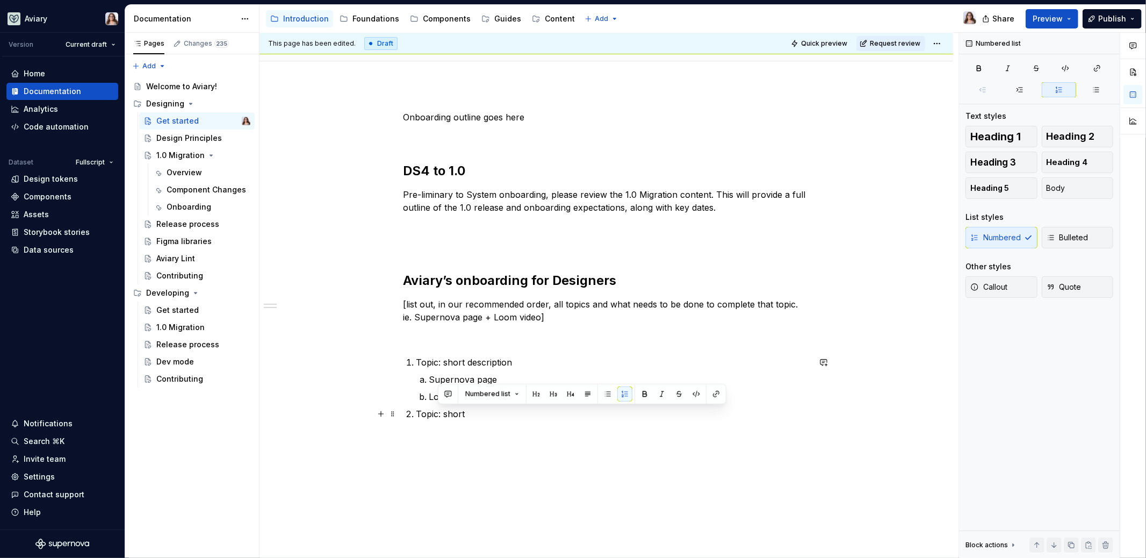
drag, startPoint x: 469, startPoint y: 415, endPoint x: 439, endPoint y: 417, distance: 30.7
click at [439, 417] on p "Topic: short" at bounding box center [613, 413] width 393 height 13
click at [417, 415] on li "Topic" at bounding box center [613, 413] width 393 height 13
click at [462, 416] on p "Next Topic" at bounding box center [613, 413] width 393 height 13
click at [499, 336] on p at bounding box center [607, 336] width 406 height 13
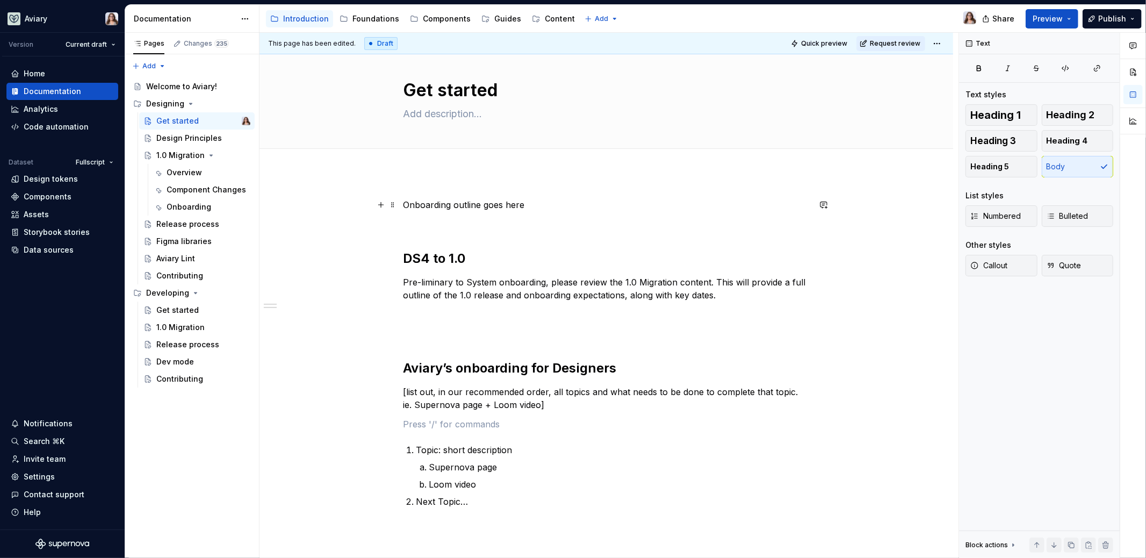
scroll to position [0, 0]
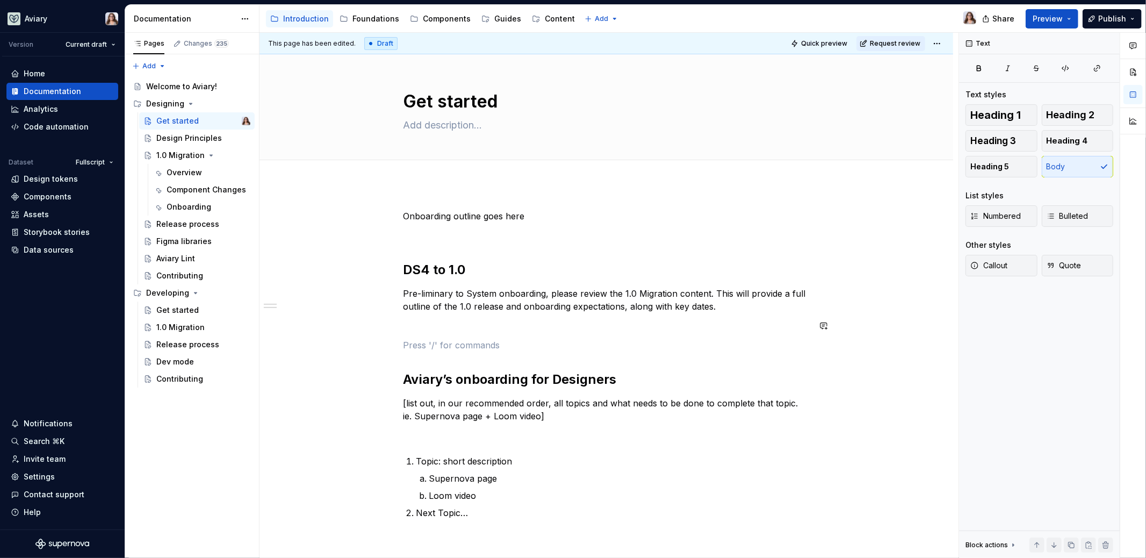
click at [448, 335] on div "Onboarding outline goes here DS4 to 1.0 Pre-liminary to System onboarding, plea…" at bounding box center [607, 377] width 406 height 335
click at [404, 267] on h2 "DS4 to 1.0" at bounding box center [607, 269] width 406 height 17
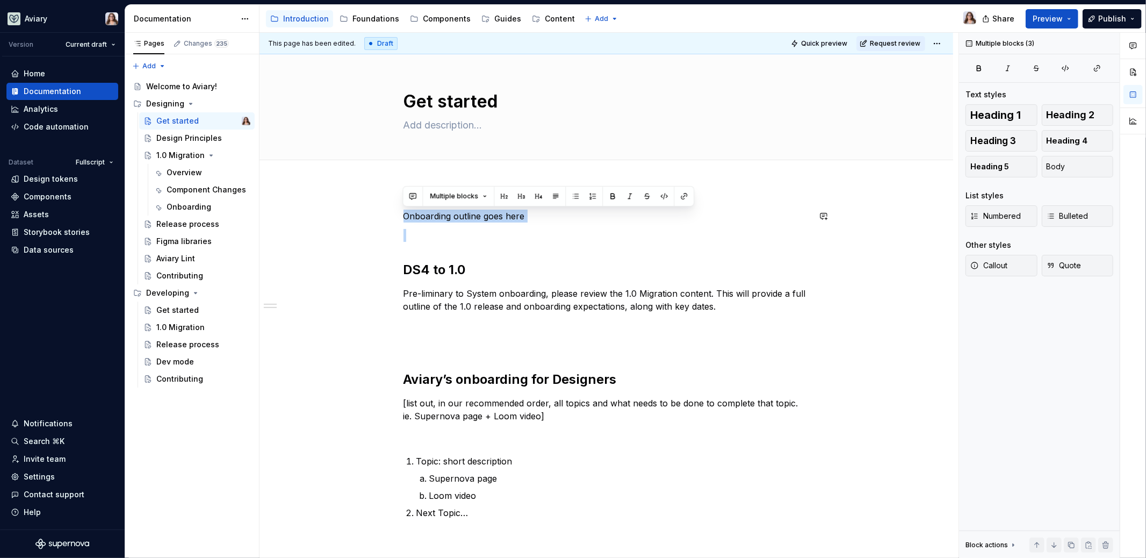
drag, startPoint x: 403, startPoint y: 269, endPoint x: 401, endPoint y: 197, distance: 72.1
click at [402, 197] on div "Onboarding outline goes here DS4 to 1.0 Pre-liminary to System onboarding, plea…" at bounding box center [607, 454] width 694 height 541
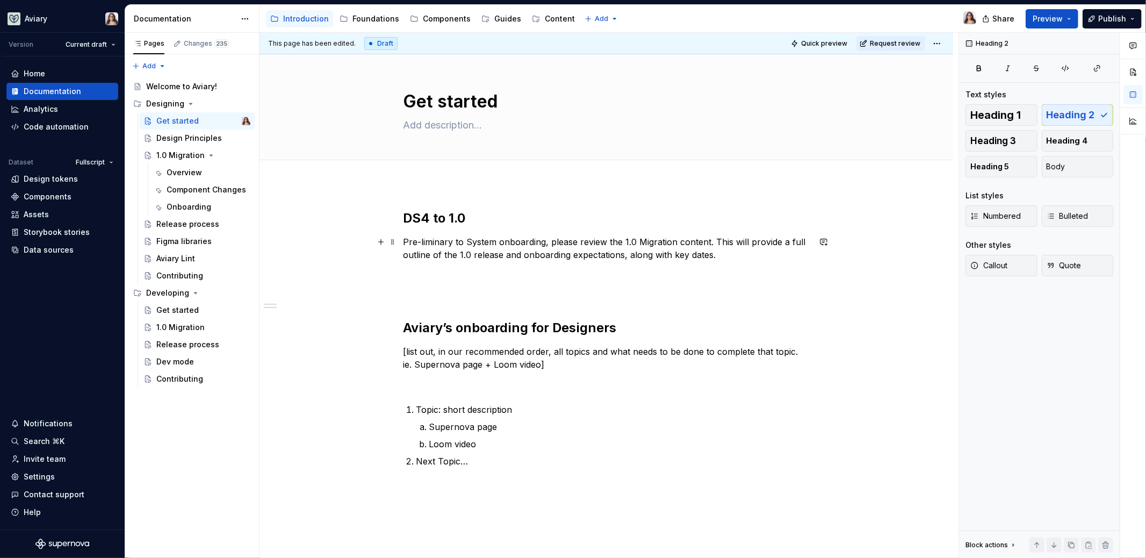
click at [721, 256] on p "Pre-liminary to System onboarding, please review the 1.0 Migration content. Thi…" at bounding box center [607, 248] width 406 height 26
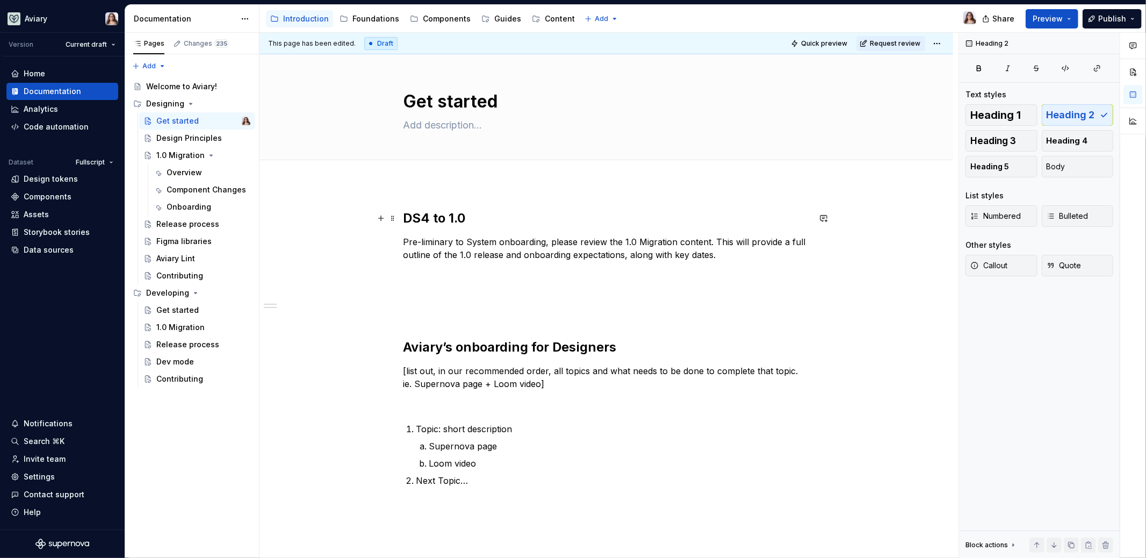
click at [406, 216] on h2 "DS4 to 1.0" at bounding box center [607, 218] width 406 height 17
click at [542, 211] on h2 "Start here: DS4 to 1.0" at bounding box center [607, 218] width 406 height 17
click at [435, 269] on p at bounding box center [607, 274] width 406 height 13
click at [736, 260] on p "Pre-liminary to System onboarding, please review the 1.0 Migration content. Thi…" at bounding box center [607, 248] width 406 height 26
click at [417, 282] on div "Start here: DS4 to 1.0 Pre-liminary to System onboarding, please review the 1.0…" at bounding box center [607, 361] width 406 height 303
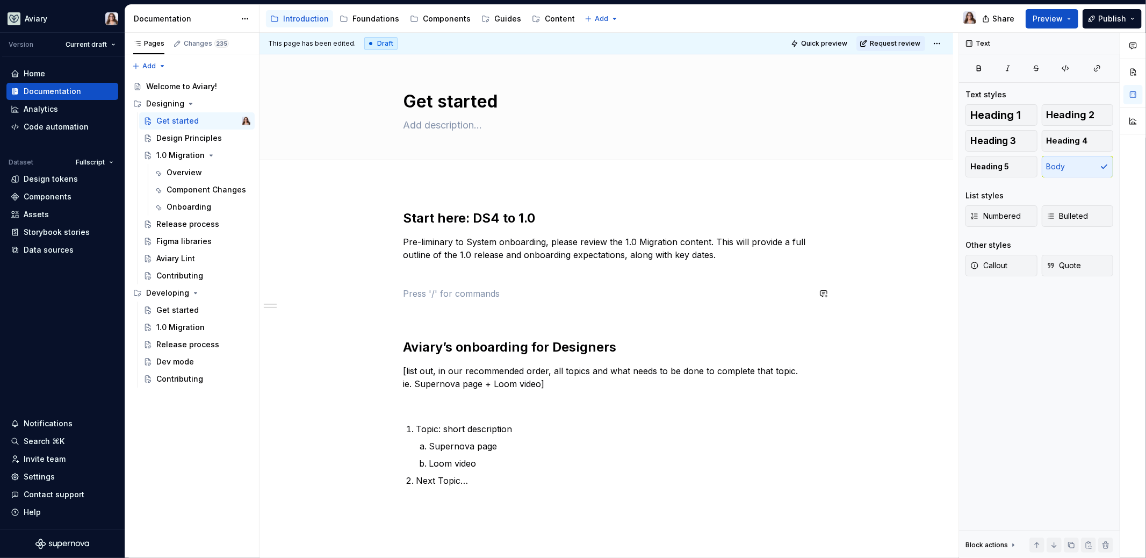
click at [407, 281] on div "Start here: DS4 to 1.0 Pre-liminary to System onboarding, please review the 1.0…" at bounding box center [607, 361] width 406 height 303
click at [405, 277] on p at bounding box center [607, 274] width 406 height 13
click at [441, 314] on div "Shortcut links" at bounding box center [483, 311] width 96 height 11
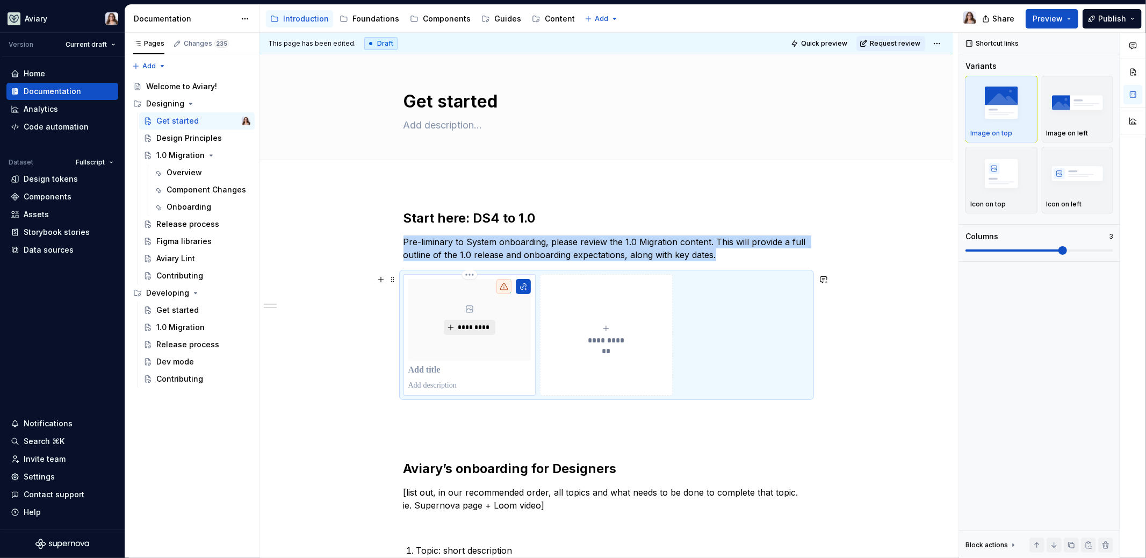
click at [472, 322] on button "*********" at bounding box center [469, 327] width 51 height 15
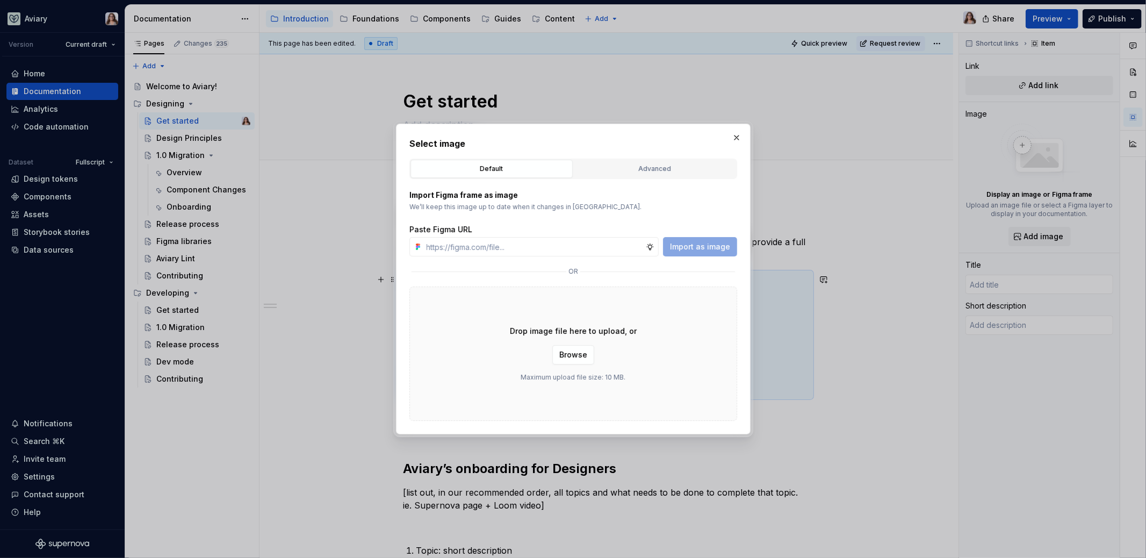
type textarea "*"
click at [460, 247] on input "text" at bounding box center [534, 246] width 224 height 19
click at [629, 165] on div "Advanced" at bounding box center [655, 168] width 155 height 11
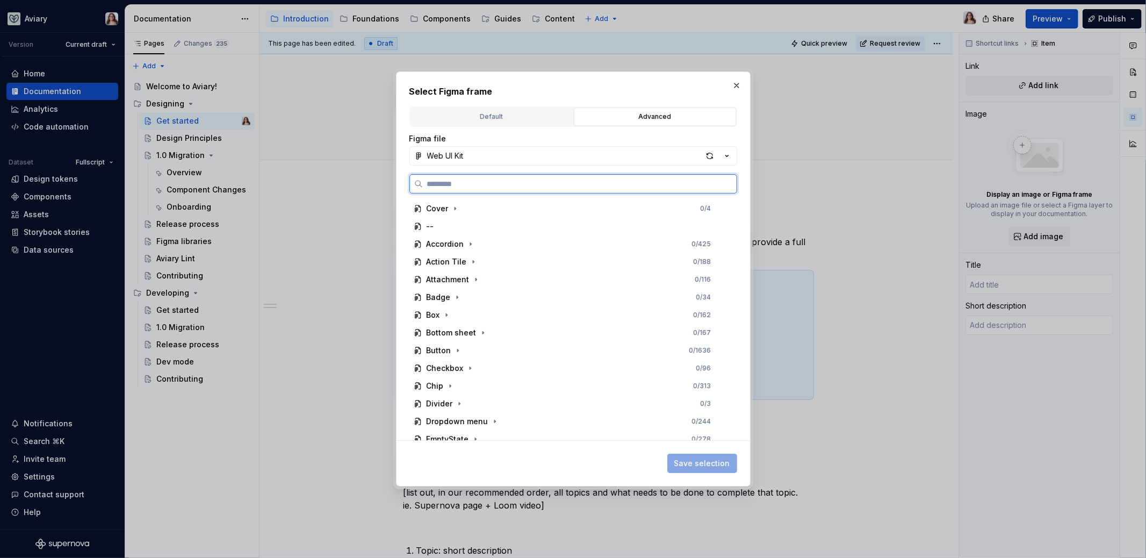
click at [459, 183] on input "search" at bounding box center [580, 183] width 314 height 11
type input "**********"
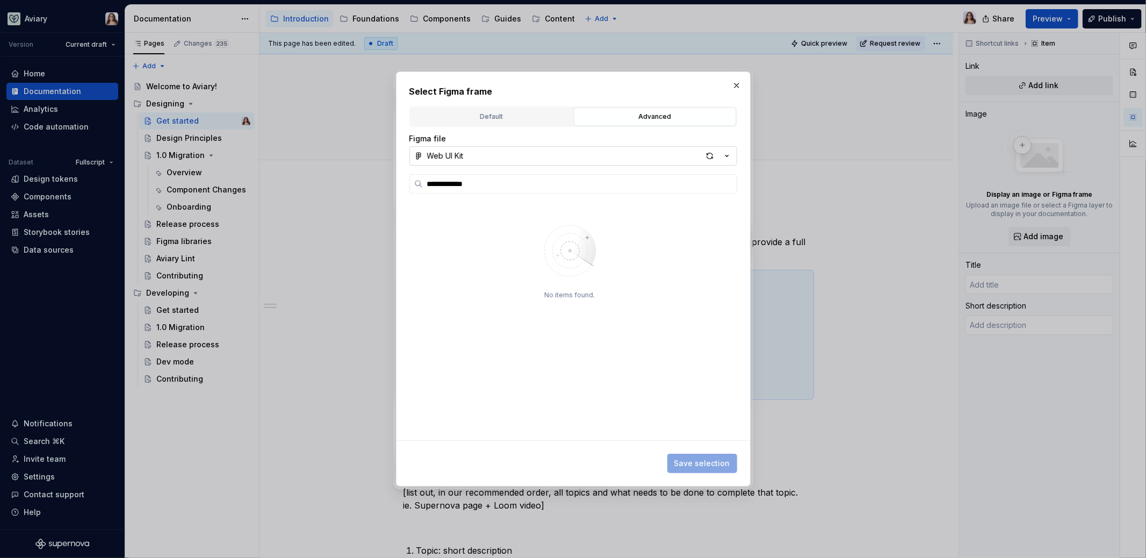
click at [478, 153] on button "Web UI Kit" at bounding box center [574, 155] width 328 height 19
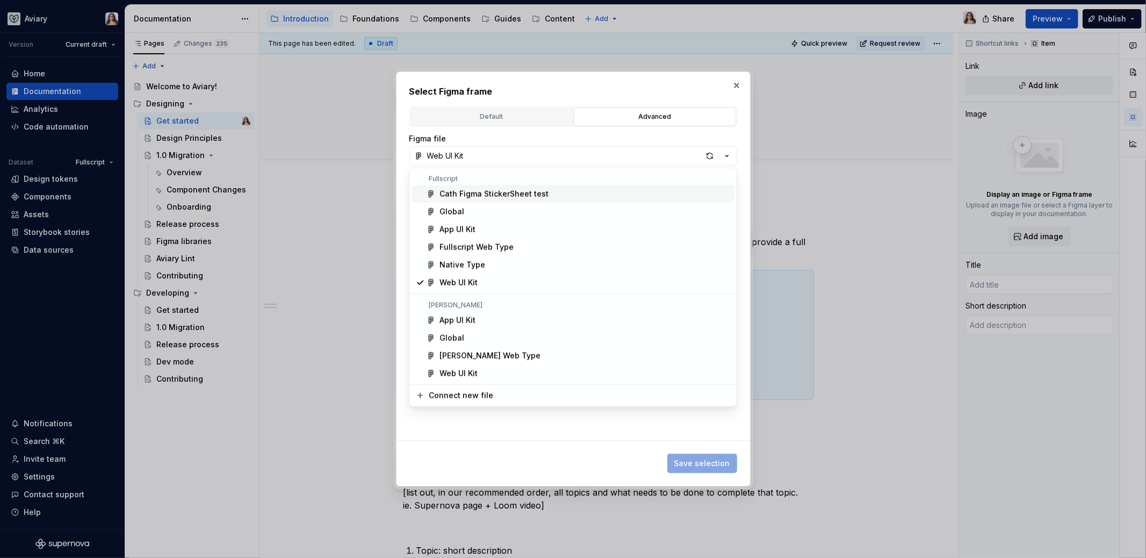
click at [485, 135] on div "**********" at bounding box center [573, 279] width 1146 height 558
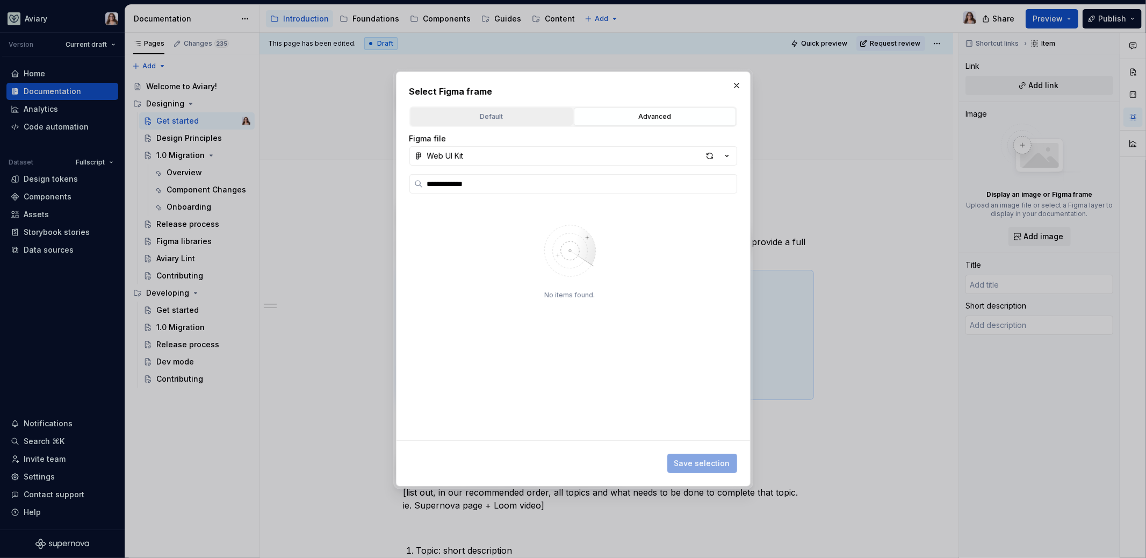
click at [496, 118] on div "Default" at bounding box center [491, 116] width 155 height 11
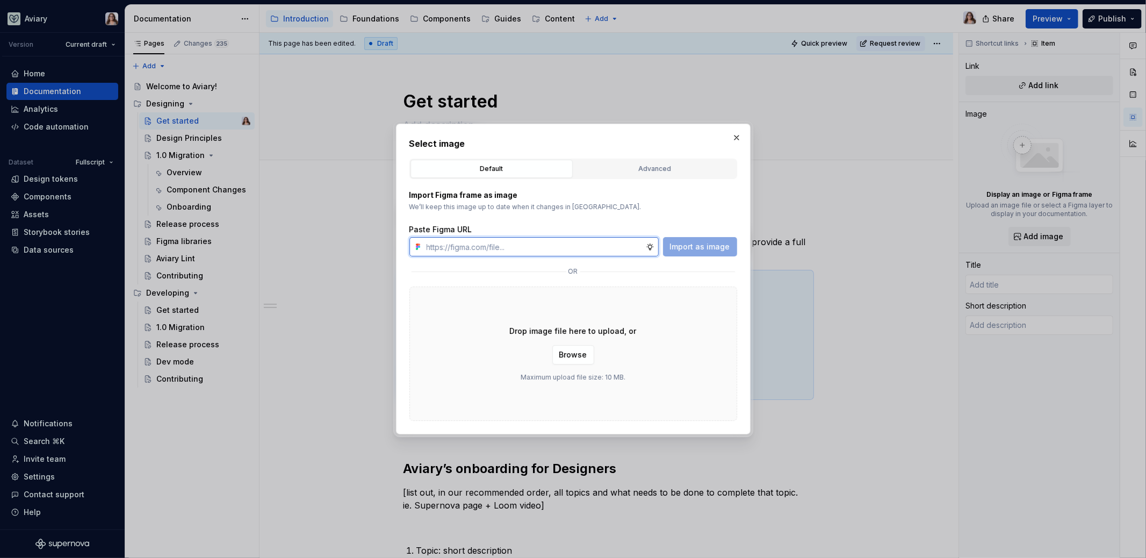
click at [511, 250] on input "text" at bounding box center [534, 246] width 224 height 19
click at [531, 218] on div "Import Figma frame as image We’ll keep this image up to date when it changes in…" at bounding box center [574, 223] width 328 height 67
click at [739, 138] on button "button" at bounding box center [736, 137] width 15 height 15
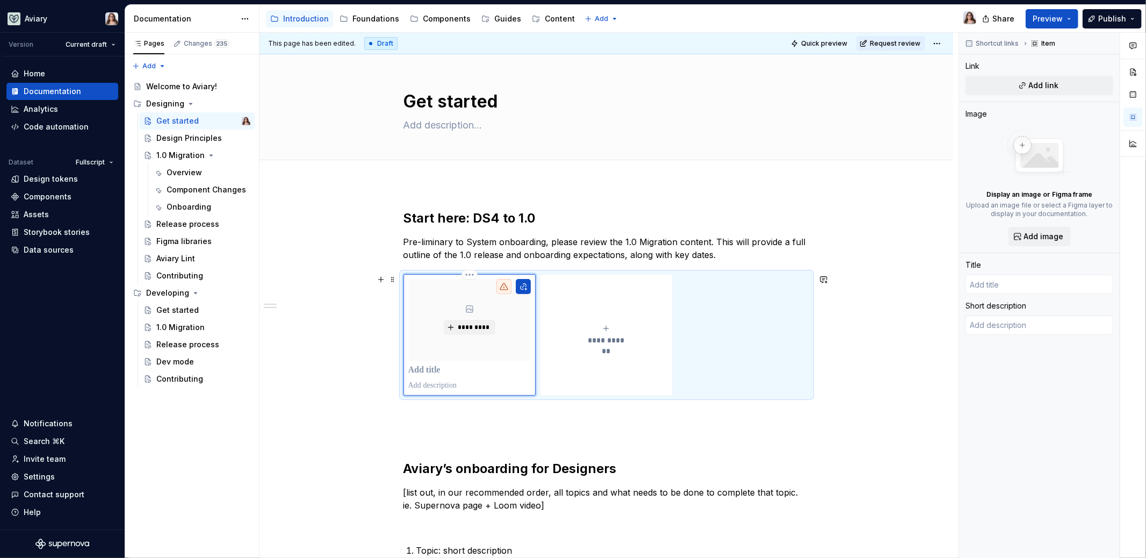
click at [447, 368] on p at bounding box center [469, 370] width 123 height 11
click at [1027, 91] on button "Add link" at bounding box center [1040, 85] width 148 height 19
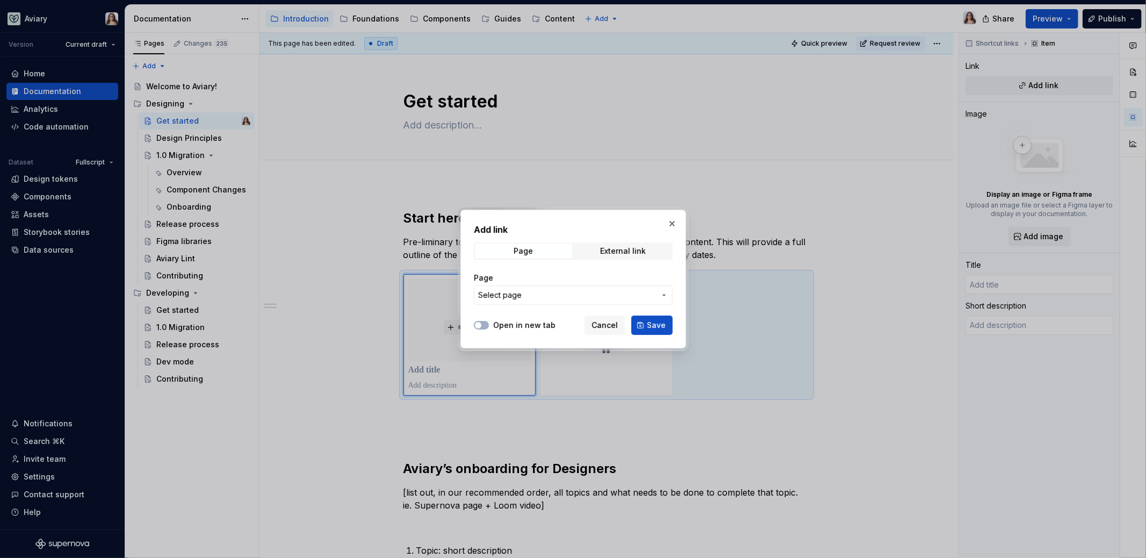
click at [546, 297] on span "Select page" at bounding box center [566, 295] width 177 height 11
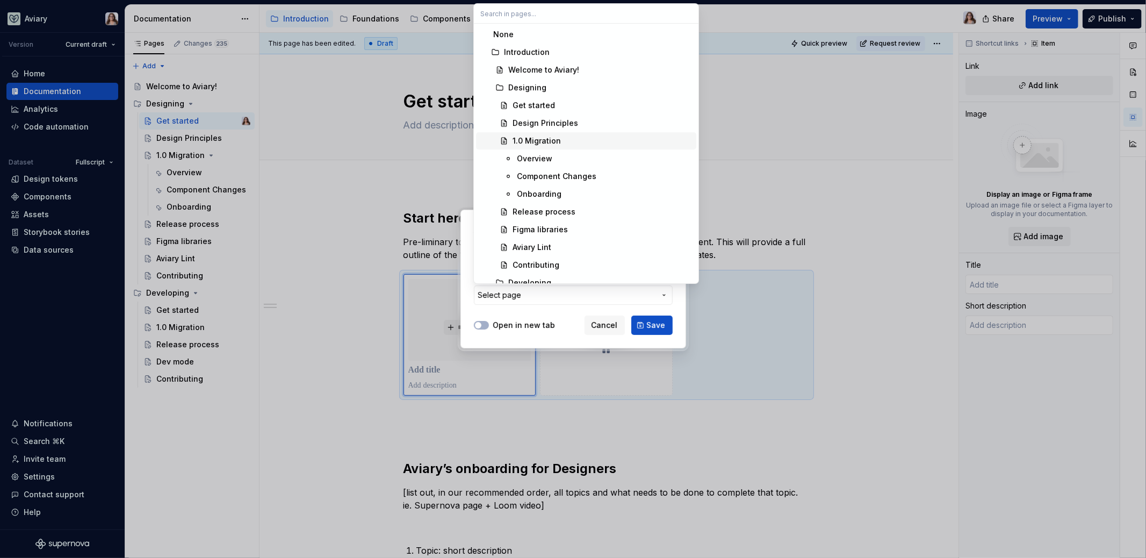
click at [537, 143] on div "1.0 Migration" at bounding box center [537, 140] width 48 height 11
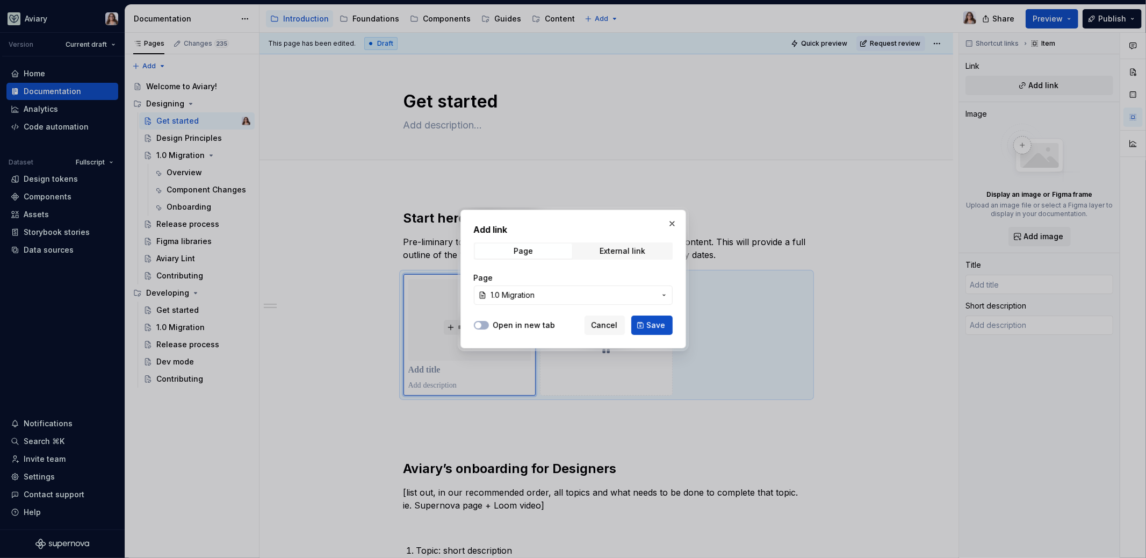
click at [544, 297] on span "1.0 Migration" at bounding box center [573, 295] width 164 height 11
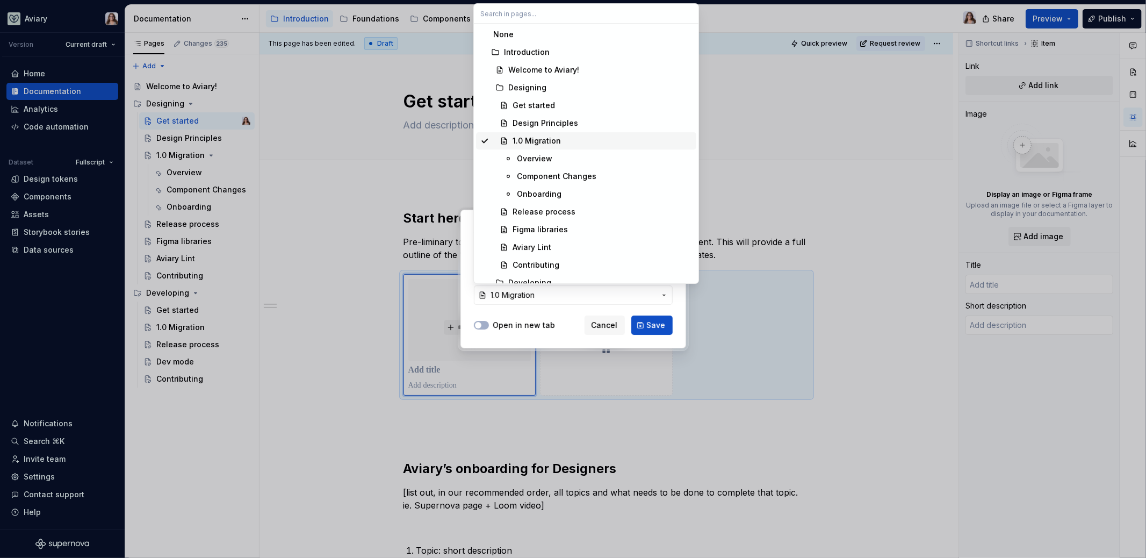
click at [541, 146] on div "1.0 Migration" at bounding box center [537, 140] width 48 height 11
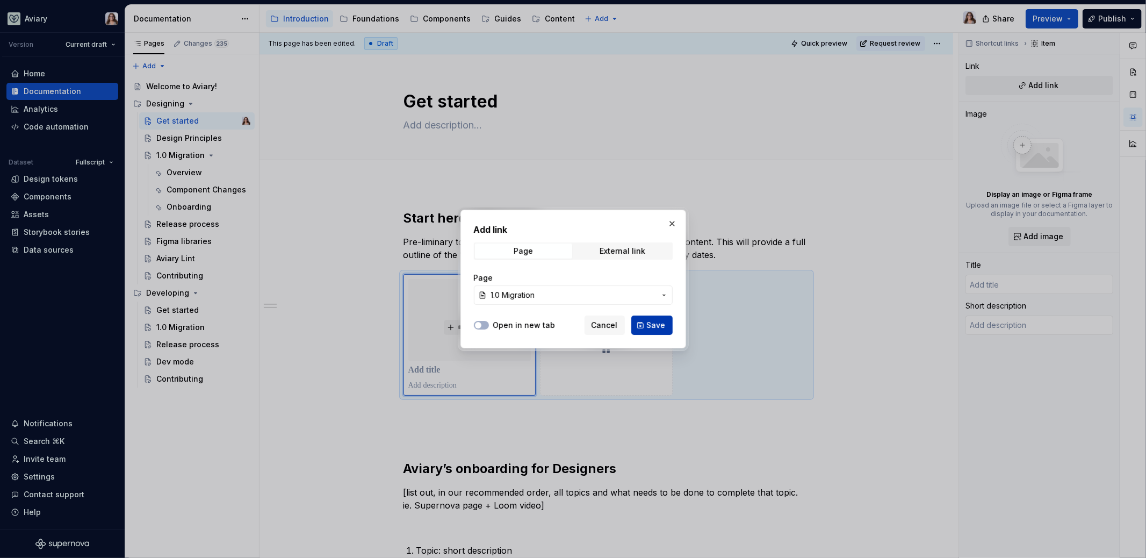
click at [650, 320] on span "Save" at bounding box center [656, 325] width 19 height 11
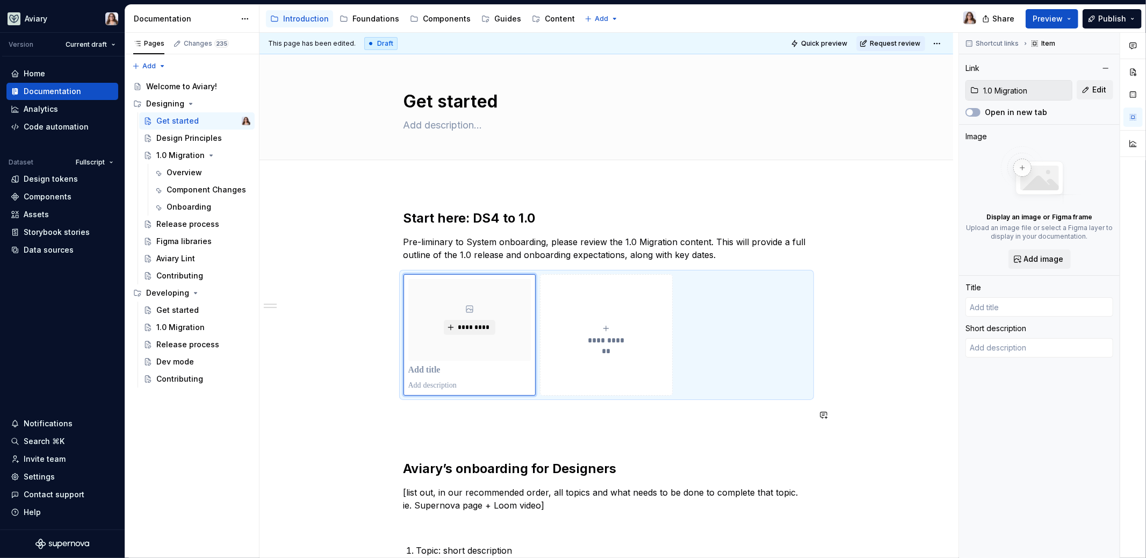
click at [472, 422] on div "**********" at bounding box center [607, 422] width 406 height 425
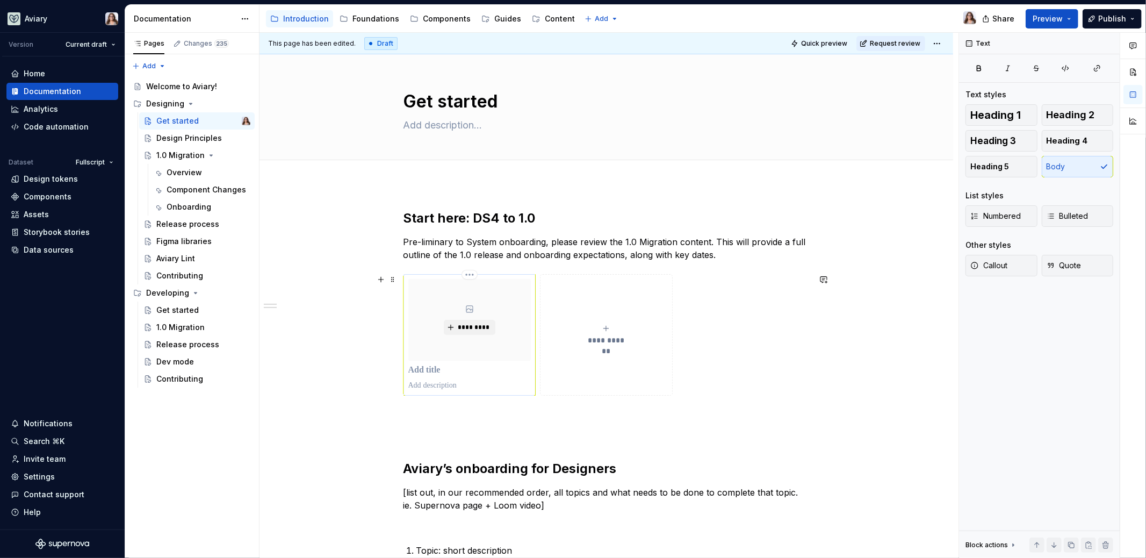
click at [476, 381] on p at bounding box center [469, 385] width 123 height 11
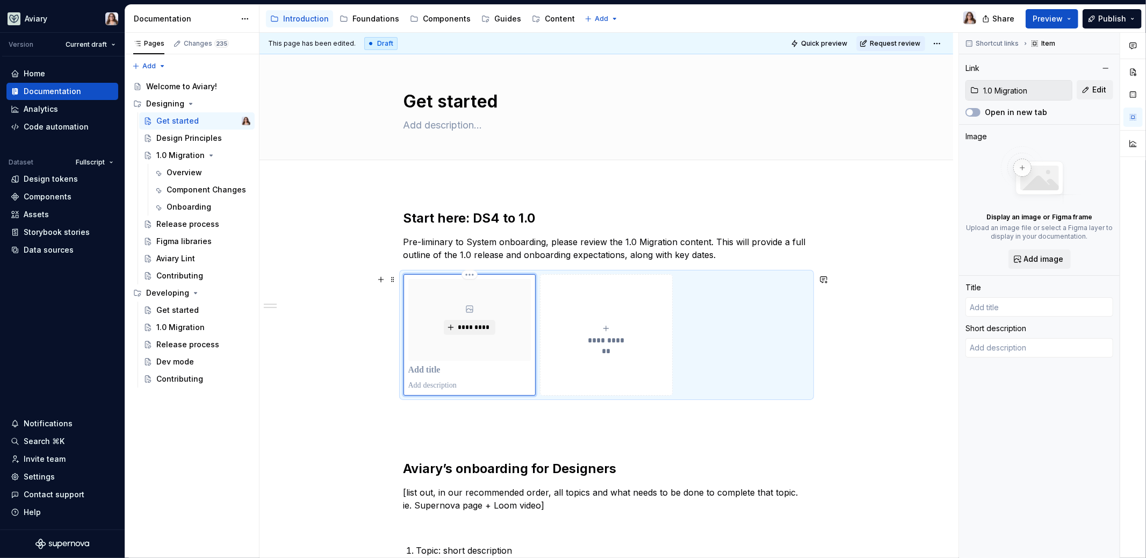
type textarea "*"
type input "1.0 Migration"
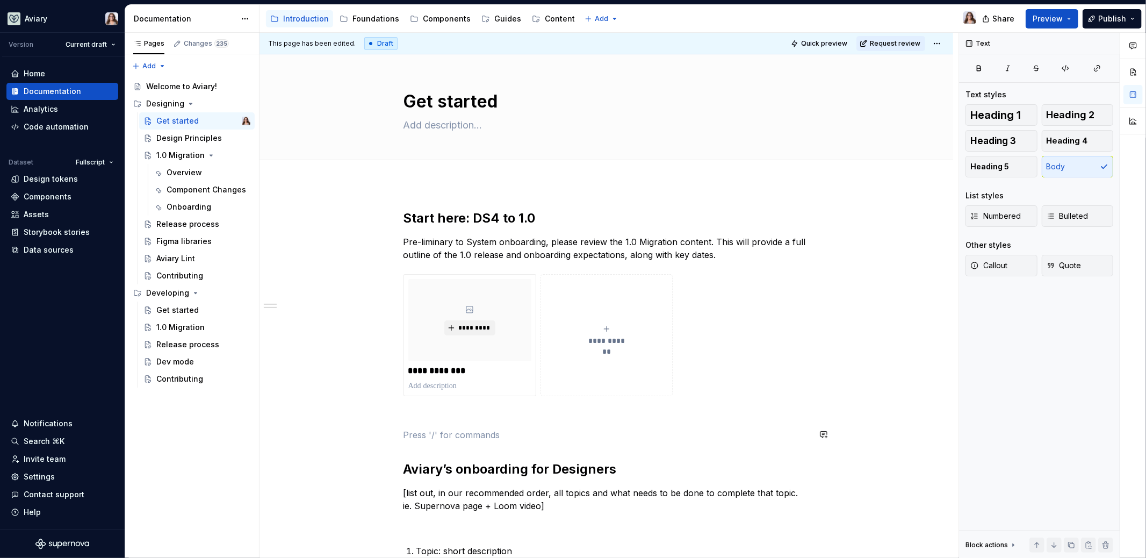
click at [473, 424] on div "**********" at bounding box center [607, 422] width 406 height 425
click at [450, 385] on p at bounding box center [470, 386] width 124 height 11
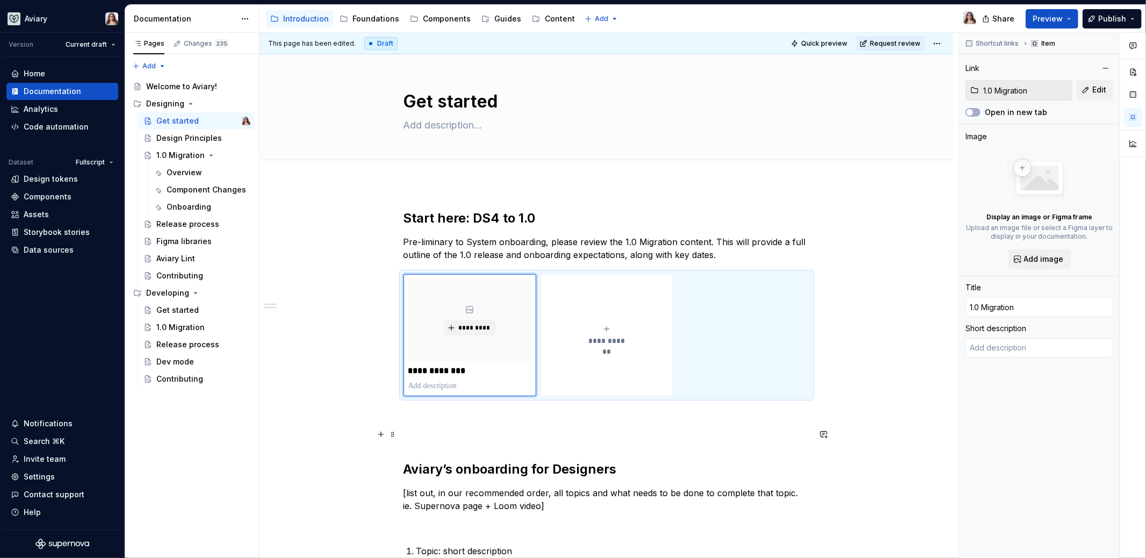
click at [477, 428] on p at bounding box center [607, 434] width 406 height 13
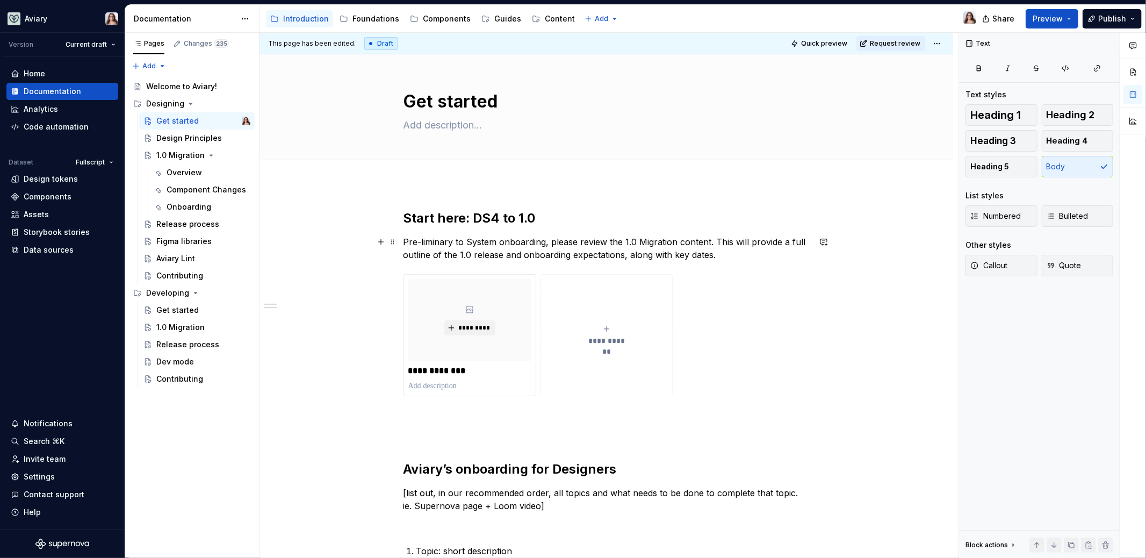
click at [729, 254] on p "Pre-liminary to System onboarding, please review the 1.0 Migration content. Thi…" at bounding box center [607, 248] width 406 height 26
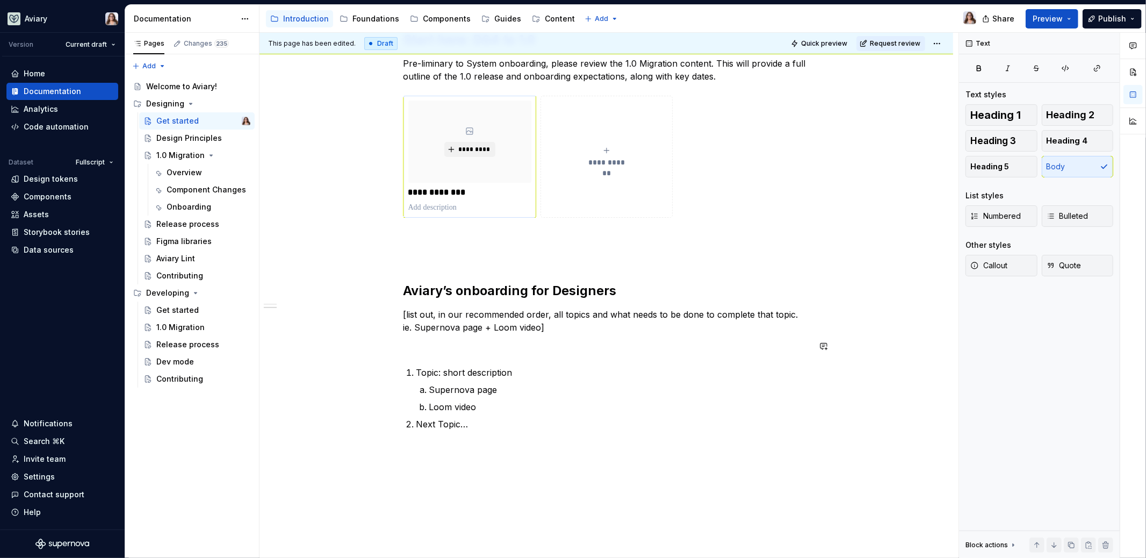
scroll to position [222, 0]
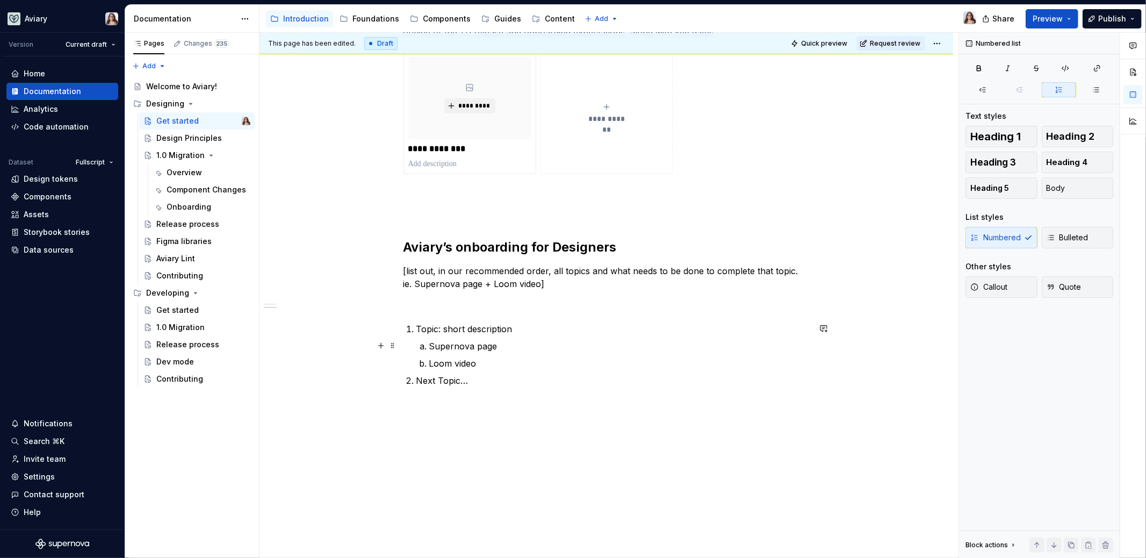
click at [498, 347] on p "Supernova page" at bounding box center [619, 346] width 381 height 13
click at [480, 361] on p "Loom video" at bounding box center [619, 363] width 381 height 13
click at [504, 346] on p "Supernova page" at bounding box center [619, 346] width 381 height 13
click at [614, 344] on p "Supernova page (could add in using the 'shorcut widget’" at bounding box center [619, 346] width 381 height 13
click at [666, 346] on p "Supernova page (could add in using the 'shortcut widget’" at bounding box center [619, 346] width 381 height 13
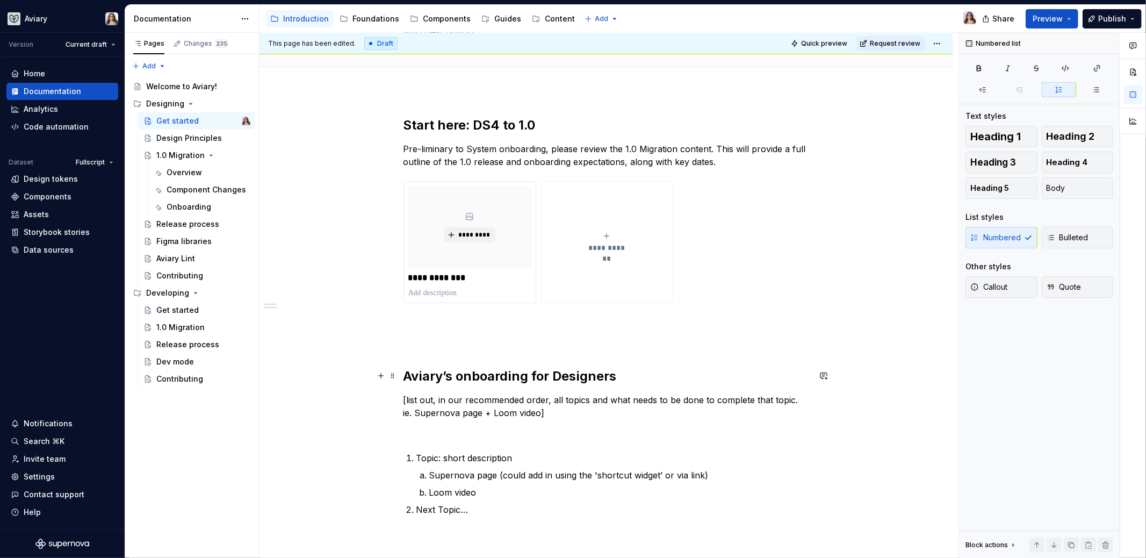
scroll to position [86, 0]
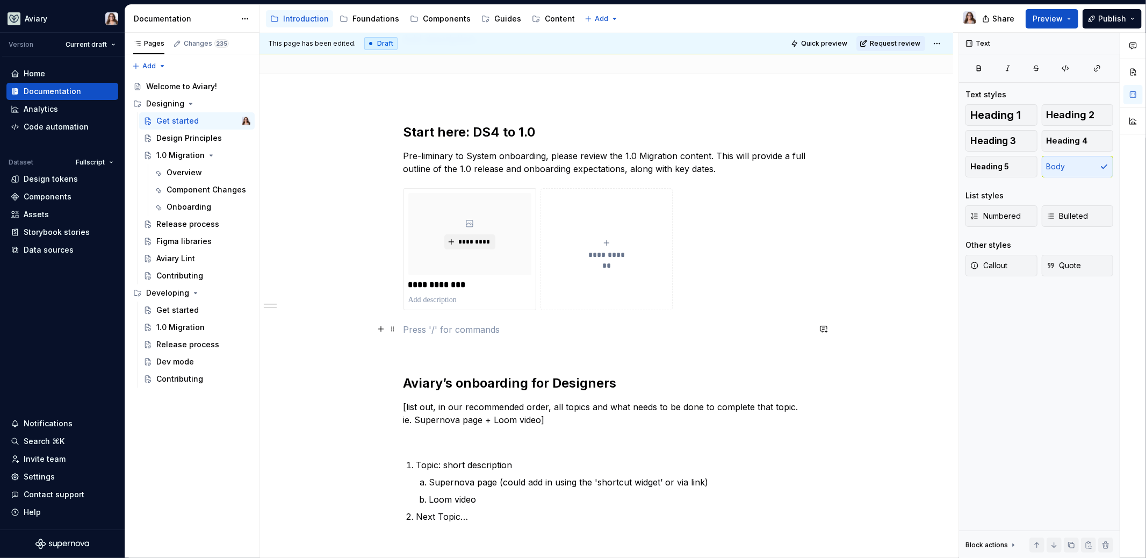
click at [473, 326] on p at bounding box center [607, 329] width 406 height 13
click at [711, 168] on p "Pre-liminary to System onboarding, please review the 1.0 Migration content. Thi…" at bounding box center [607, 162] width 406 height 26
type textarea "*"
